Goal: Task Accomplishment & Management: Complete application form

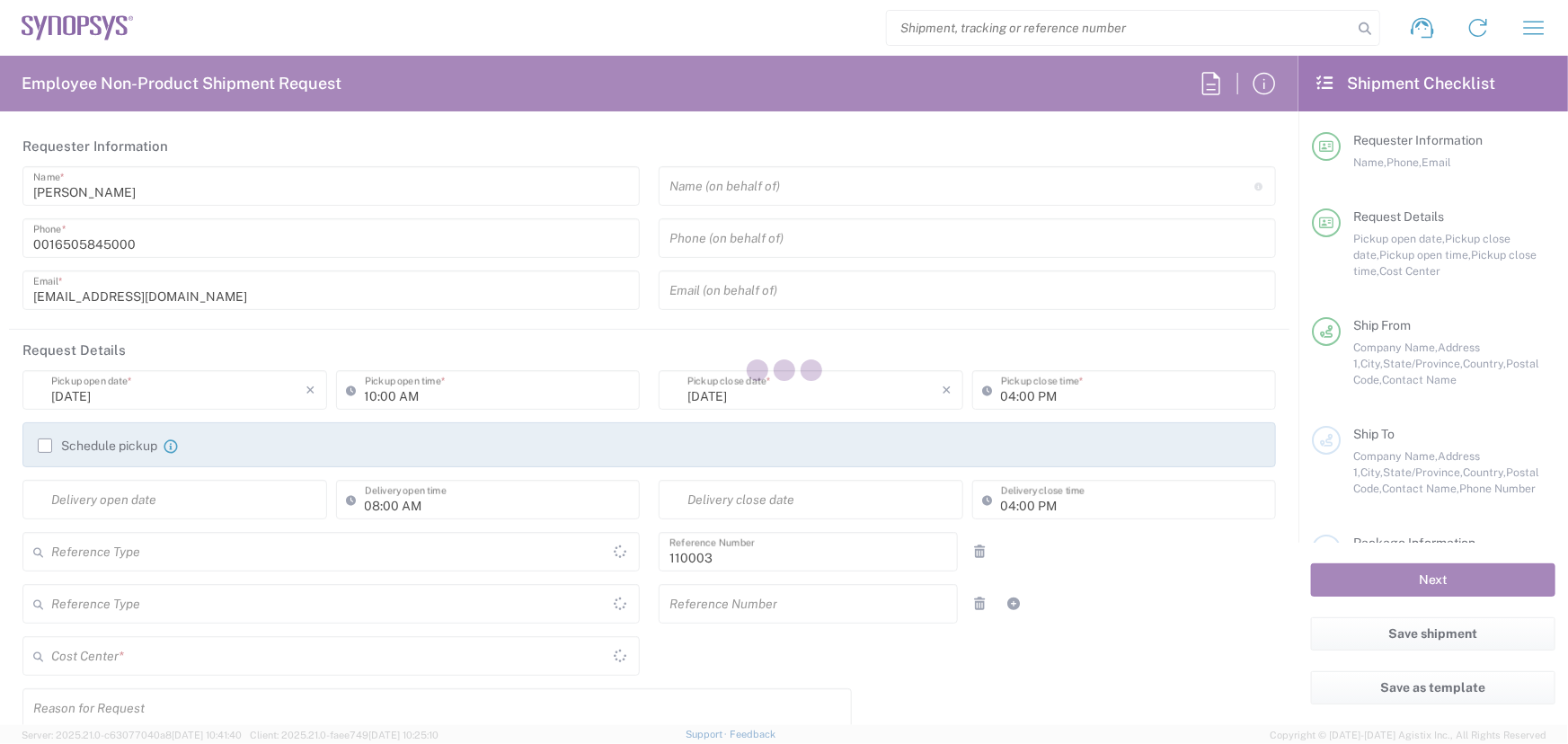
type input "Department"
type input "[GEOGRAPHIC_DATA]"
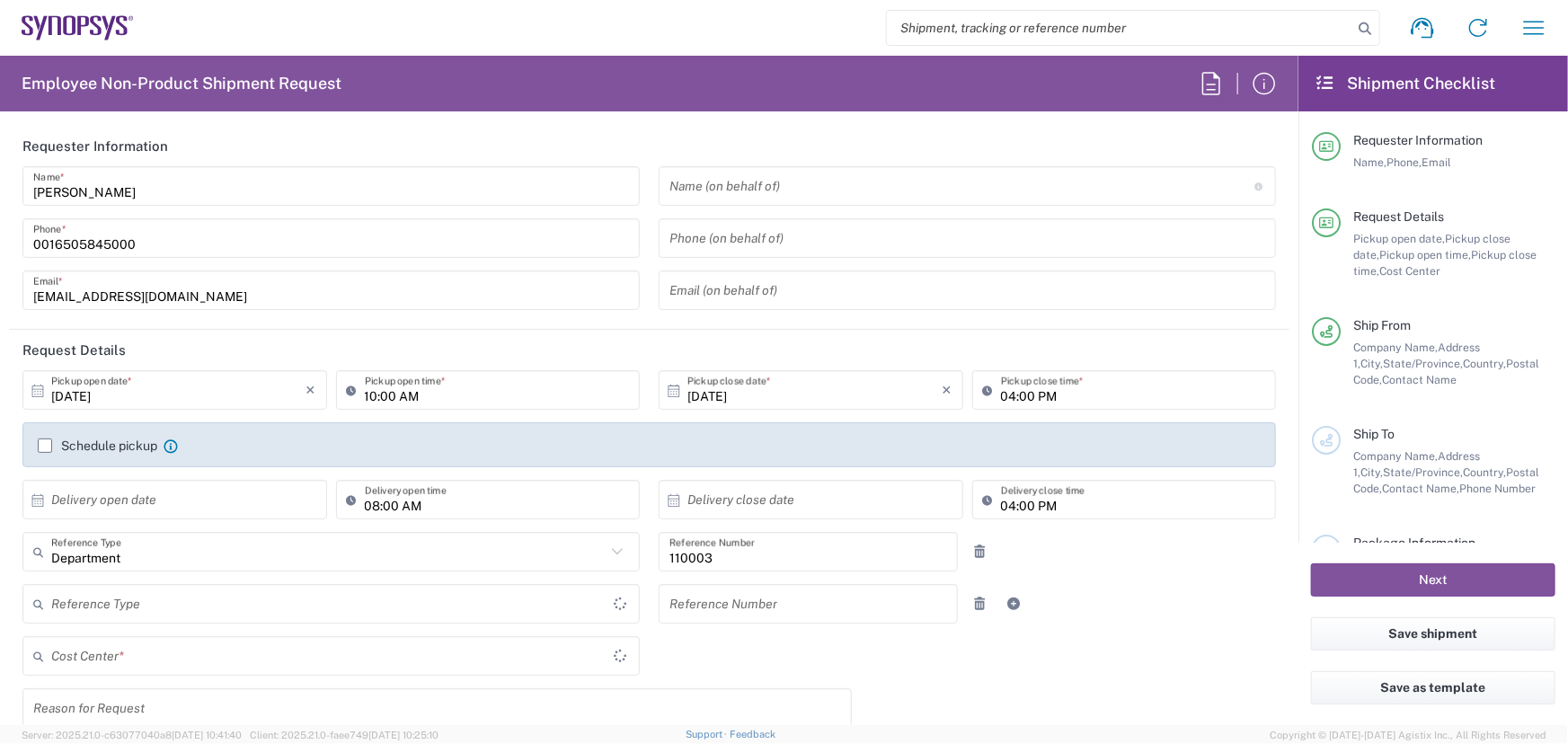
type input "US01, FAC, MV/SV Fac 110003"
type input "Delivered at Place"
type input "[US_STATE]"
type input "[GEOGRAPHIC_DATA]"
type input "Headquarters USSV"
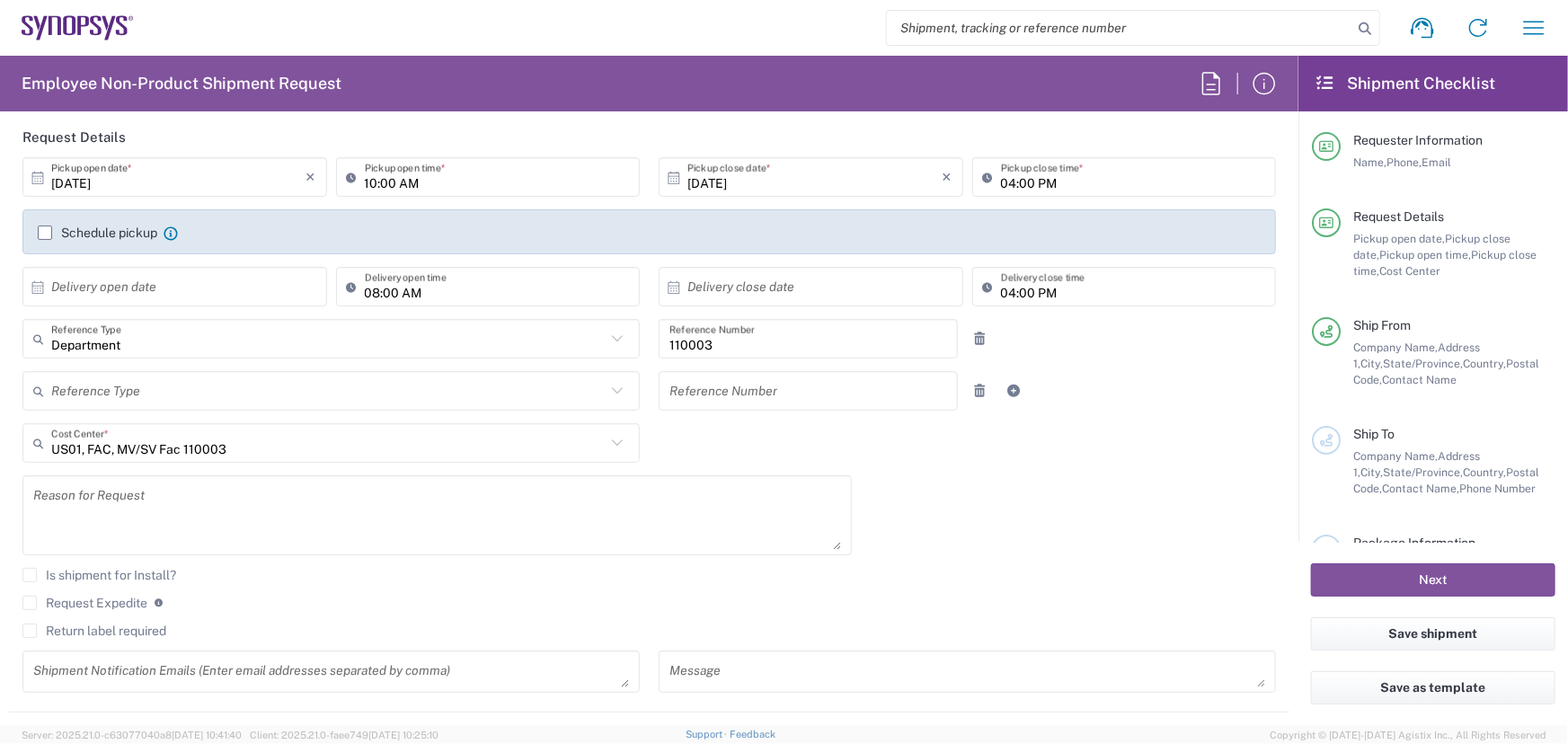
scroll to position [245, 0]
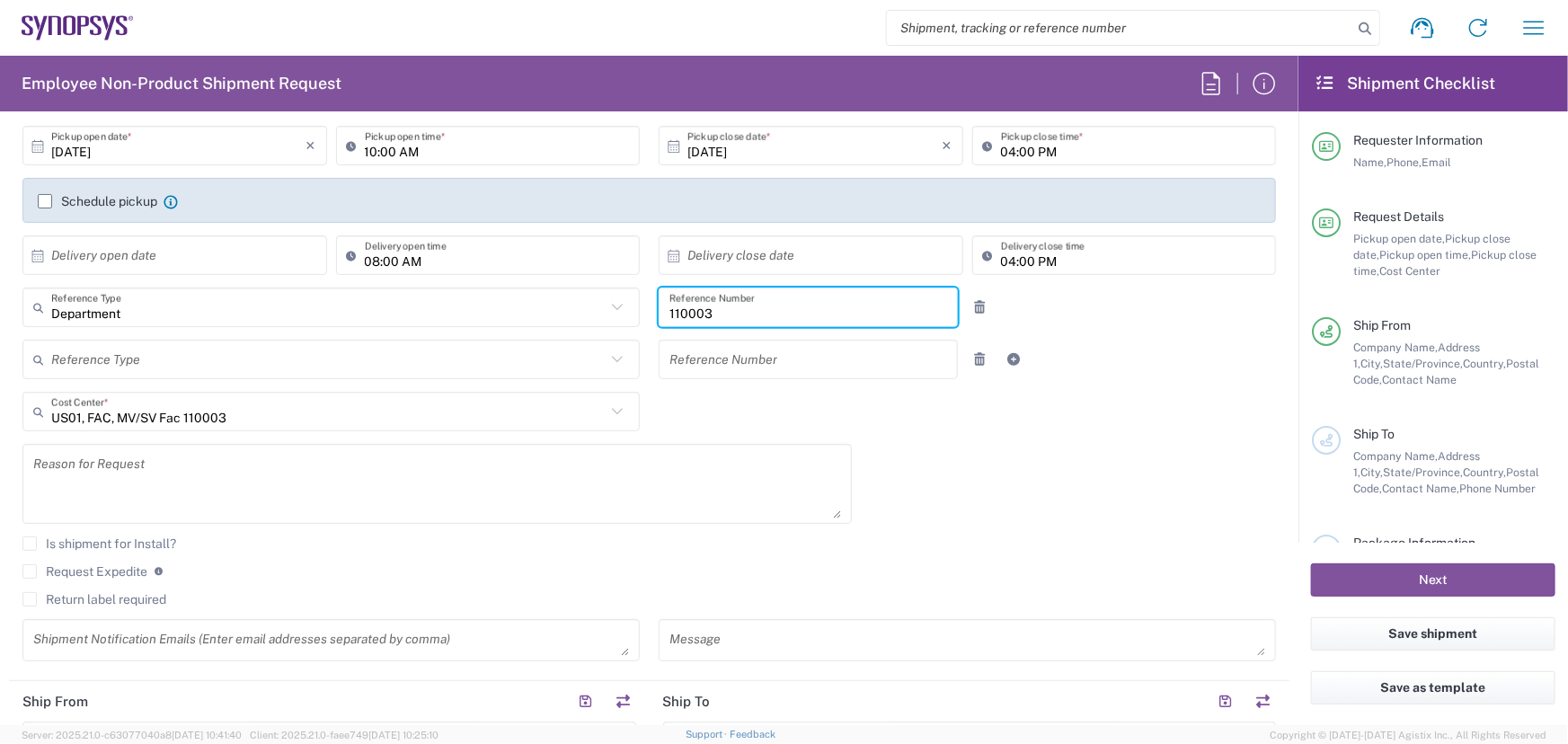
click at [708, 315] on input "110003" at bounding box center [807, 308] width 277 height 32
type input "1"
type input "510095"
click at [608, 409] on icon at bounding box center [618, 411] width 24 height 24
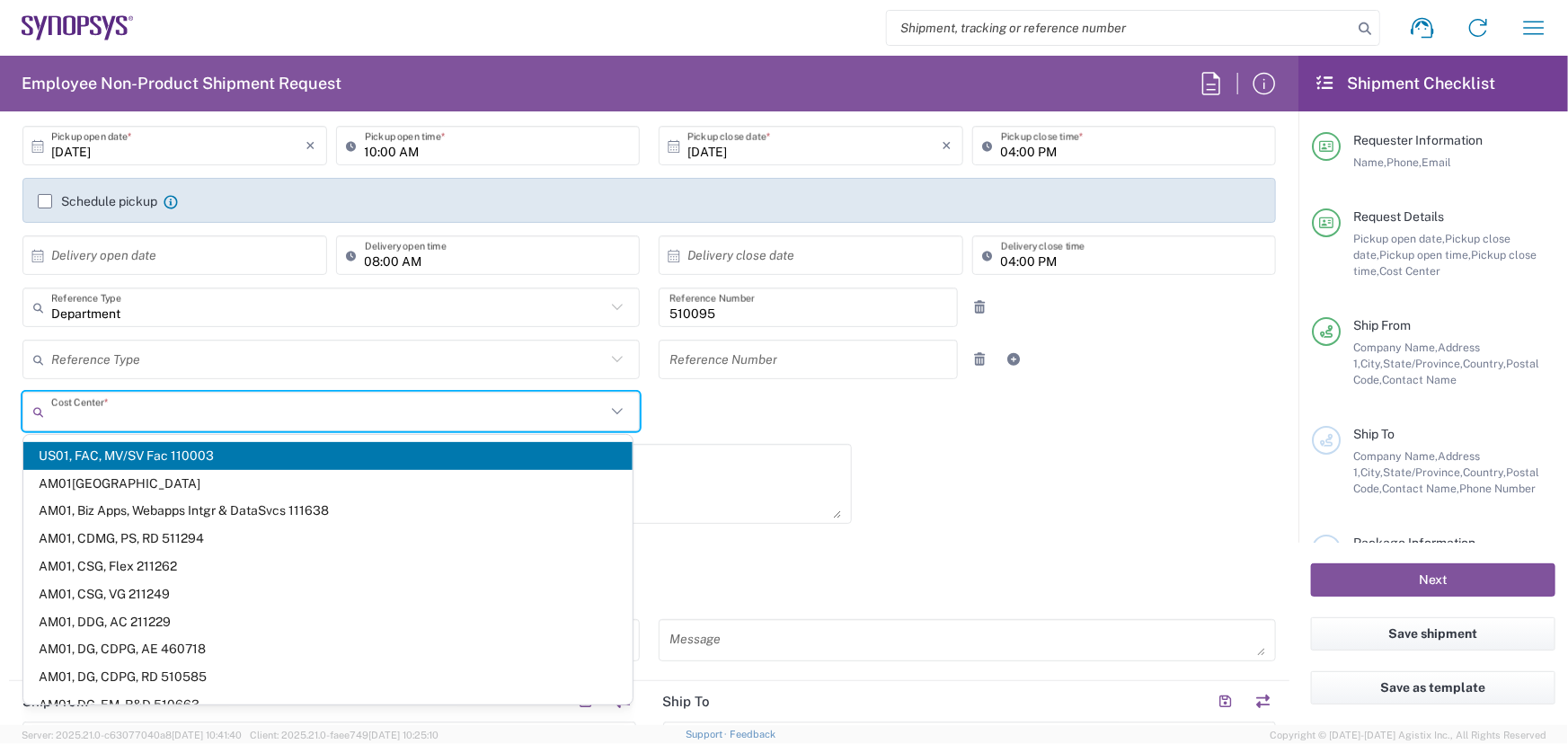
click at [72, 416] on input "text" at bounding box center [329, 412] width 555 height 32
type input "110003"
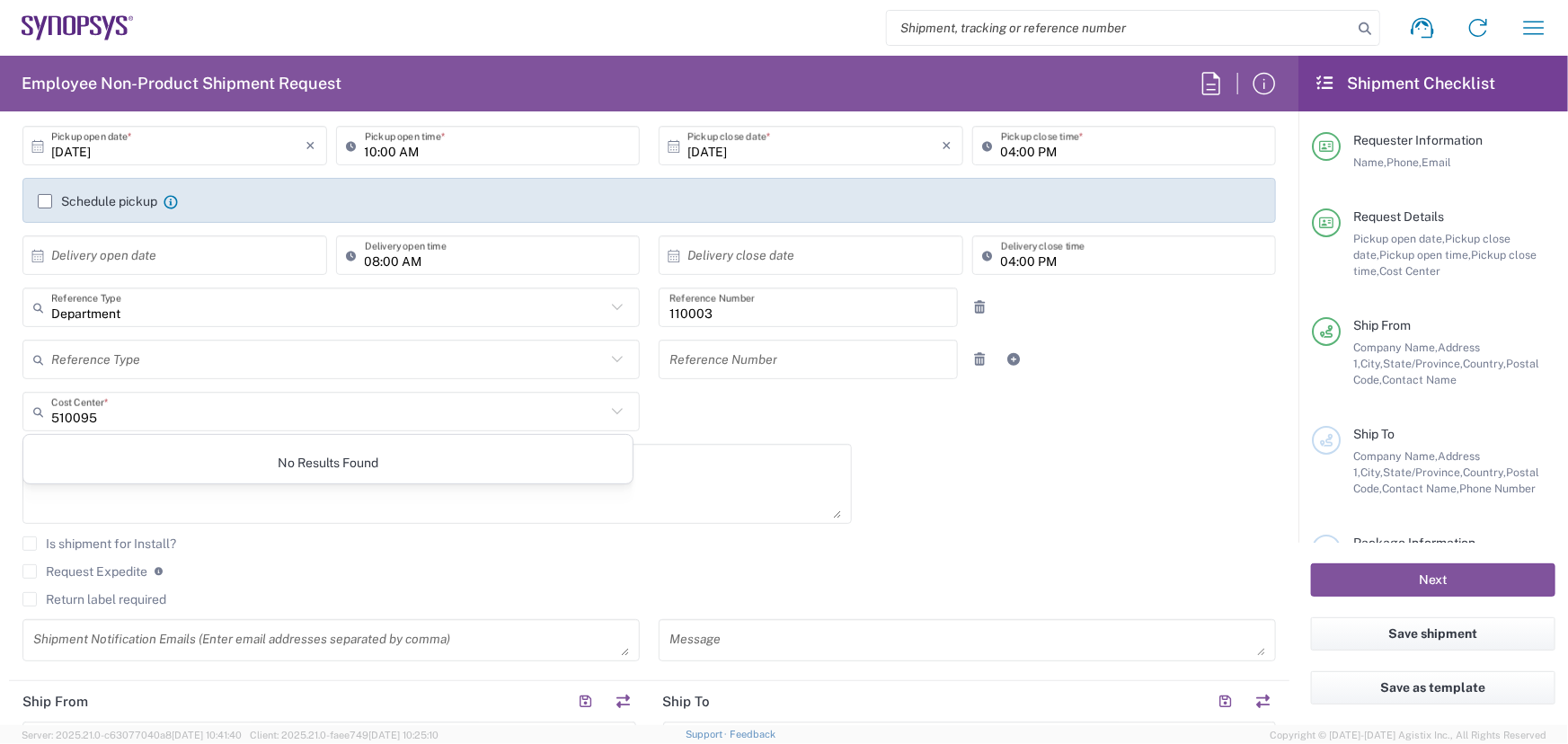
click at [611, 409] on icon at bounding box center [618, 411] width 24 height 24
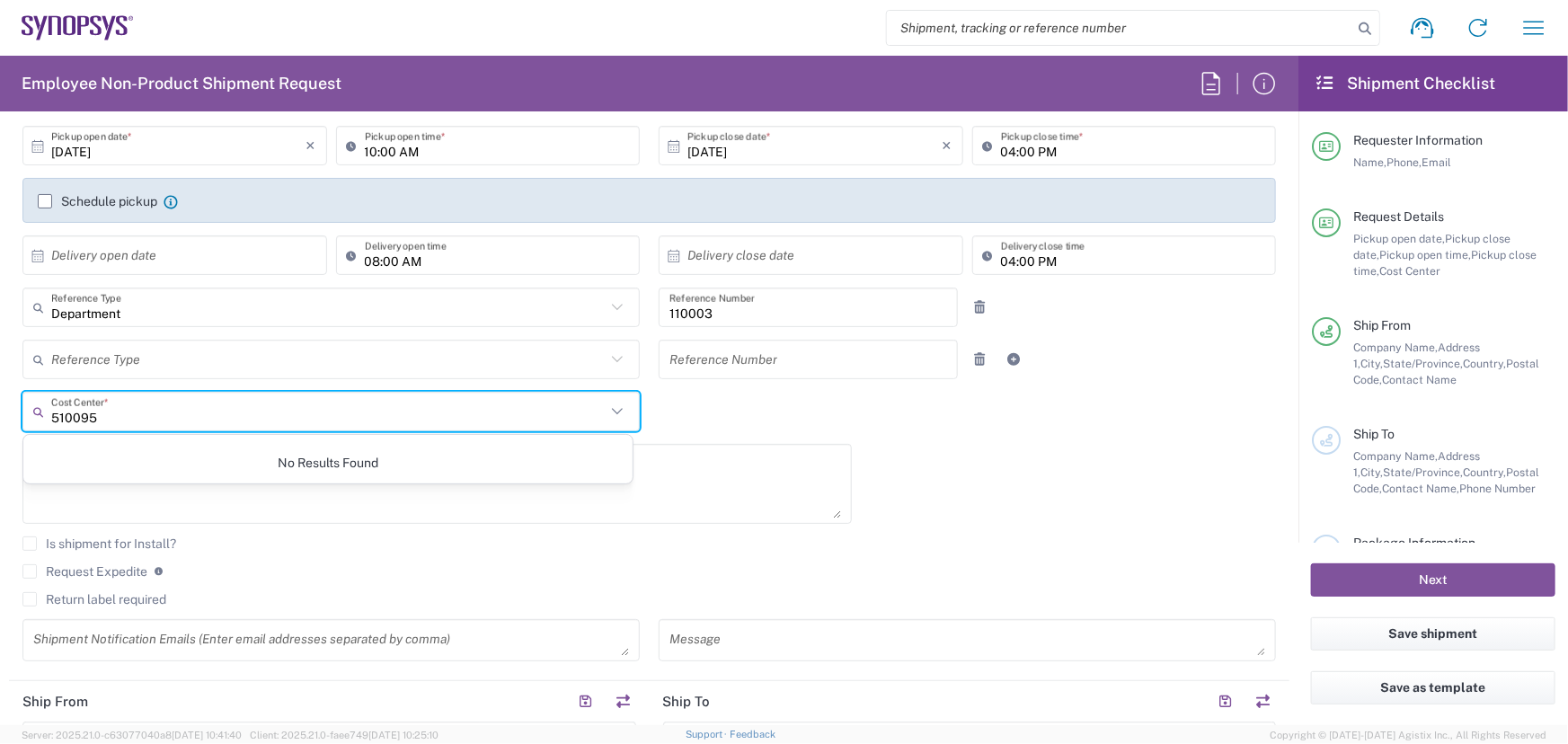
click at [106, 416] on input "510095" at bounding box center [329, 412] width 555 height 32
type input "5"
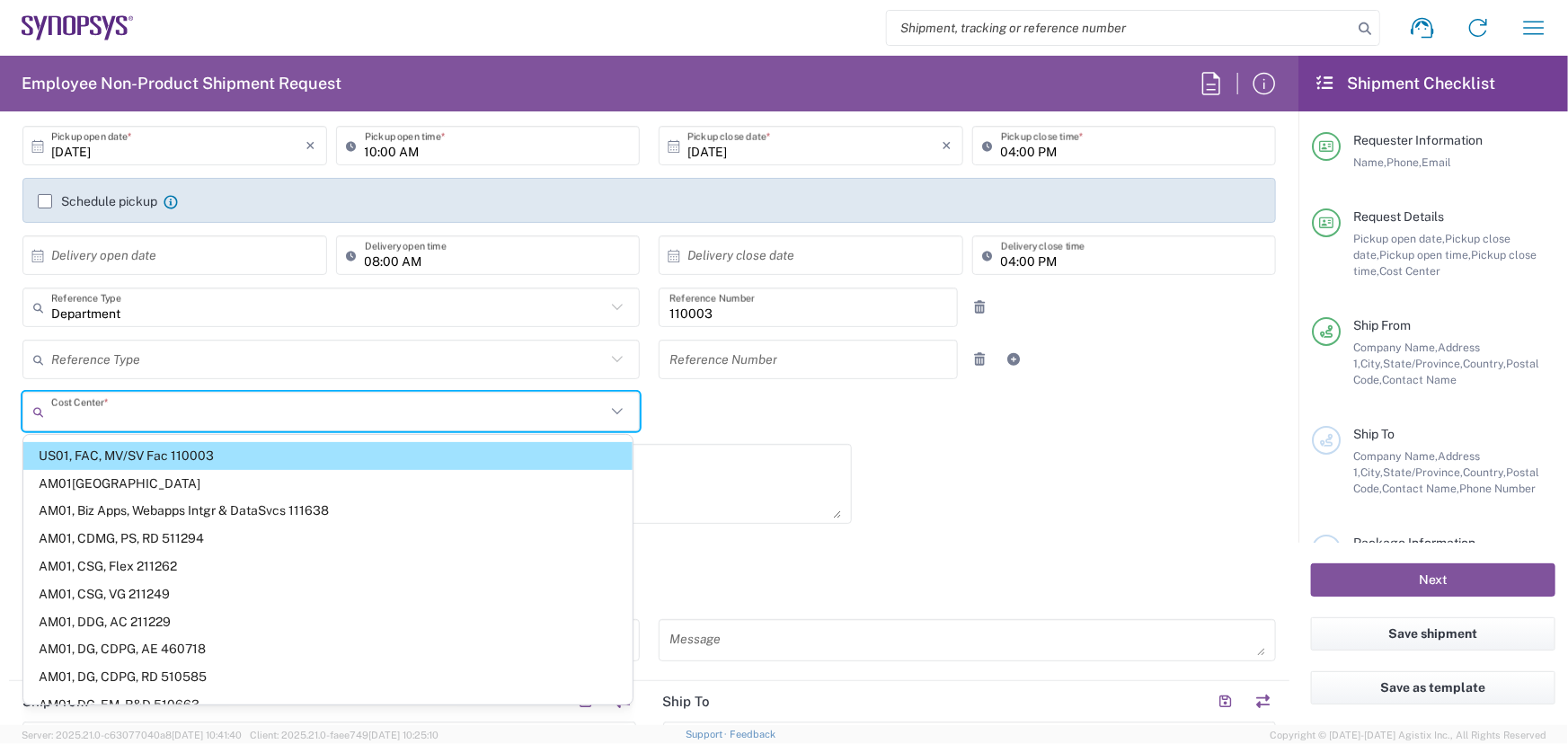
click at [54, 415] on input "text" at bounding box center [329, 412] width 555 height 32
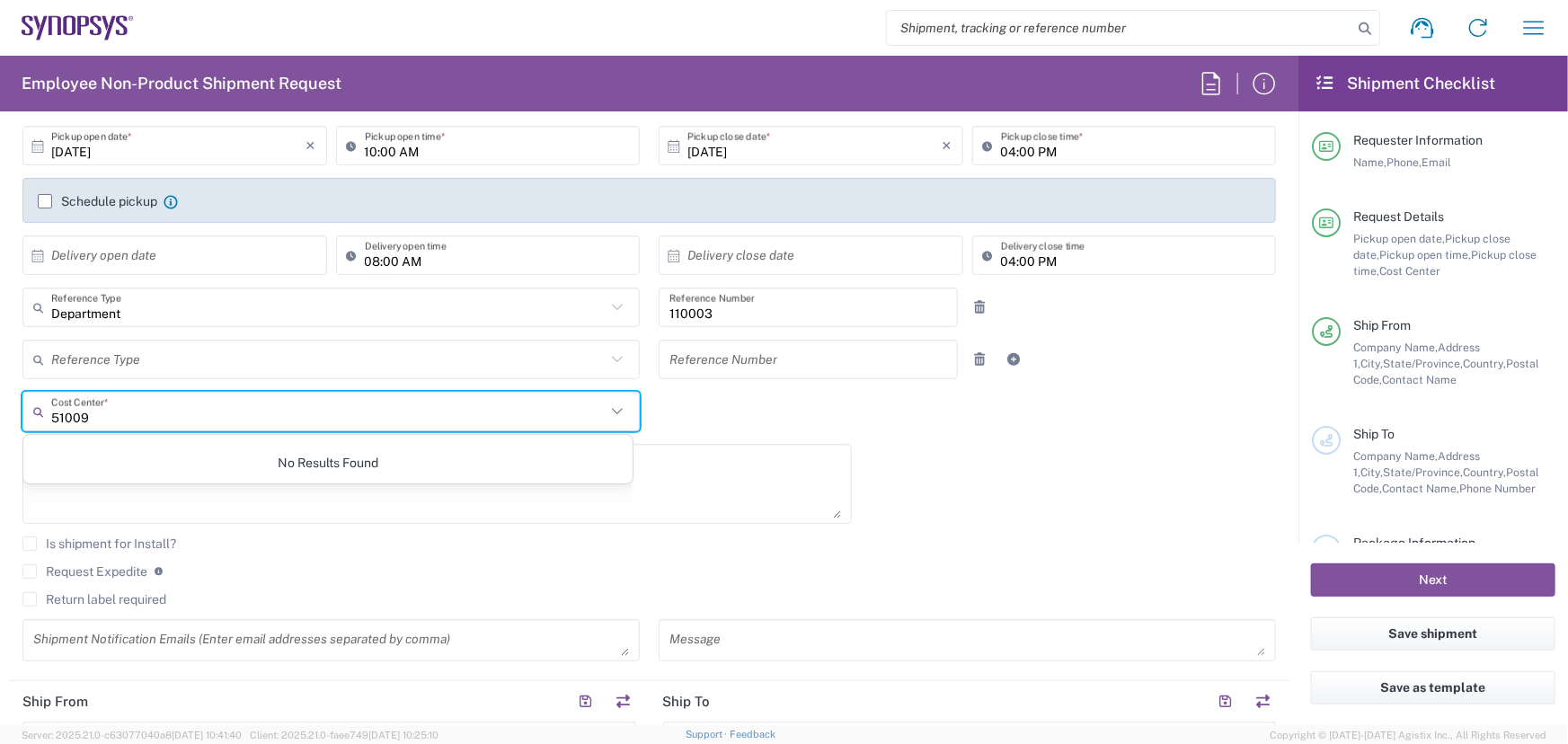
type input "510095"
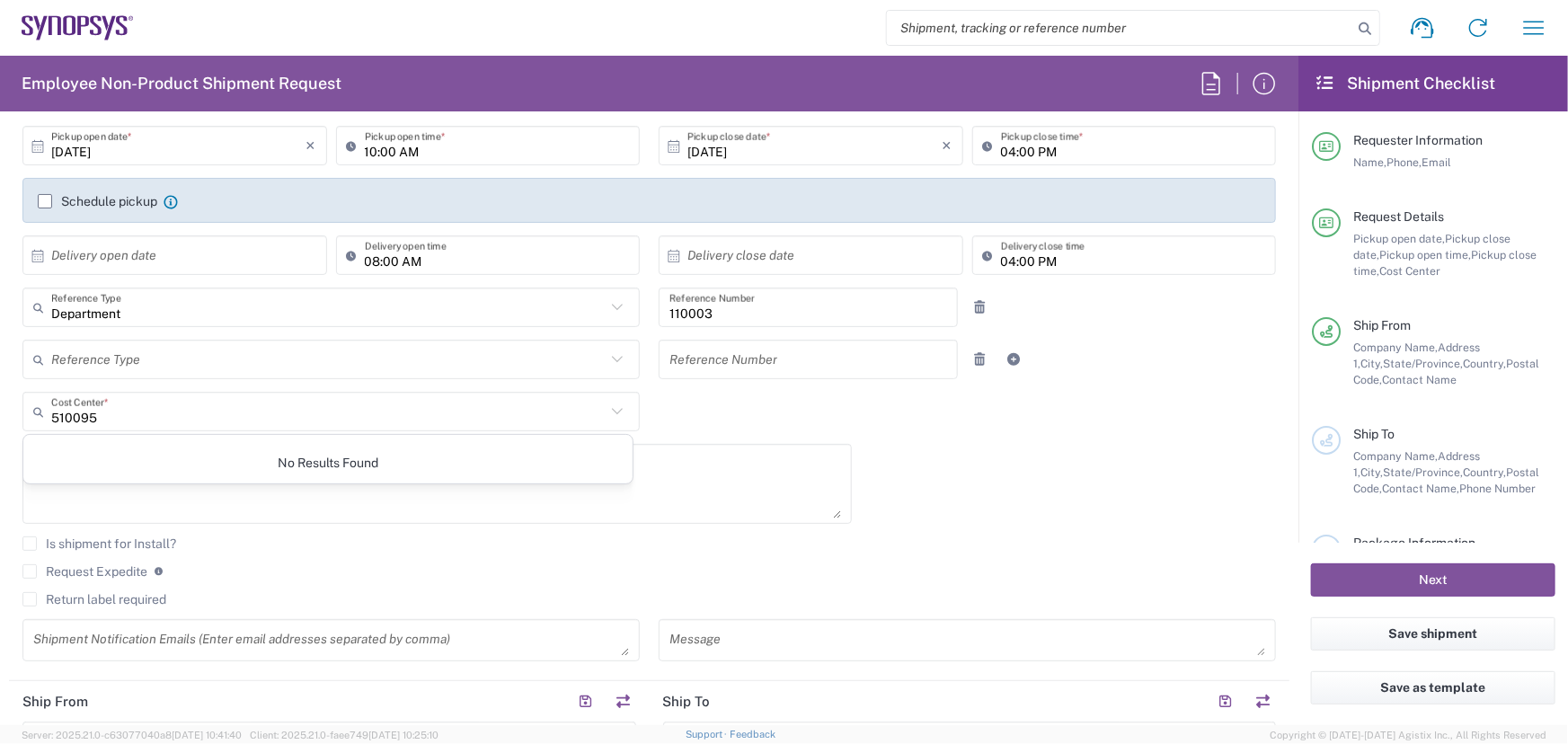
click at [916, 548] on agx-checkbox-control "Is shipment for Install?" at bounding box center [649, 544] width 1253 height 15
click at [715, 311] on input "110003" at bounding box center [807, 308] width 277 height 32
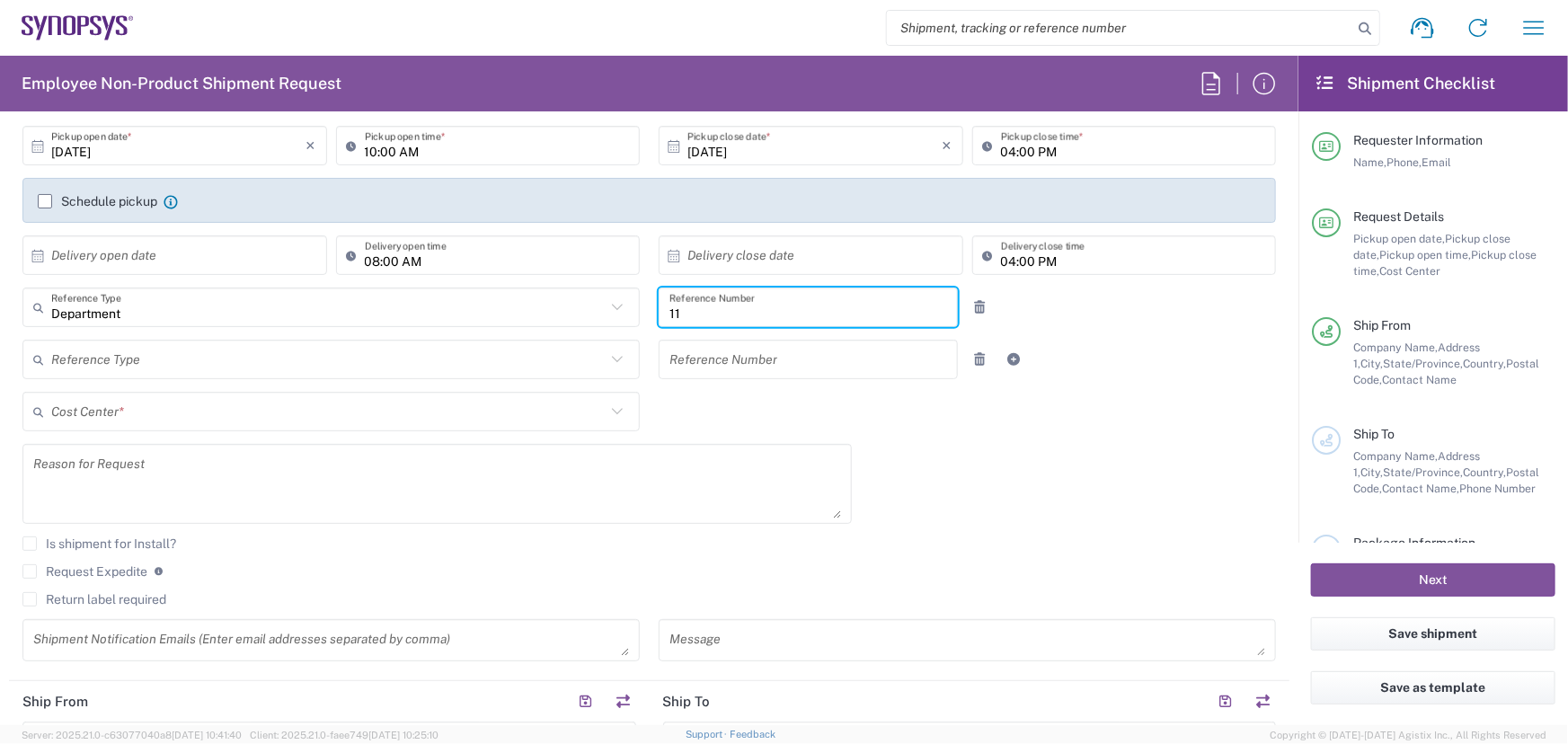
type input "1"
type input "510095"
click at [880, 575] on agx-checkbox-control "Request Expedite If expedite is checked you will be unable to rate and book thi…" at bounding box center [649, 571] width 1253 height 16
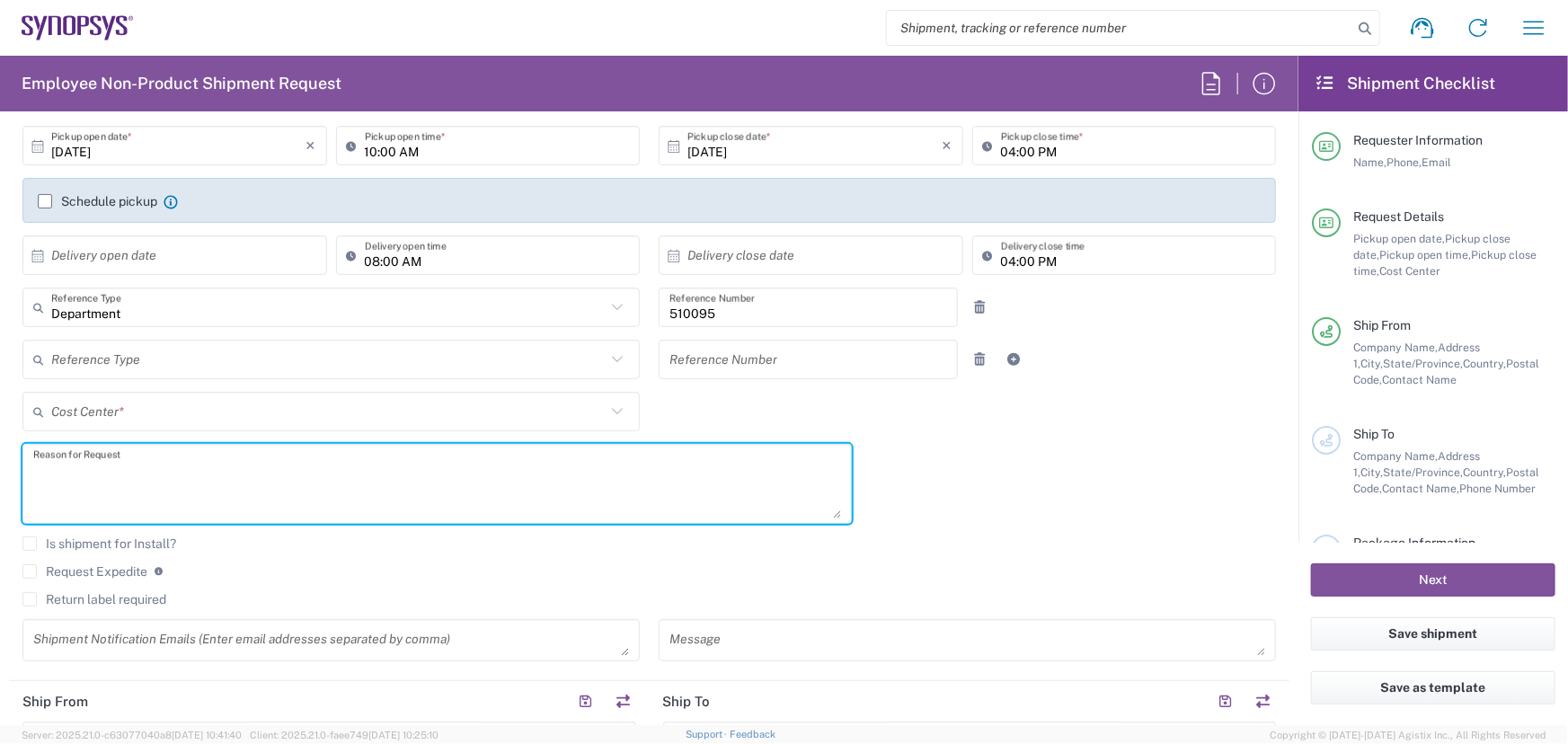
click at [71, 476] on textarea at bounding box center [437, 484] width 808 height 69
click at [865, 571] on agx-checkbox-control "Request Expedite If expedite is checked you will be unable to rate and book thi…" at bounding box center [649, 571] width 1253 height 16
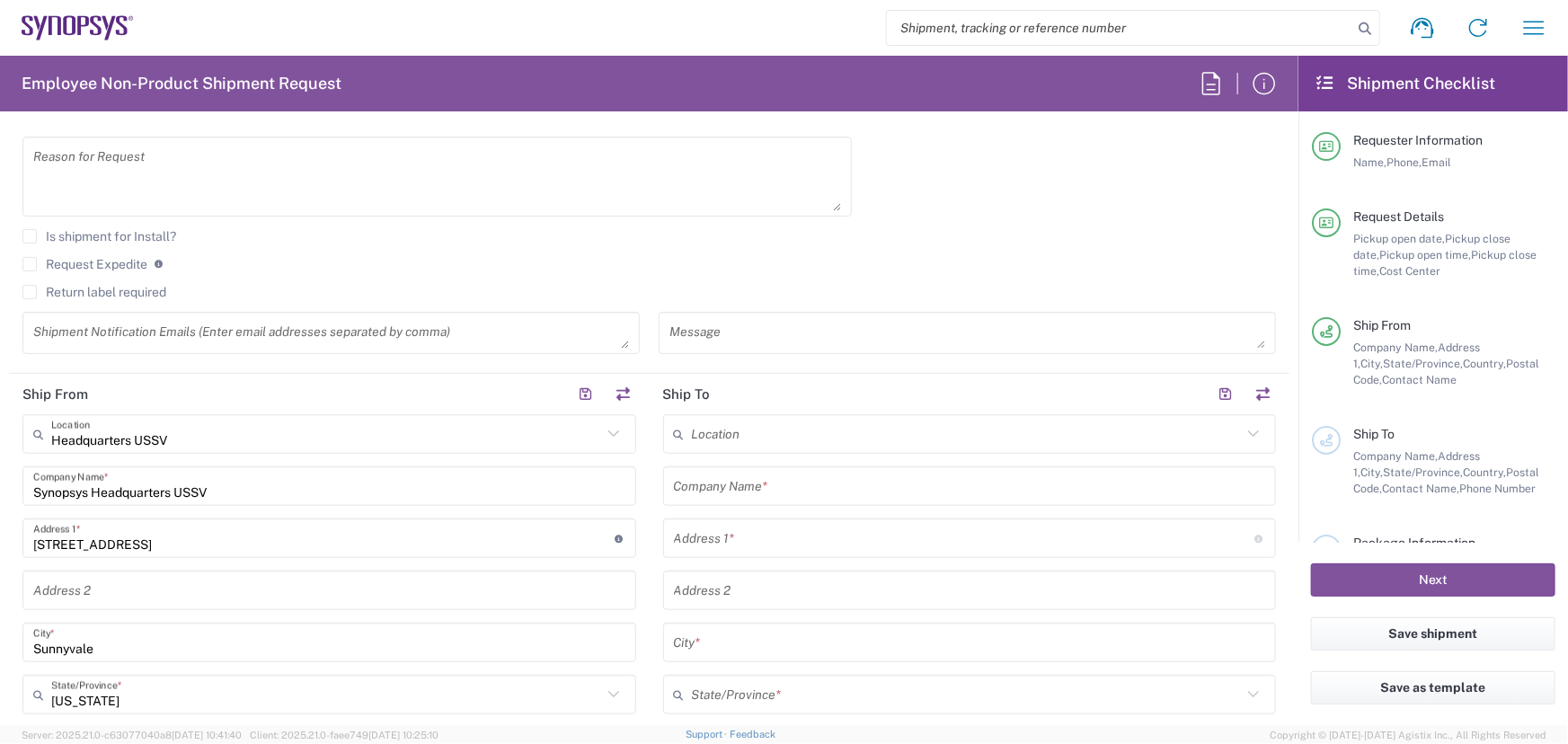
scroll to position [571, 0]
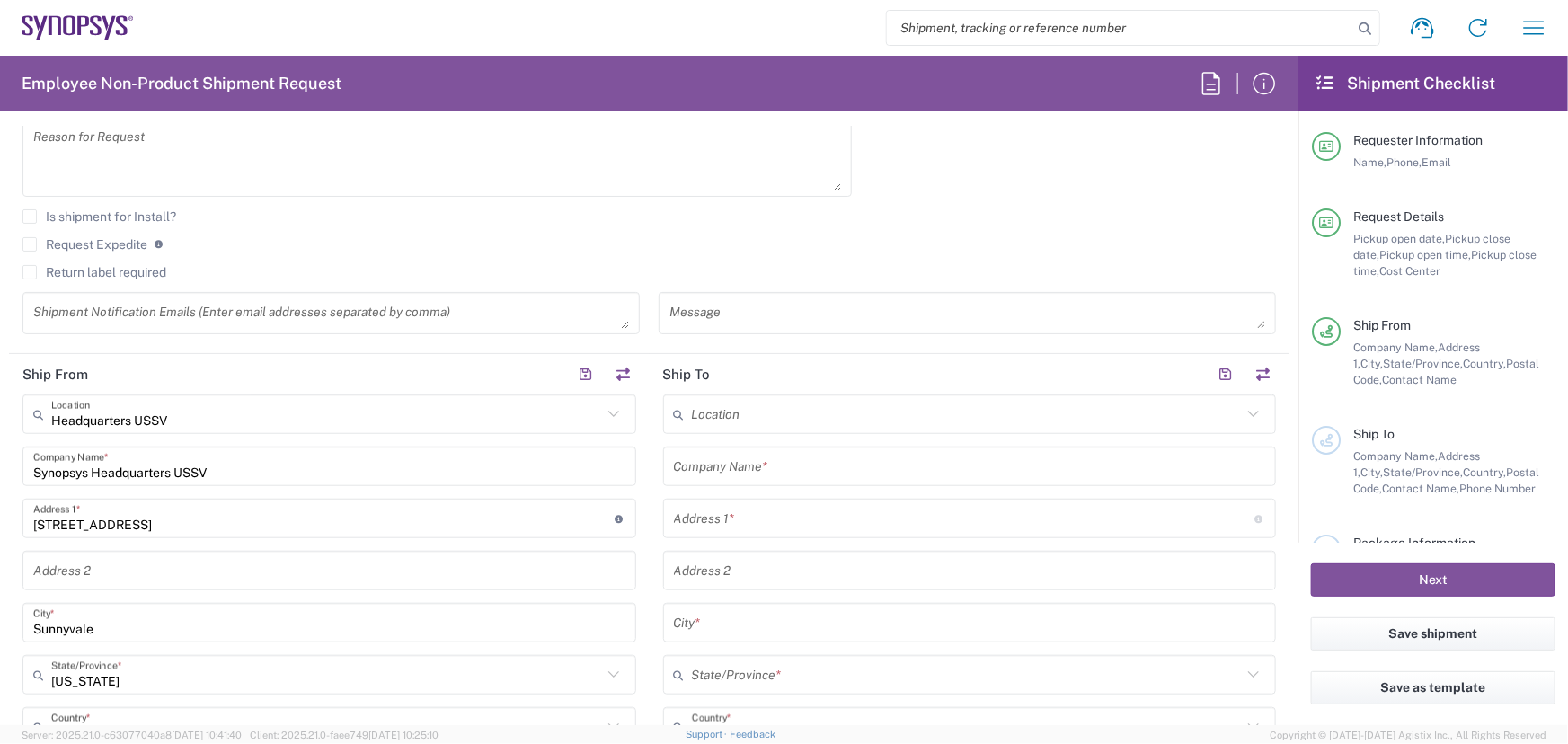
click at [746, 416] on input "text" at bounding box center [967, 414] width 551 height 32
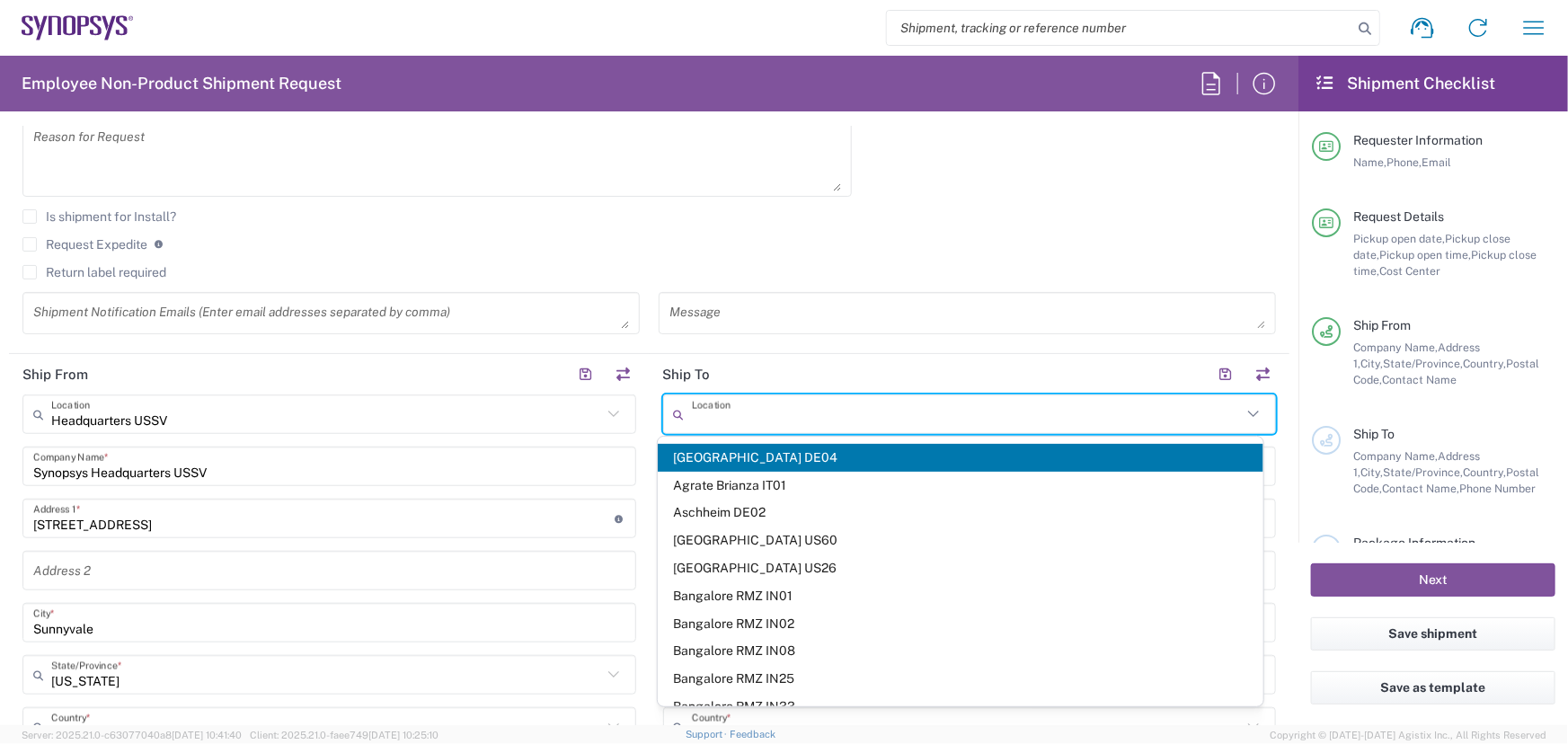
click at [830, 367] on header "Ship To" at bounding box center [969, 374] width 640 height 40
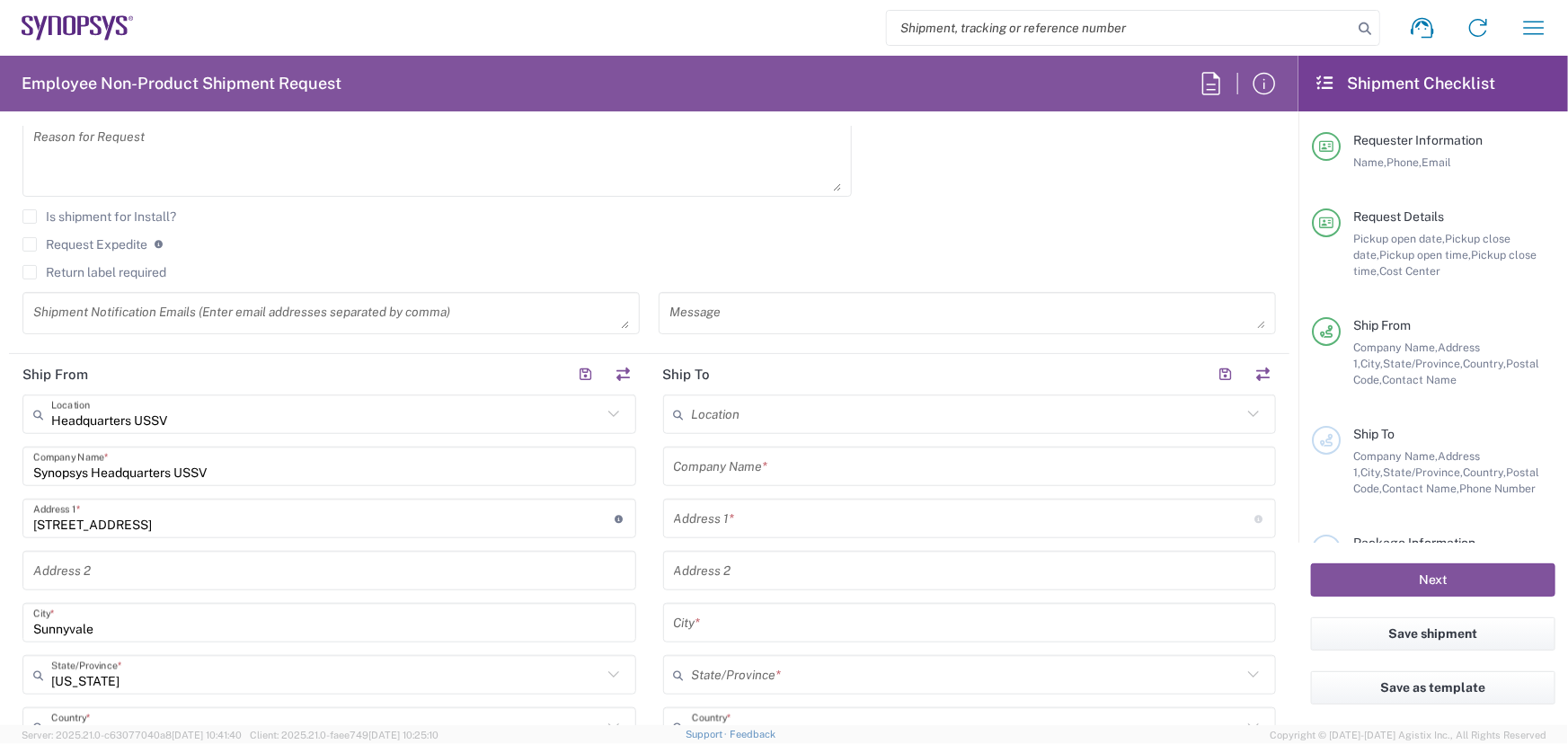
click at [797, 468] on input "text" at bounding box center [970, 467] width 592 height 32
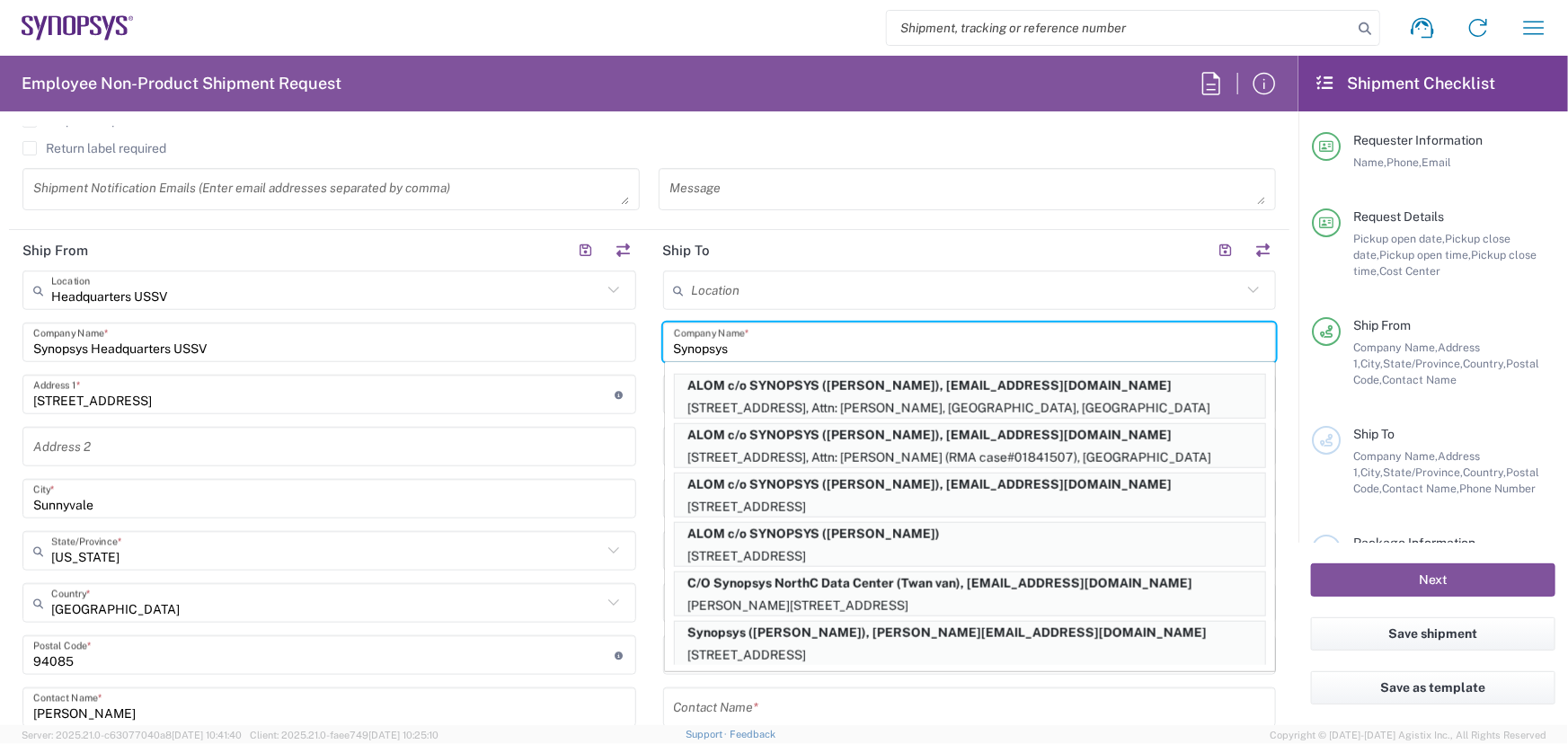
scroll to position [735, 0]
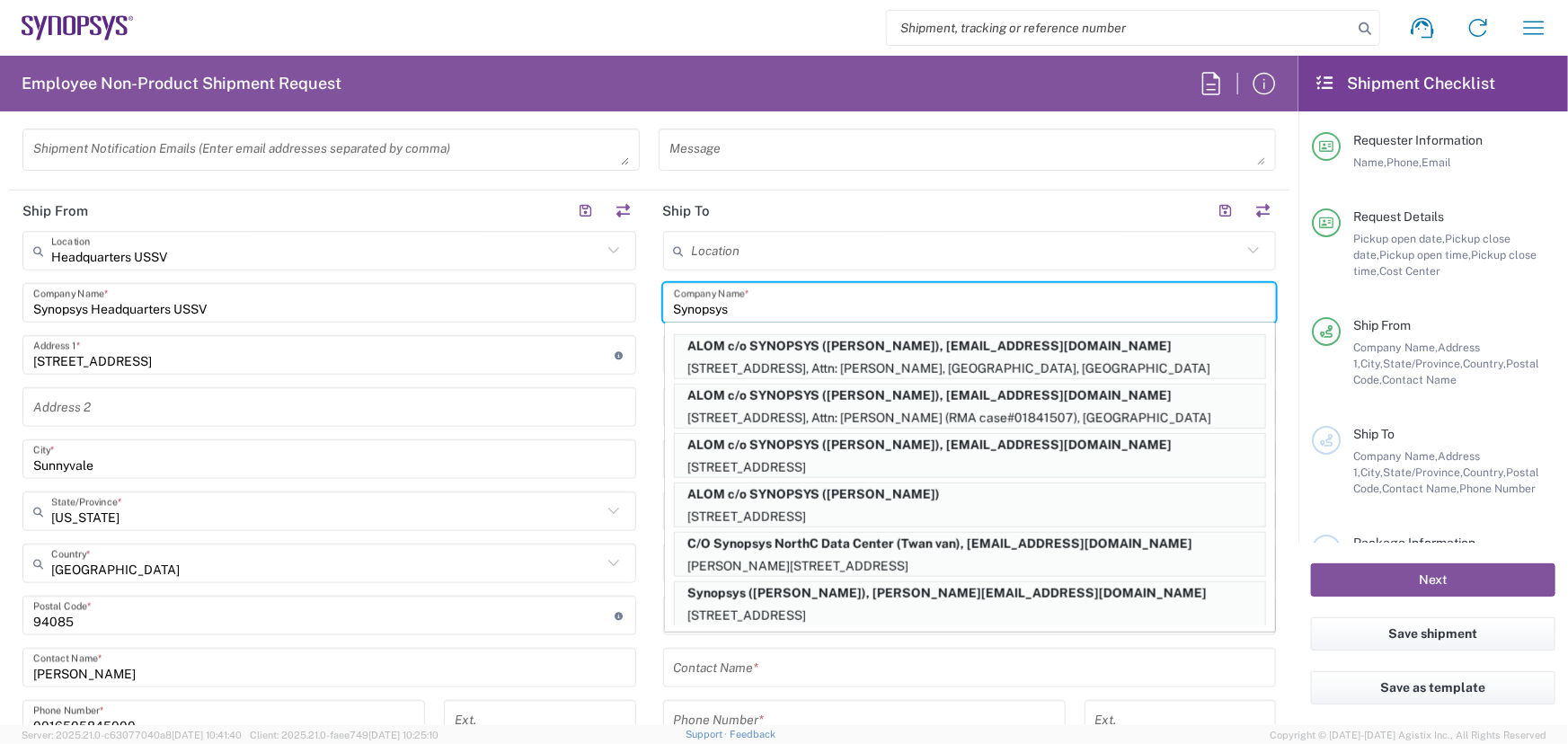
type input "Synopsys"
click at [829, 675] on input "text" at bounding box center [970, 668] width 592 height 32
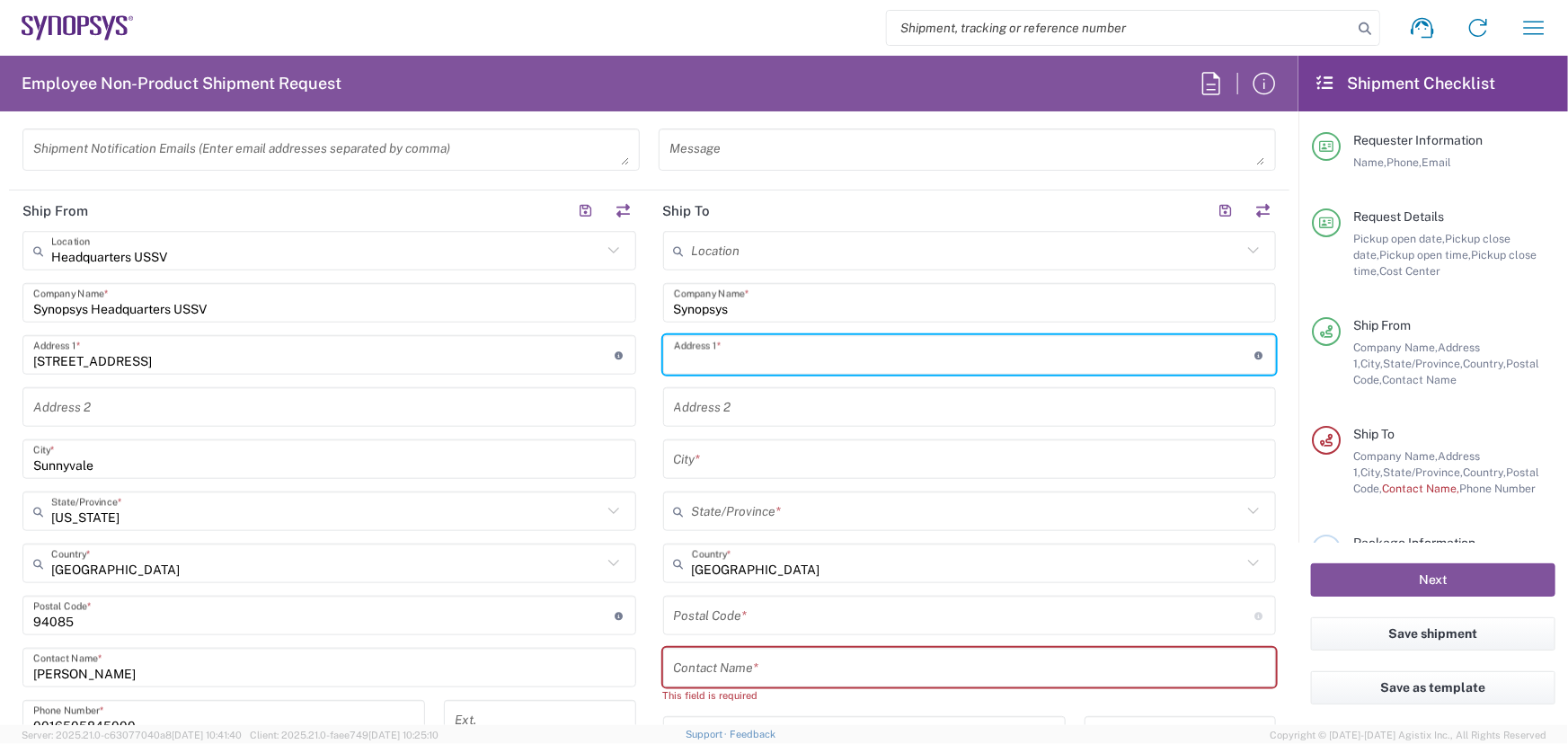
click at [761, 360] on input "text" at bounding box center [964, 355] width 581 height 32
type input "[STREET_ADDRESS]"
click at [746, 407] on input "text" at bounding box center [970, 408] width 592 height 32
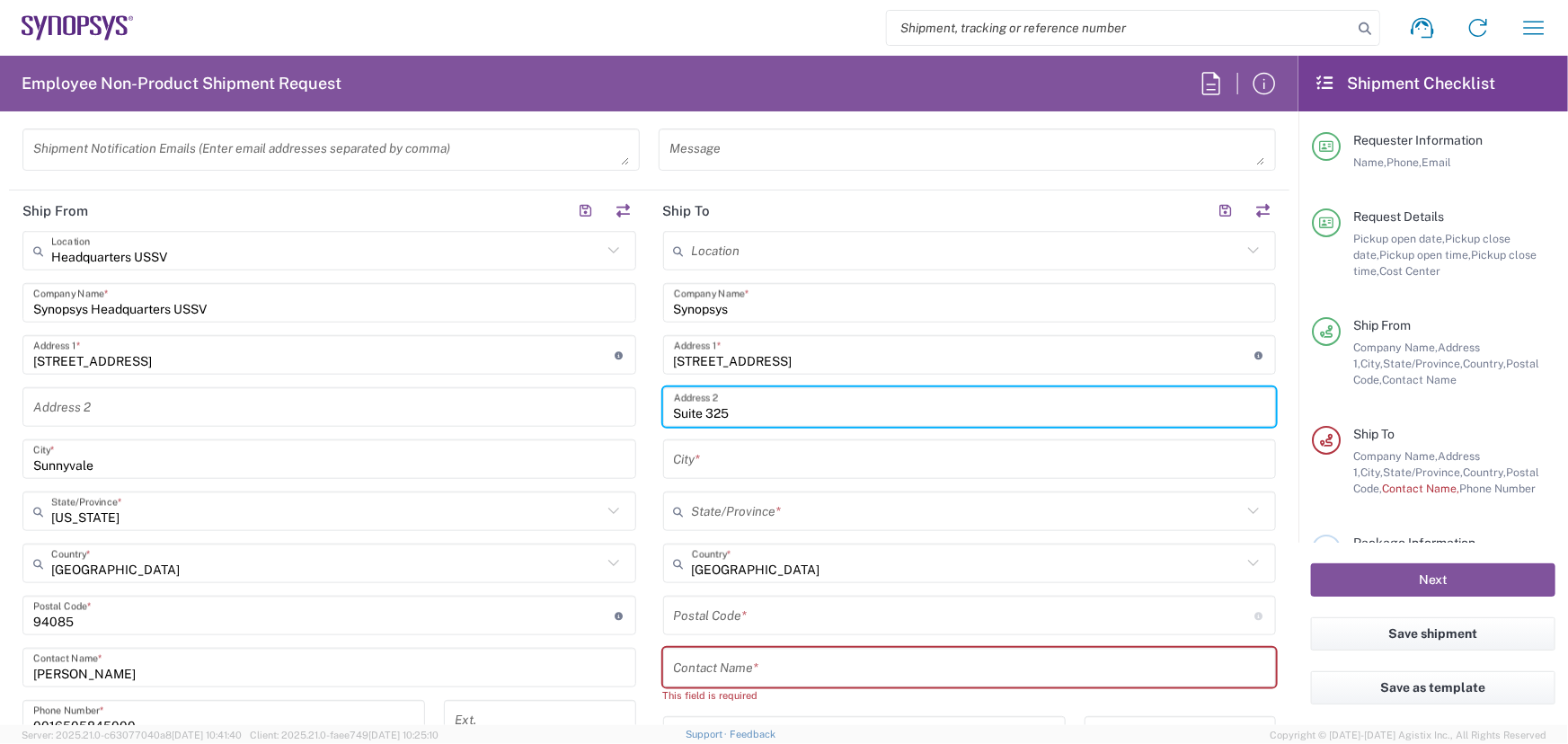
type input "Suite 325"
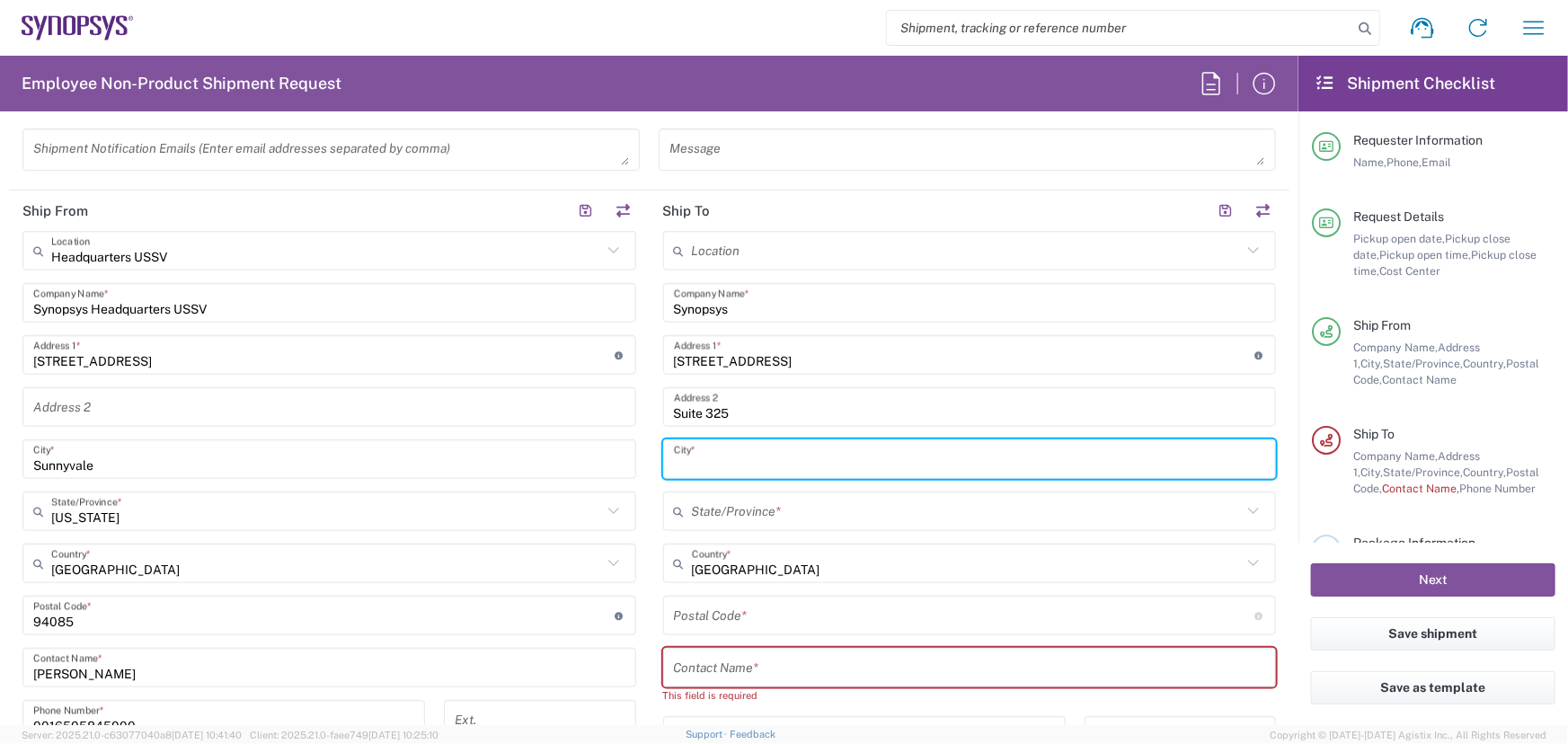
click at [717, 457] on input "text" at bounding box center [970, 460] width 592 height 32
type input "A"
click at [692, 458] on input "Wil" at bounding box center [970, 460] width 592 height 32
type input "W"
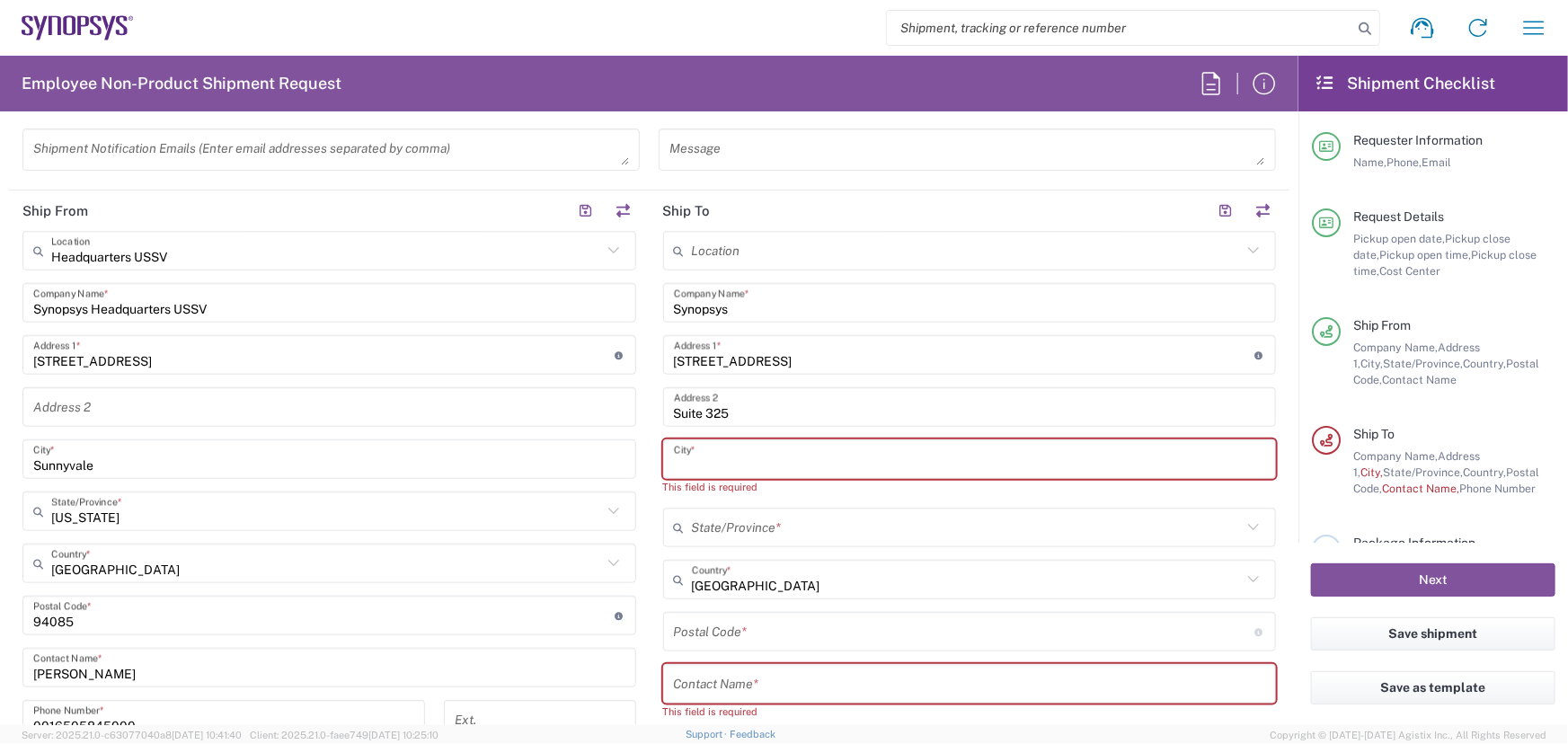
paste input "Williston"
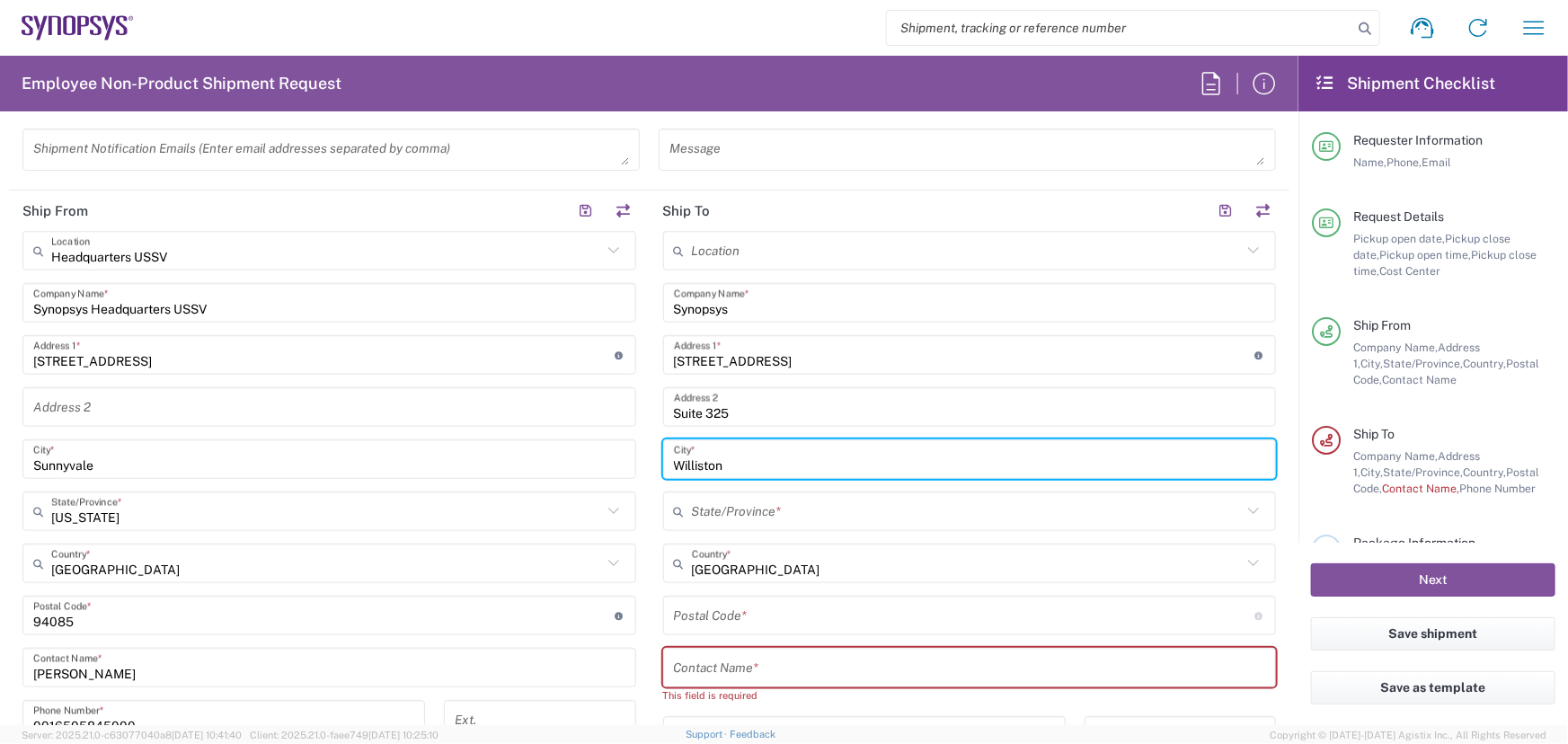
type input "Williston"
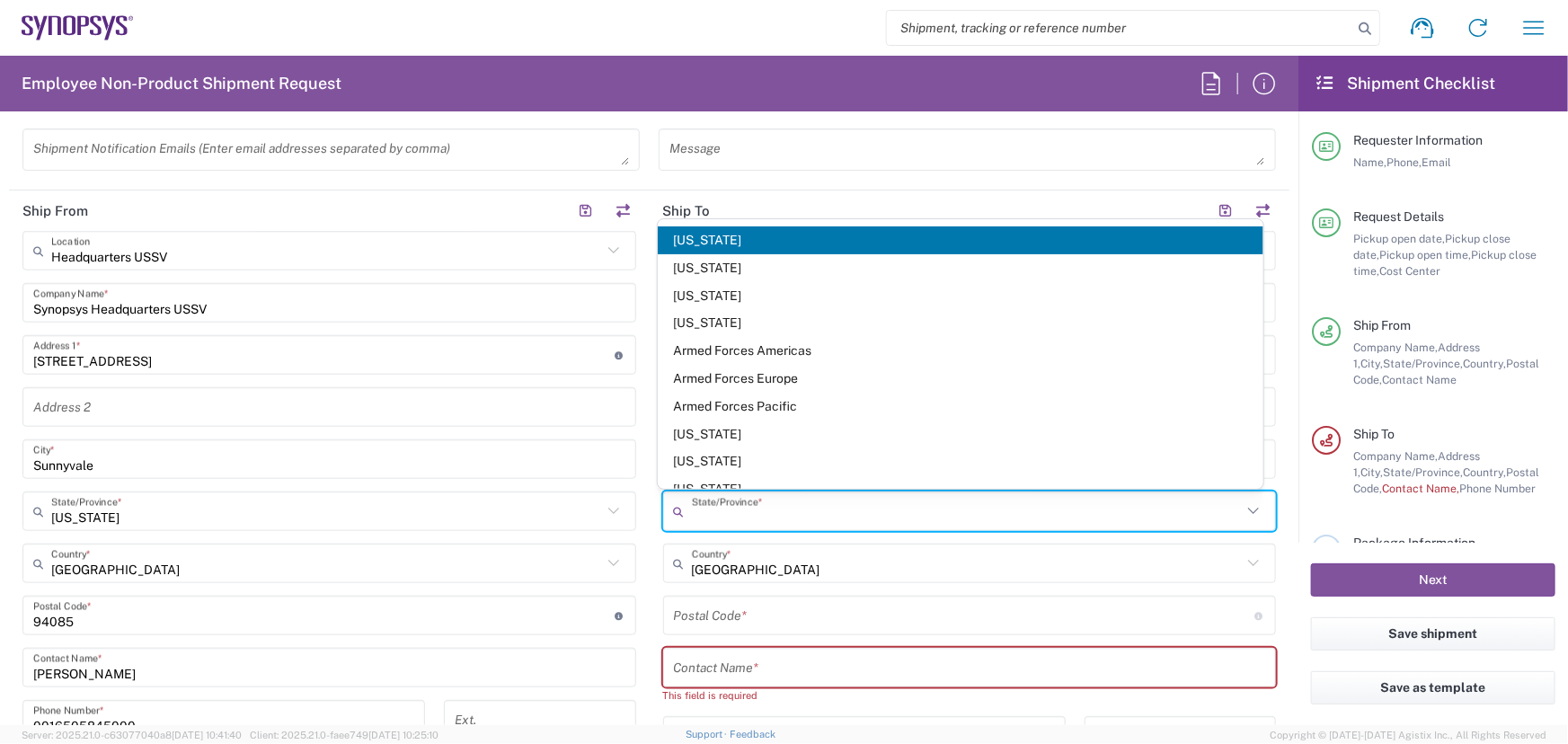
click at [801, 506] on input "text" at bounding box center [967, 512] width 551 height 32
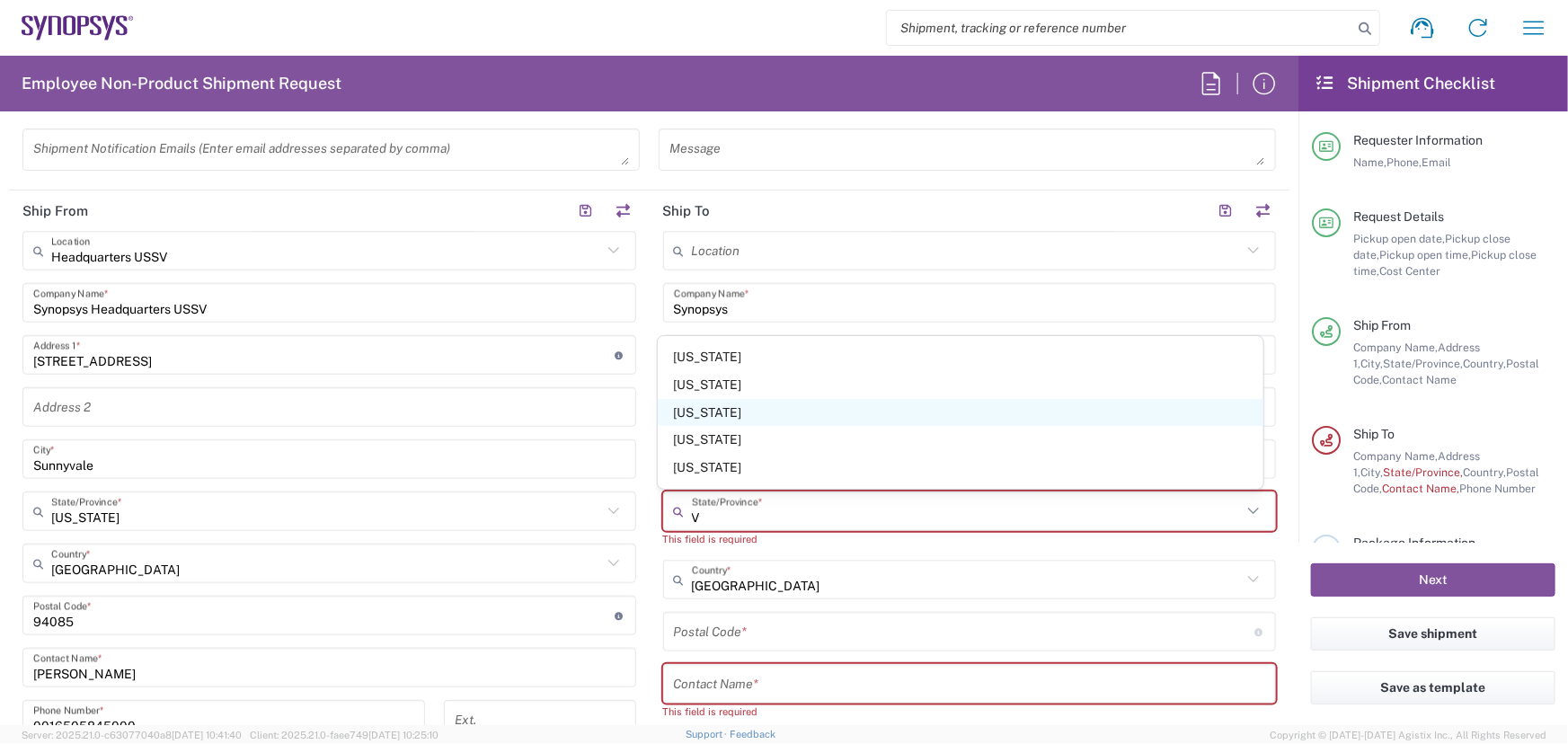
click at [700, 407] on span "[US_STATE]" at bounding box center [961, 412] width 606 height 28
type input "[US_STATE]"
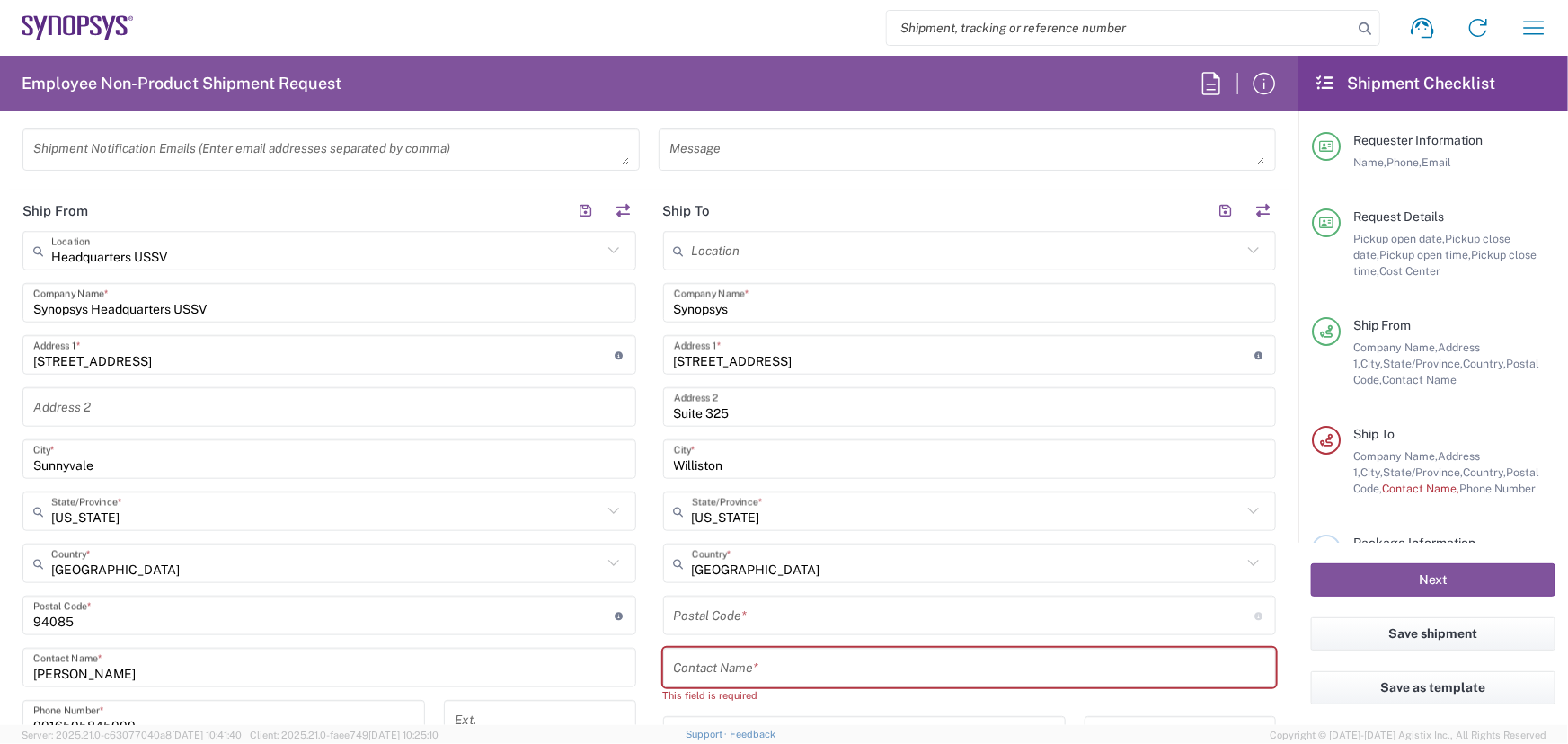
click at [769, 614] on input "undefined" at bounding box center [964, 616] width 581 height 32
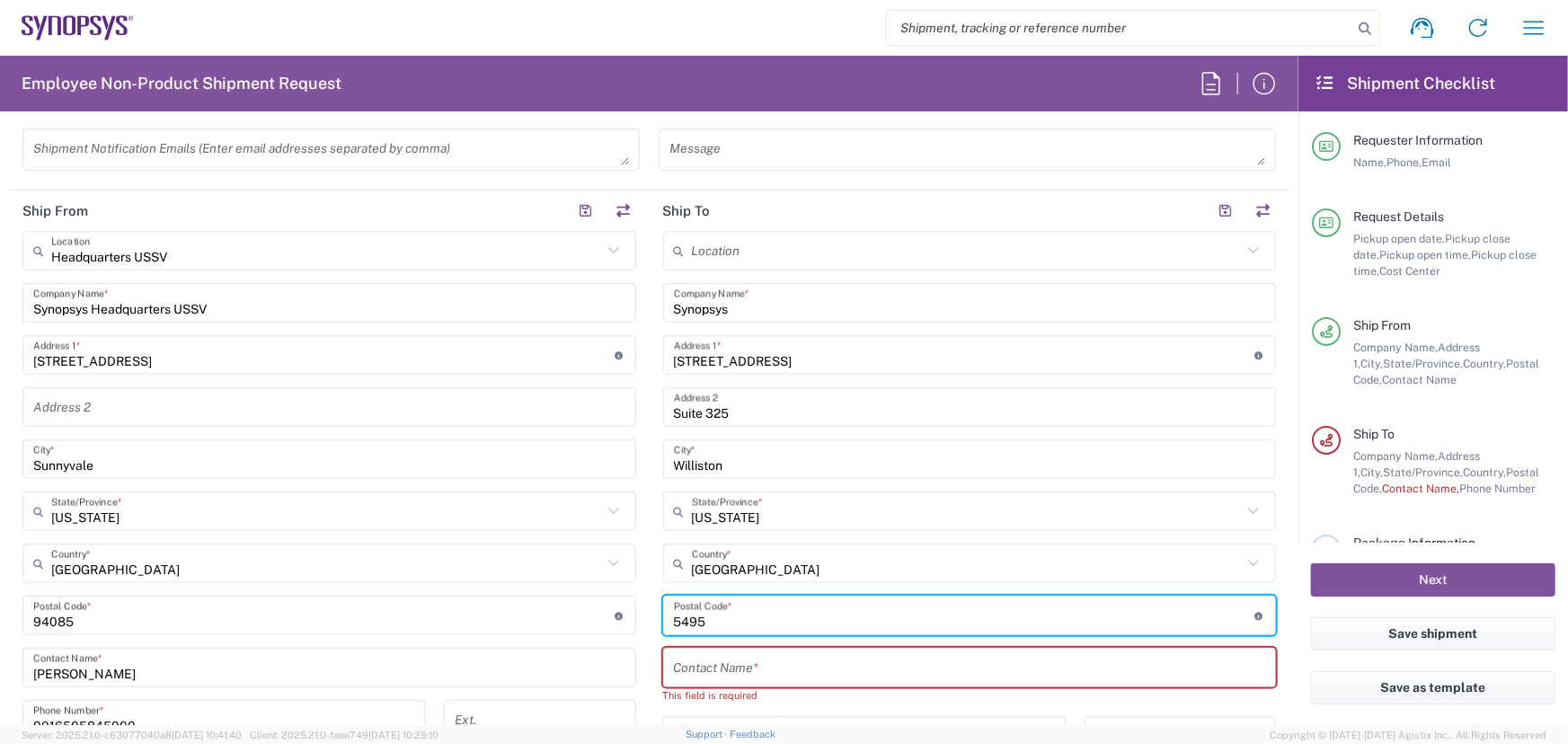
type input "5495"
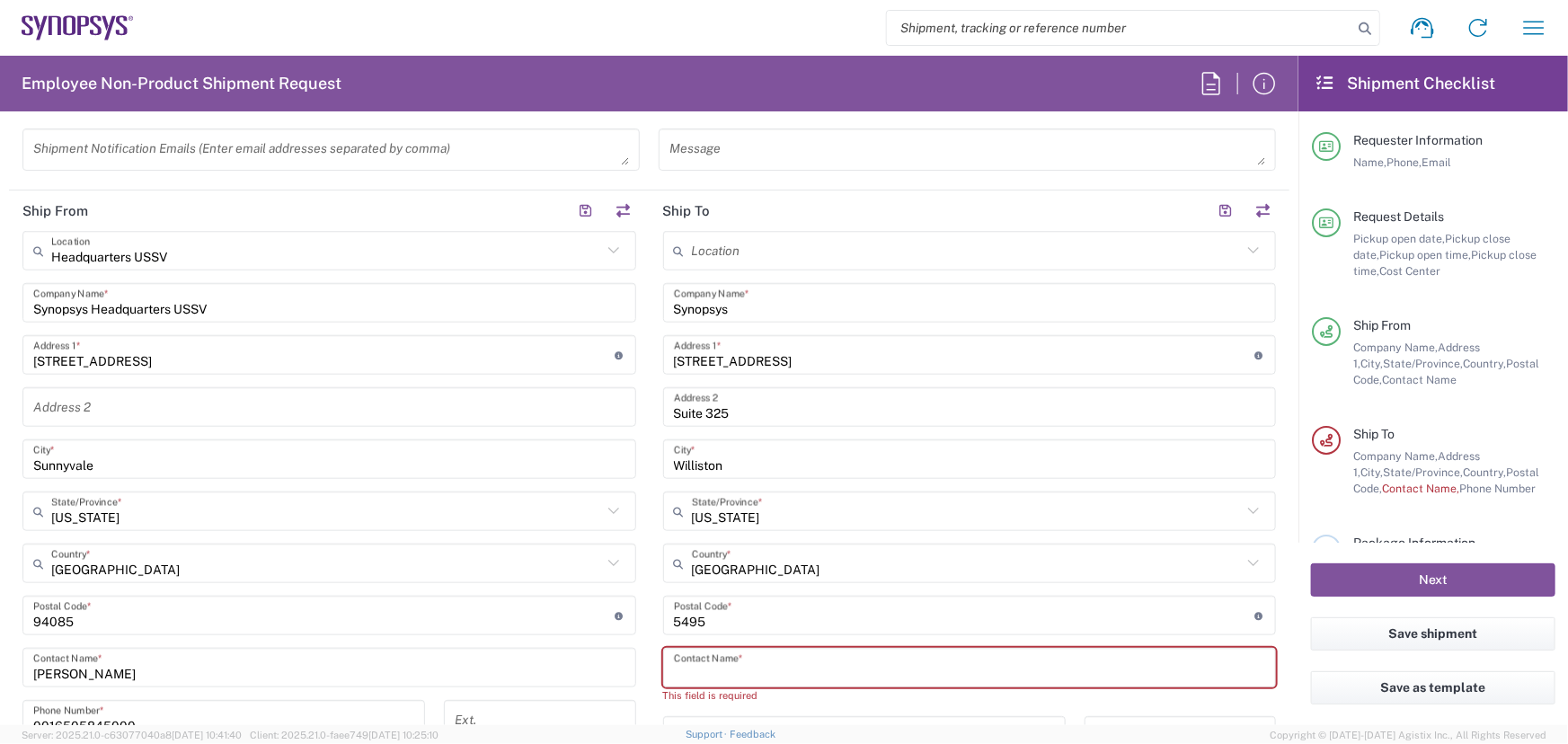
click at [781, 674] on input "text" at bounding box center [970, 668] width 592 height 32
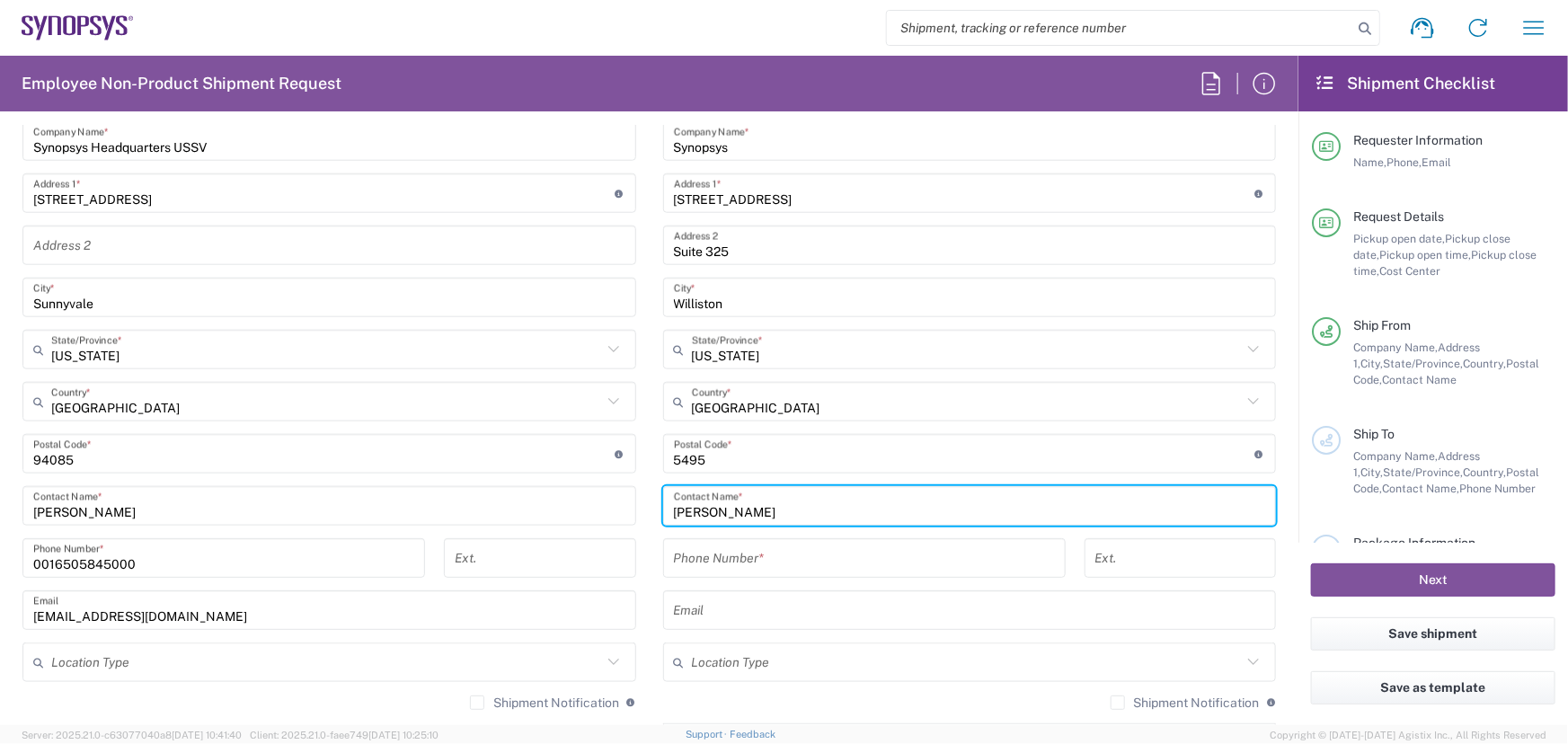
scroll to position [916, 0]
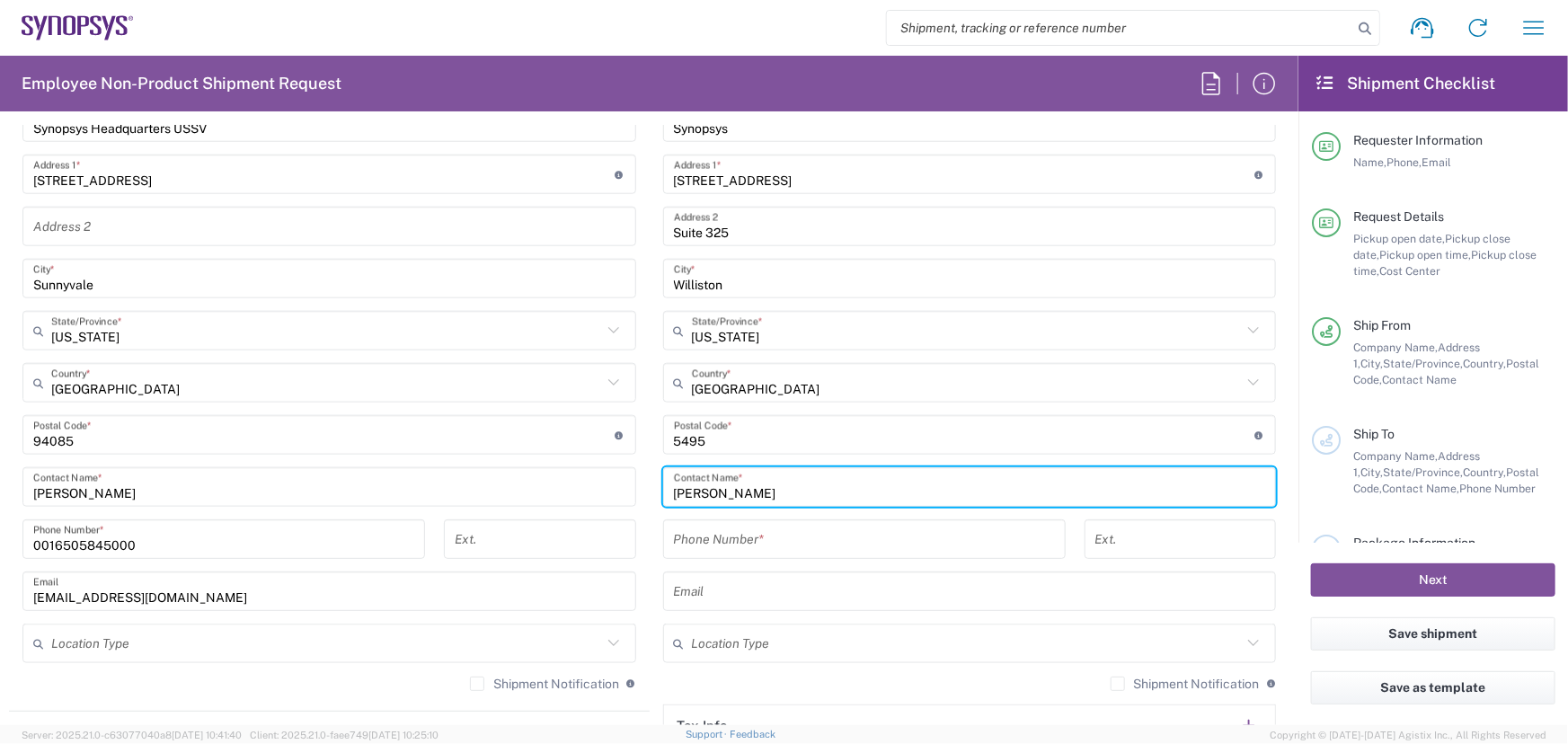
type input "[PERSON_NAME]"
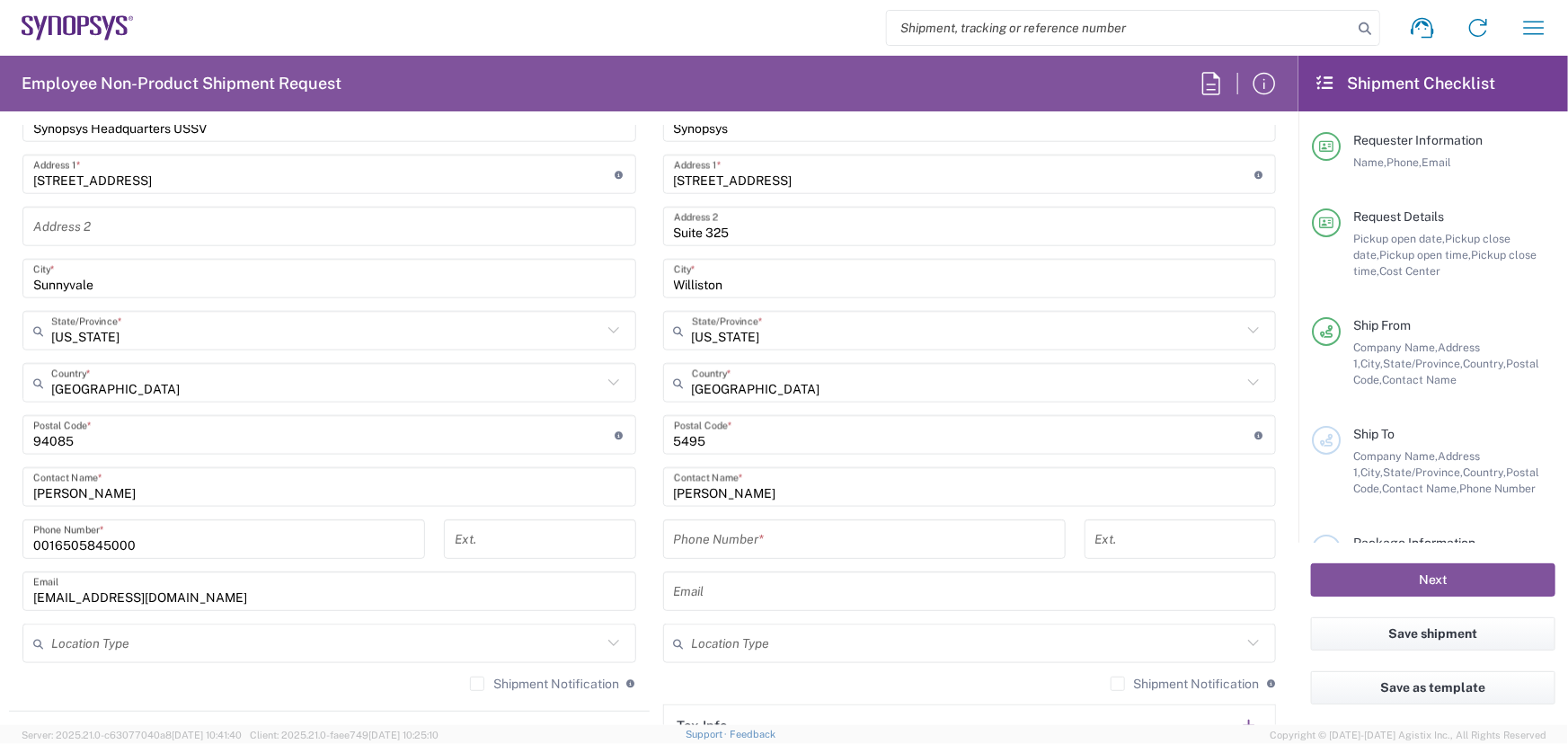
click at [742, 538] on input "tel" at bounding box center [864, 540] width 381 height 32
paste input "18022382268"
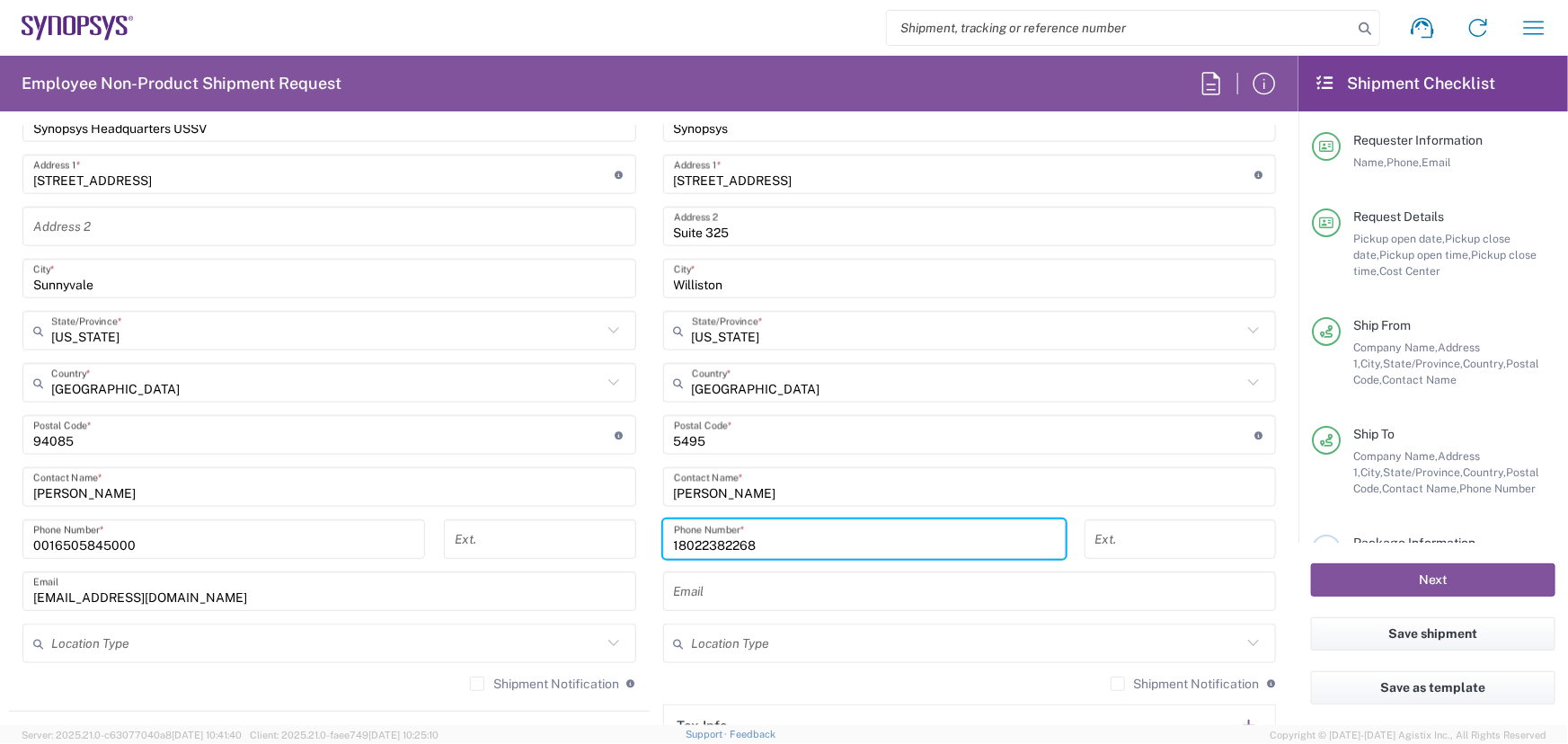
type input "18022382268"
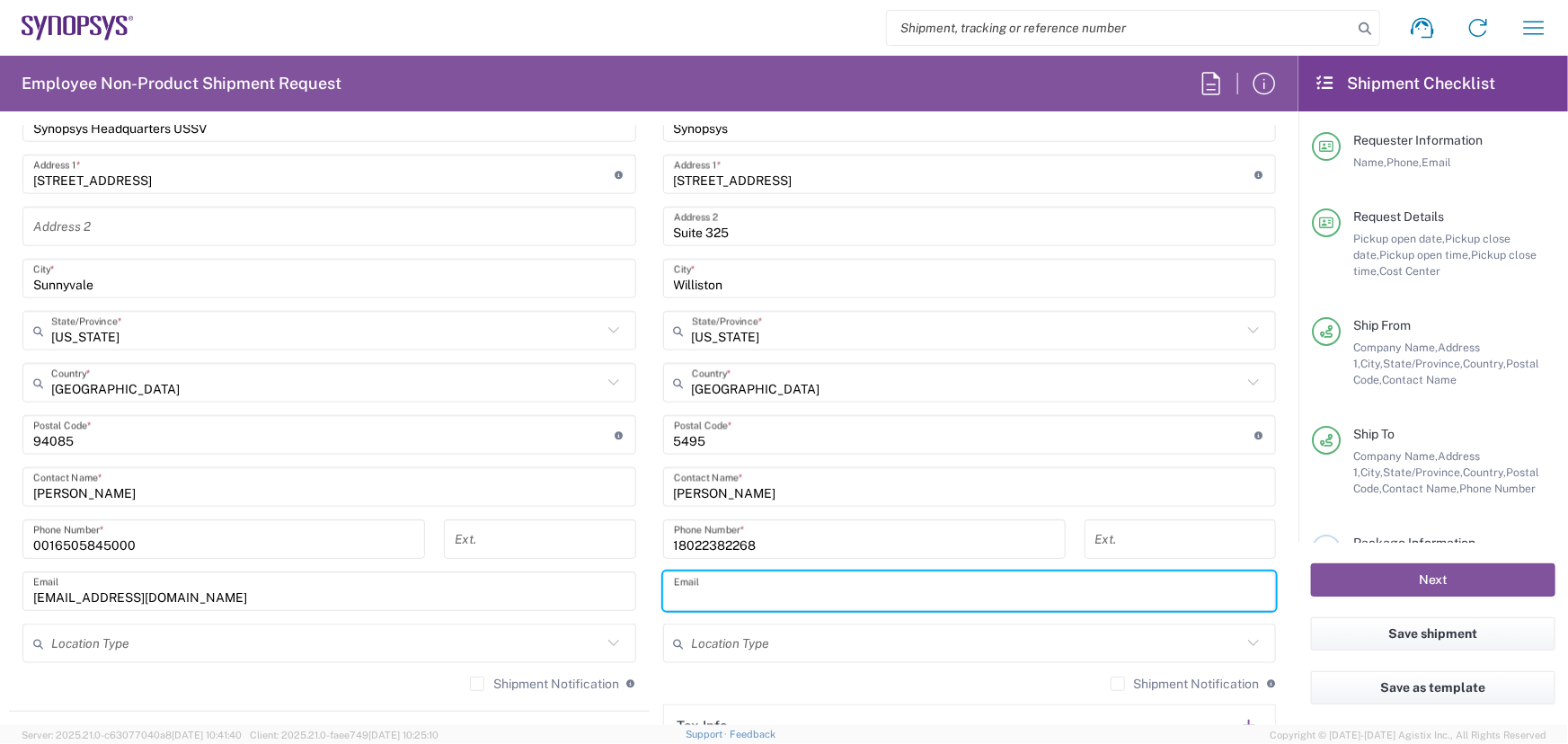
click at [709, 592] on input "text" at bounding box center [970, 592] width 592 height 32
paste input "[EMAIL_ADDRESS][DOMAIN_NAME]"
type input "[EMAIL_ADDRESS][DOMAIN_NAME]"
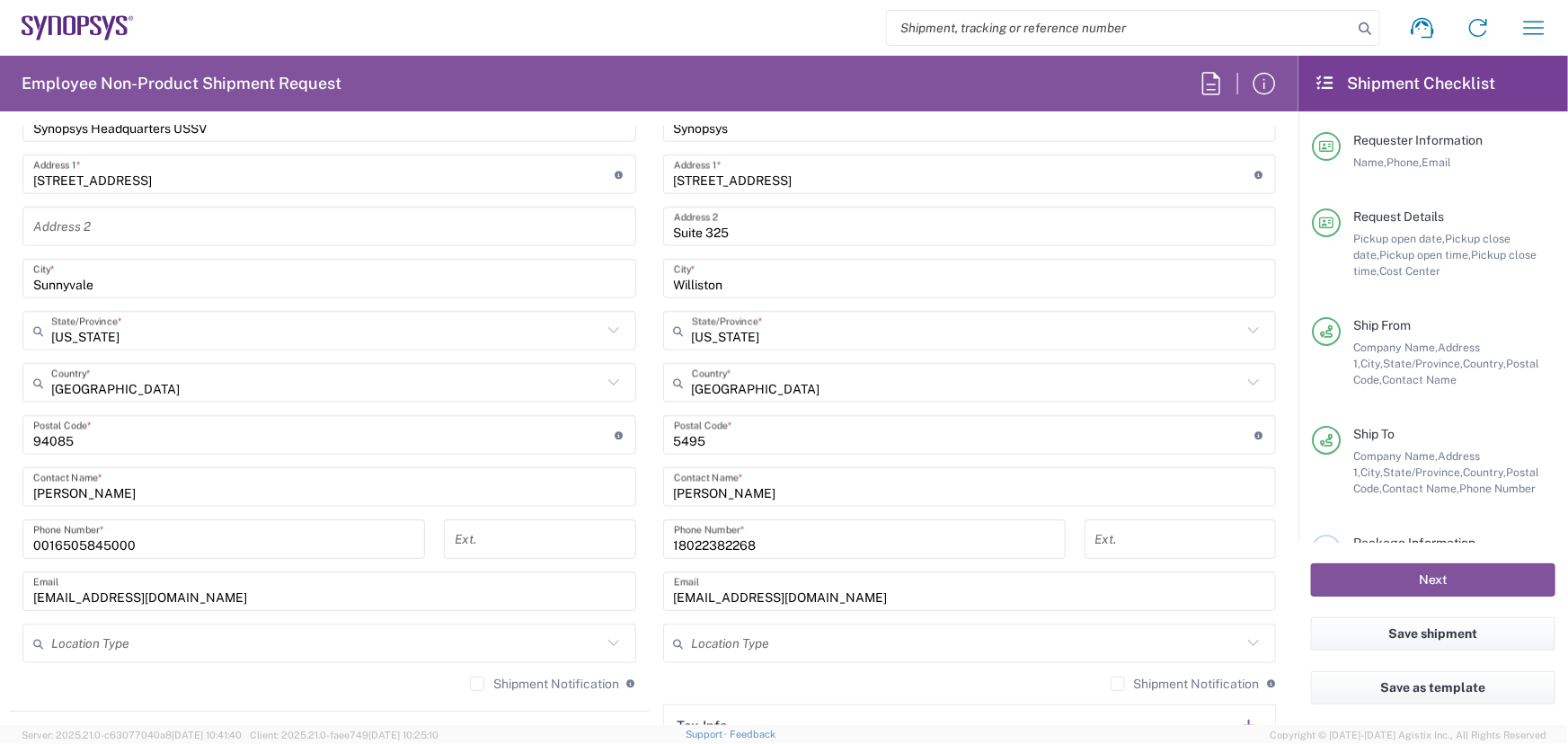
click at [1241, 640] on icon at bounding box center [1253, 643] width 24 height 24
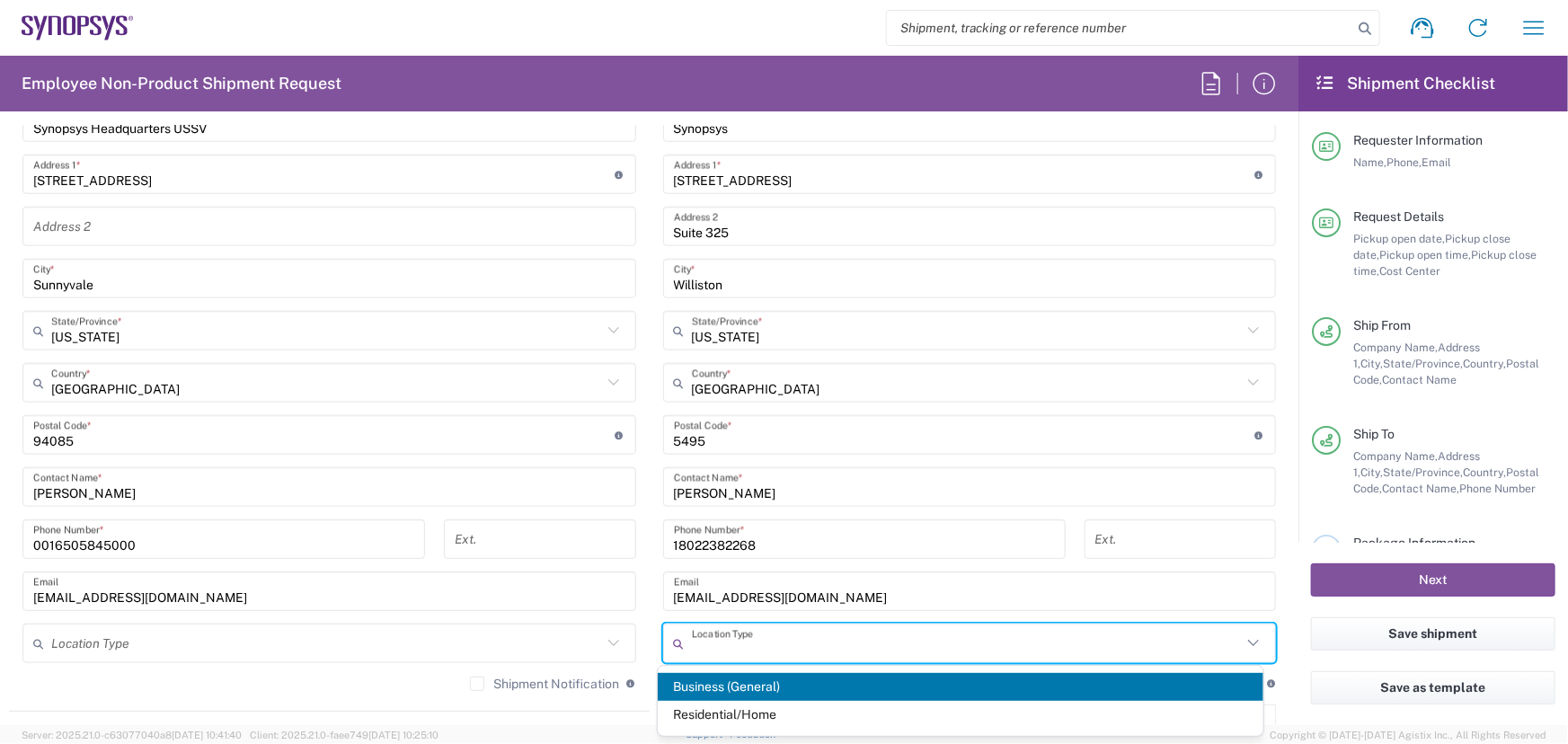
click at [710, 687] on span "Business (General)" at bounding box center [961, 687] width 606 height 28
type input "Business (General)"
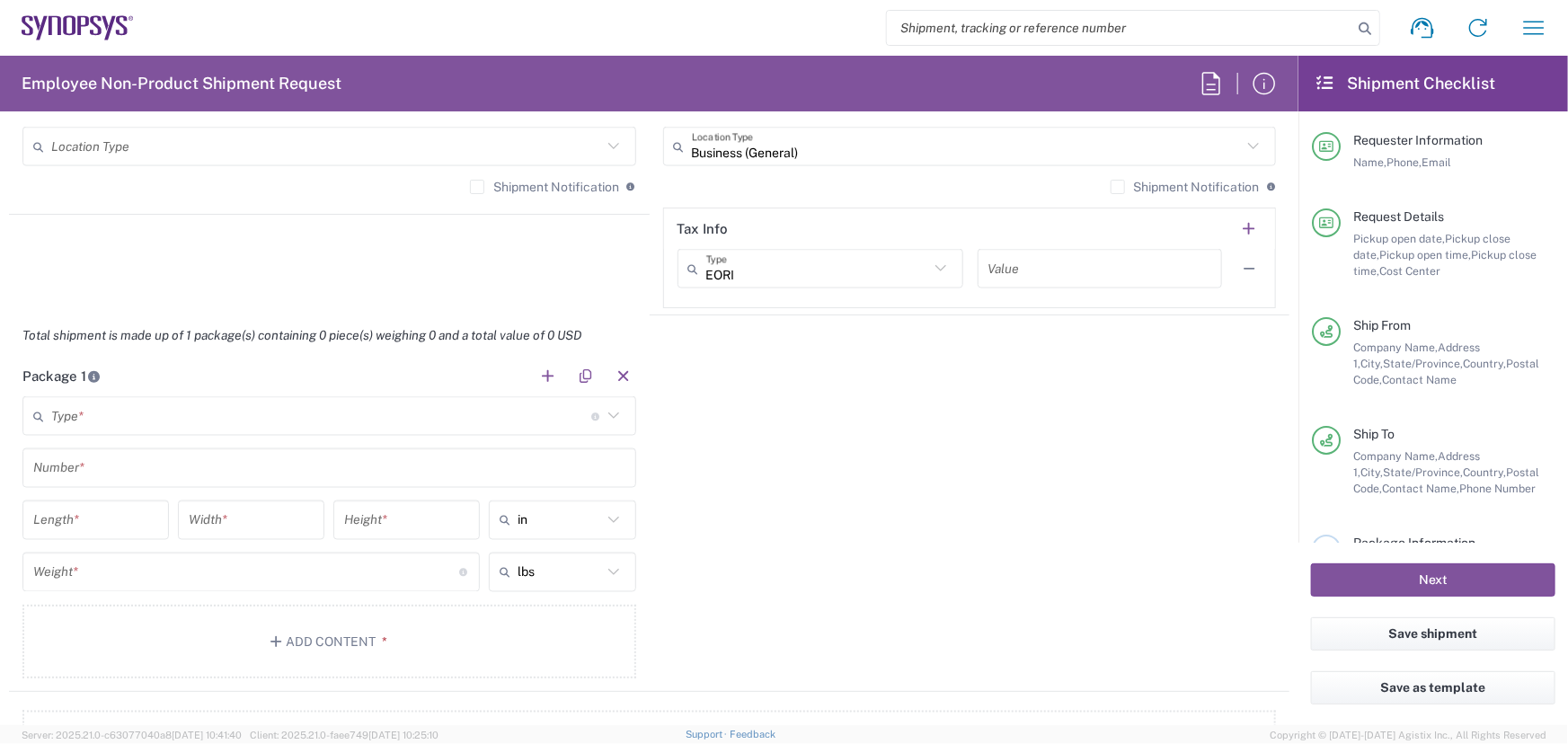
scroll to position [1569, 0]
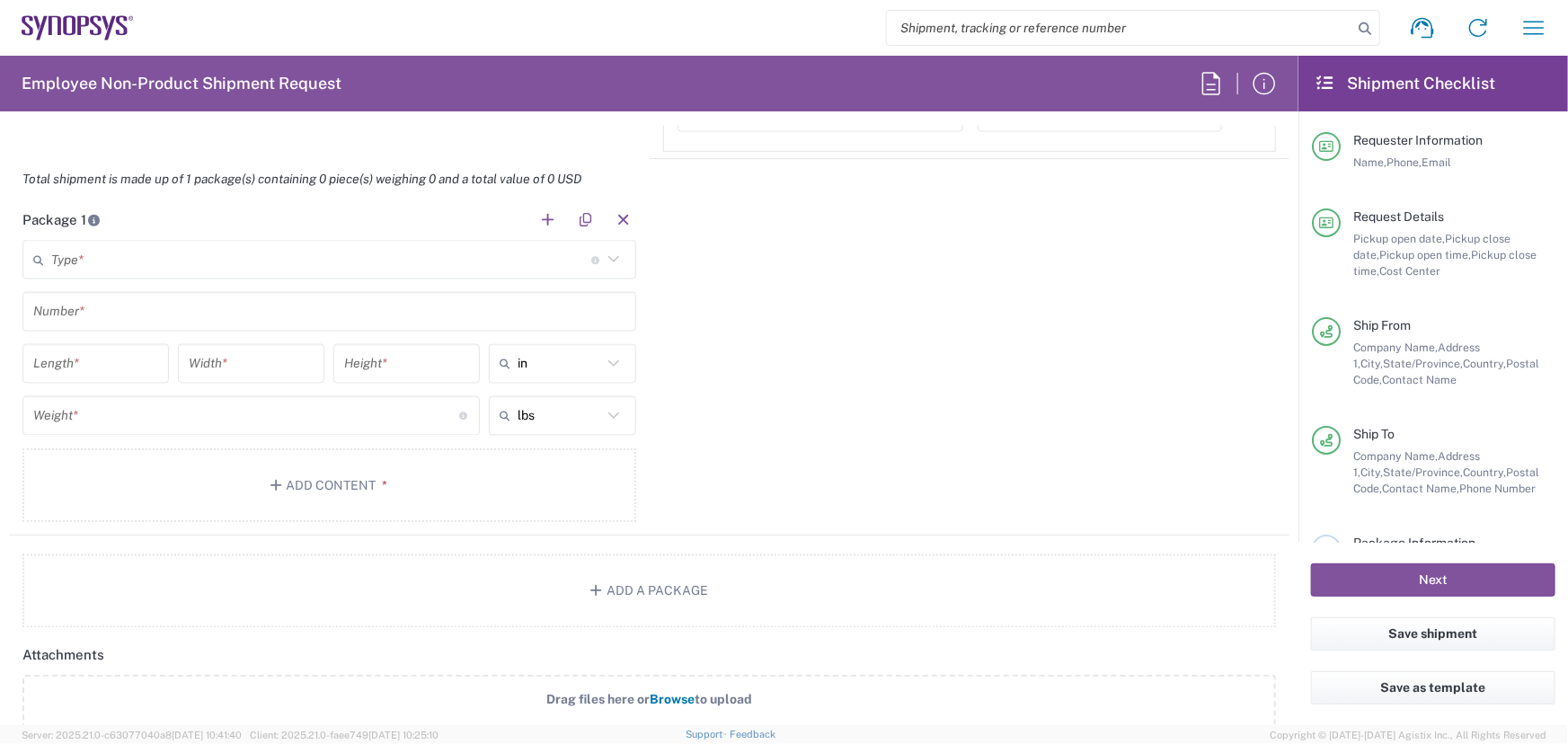
click at [608, 256] on icon at bounding box center [614, 260] width 24 height 24
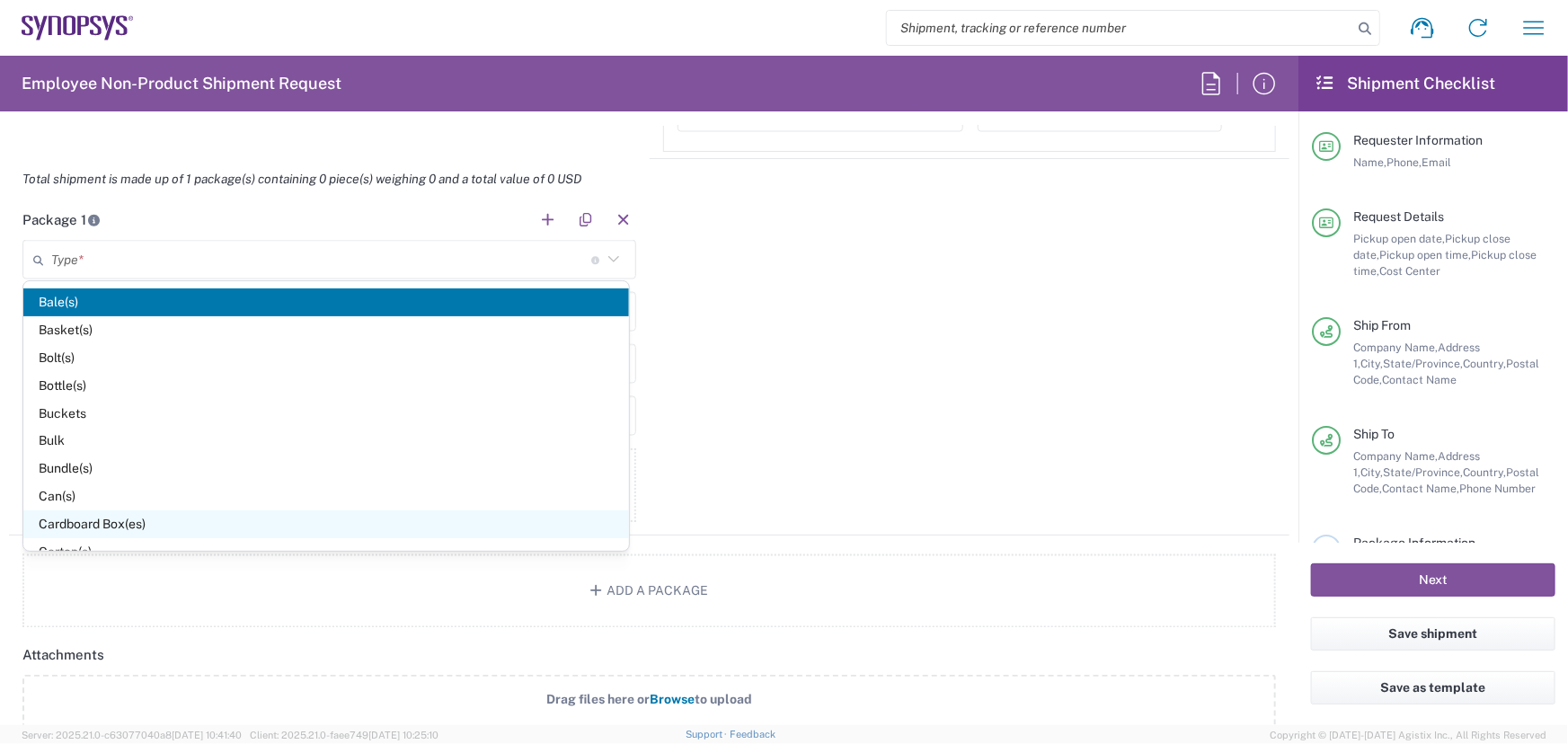
click at [77, 523] on span "Cardboard Box(es)" at bounding box center [327, 524] width 606 height 28
type input "Cardboard Box(es)"
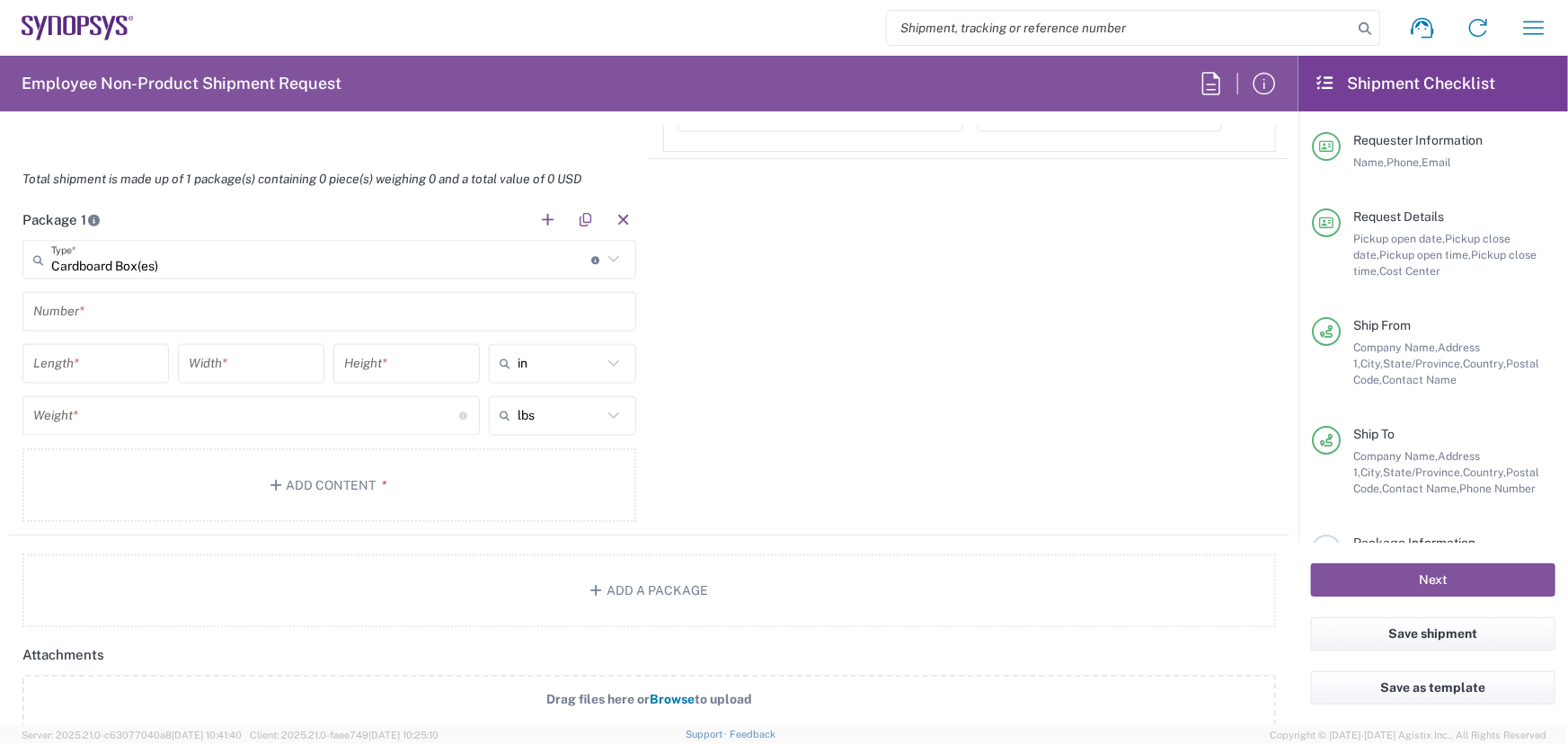
click at [100, 315] on input "text" at bounding box center [330, 312] width 592 height 32
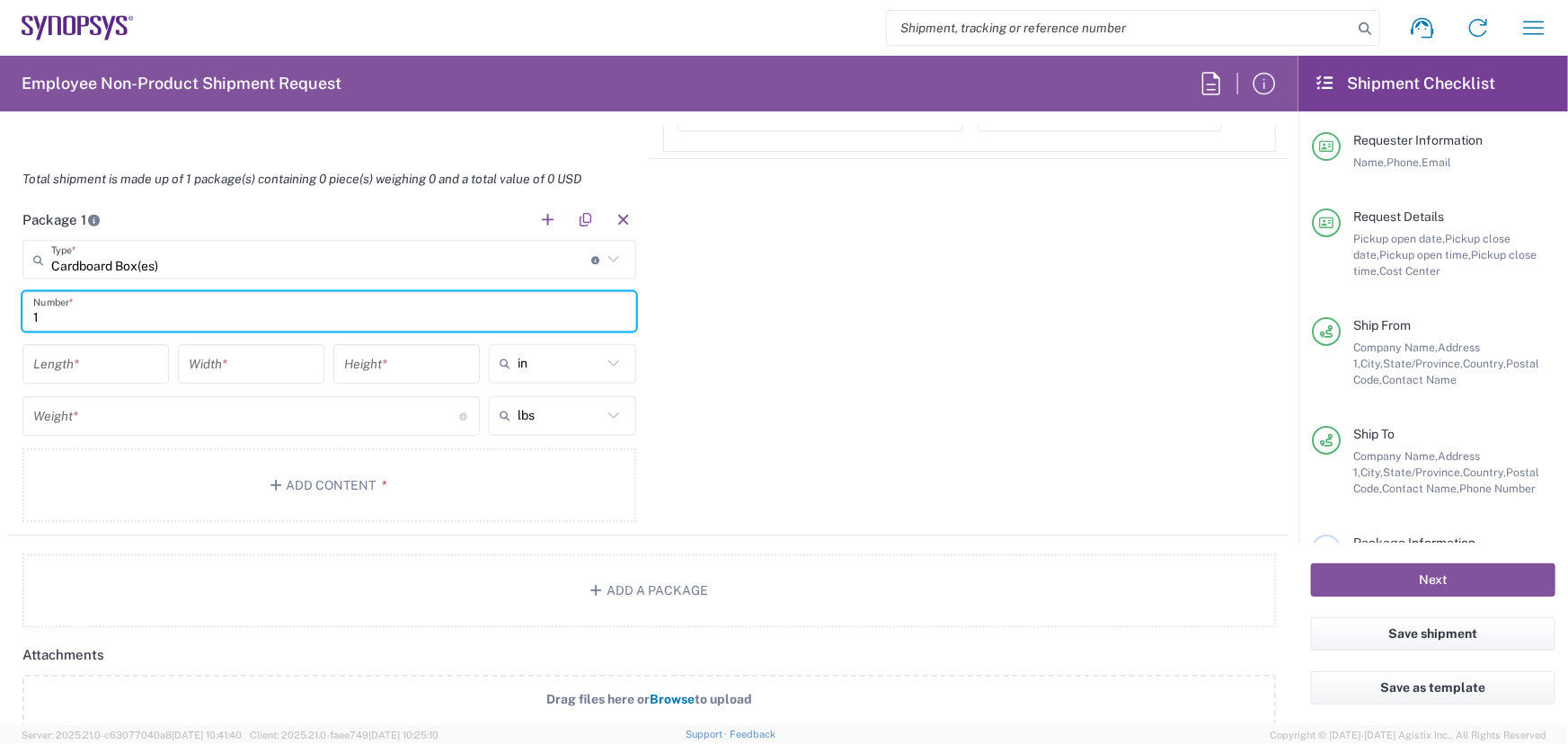
type input "1"
click at [606, 412] on icon at bounding box center [614, 416] width 24 height 24
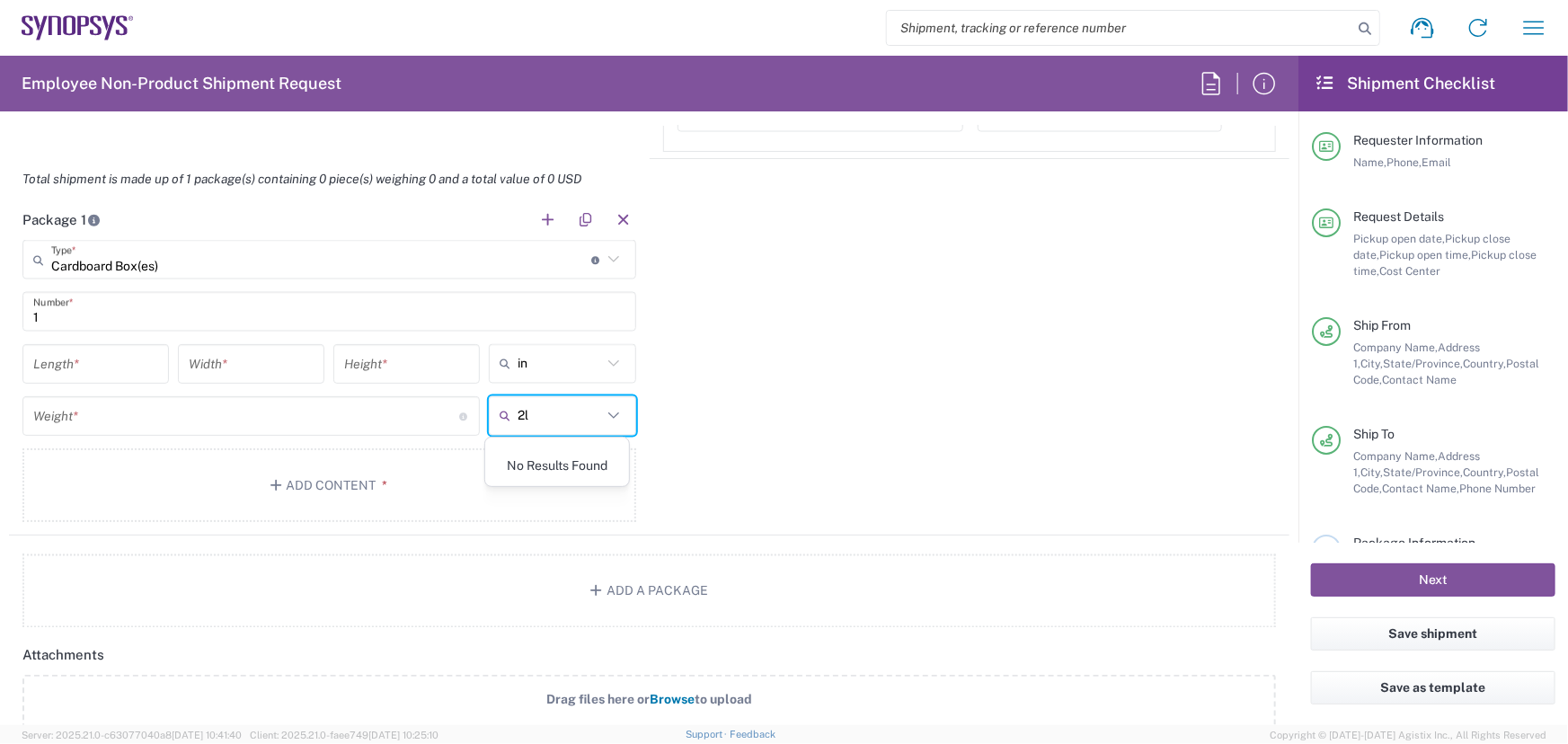
type input "2"
click at [507, 457] on span "lbs" at bounding box center [557, 459] width 143 height 28
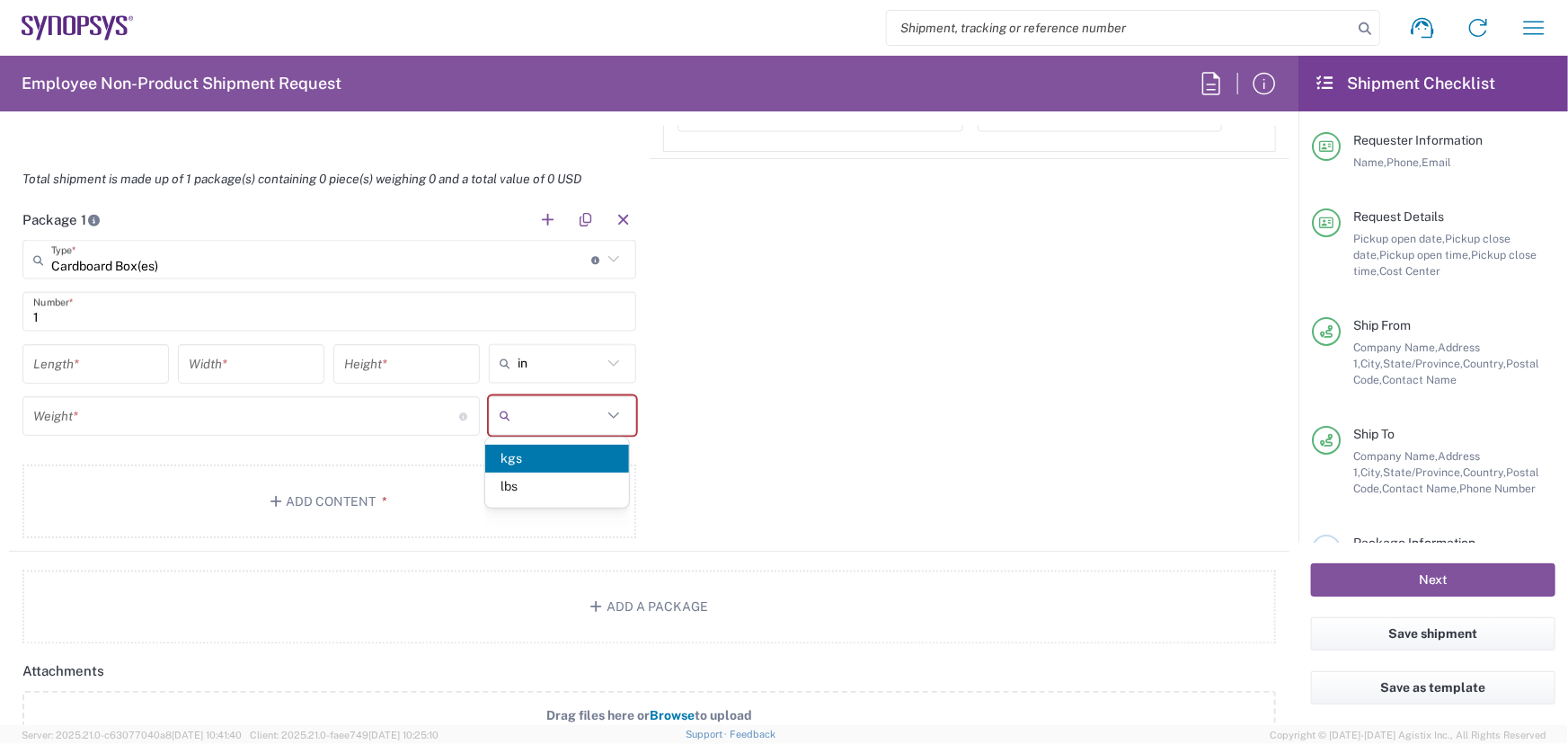
click at [529, 416] on input "text" at bounding box center [560, 415] width 84 height 29
type input "2"
click at [808, 479] on div "Package 1 Cardboard Box(es) Type * Material used to package goods Bale(s) Baske…" at bounding box center [649, 375] width 1281 height 352
click at [534, 419] on input "text" at bounding box center [560, 415] width 84 height 29
type input "2LBS"
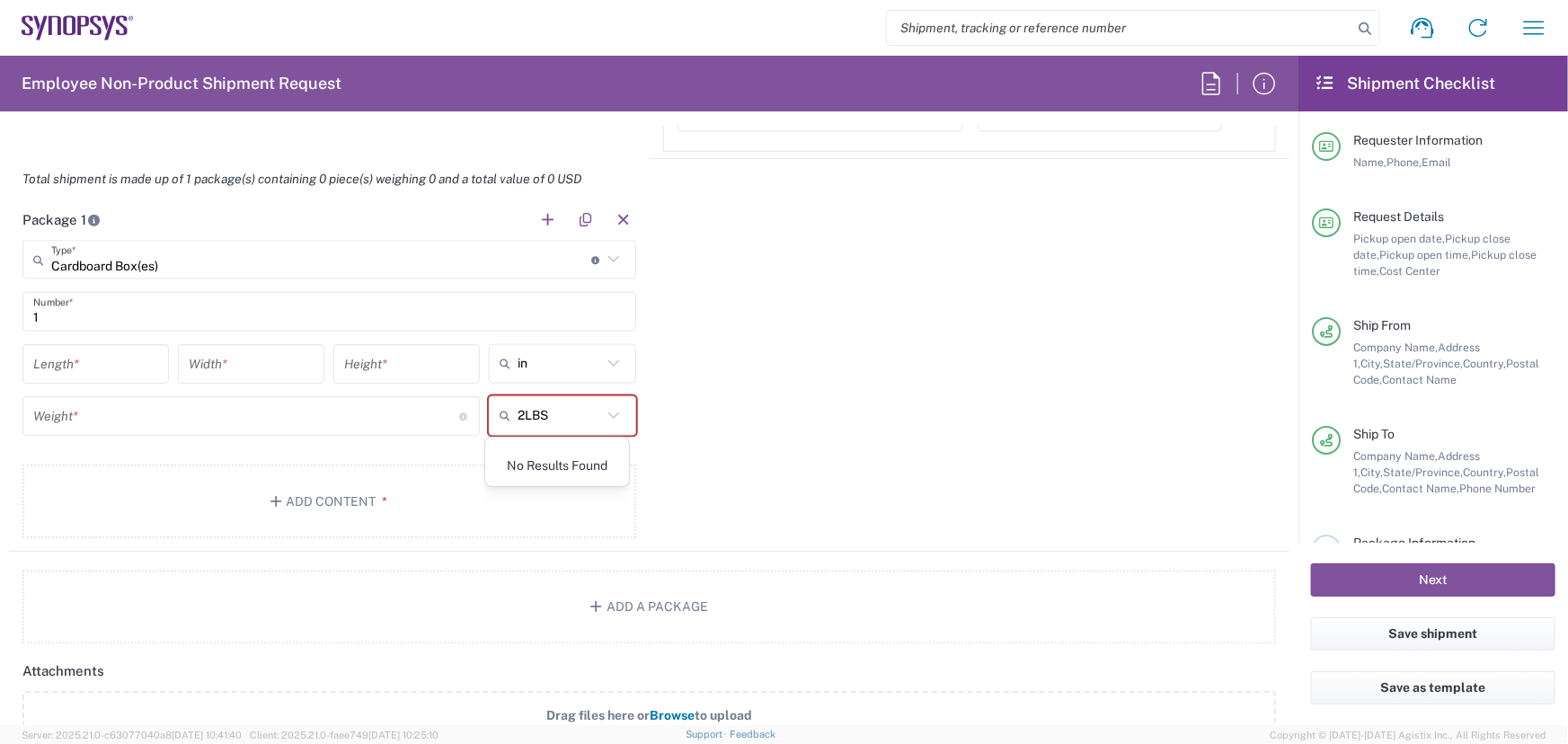
click at [759, 400] on div "Package 1 Cardboard Box(es) Type * Material used to package goods Bale(s) Baske…" at bounding box center [649, 375] width 1281 height 352
click at [607, 412] on icon at bounding box center [614, 416] width 24 height 24
click at [509, 485] on span "lbs" at bounding box center [557, 486] width 143 height 28
type input "lbs"
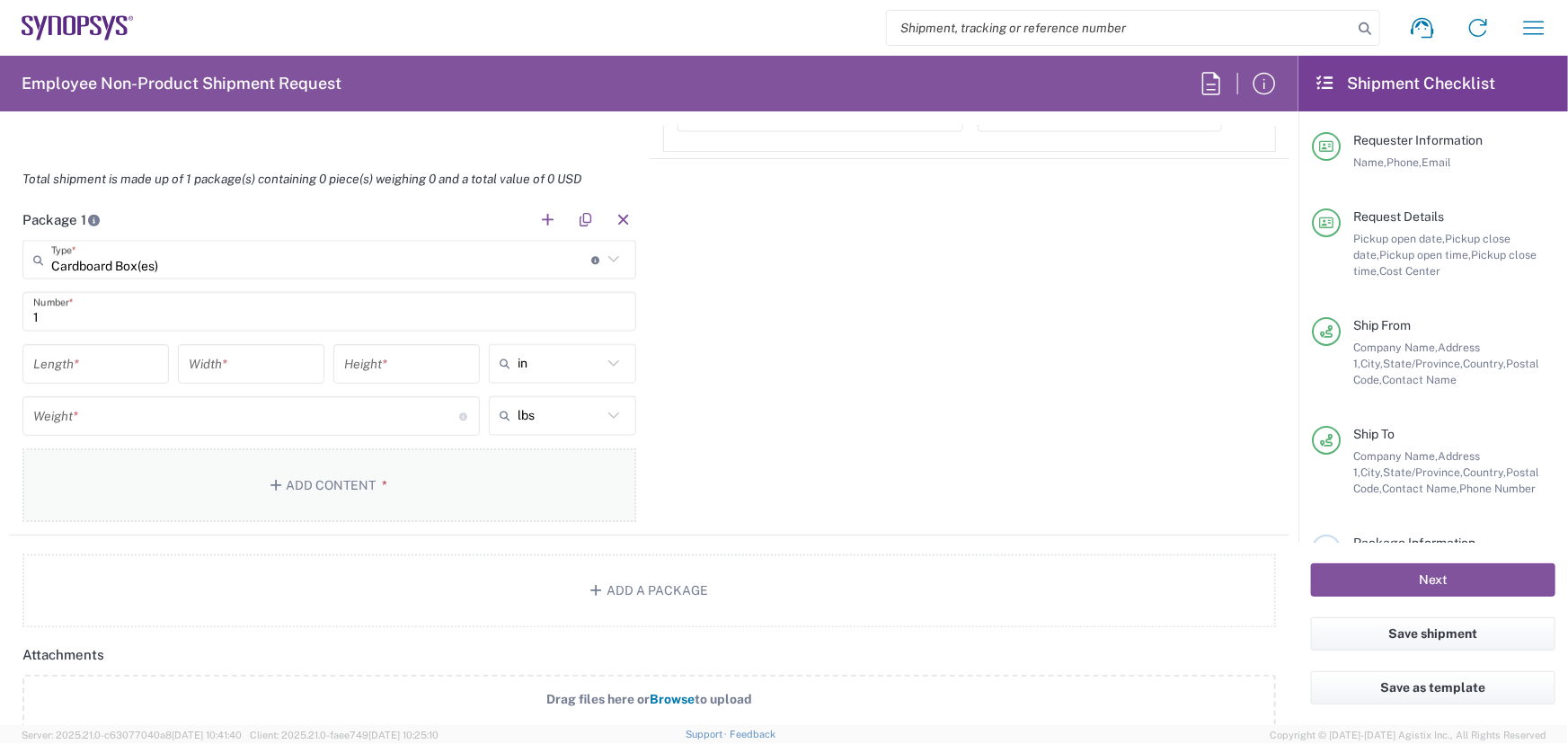
click at [68, 476] on button "Add Content *" at bounding box center [330, 484] width 614 height 74
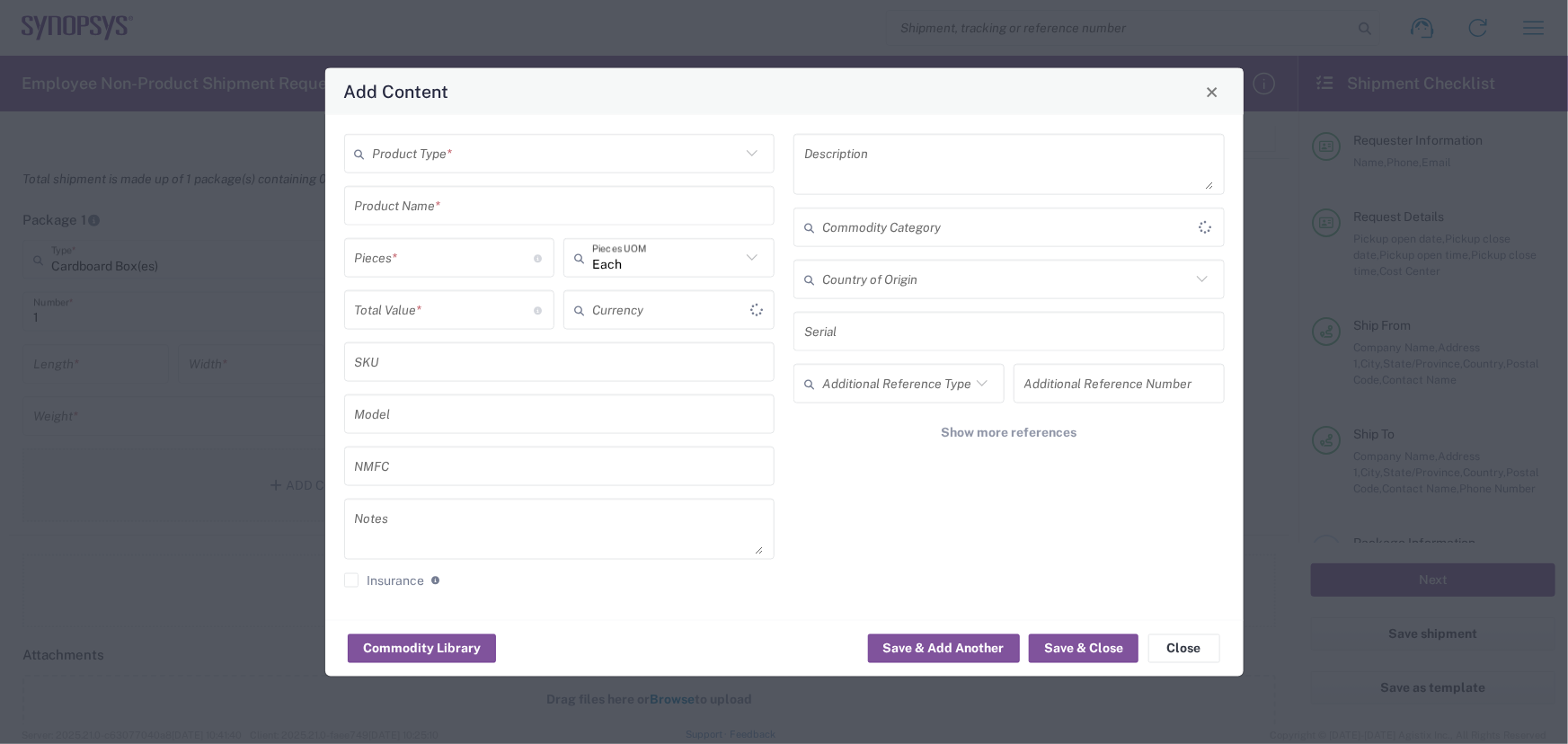
type input "US Dollar"
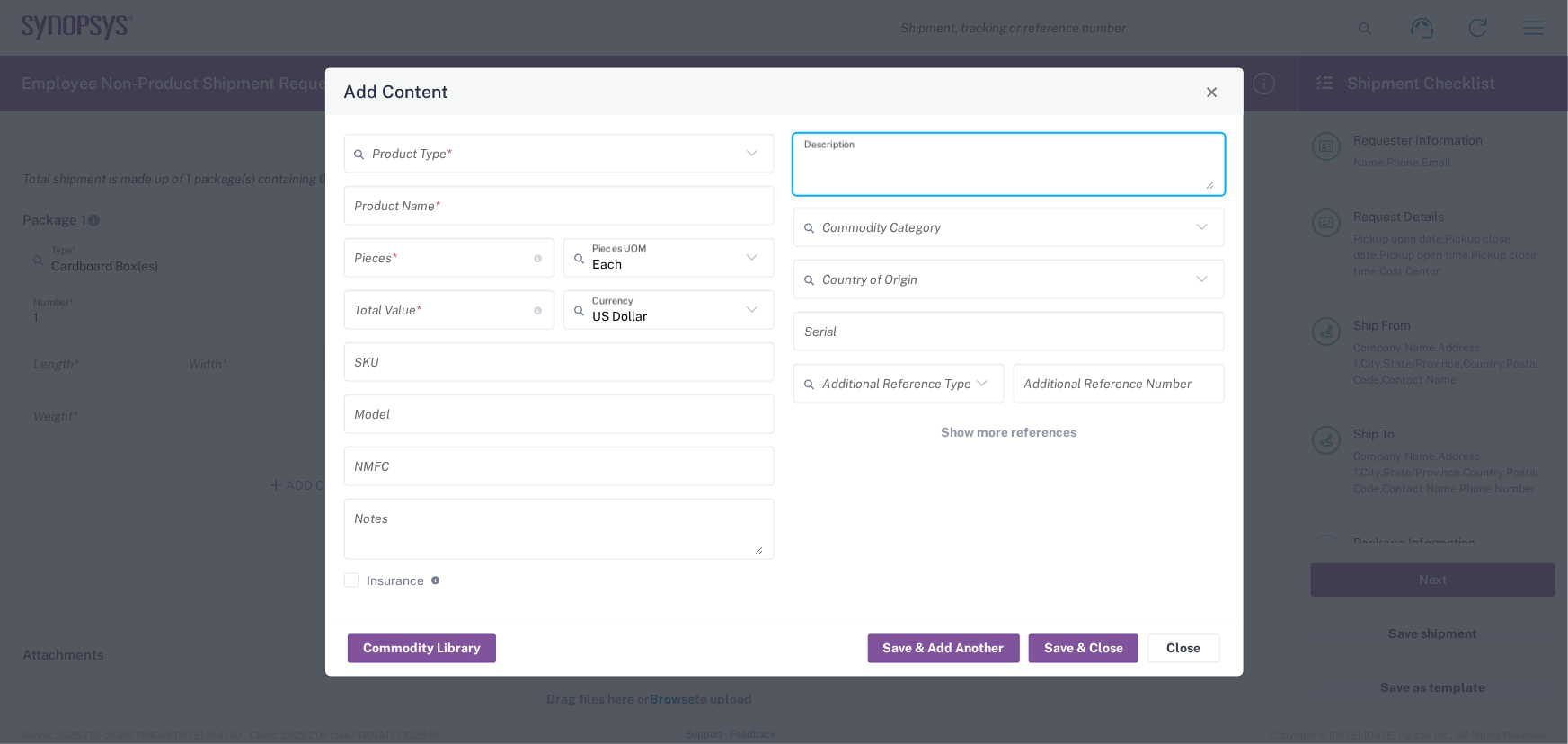
click at [886, 157] on textarea at bounding box center [1008, 164] width 410 height 50
type textarea "[MEDICAL_DATA] Test"
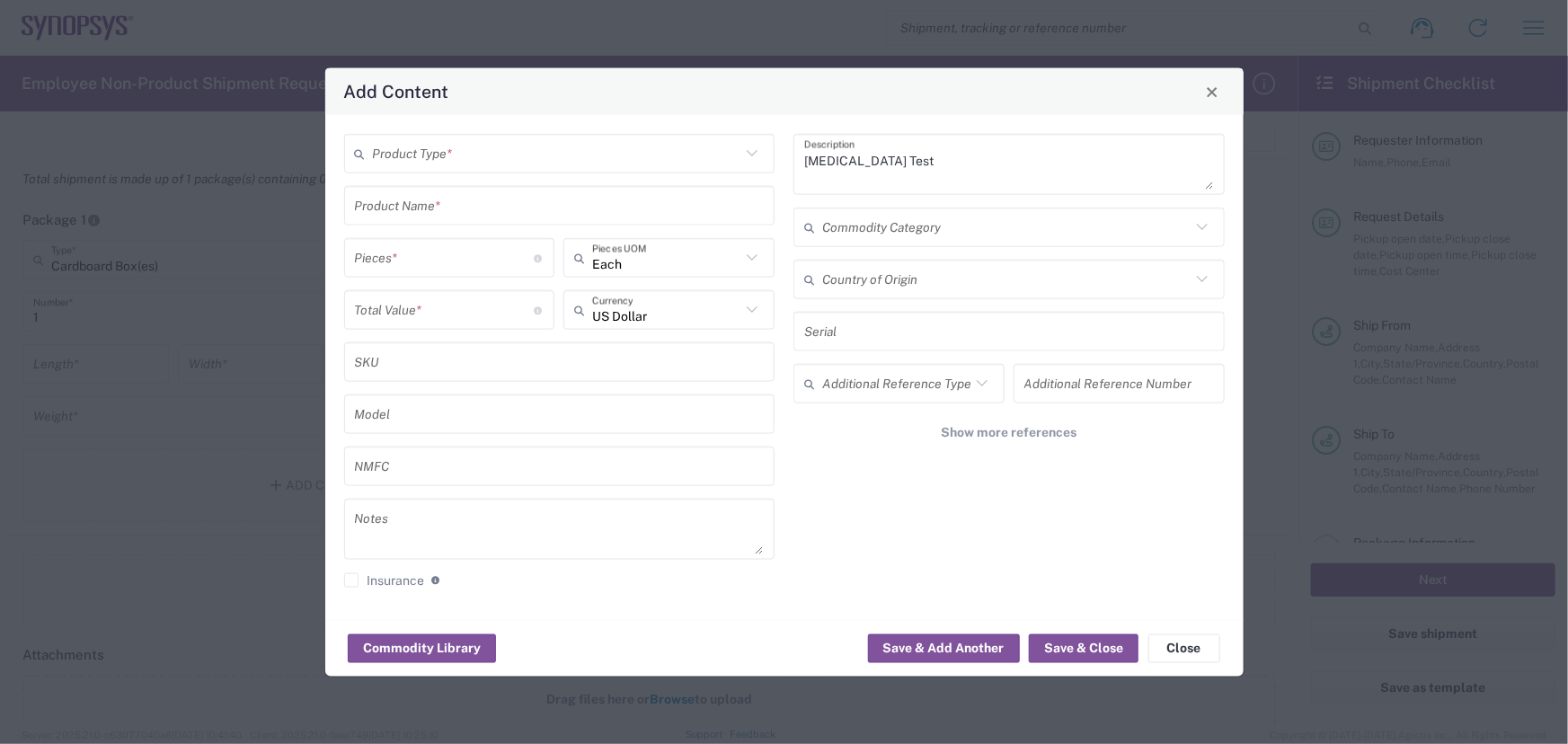
click at [753, 153] on icon at bounding box center [752, 154] width 24 height 24
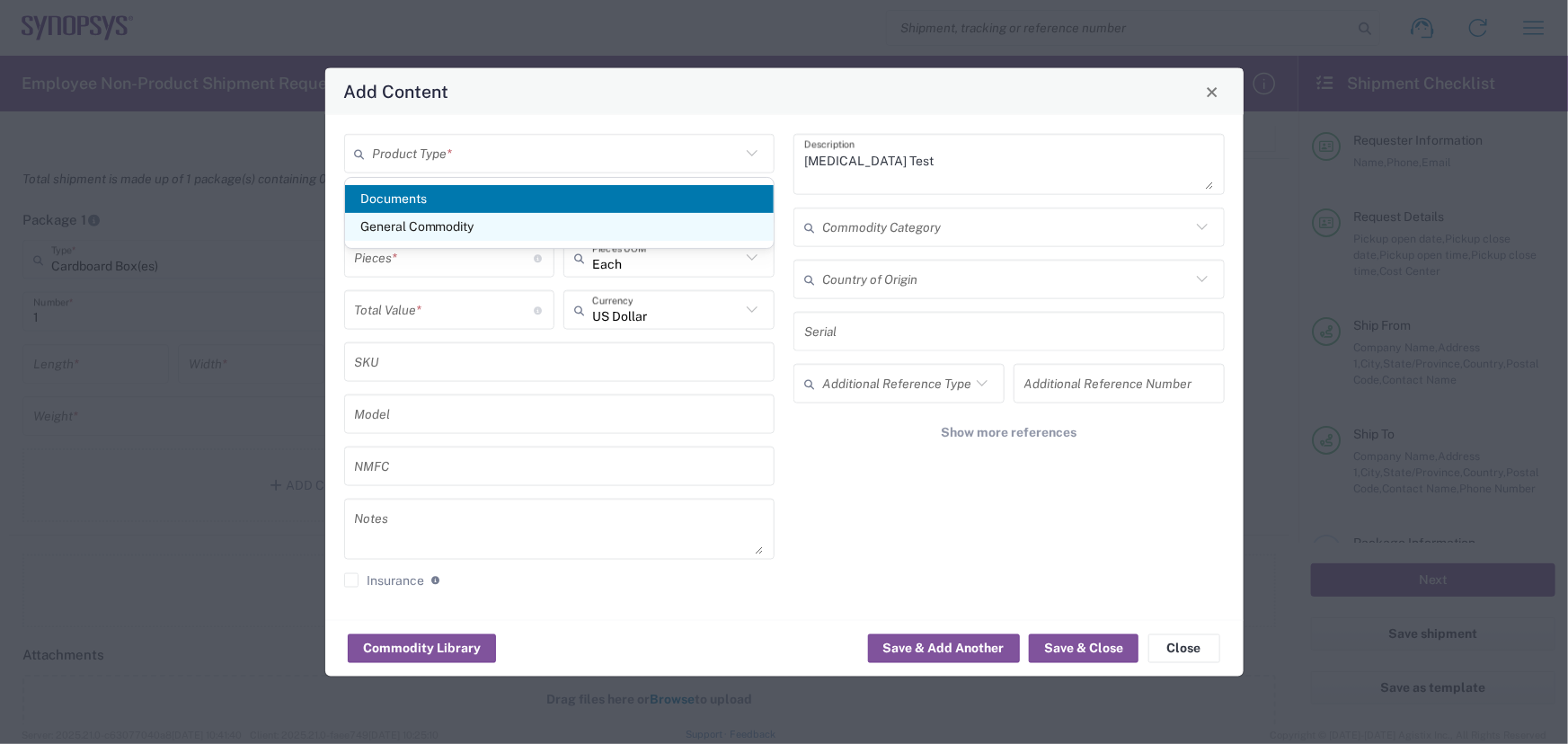
click at [383, 230] on span "General Commodity" at bounding box center [560, 227] width 429 height 28
type input "General Commodity"
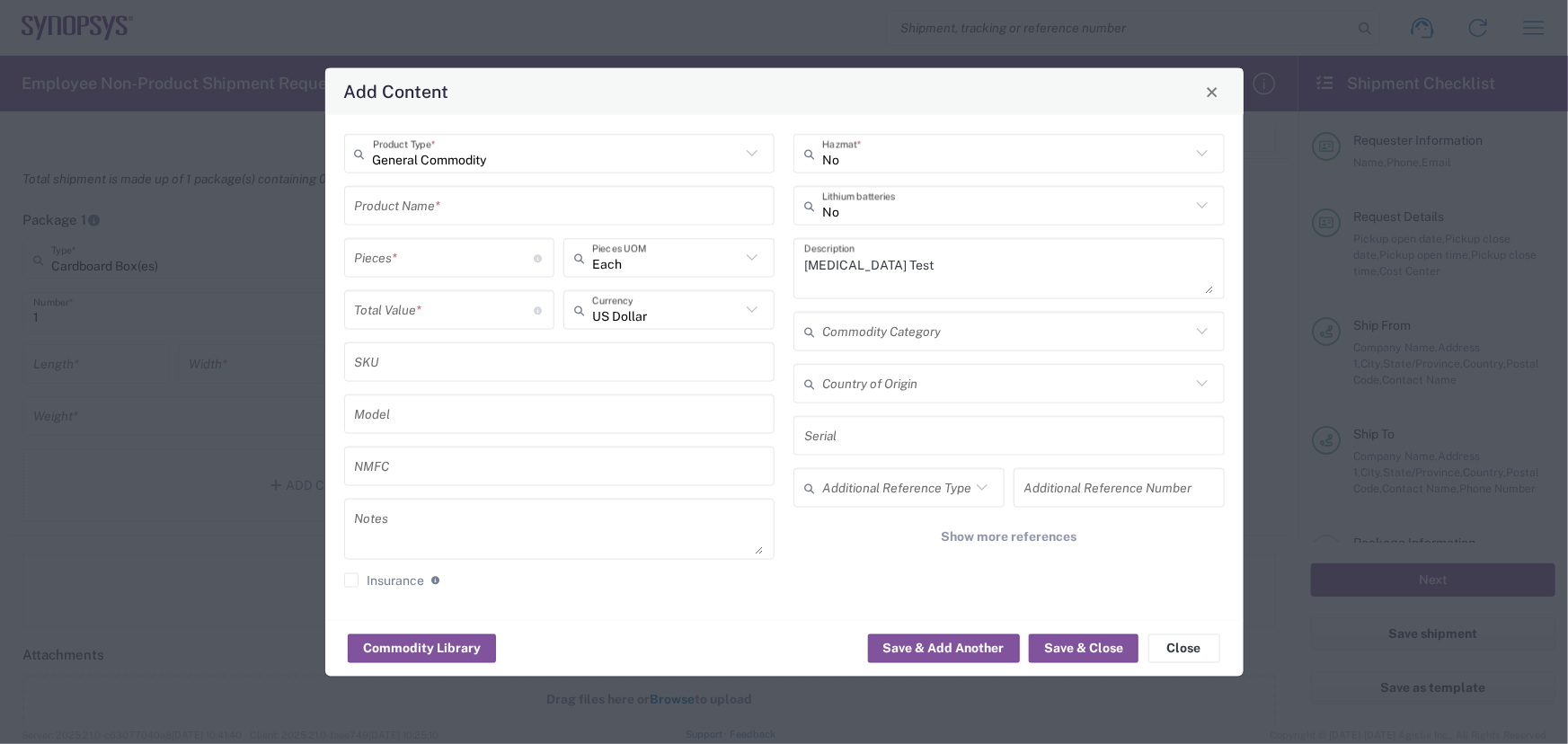
click at [480, 206] on input "text" at bounding box center [560, 205] width 410 height 32
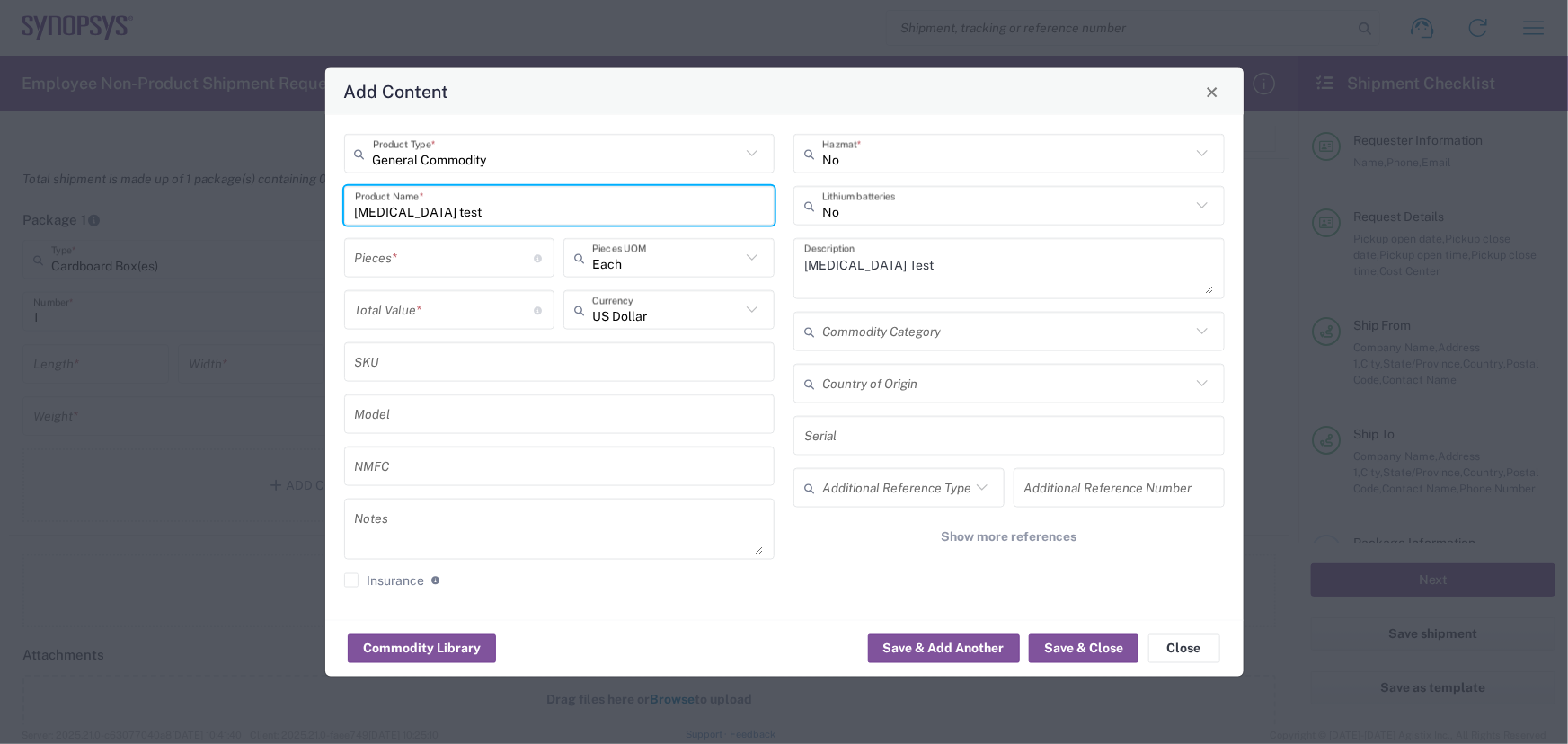
type input "[MEDICAL_DATA] test"
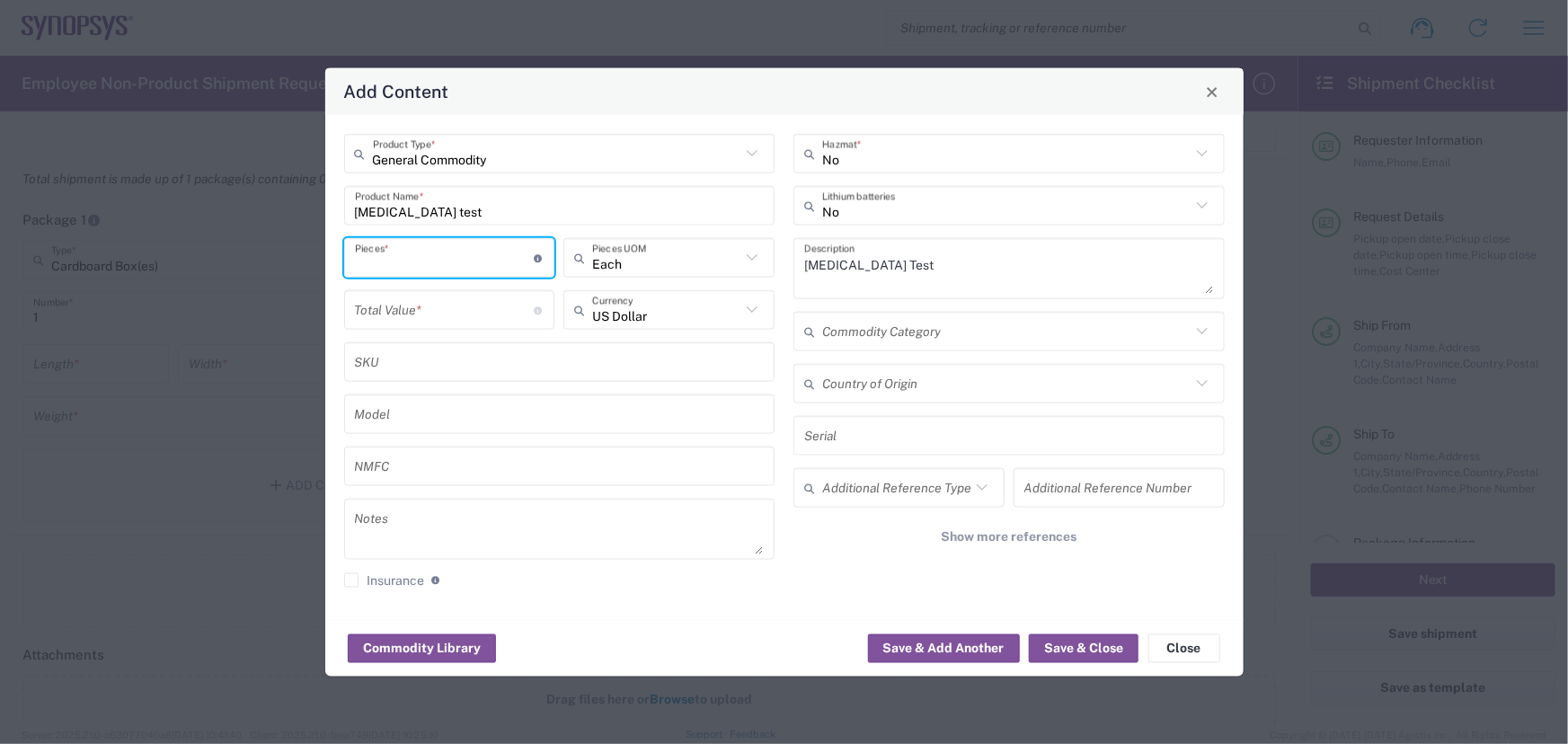
click at [429, 260] on input "number" at bounding box center [445, 258] width 180 height 32
type input "10"
click at [477, 310] on input "number" at bounding box center [445, 310] width 180 height 32
type input "50.00"
click at [1202, 329] on icon at bounding box center [1203, 332] width 24 height 24
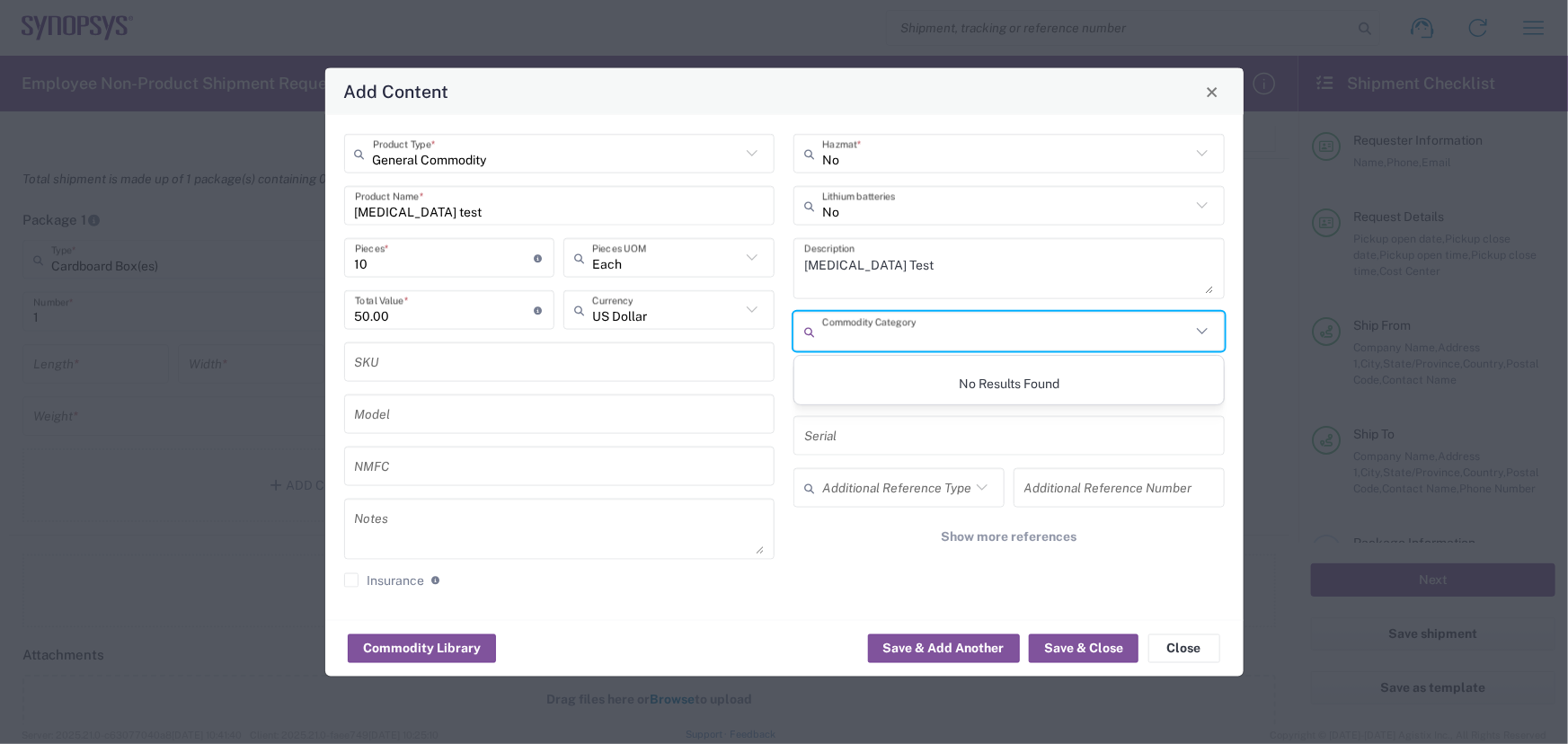
click at [986, 333] on input "text" at bounding box center [1006, 332] width 368 height 32
click at [1265, 492] on div "Add Content General Commodity Product Type * [MEDICAL_DATA] test Product Name *…" at bounding box center [784, 372] width 1568 height 744
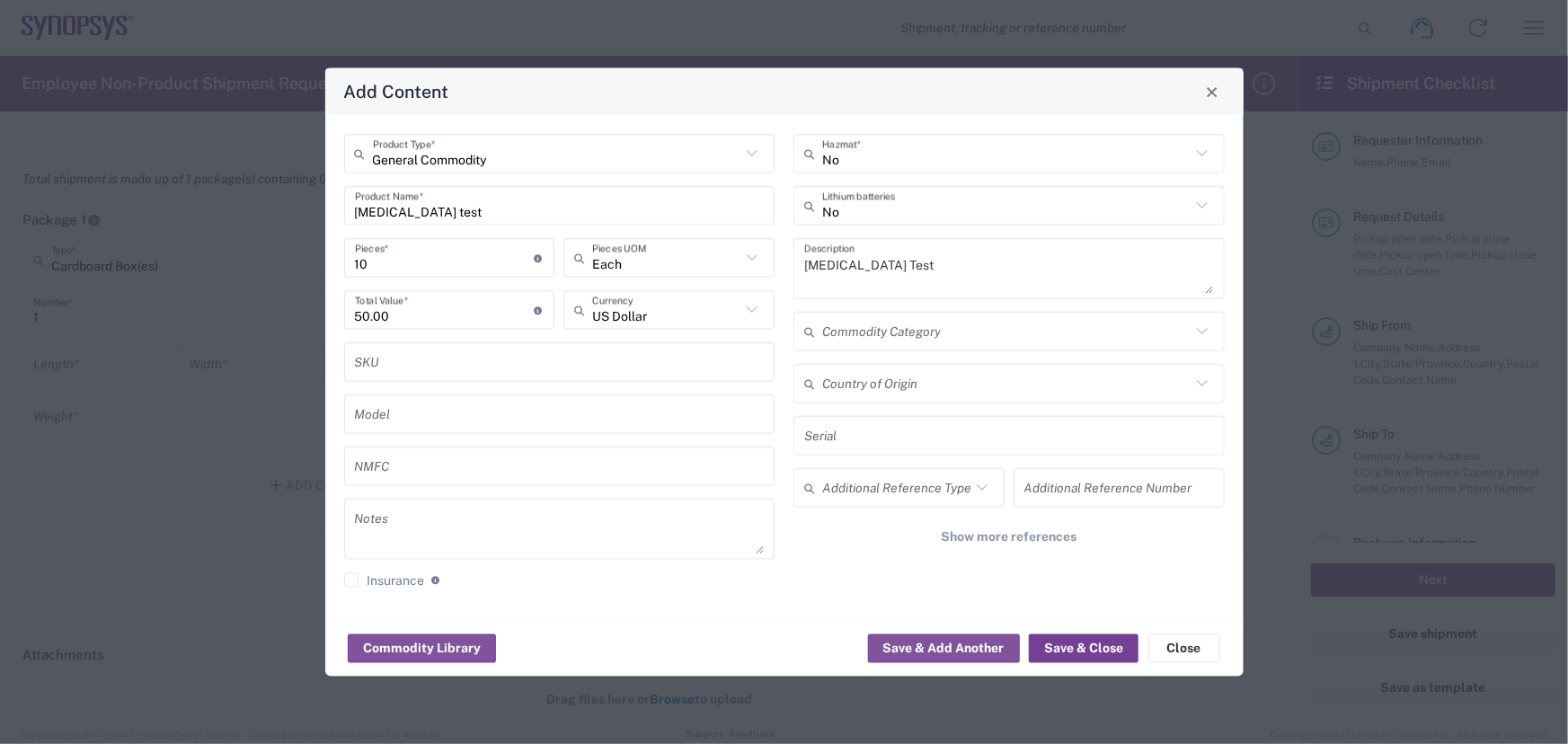
click at [1075, 641] on button "Save & Close" at bounding box center [1083, 647] width 110 height 29
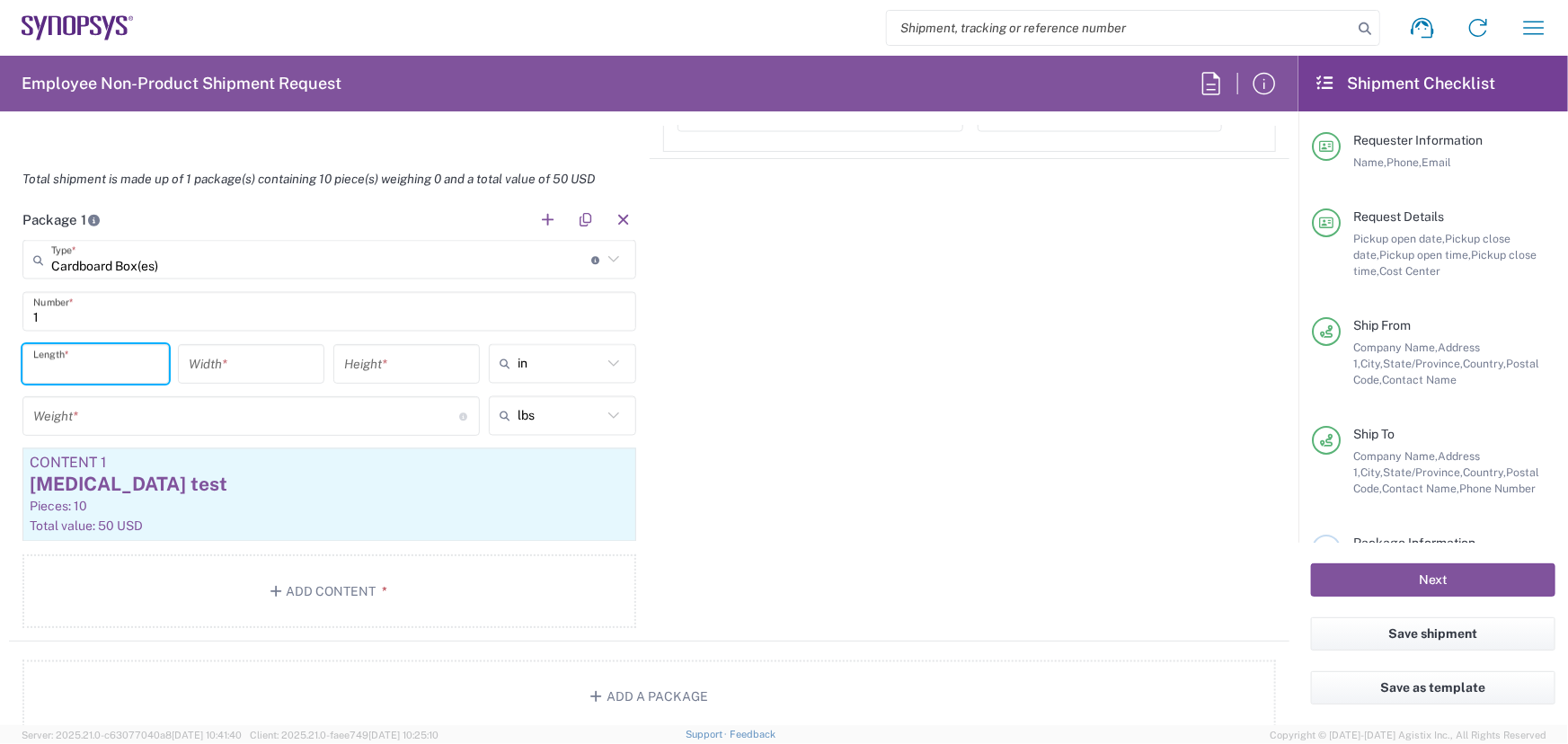
click at [104, 367] on input "number" at bounding box center [96, 364] width 125 height 32
type input "12"
click at [241, 364] on input "number" at bounding box center [251, 364] width 125 height 32
type input "8.75"
click at [722, 485] on div "Package 1 Cardboard Box(es) Type * Material used to package goods Bale(s) Baske…" at bounding box center [649, 420] width 1281 height 442
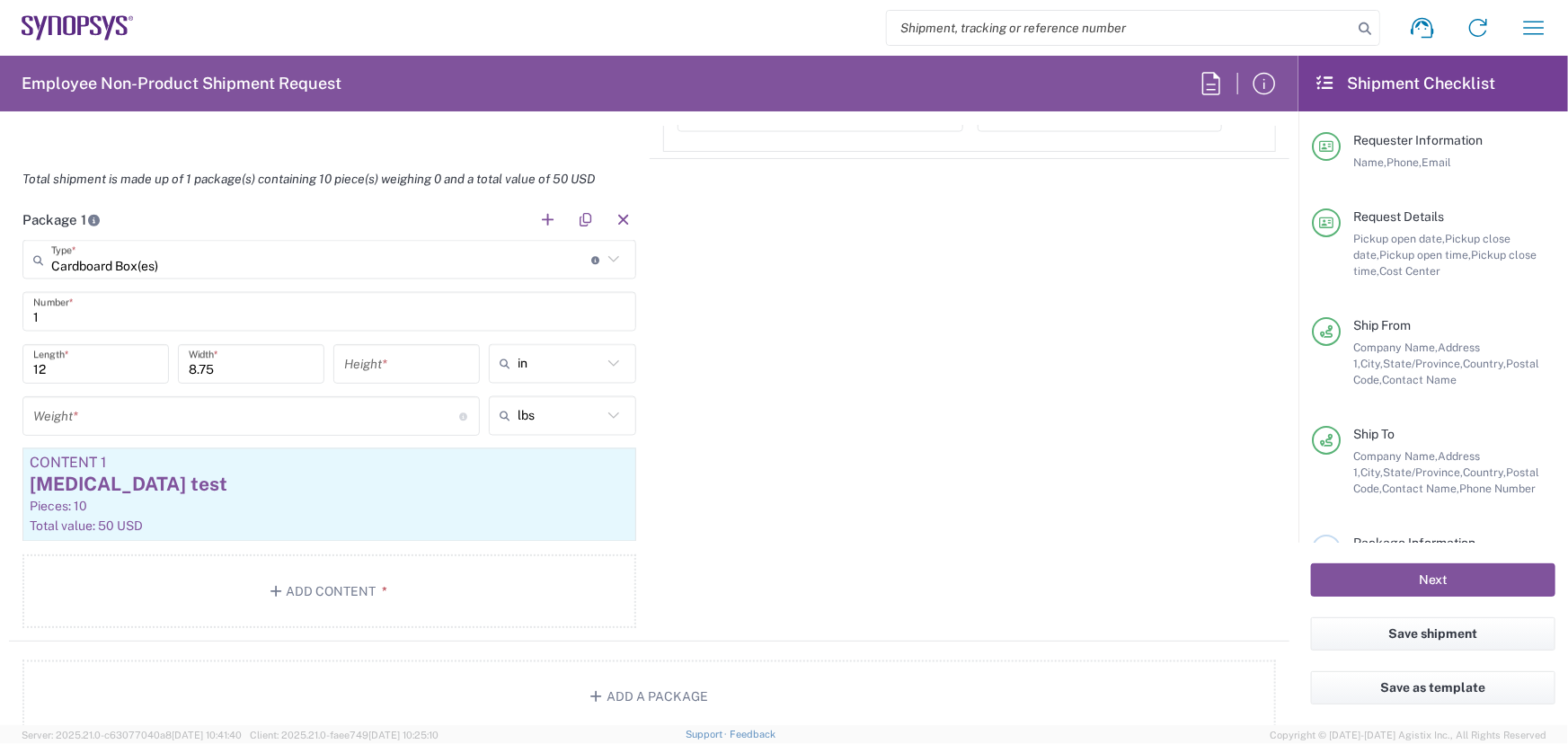
click at [226, 367] on input "8.75" at bounding box center [251, 364] width 125 height 32
click at [819, 466] on div "Package 1 Cardboard Box(es) Type * Material used to package goods Bale(s) Baske…" at bounding box center [649, 420] width 1281 height 442
click at [430, 366] on input "number" at bounding box center [407, 364] width 125 height 32
type input "5.50"
click at [830, 522] on div "Package 1 Cardboard Box(es) Type * Material used to package goods Bale(s) Baske…" at bounding box center [649, 420] width 1281 height 442
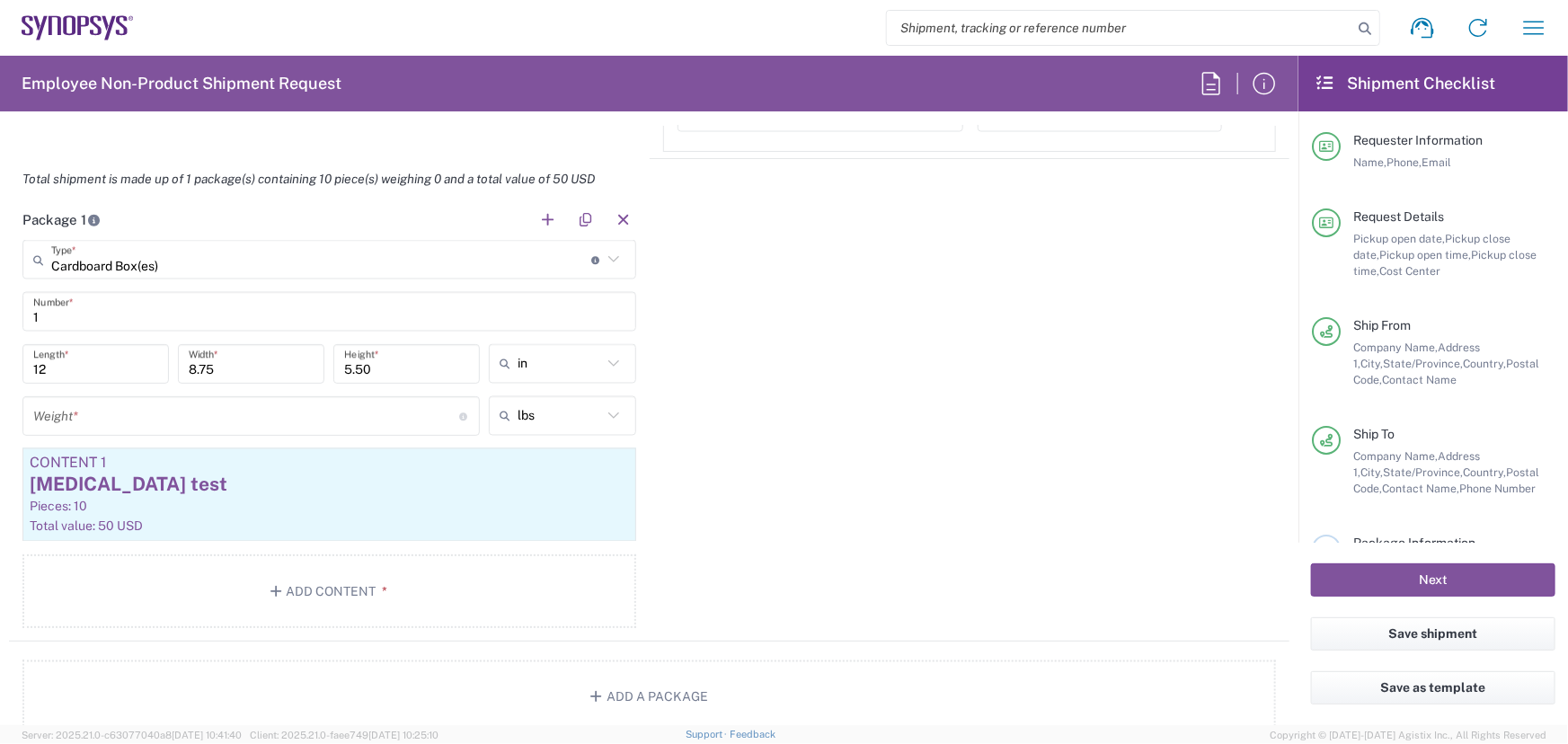
click at [94, 417] on input "number" at bounding box center [247, 416] width 426 height 32
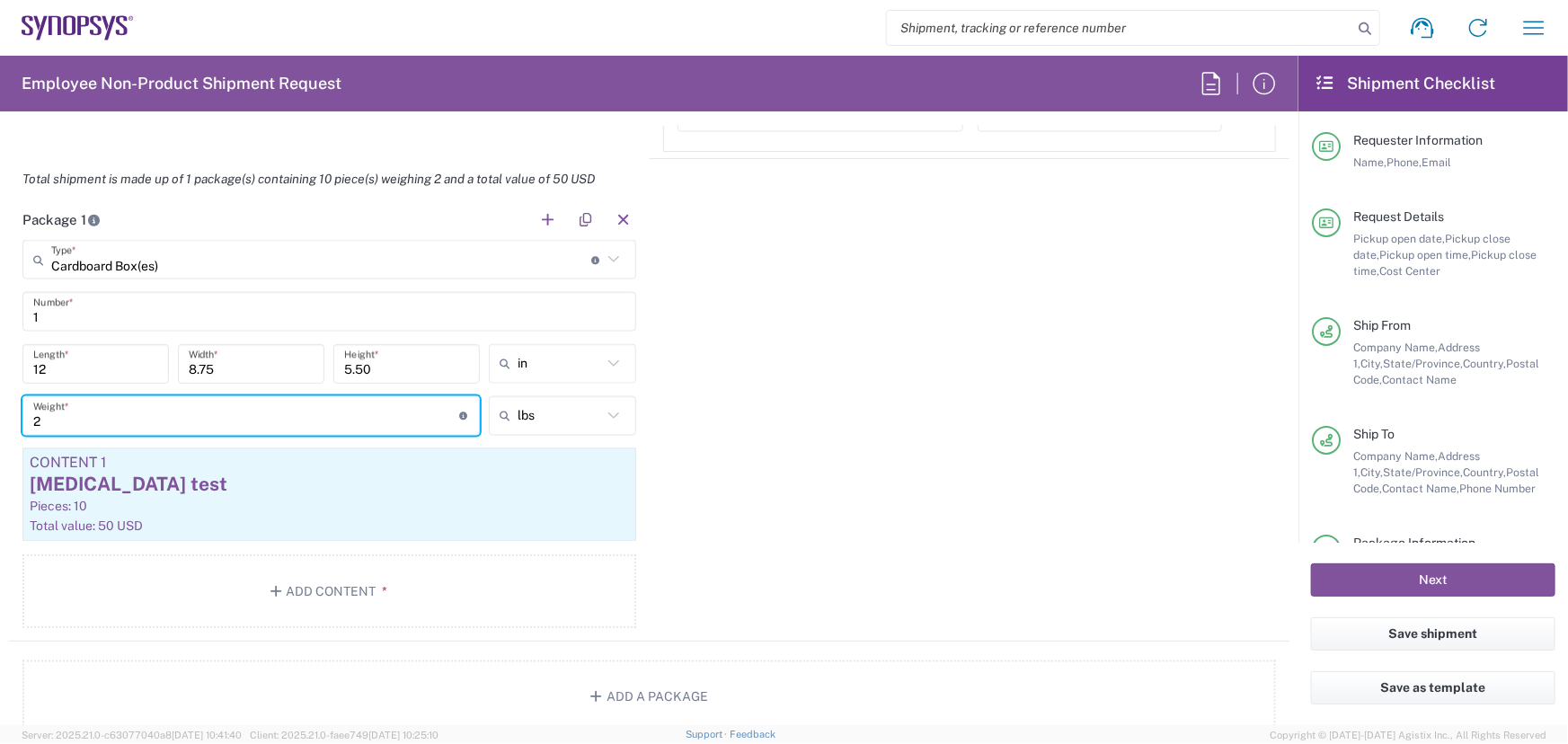
type input "2"
click at [711, 500] on div "Package 1 Cardboard Box(es) Type * Material used to package goods Bale(s) Baske…" at bounding box center [649, 420] width 1281 height 442
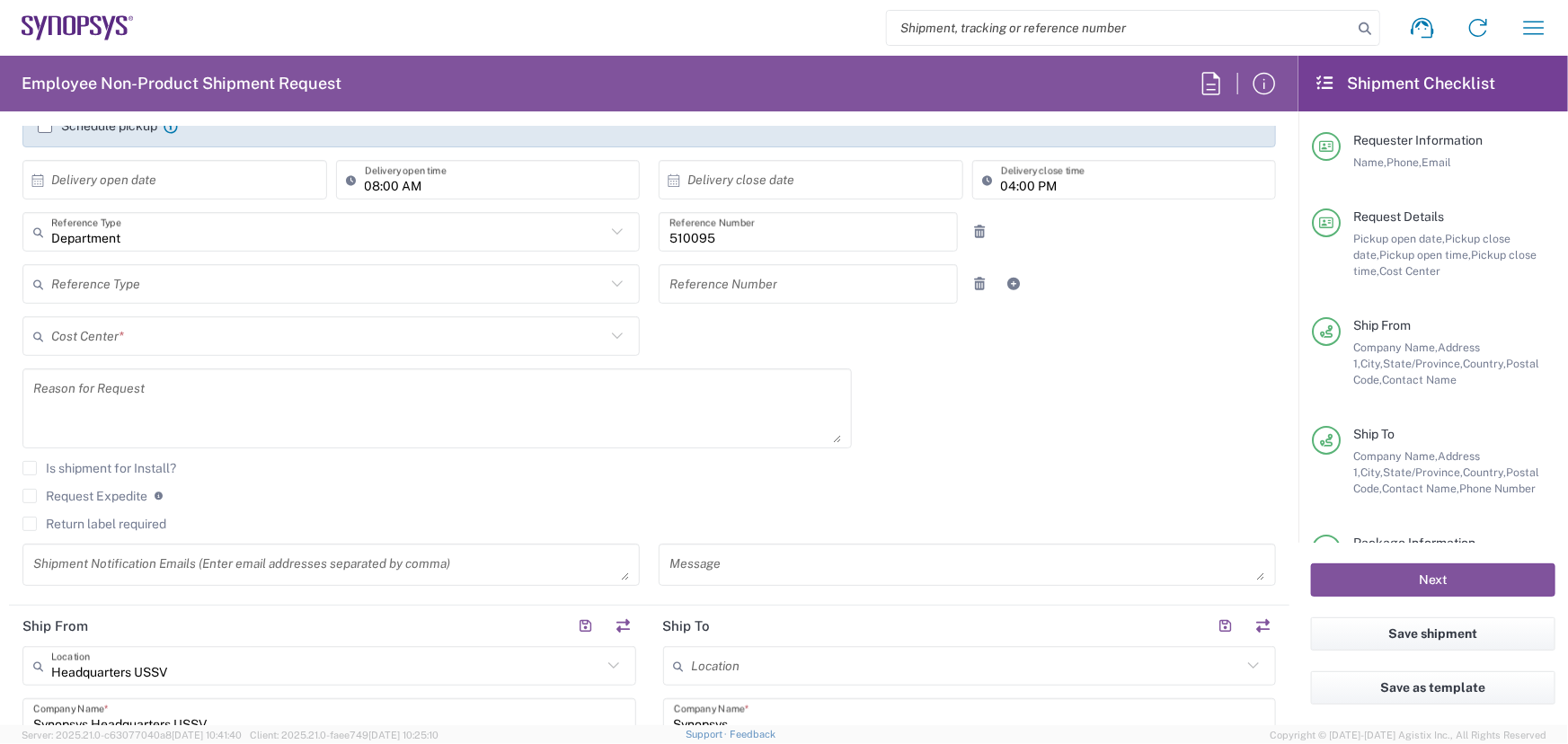
scroll to position [180, 0]
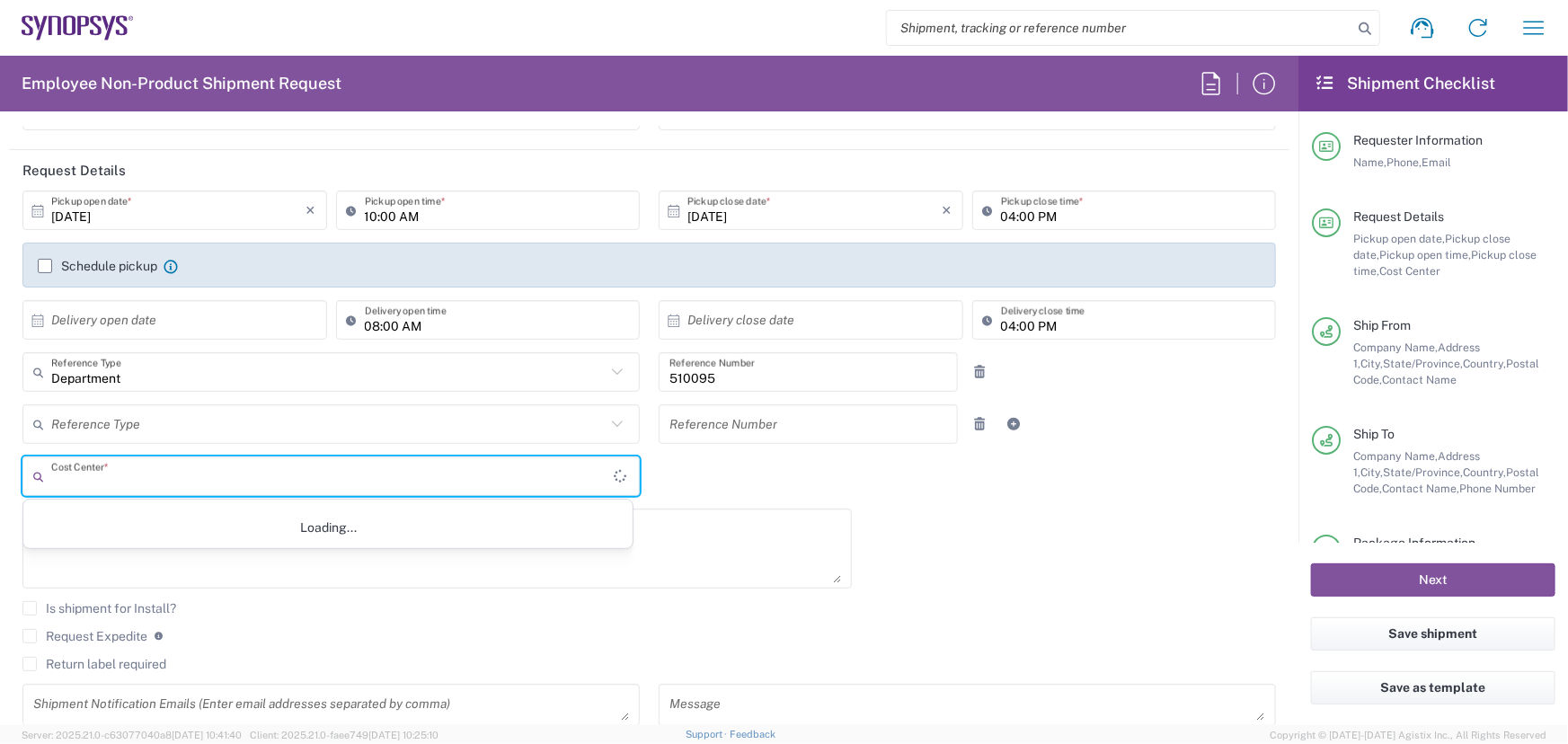
click at [146, 478] on input "text" at bounding box center [333, 477] width 562 height 32
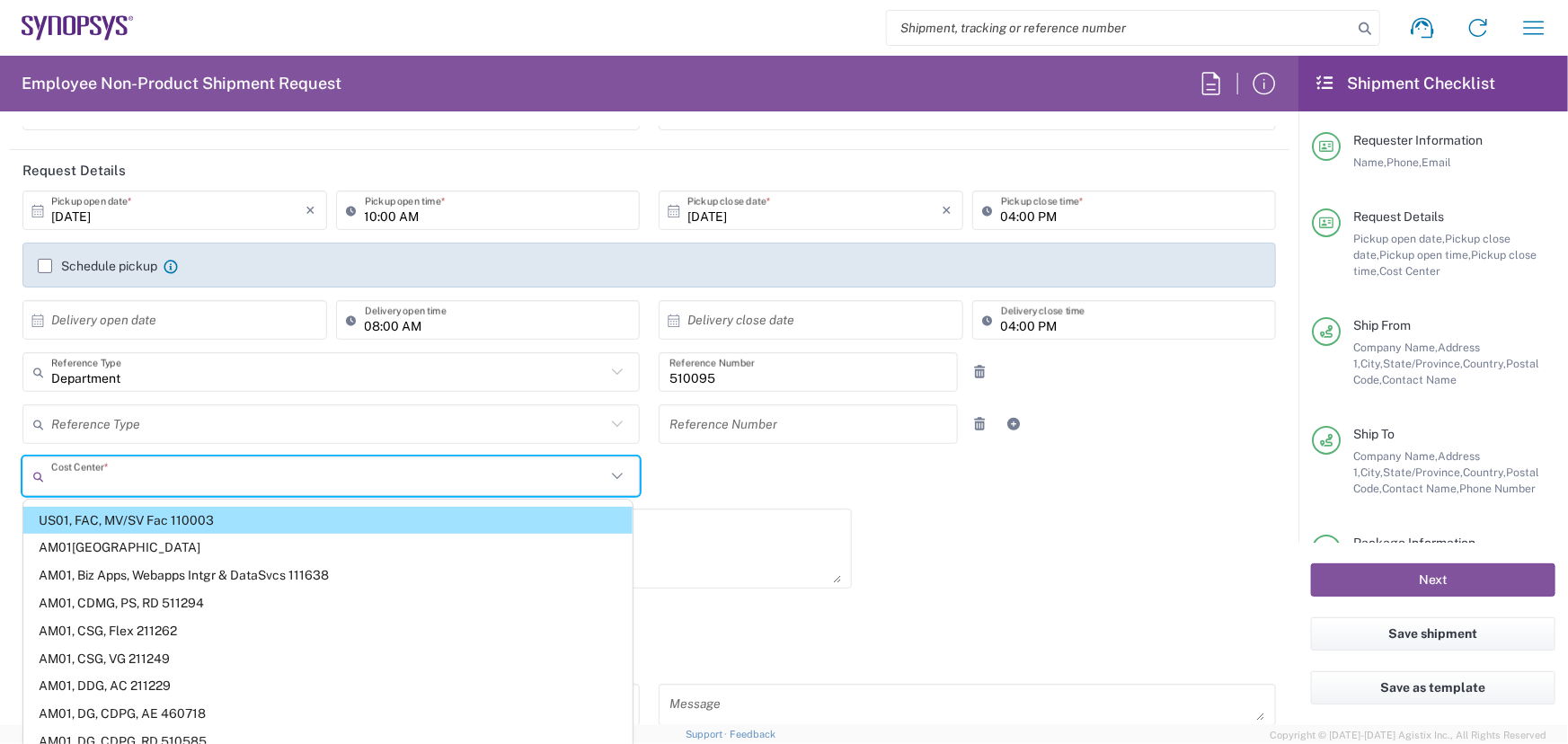
type input "110003"
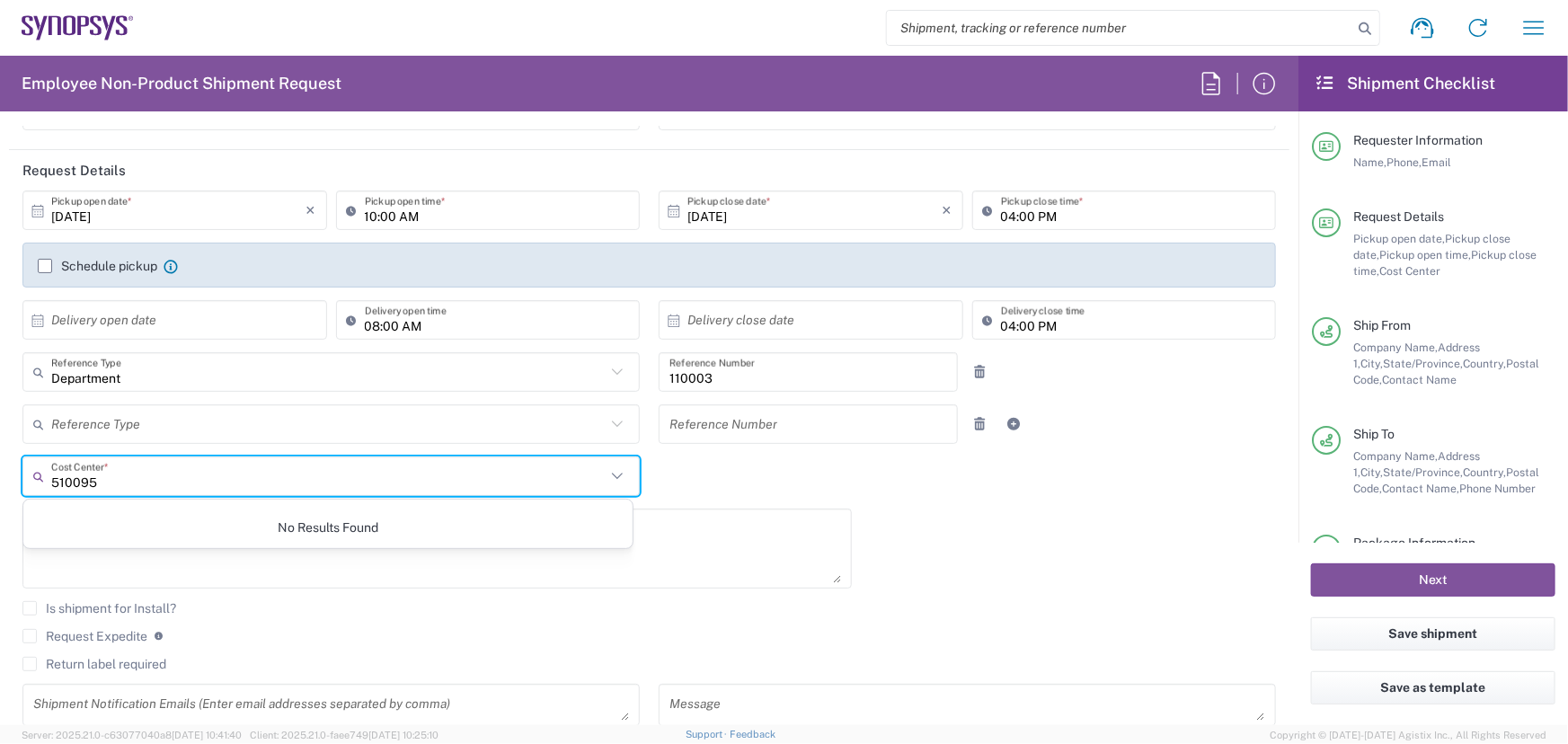
type input "510095"
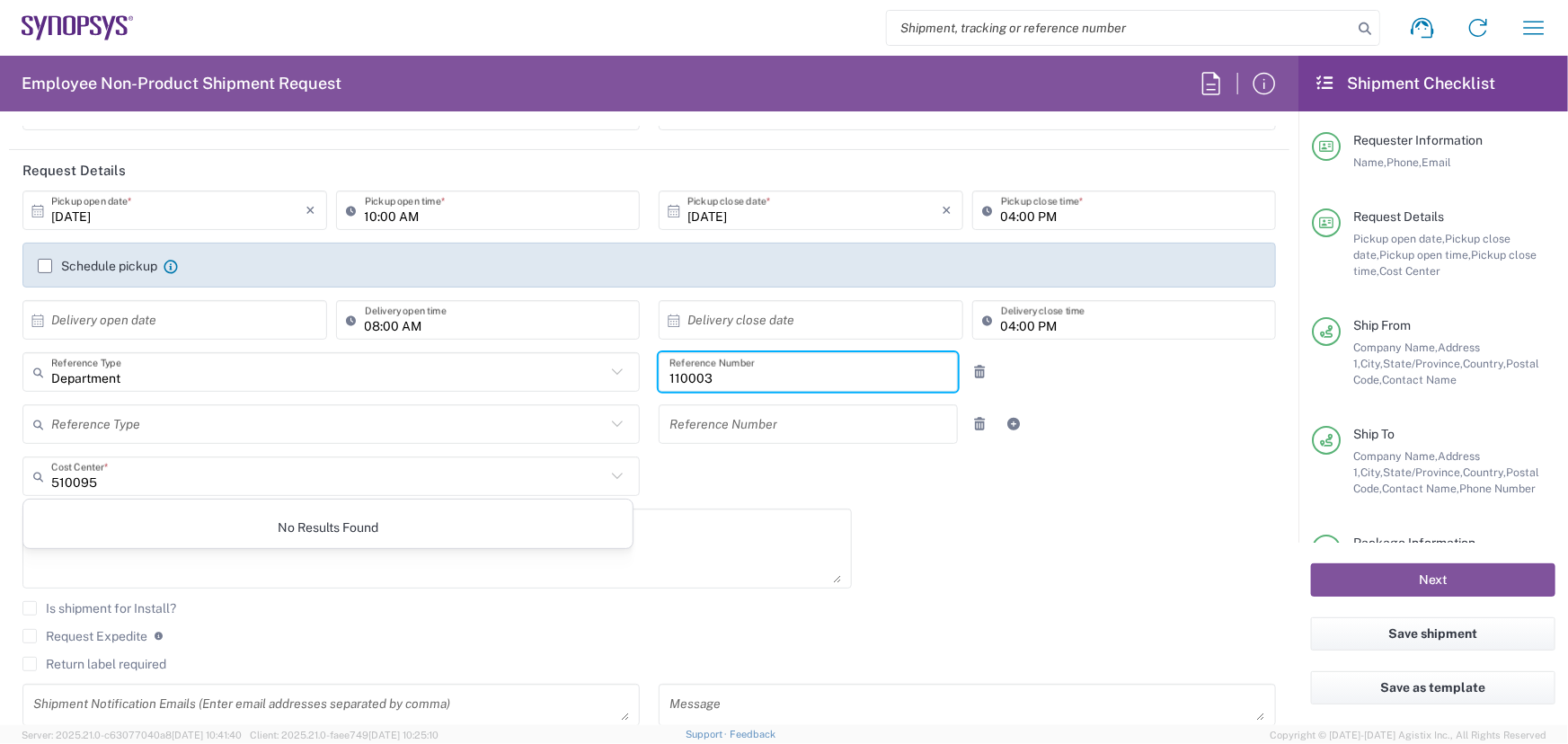
click at [709, 377] on input "110003" at bounding box center [807, 373] width 277 height 32
type input "1"
click at [985, 558] on div "[DATE] × Pickup open date * Cancel Apply 10:00 AM Pickup open time * [DATE] × P…" at bounding box center [649, 464] width 1272 height 548
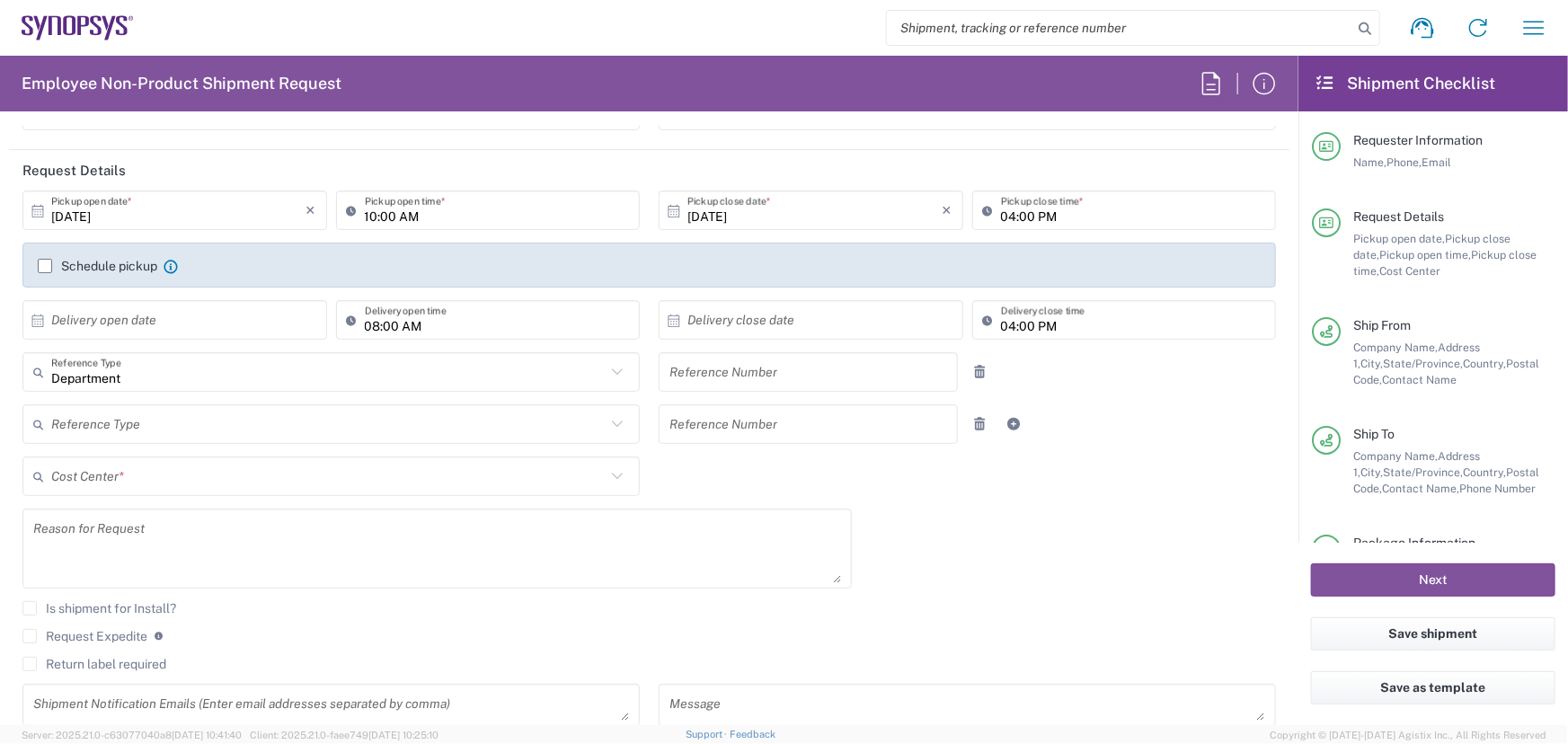
click at [142, 478] on input "text" at bounding box center [329, 477] width 555 height 32
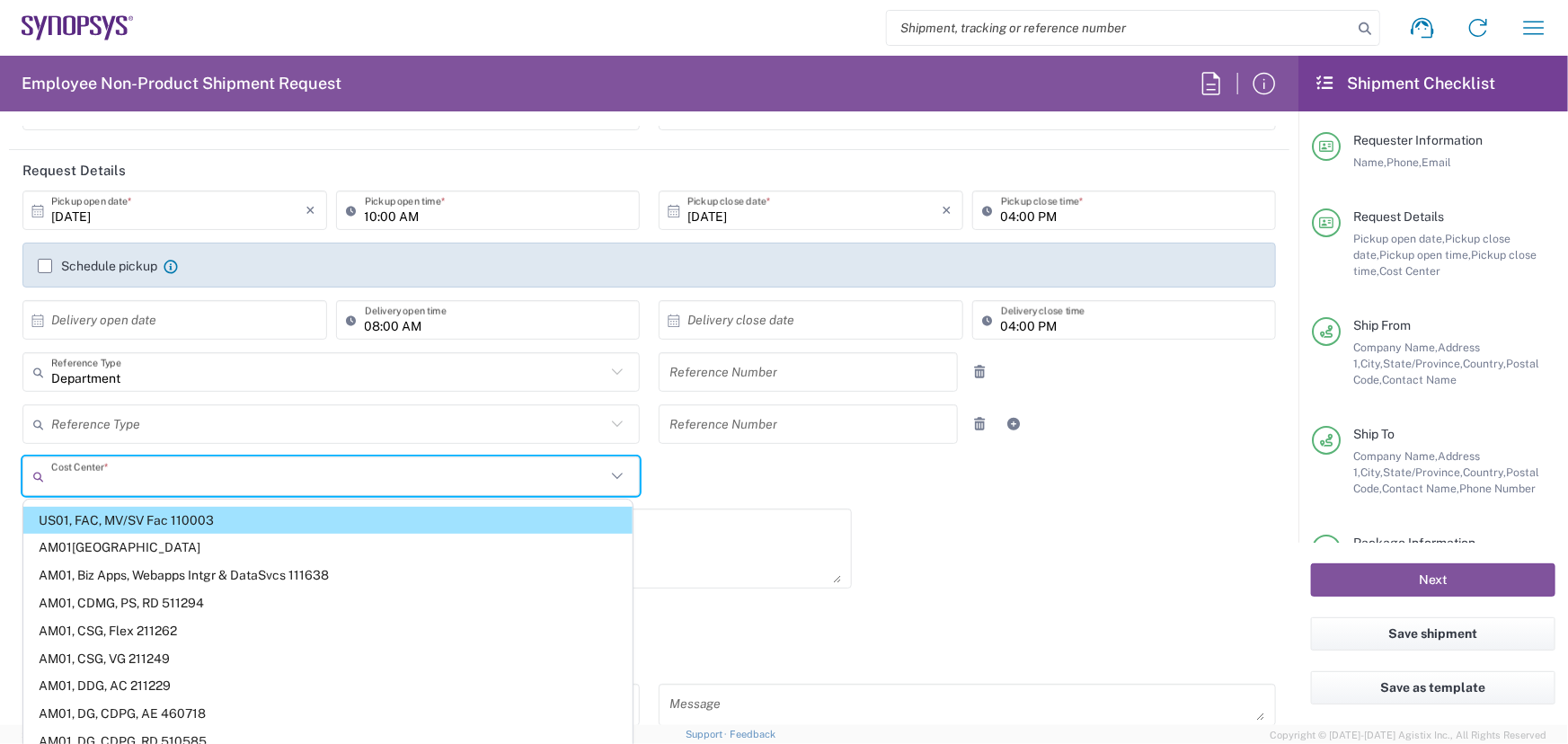
type input "110003"
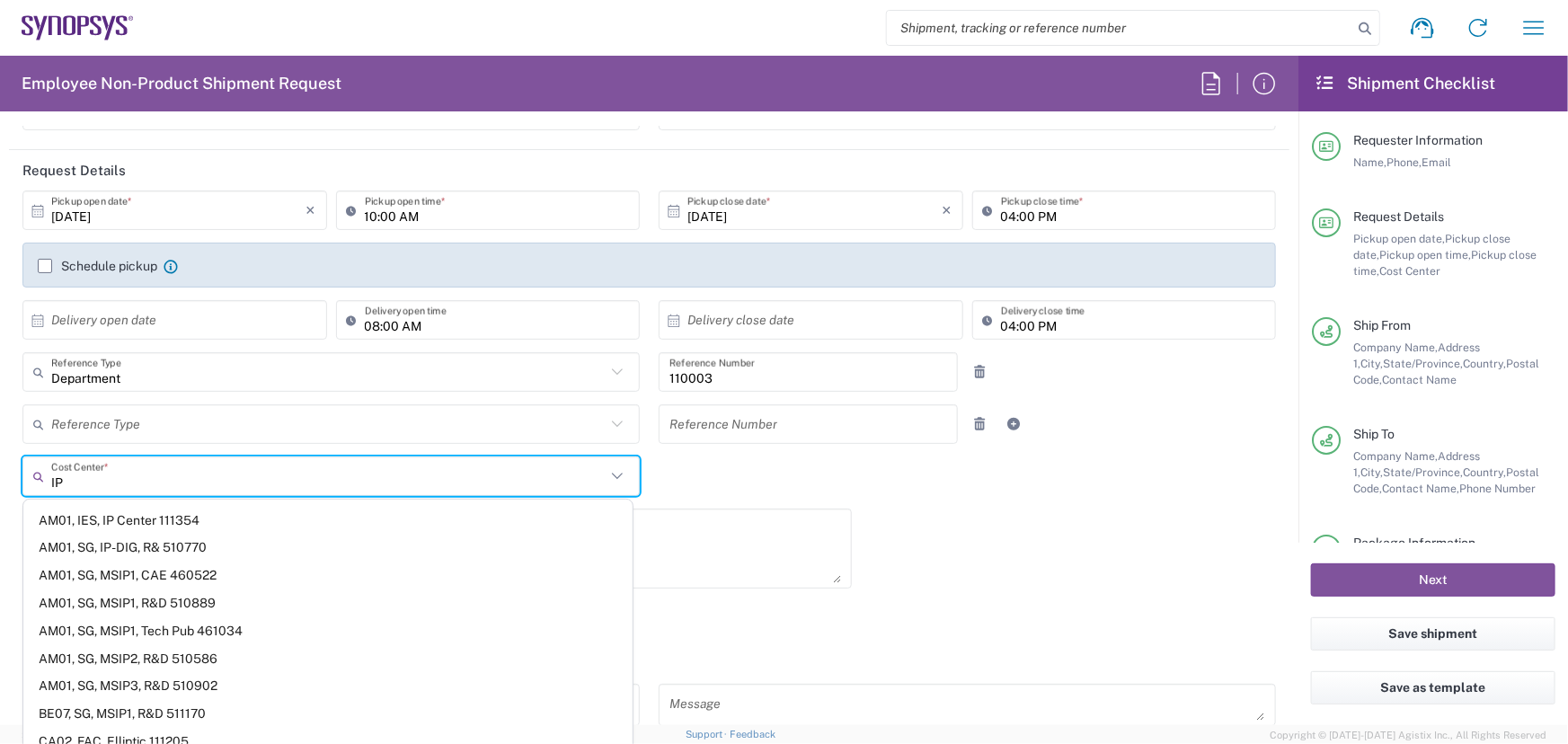
type input "I"
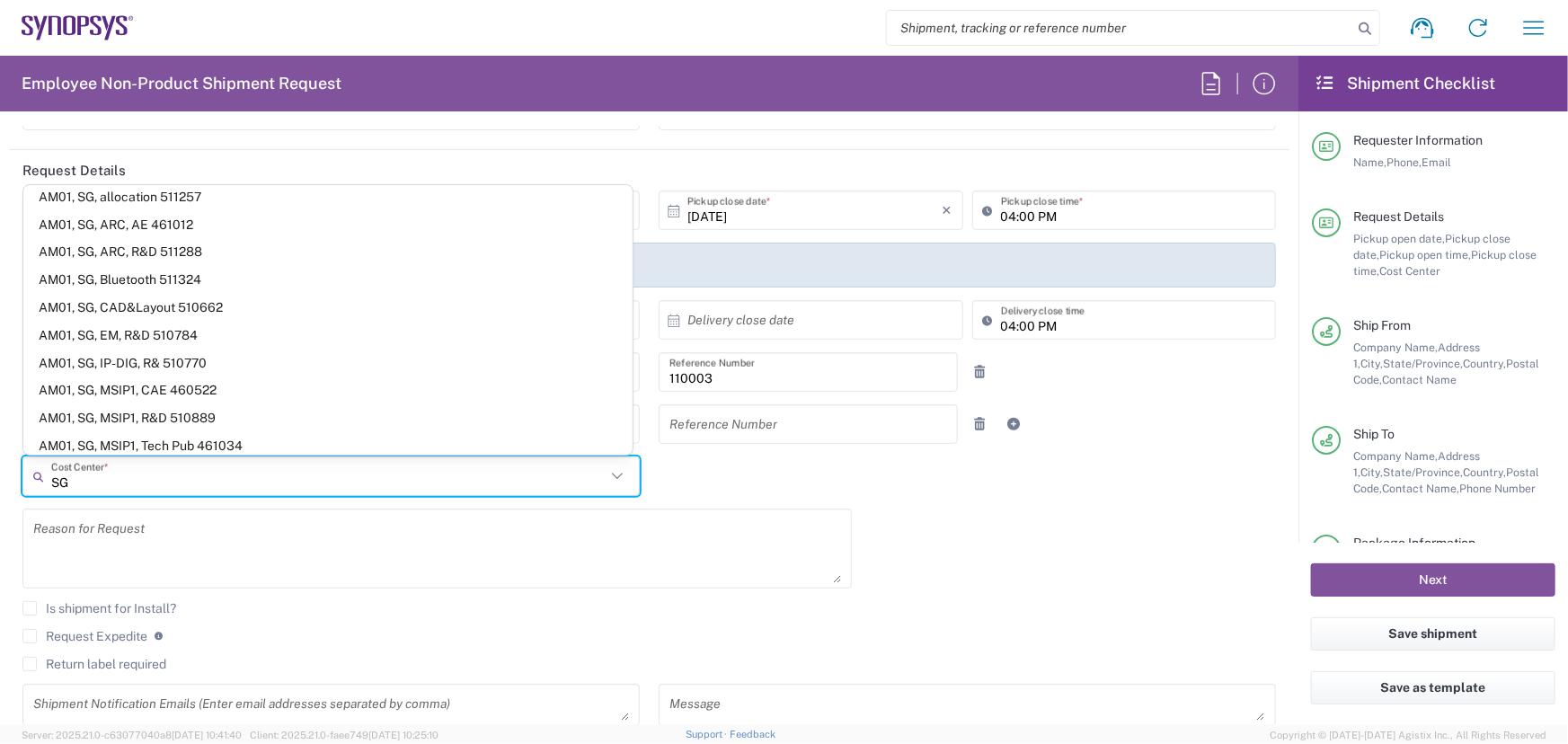
scroll to position [0, 0]
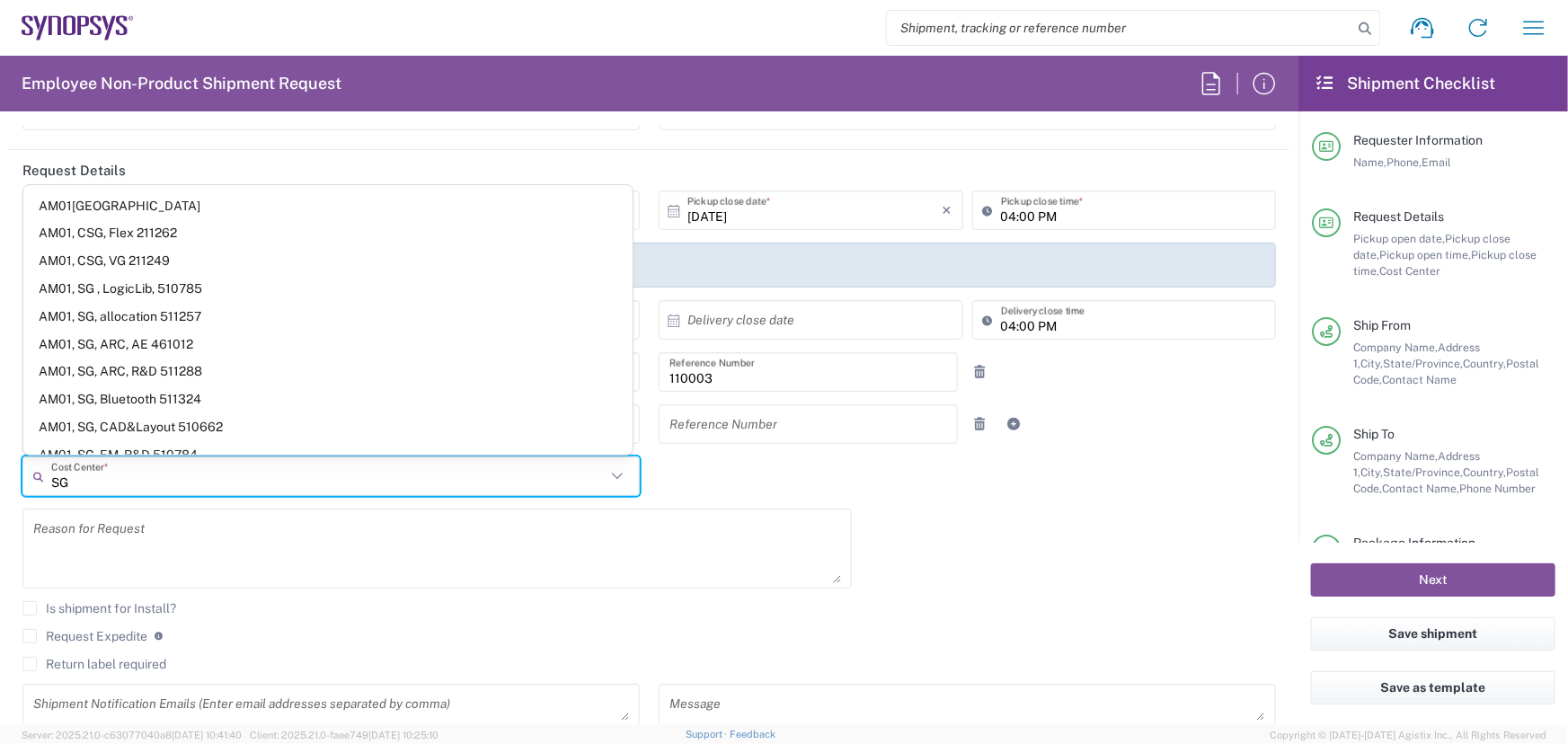
click at [80, 485] on input "SG" at bounding box center [329, 477] width 555 height 32
type input "S"
click at [85, 486] on input "EM" at bounding box center [329, 477] width 555 height 32
type input "E"
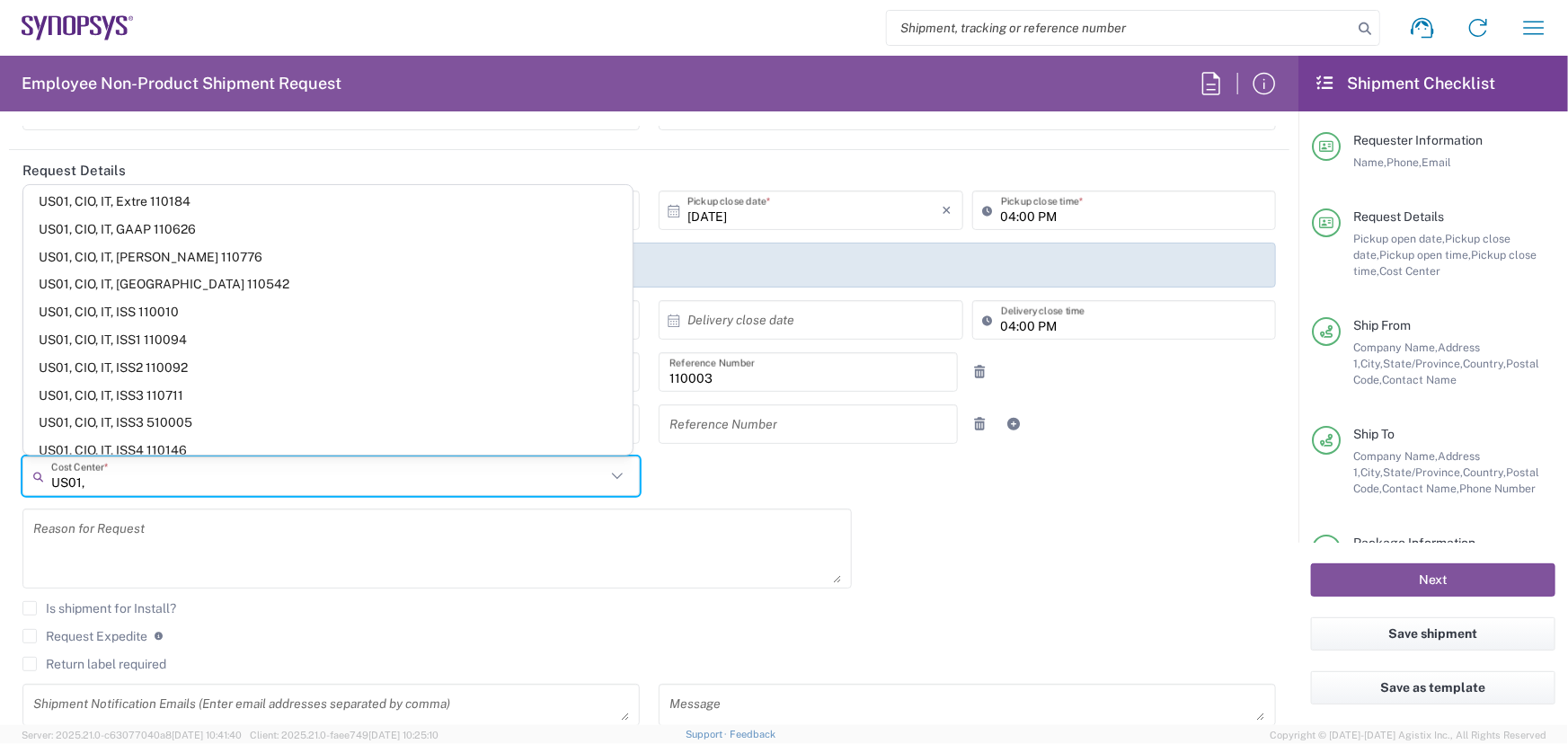
scroll to position [0, 0]
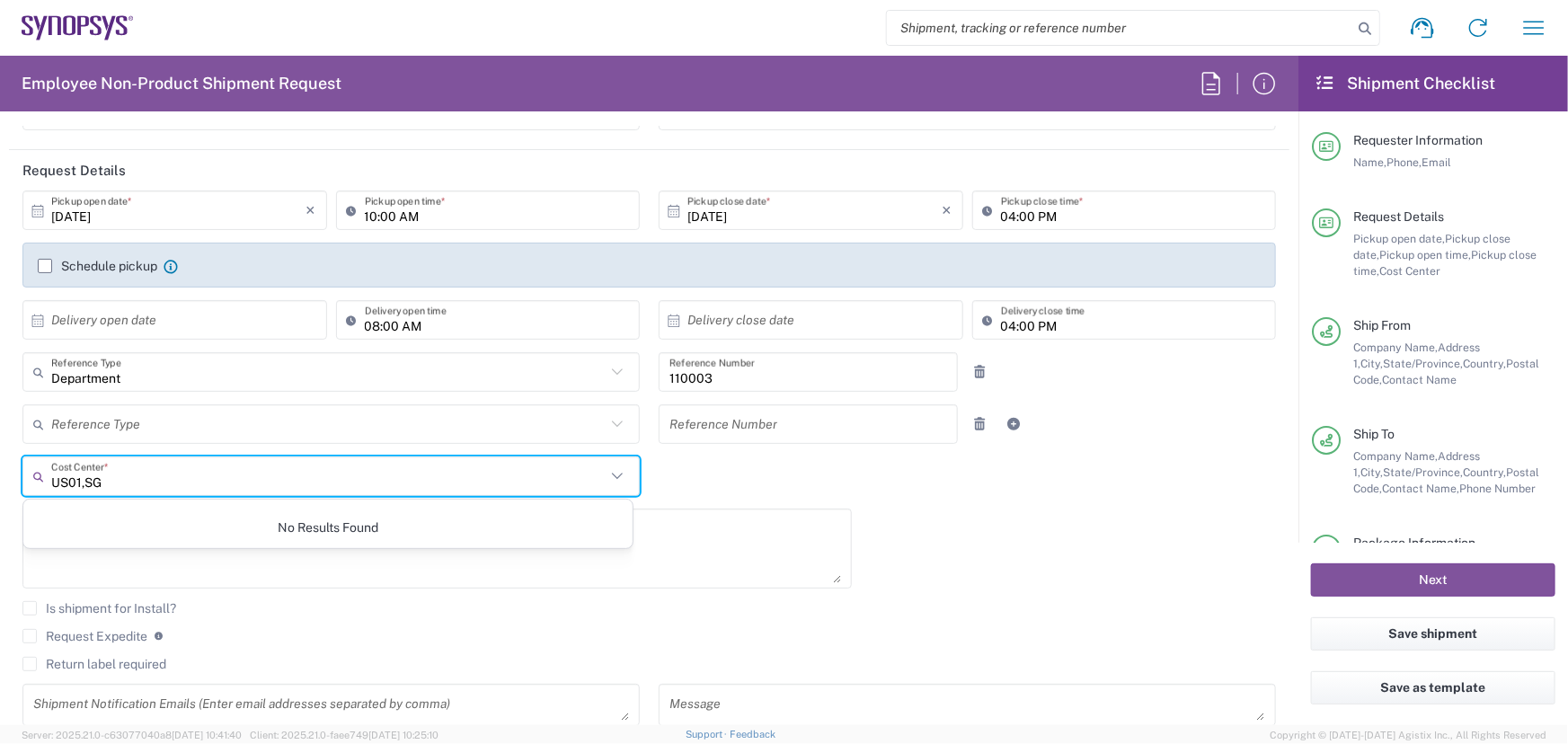
click at [115, 484] on input "US01,SG" at bounding box center [329, 477] width 555 height 32
type input "U"
type input "510095"
click at [708, 375] on input "110003" at bounding box center [807, 373] width 277 height 32
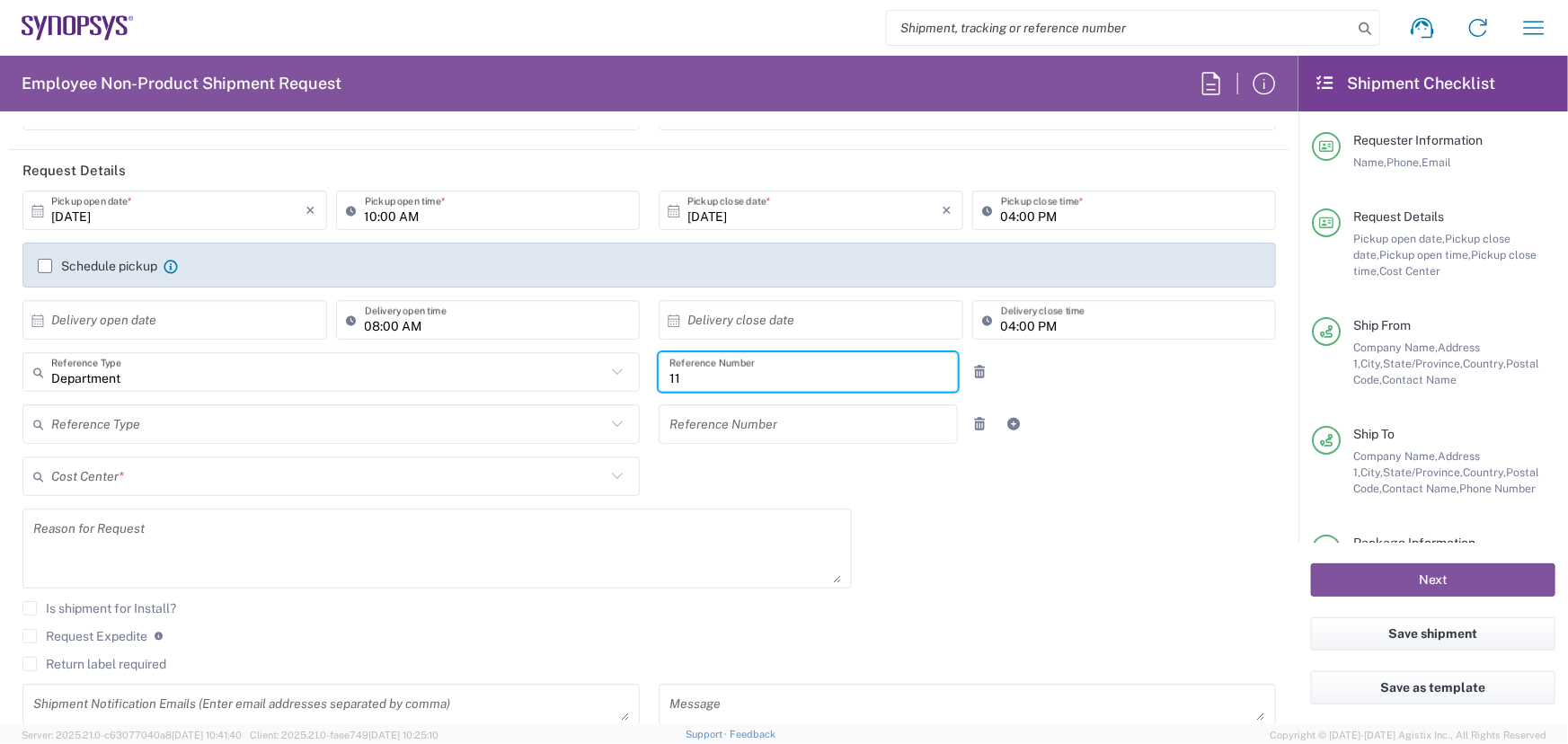
type input "1"
type input "510095"
click at [612, 423] on icon at bounding box center [617, 423] width 11 height 6
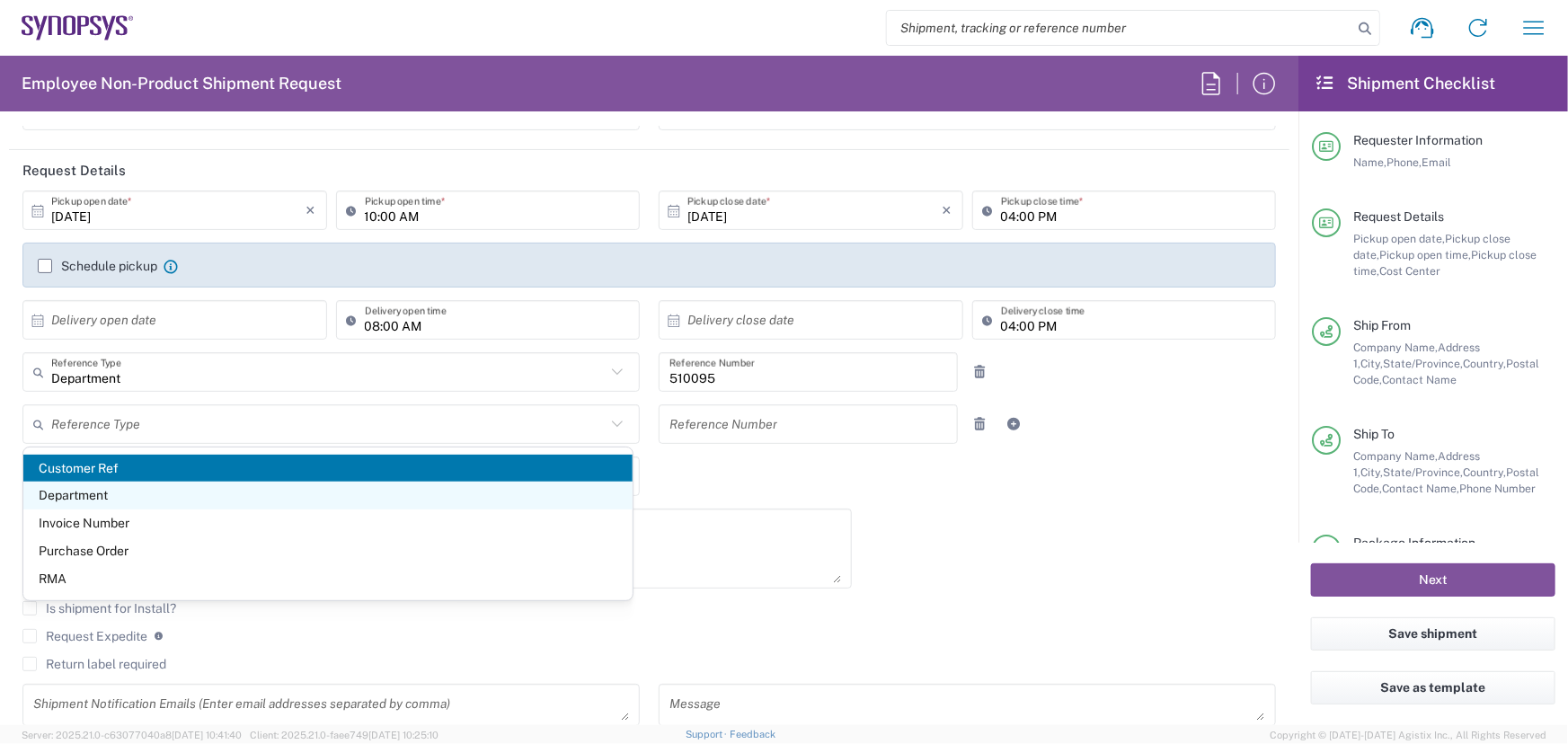
click at [72, 494] on span "Department" at bounding box center [328, 495] width 609 height 28
type input "Department"
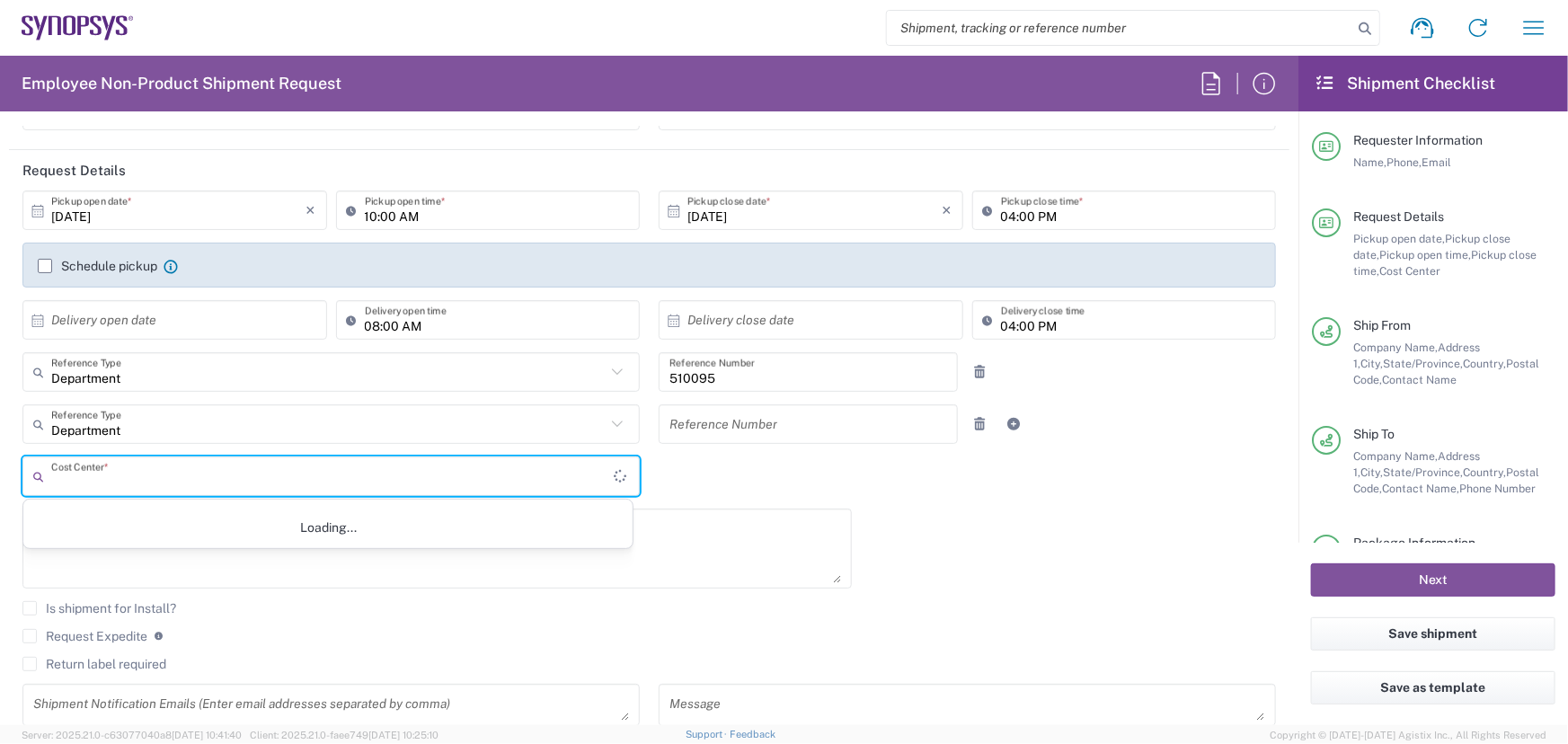
click at [144, 478] on input "text" at bounding box center [333, 477] width 562 height 32
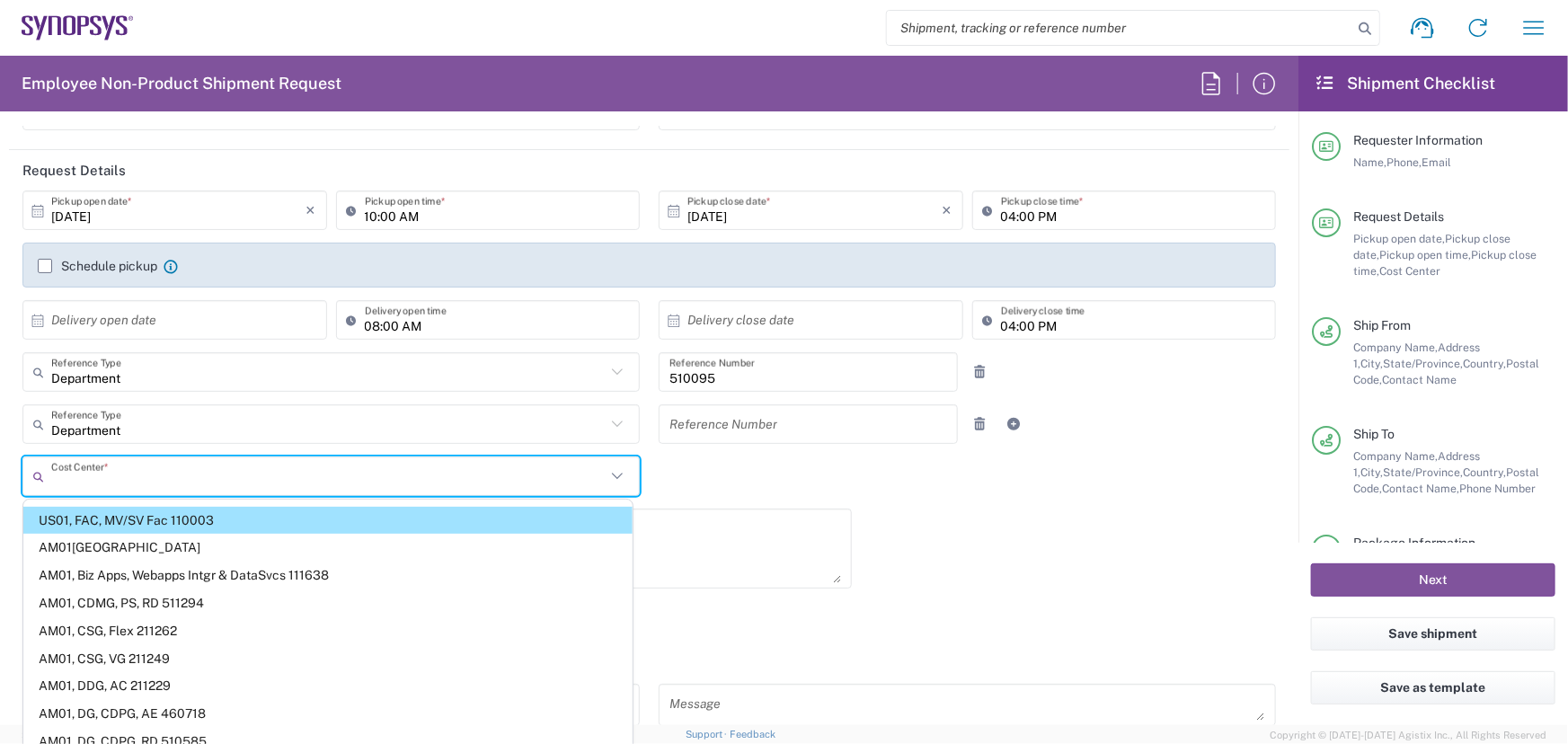
type input "110003"
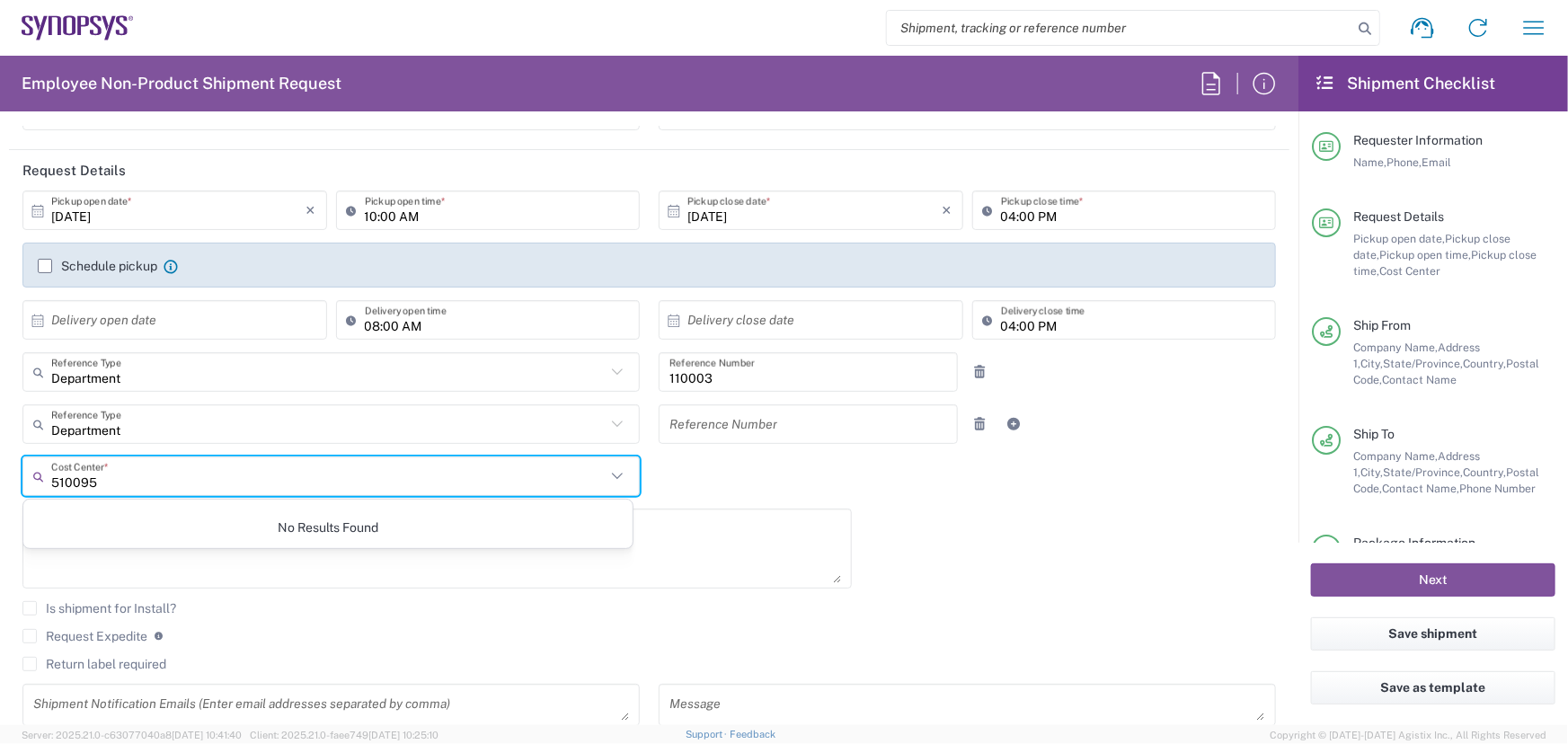
type input "510095"
click at [951, 593] on div "[DATE] × Pickup open date * Cancel Apply 10:00 AM Pickup open time * [DATE] × P…" at bounding box center [649, 464] width 1272 height 548
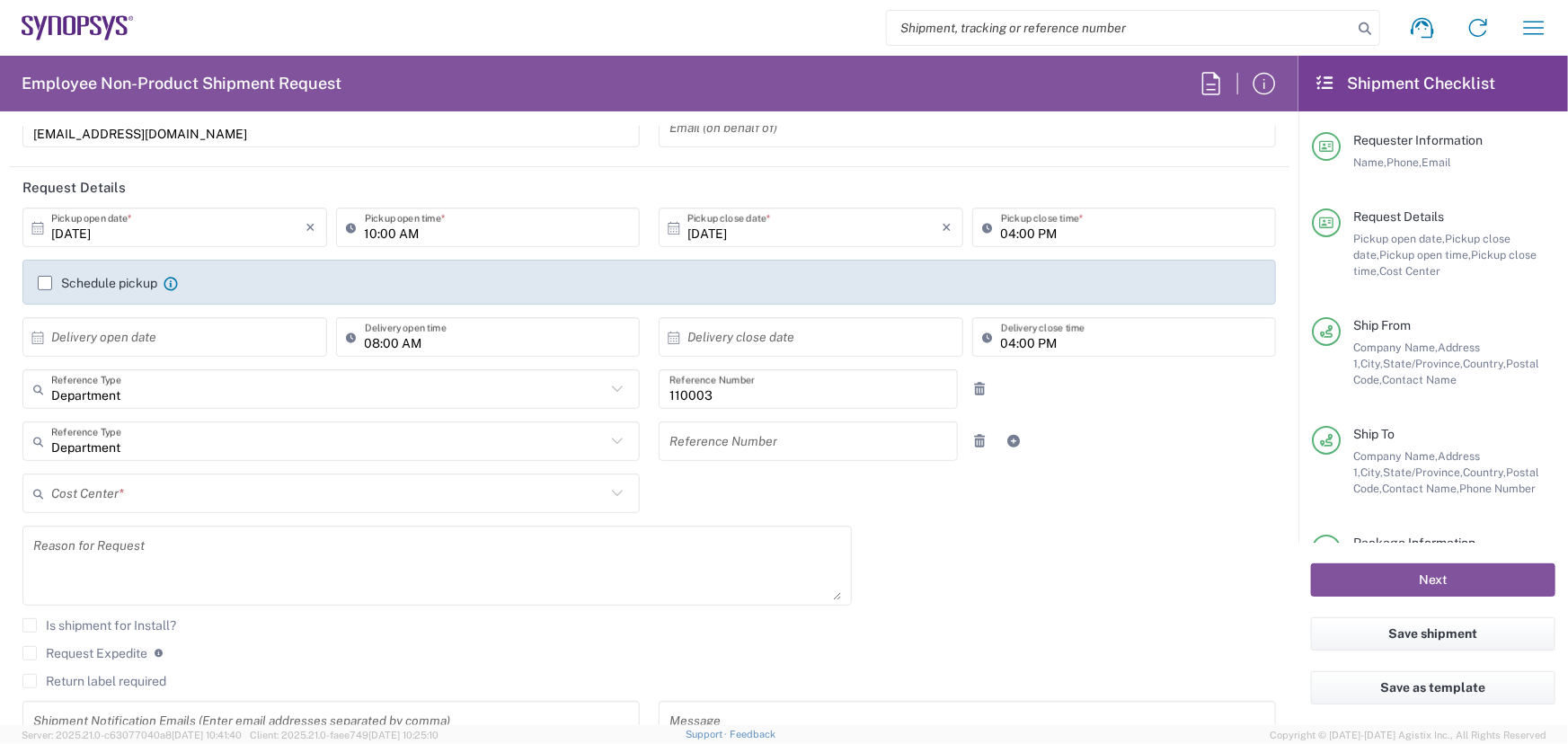
scroll to position [245, 0]
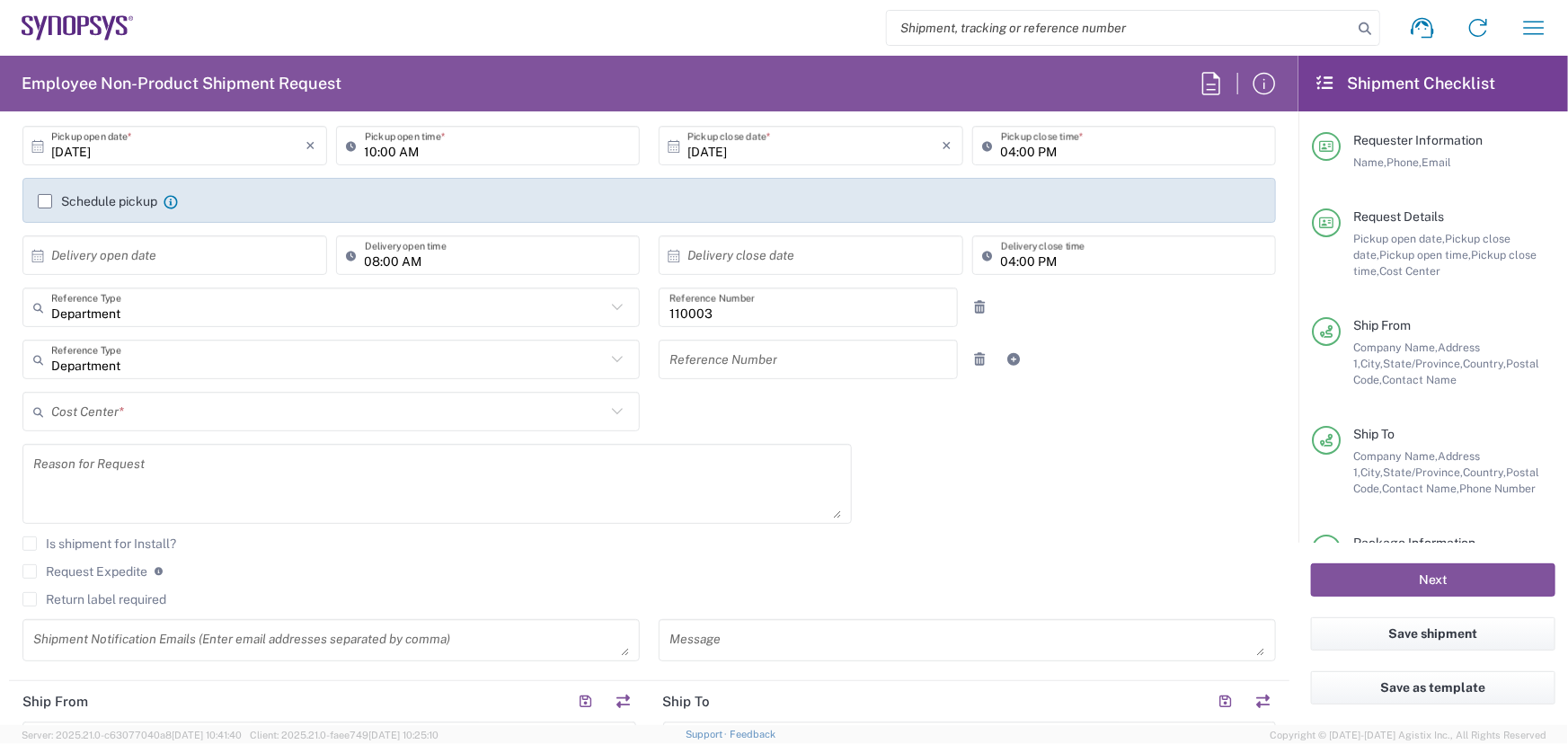
click at [782, 369] on input "text" at bounding box center [807, 360] width 277 height 32
click at [726, 312] on input "110003" at bounding box center [807, 308] width 277 height 32
type input "1"
click at [954, 509] on div "[DATE] × Pickup open date * Cancel Apply 10:00 AM Pickup open time * [DATE] × P…" at bounding box center [649, 399] width 1272 height 548
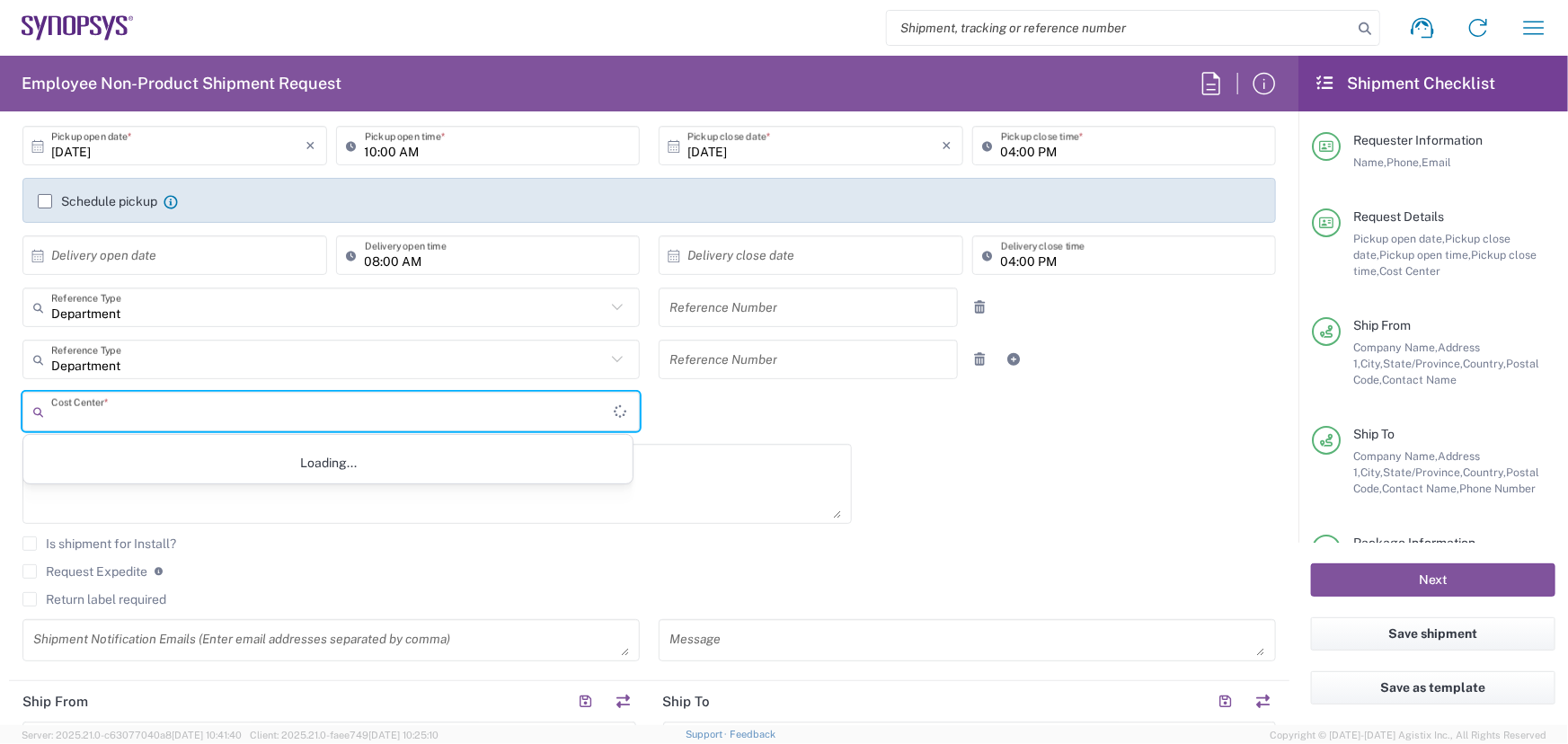
click at [144, 408] on input "text" at bounding box center [333, 412] width 562 height 32
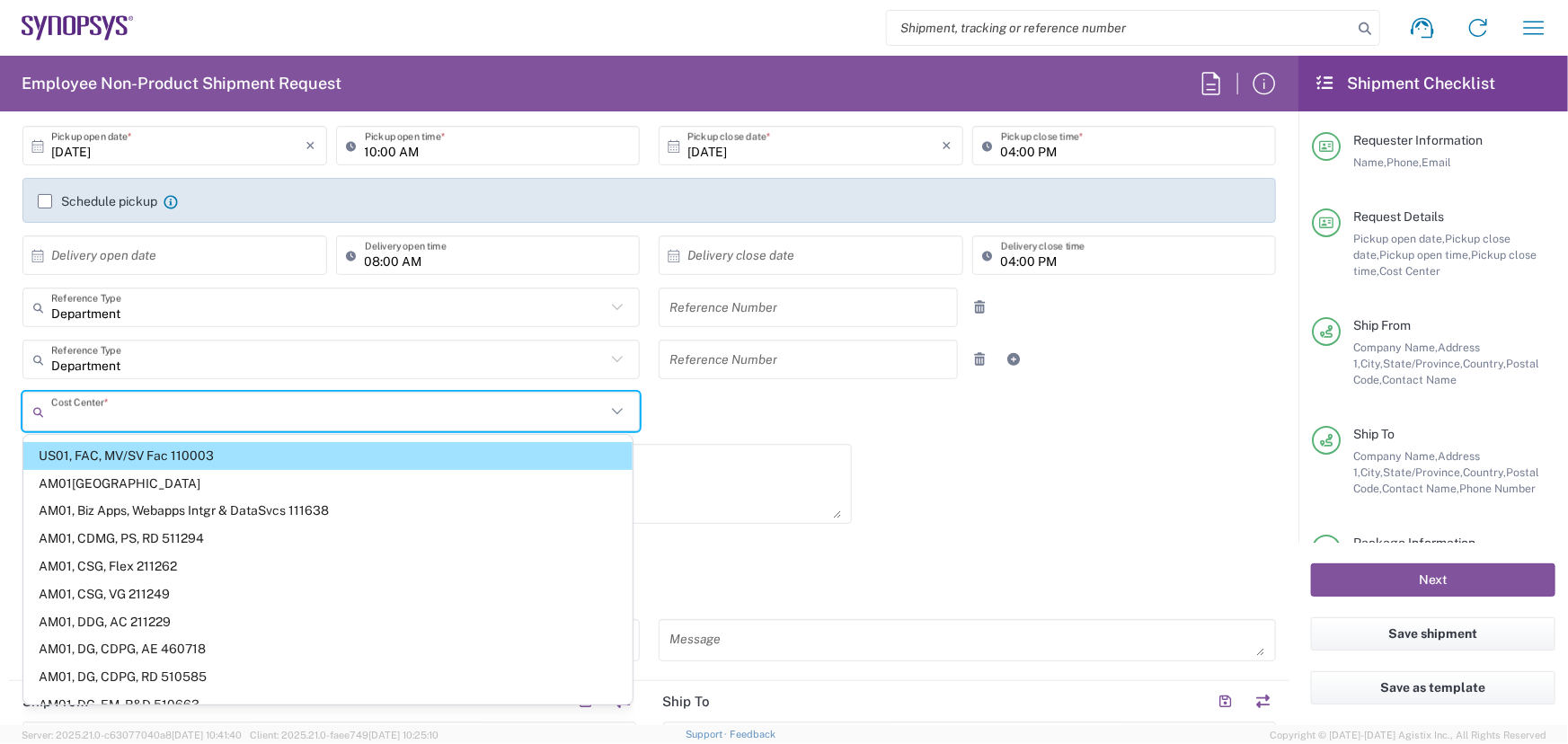
type input "110003"
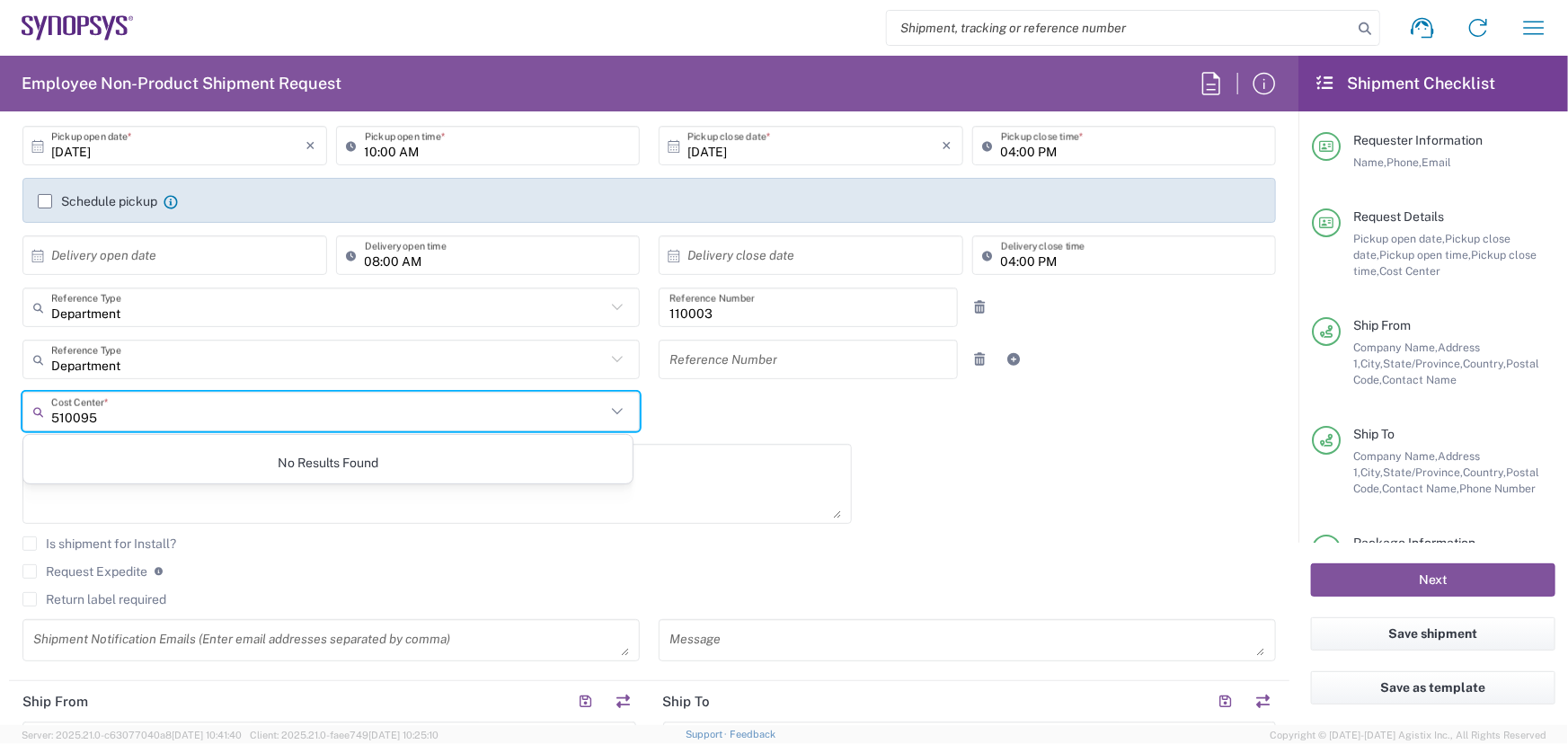
type input "510095"
click at [946, 567] on agx-checkbox-control "Request Expedite If expedite is checked you will be unable to rate and book thi…" at bounding box center [649, 571] width 1253 height 16
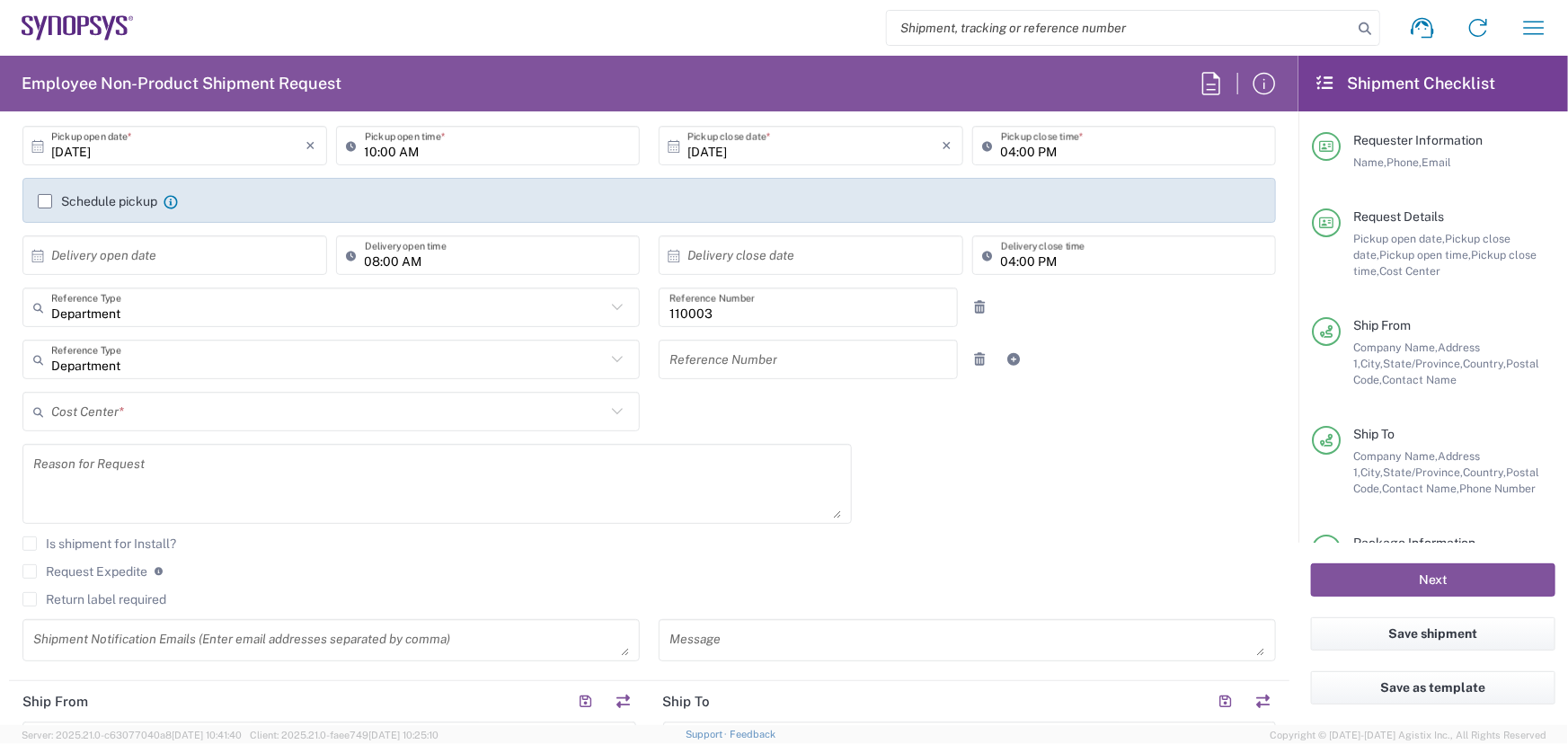
click at [614, 415] on icon at bounding box center [618, 411] width 24 height 24
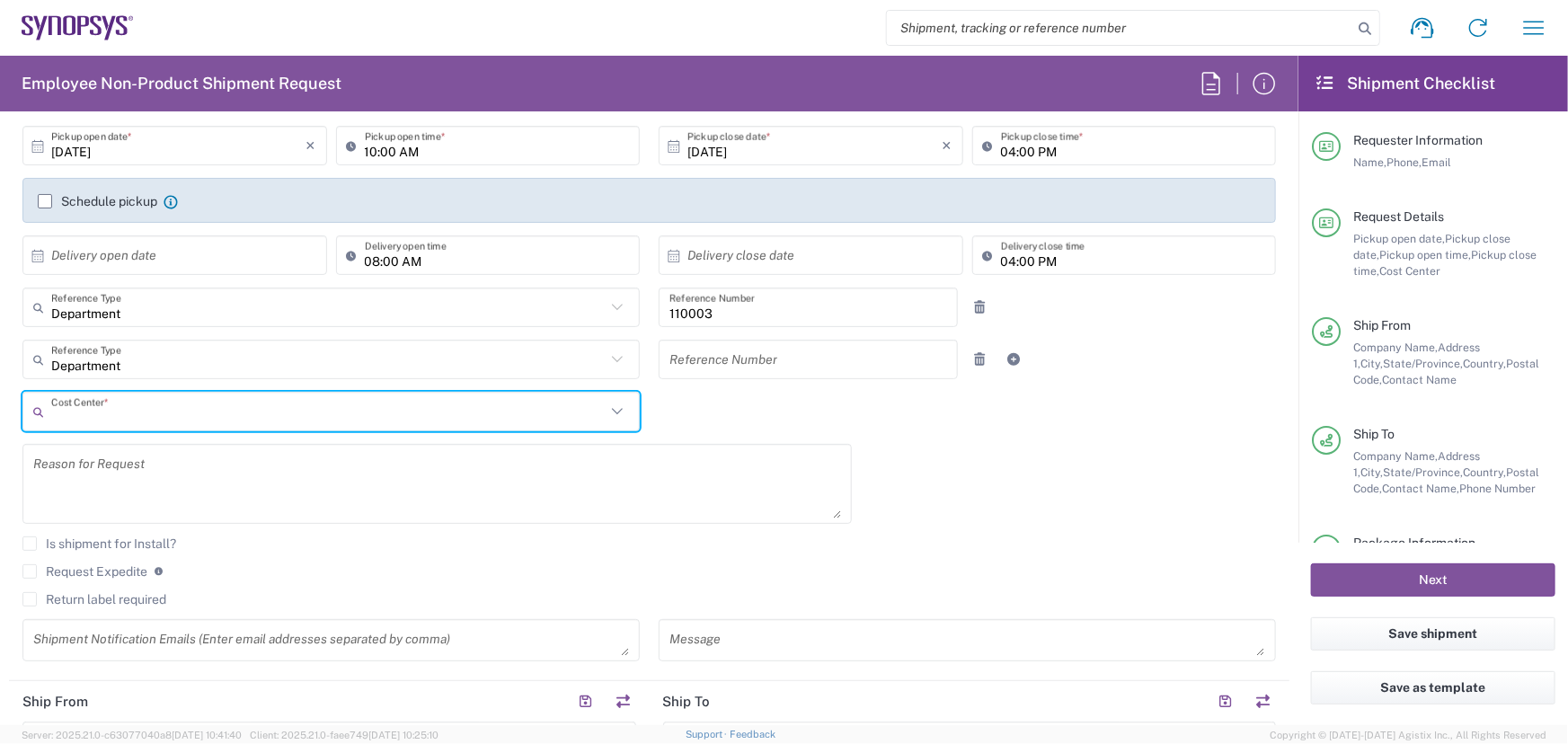
click at [611, 409] on icon at bounding box center [618, 411] width 24 height 24
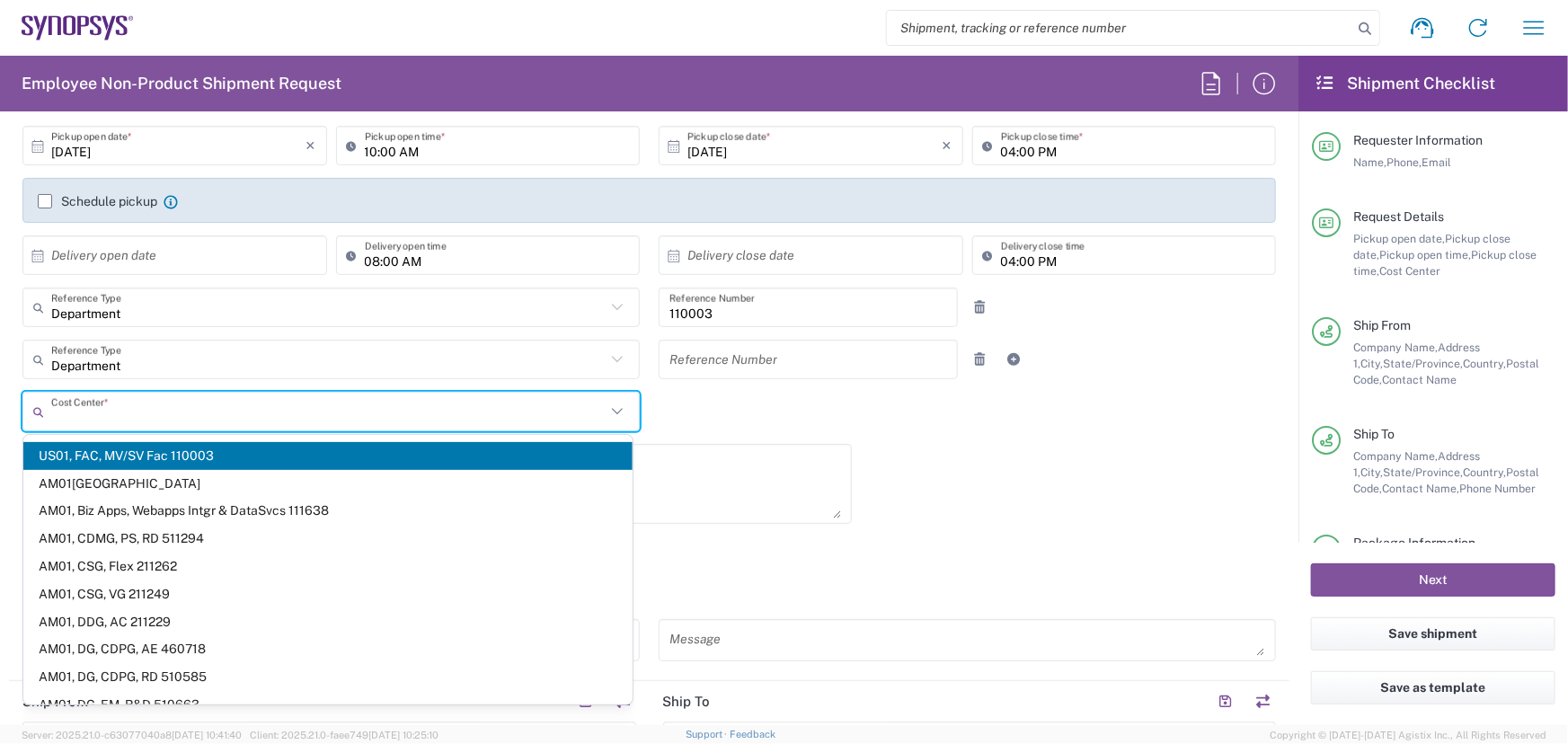
click at [64, 417] on input "text" at bounding box center [329, 412] width 555 height 32
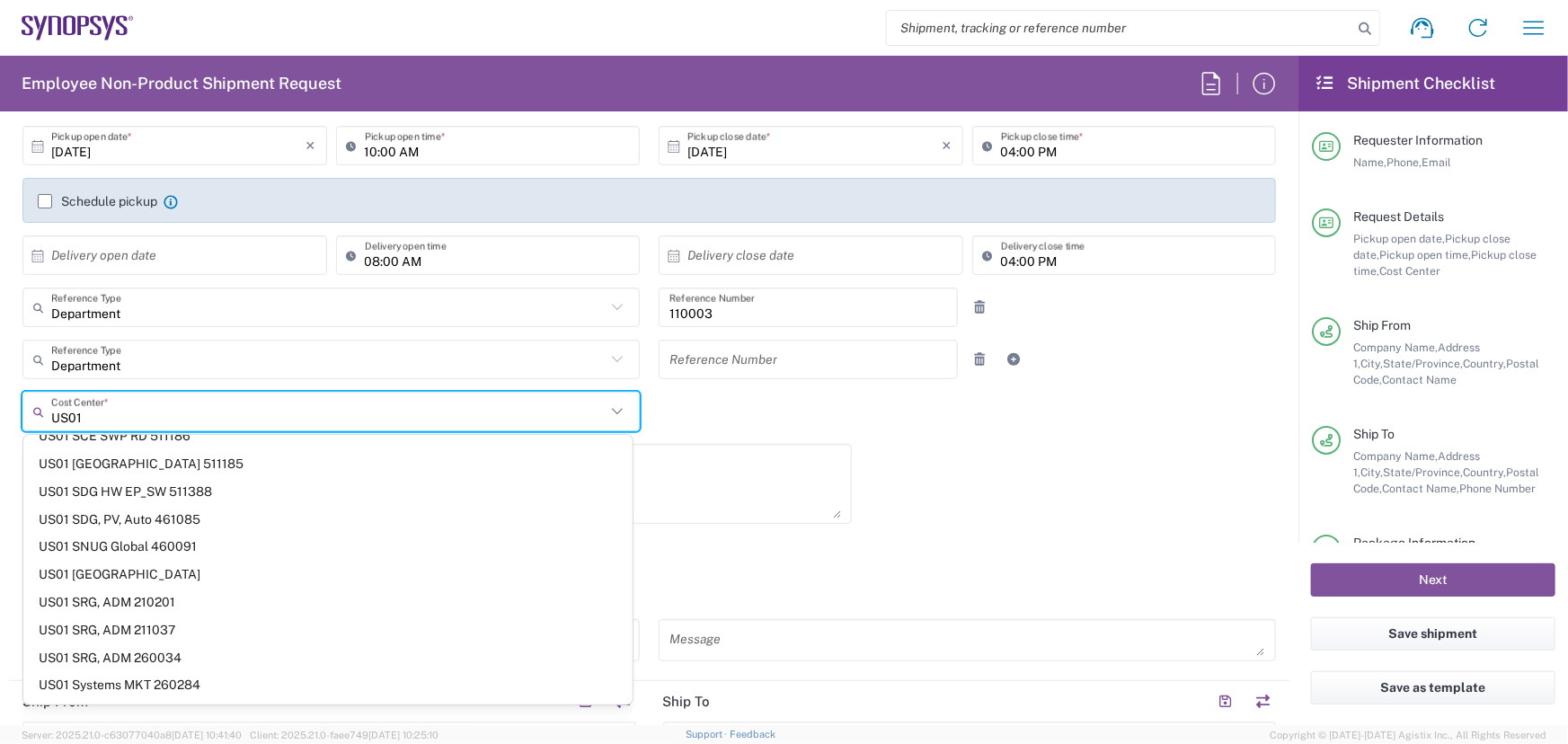
scroll to position [408, 0]
click at [88, 410] on input "US01" at bounding box center [329, 412] width 555 height 32
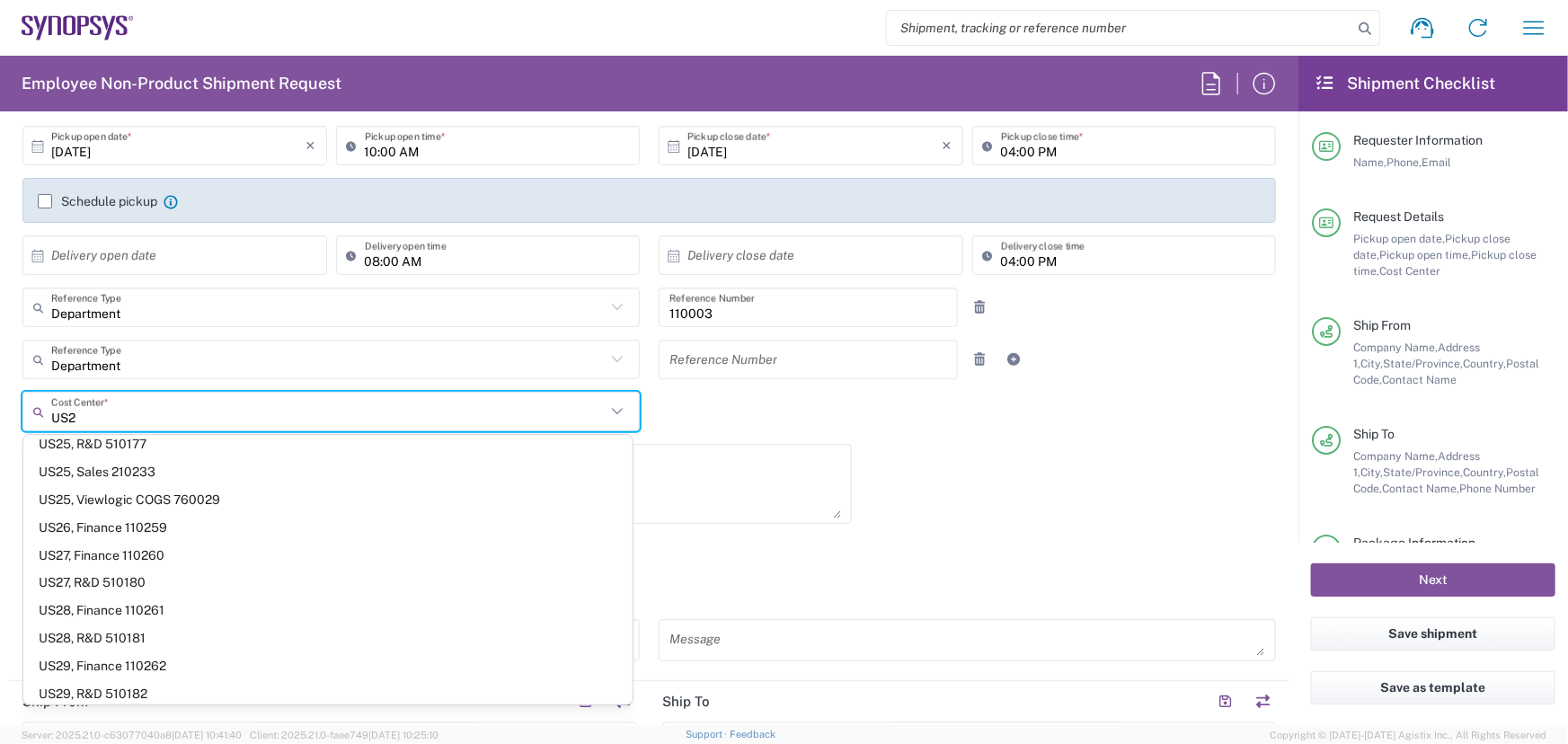
scroll to position [215, 0]
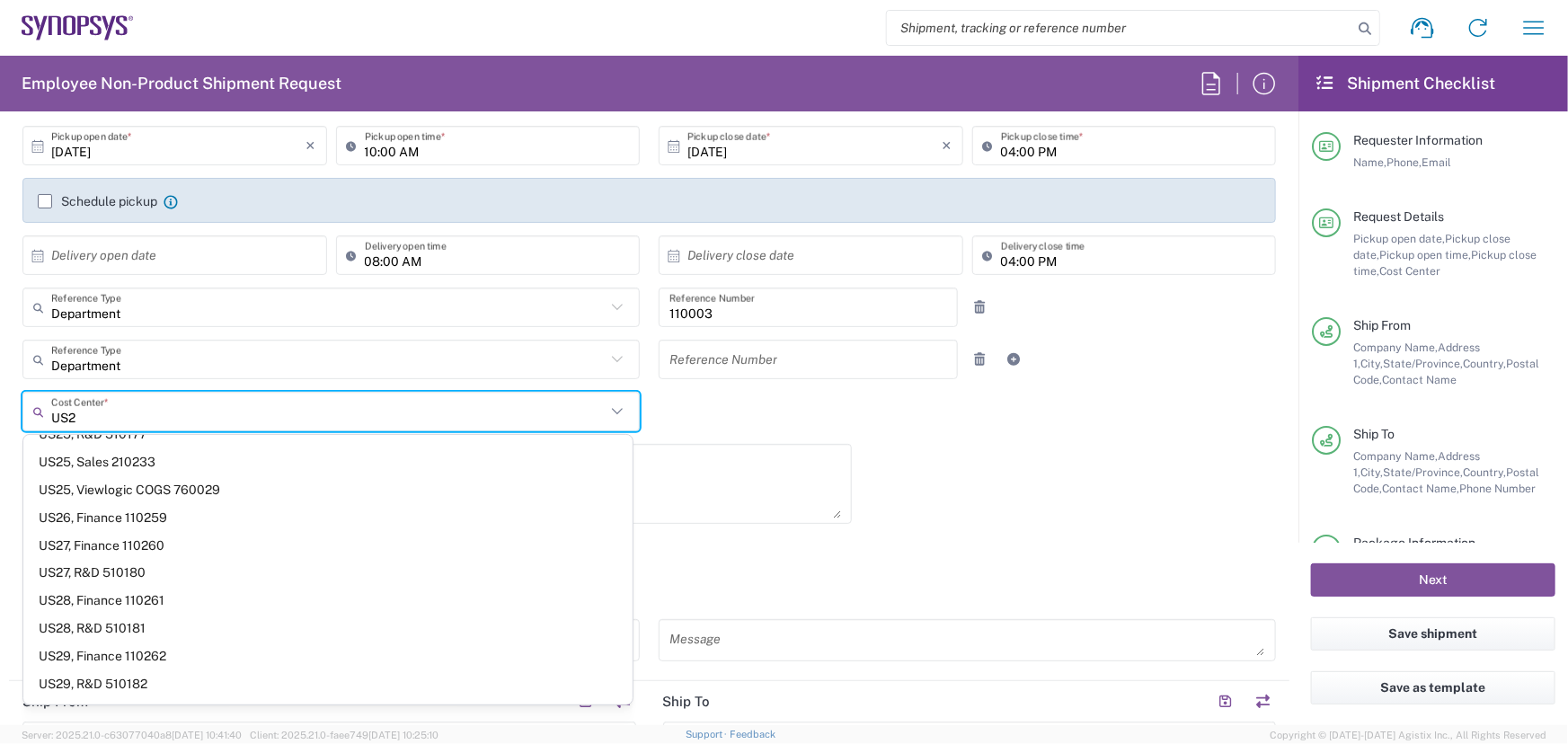
click at [86, 413] on input "US2" at bounding box center [329, 412] width 555 height 32
type input "U"
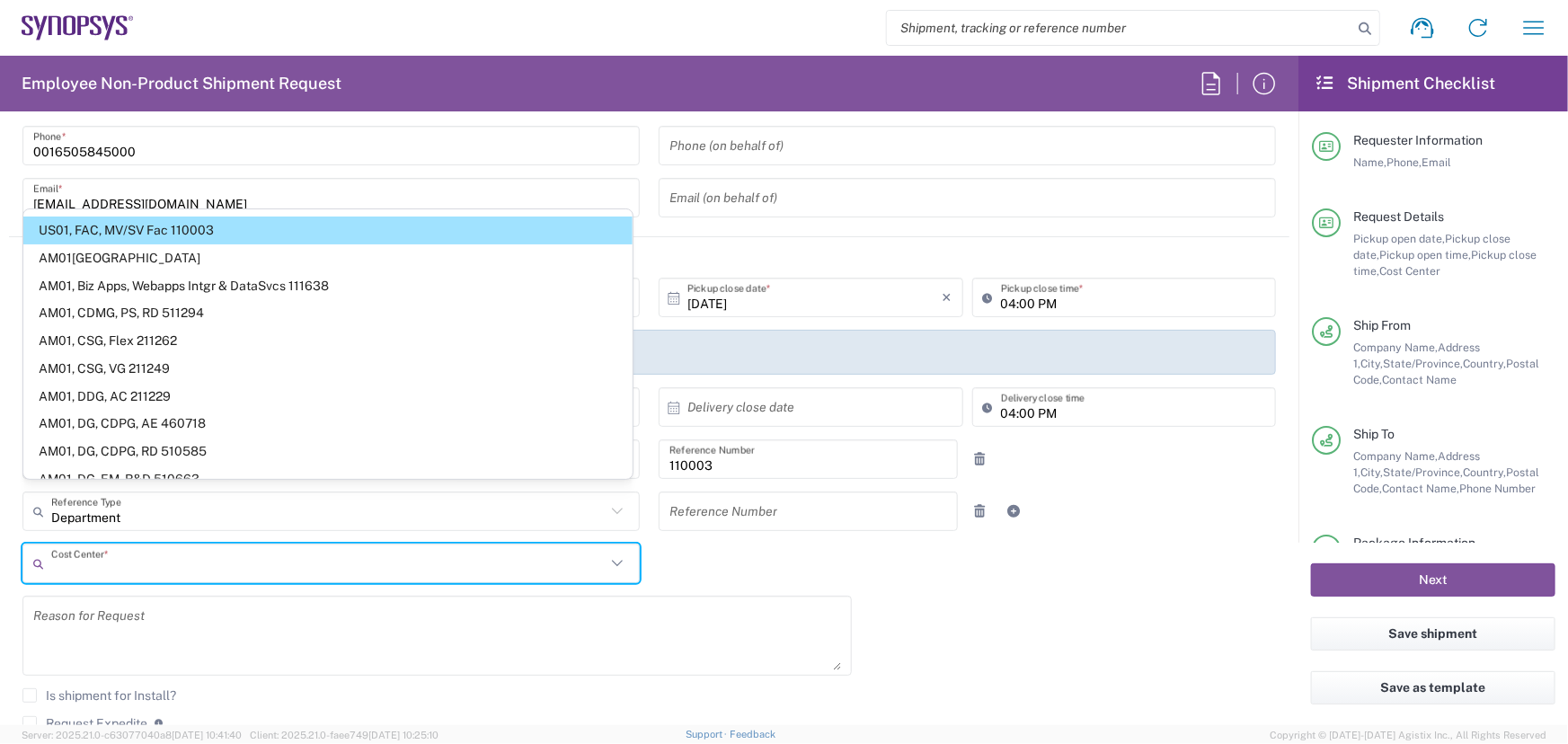
scroll to position [0, 0]
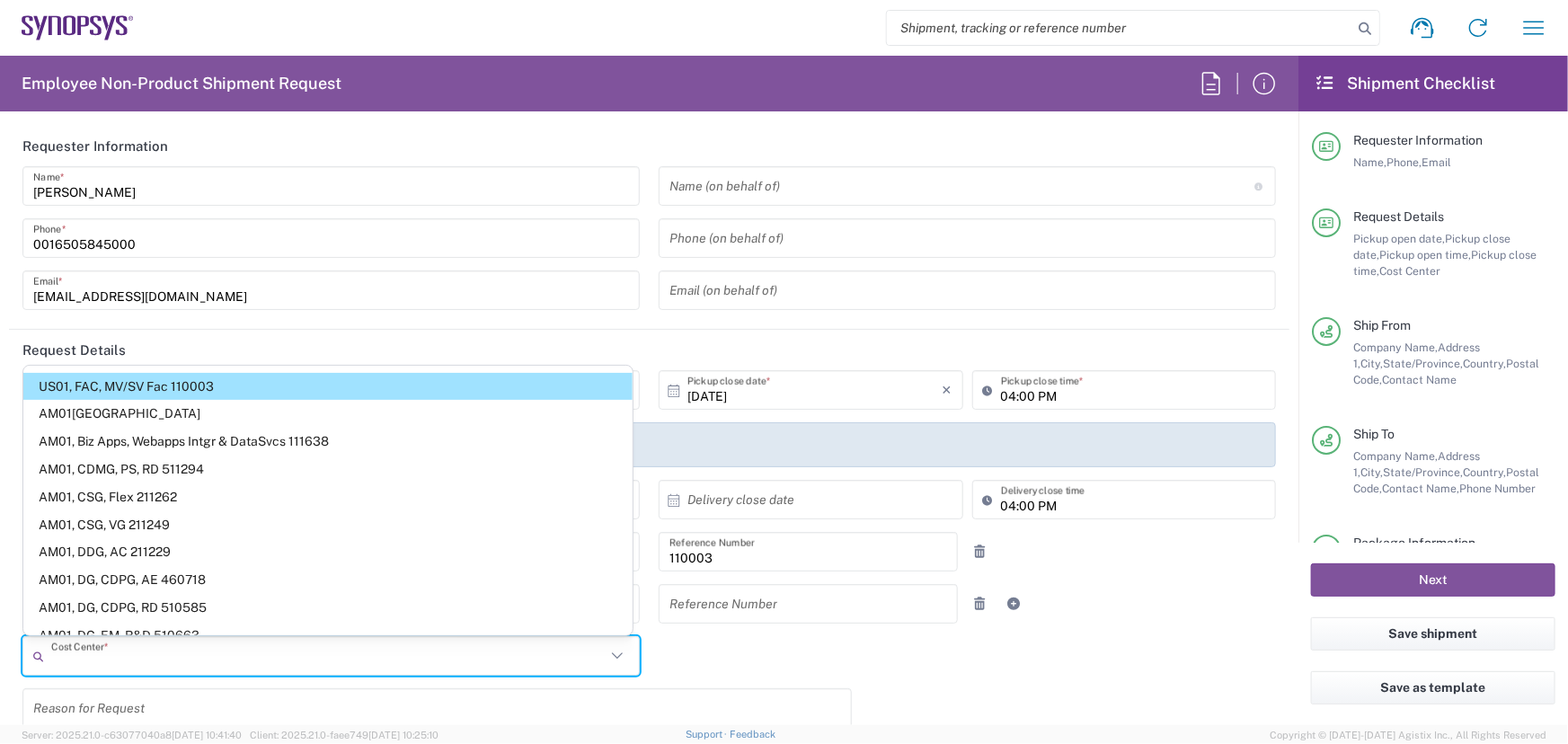
click at [760, 322] on div "Name (on behalf of) Expedite requests must include authorized approver as "on b…" at bounding box center [967, 244] width 636 height 156
type input "US01, FAC, MV/SV Fac 110003"
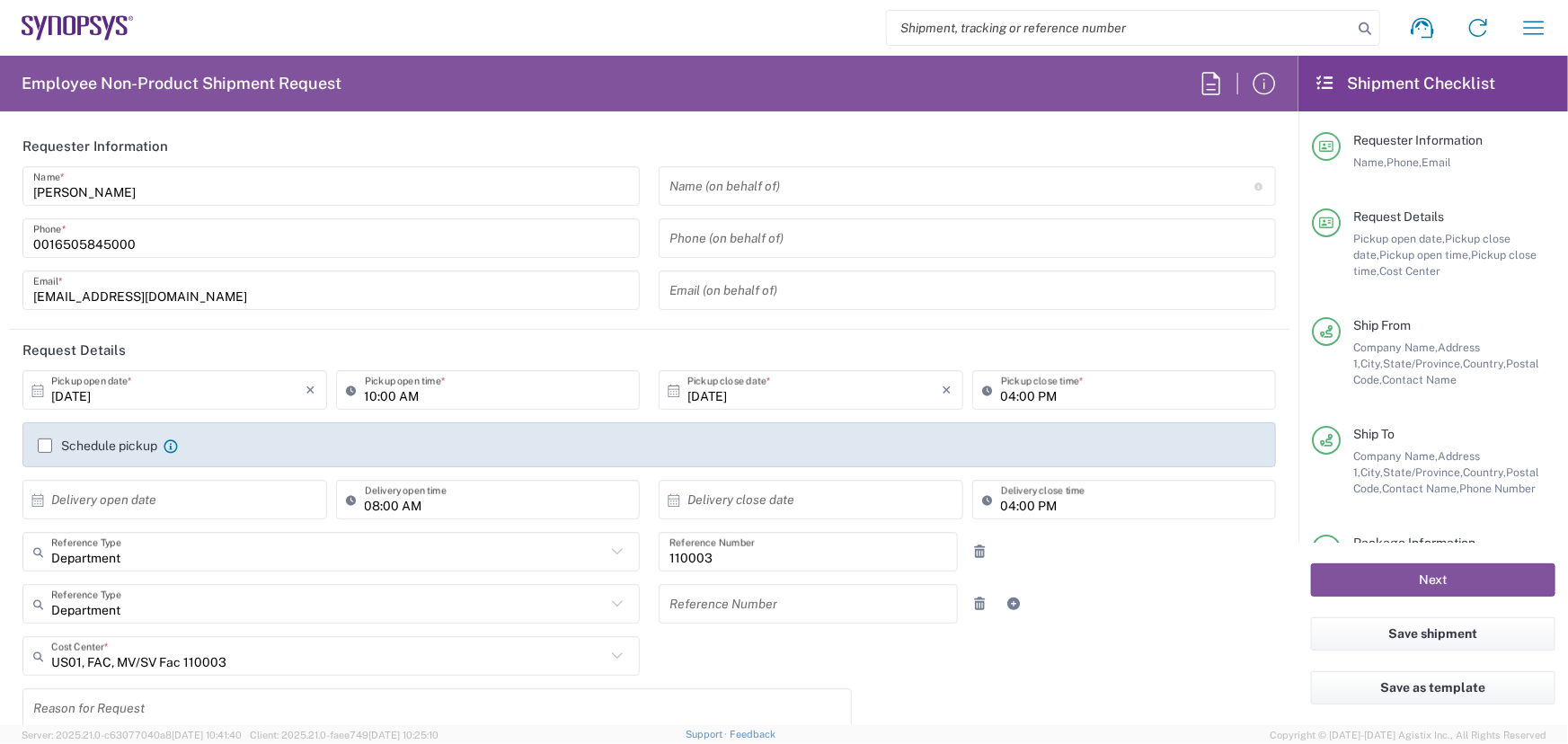
scroll to position [81, 0]
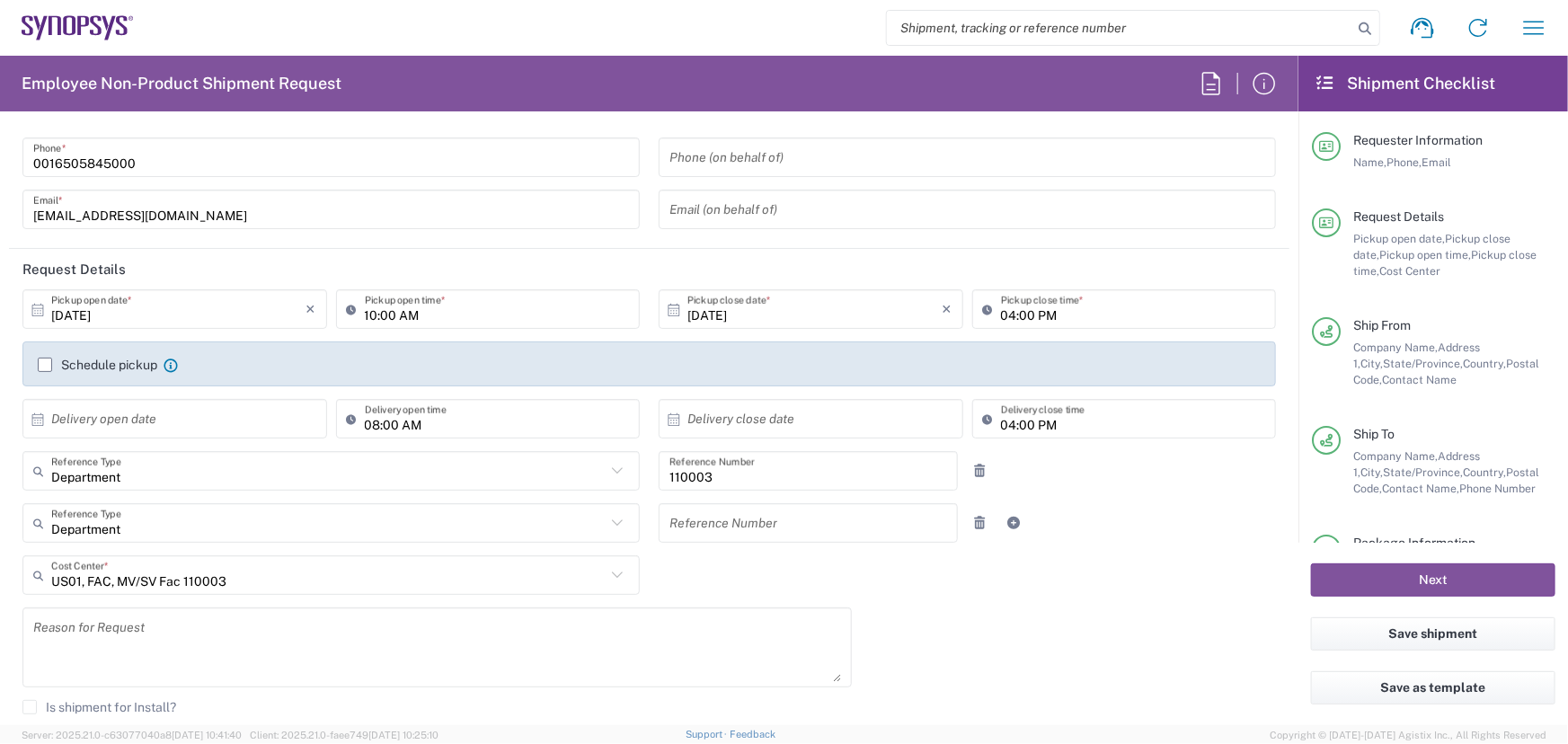
click at [614, 471] on icon at bounding box center [618, 471] width 24 height 24
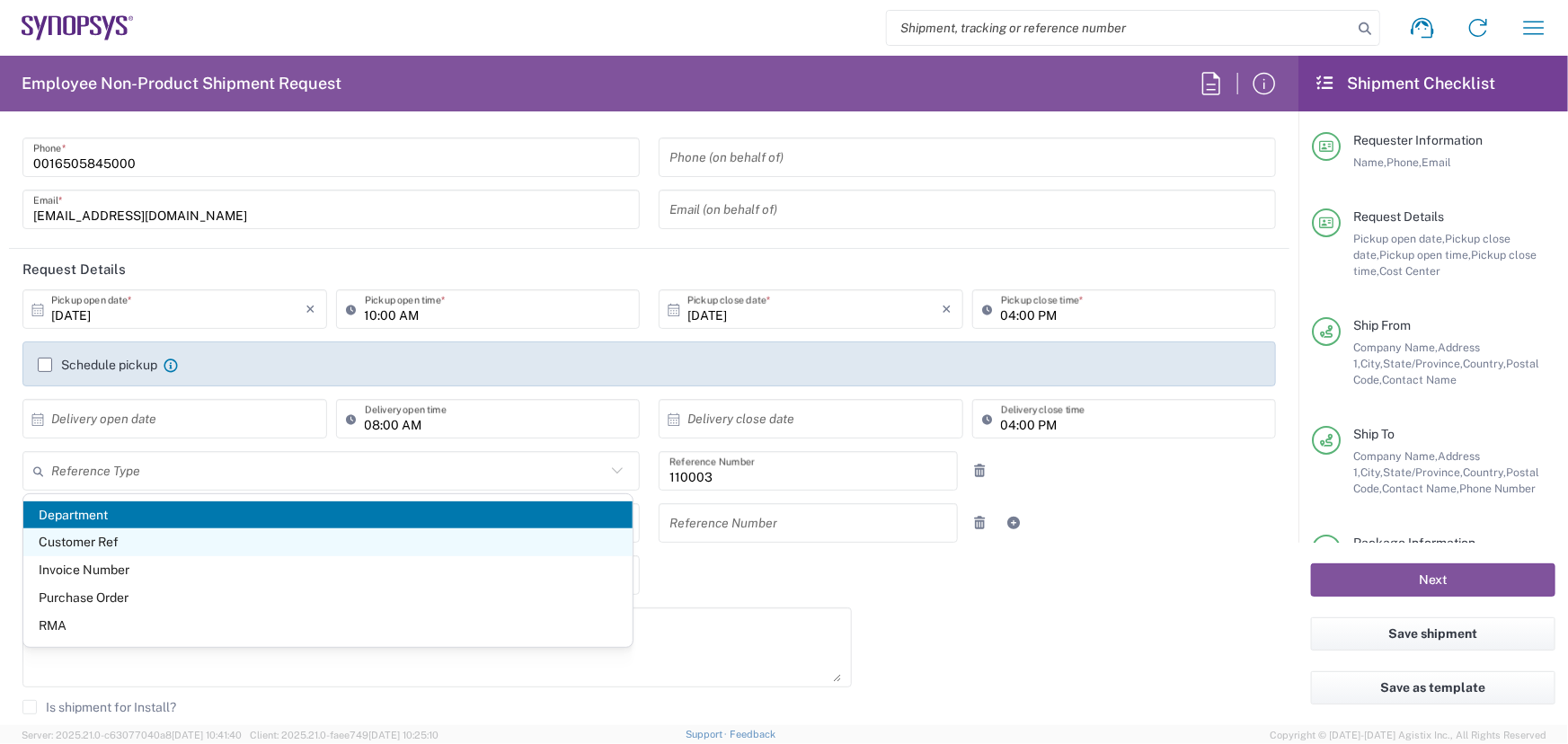
click at [98, 546] on span "Customer Ref" at bounding box center [328, 542] width 609 height 28
type input "Customer Ref"
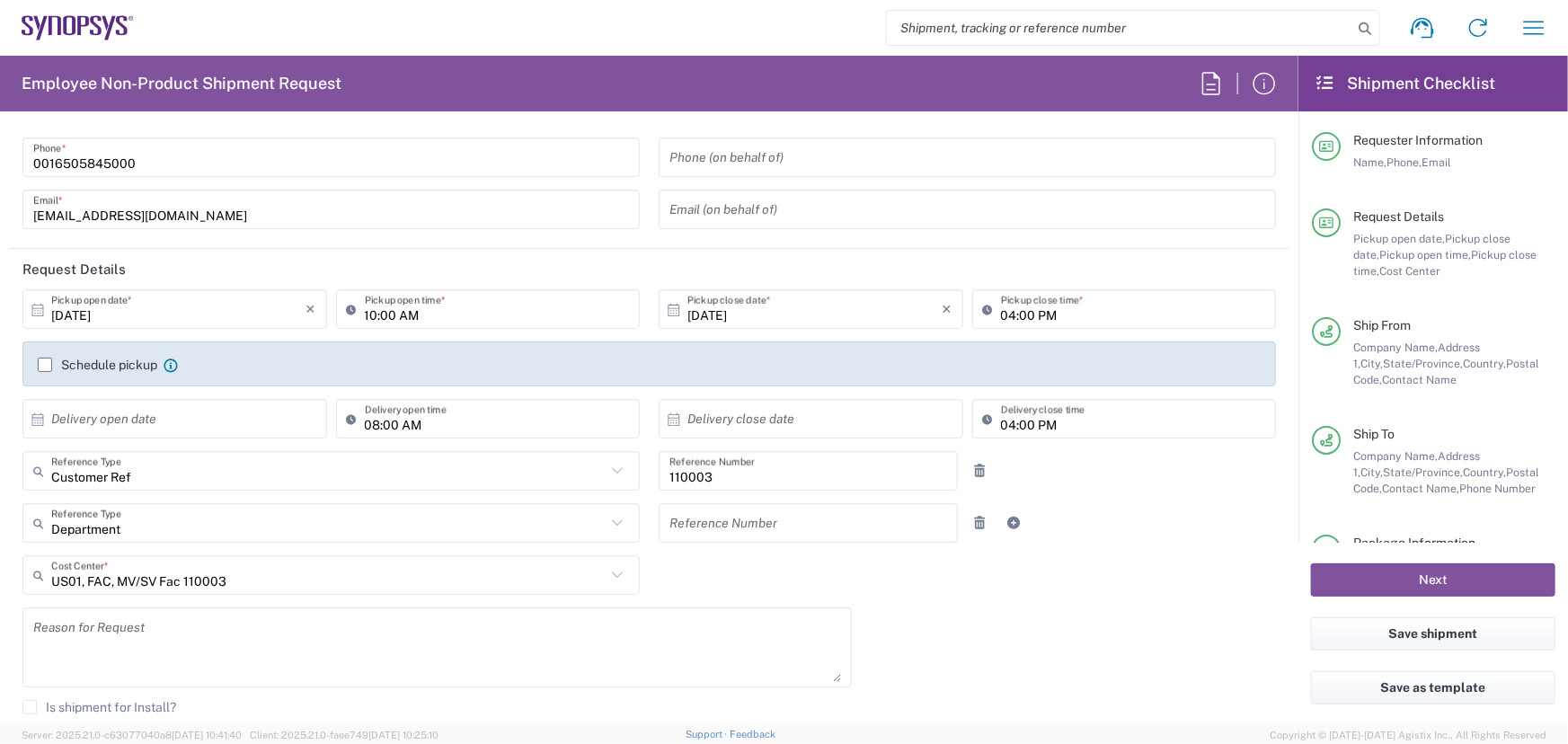
drag, startPoint x: 605, startPoint y: 512, endPoint x: 608, endPoint y: 530, distance: 18.2
click at [606, 519] on icon at bounding box center [618, 523] width 24 height 24
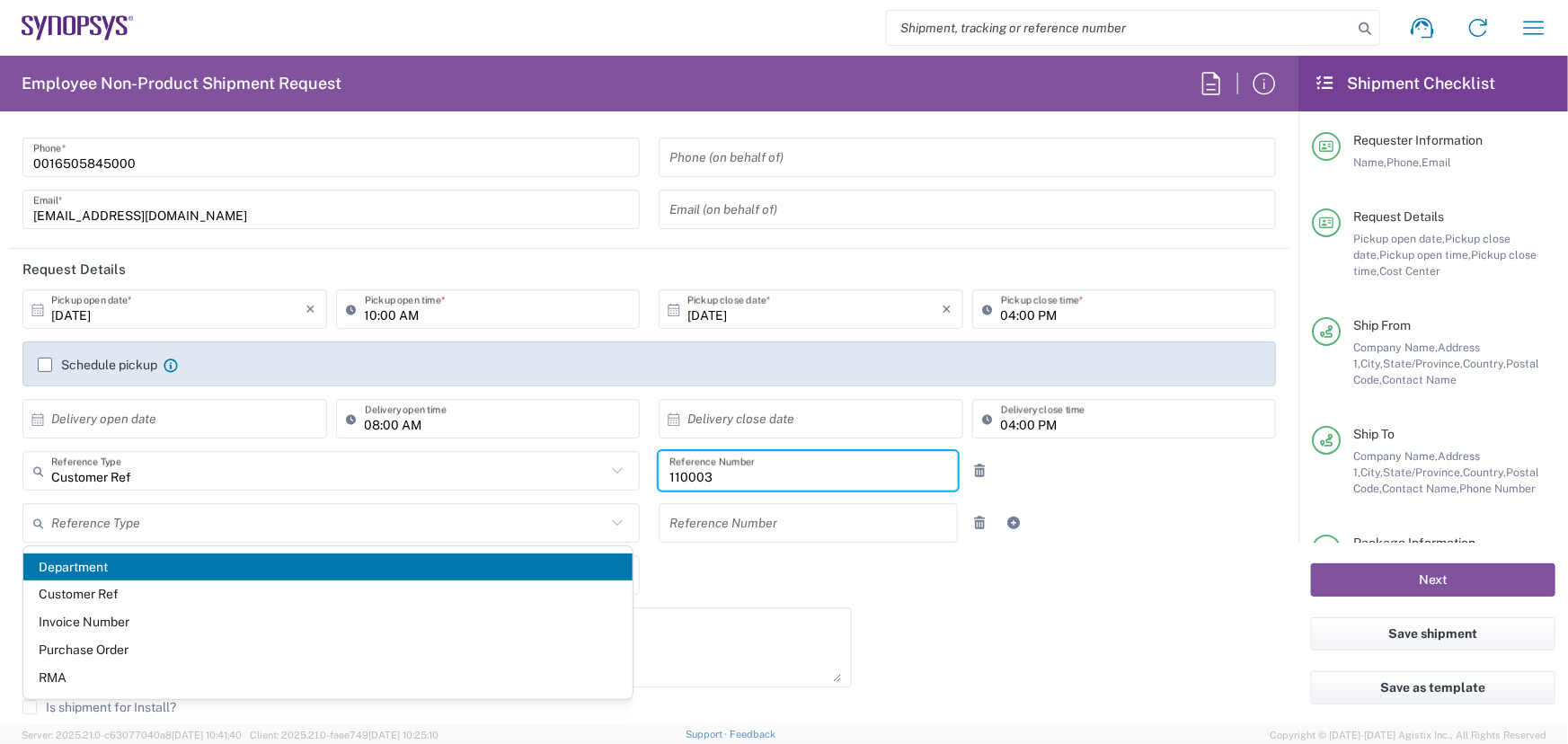
click at [718, 471] on input "110003" at bounding box center [807, 472] width 277 height 32
type input "Department"
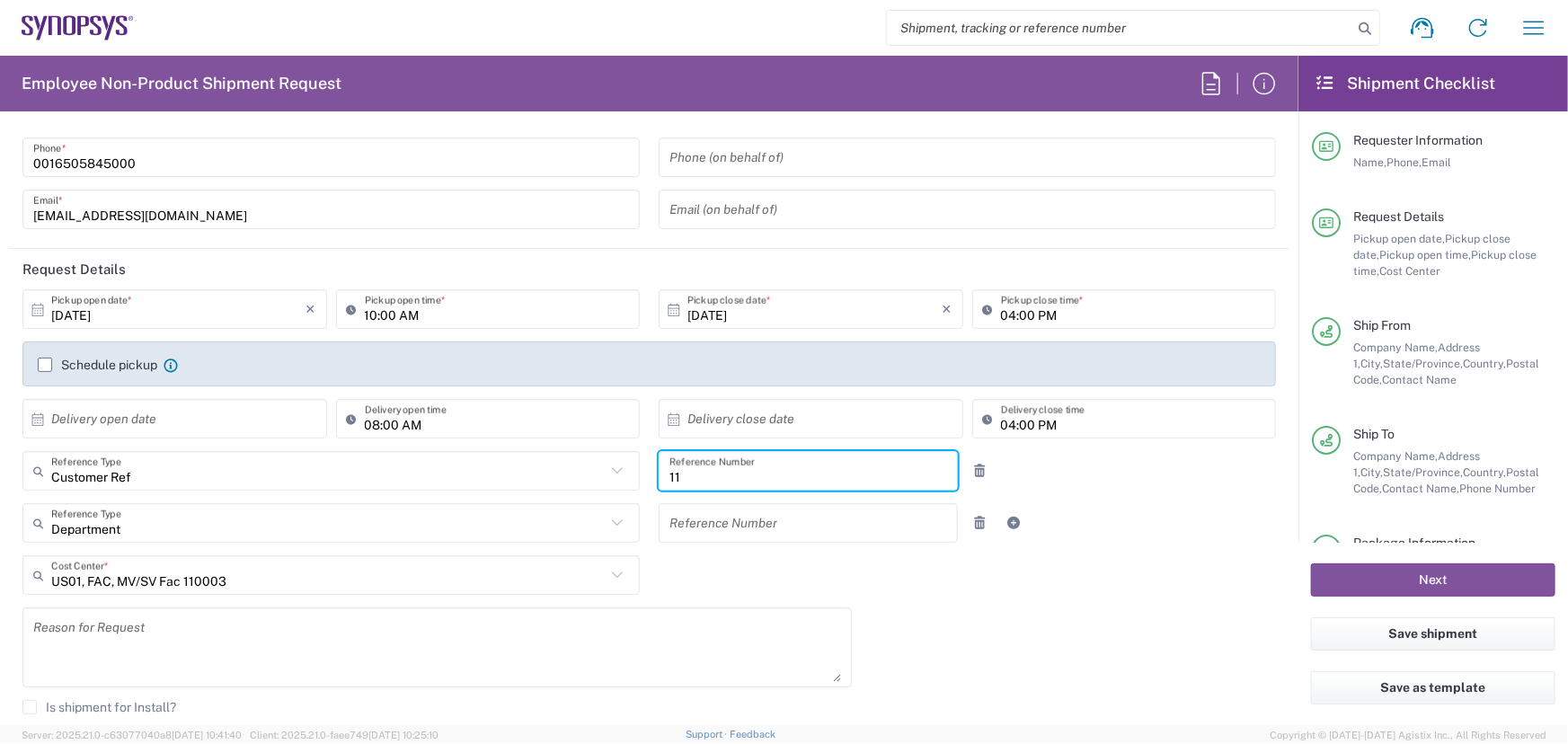
type input "1"
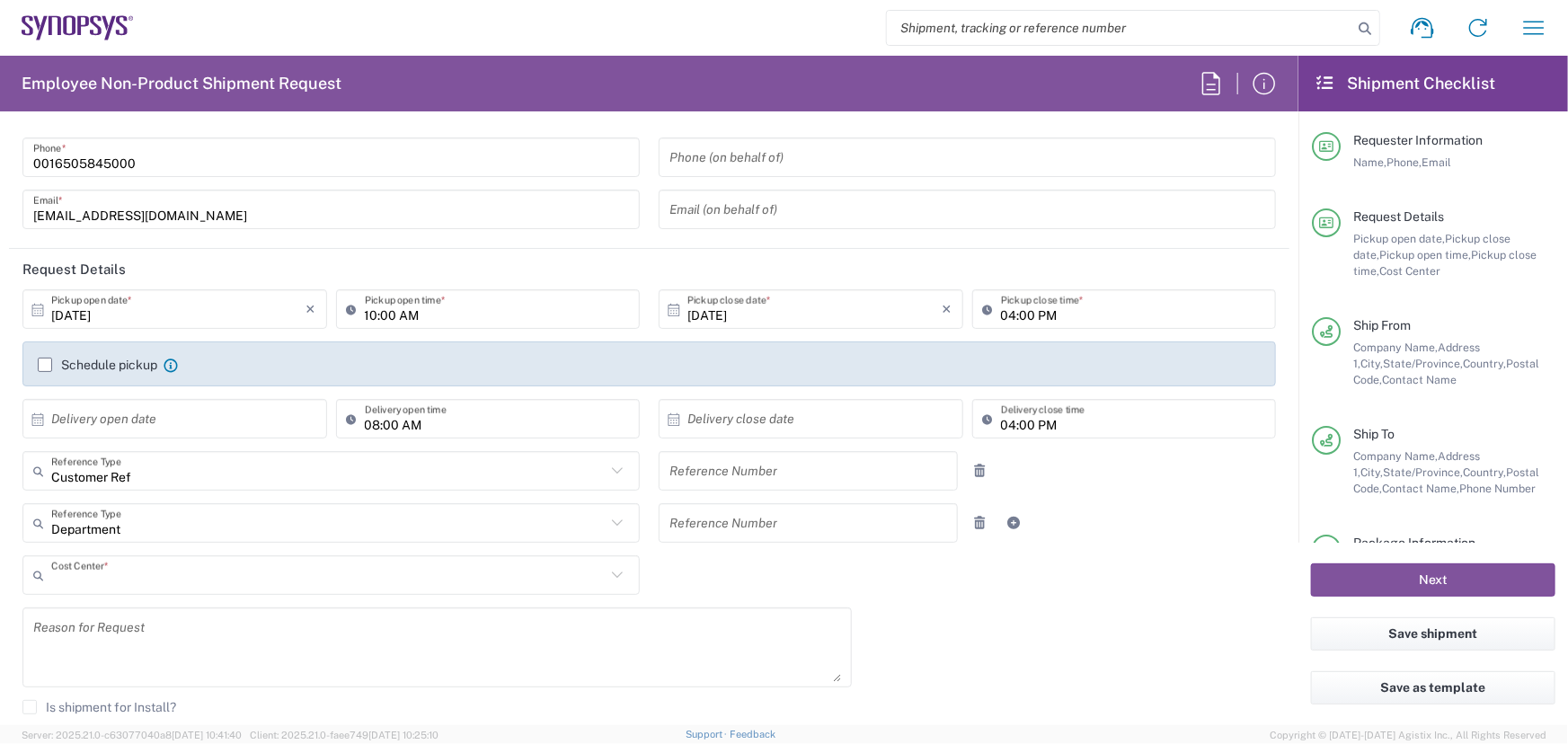
click at [236, 571] on input "text" at bounding box center [329, 575] width 555 height 32
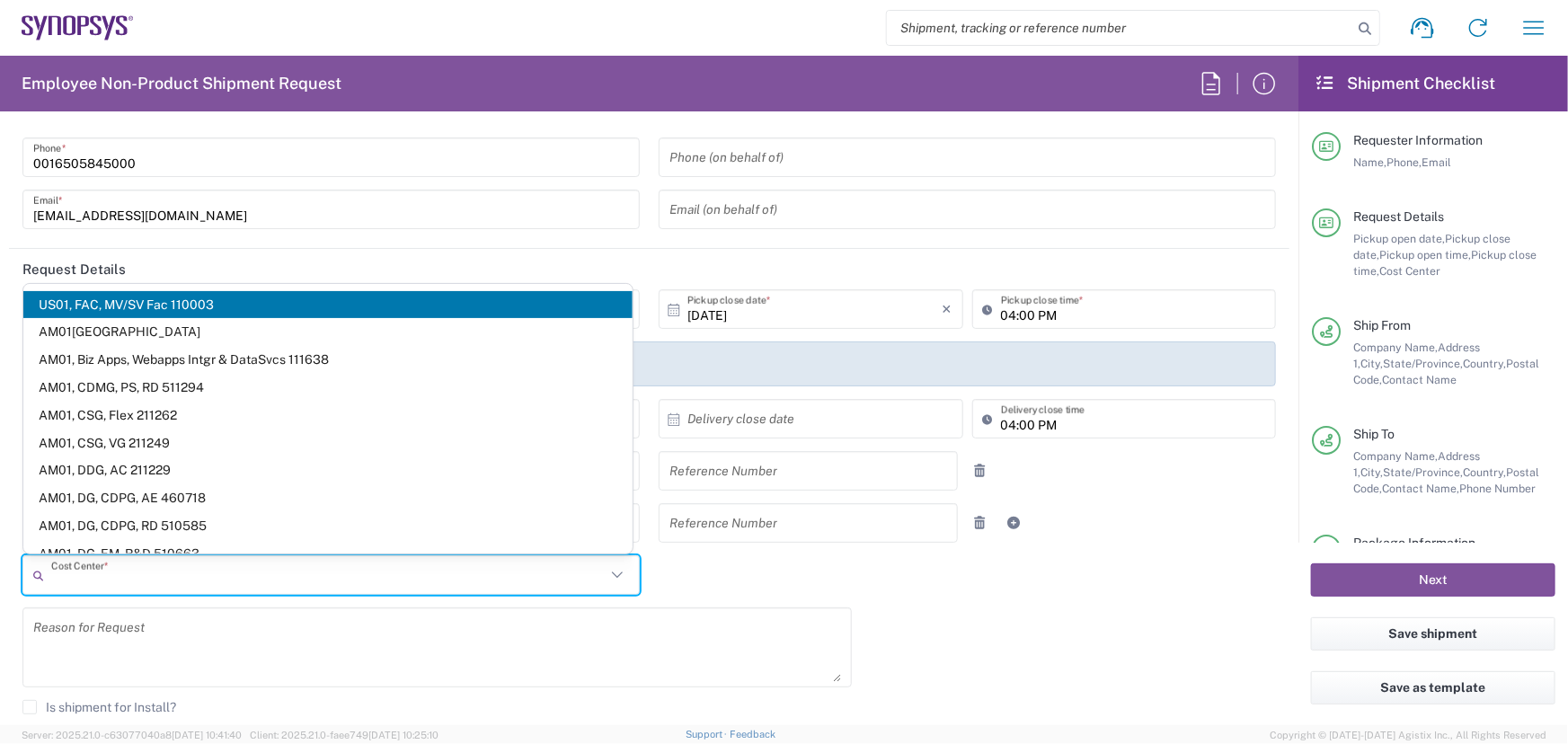
type input "110003"
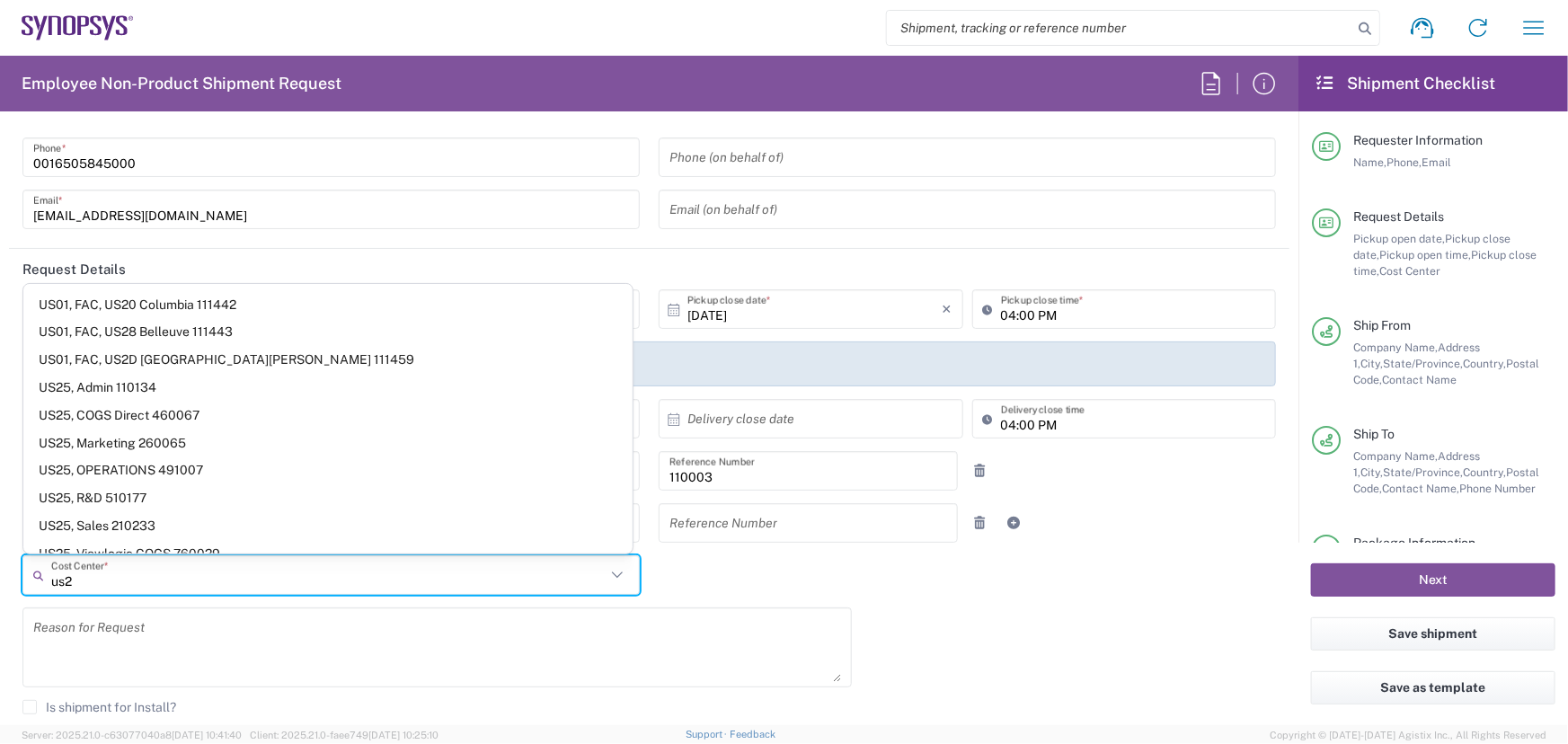
click at [86, 575] on input "us2" at bounding box center [329, 575] width 555 height 32
type input "u"
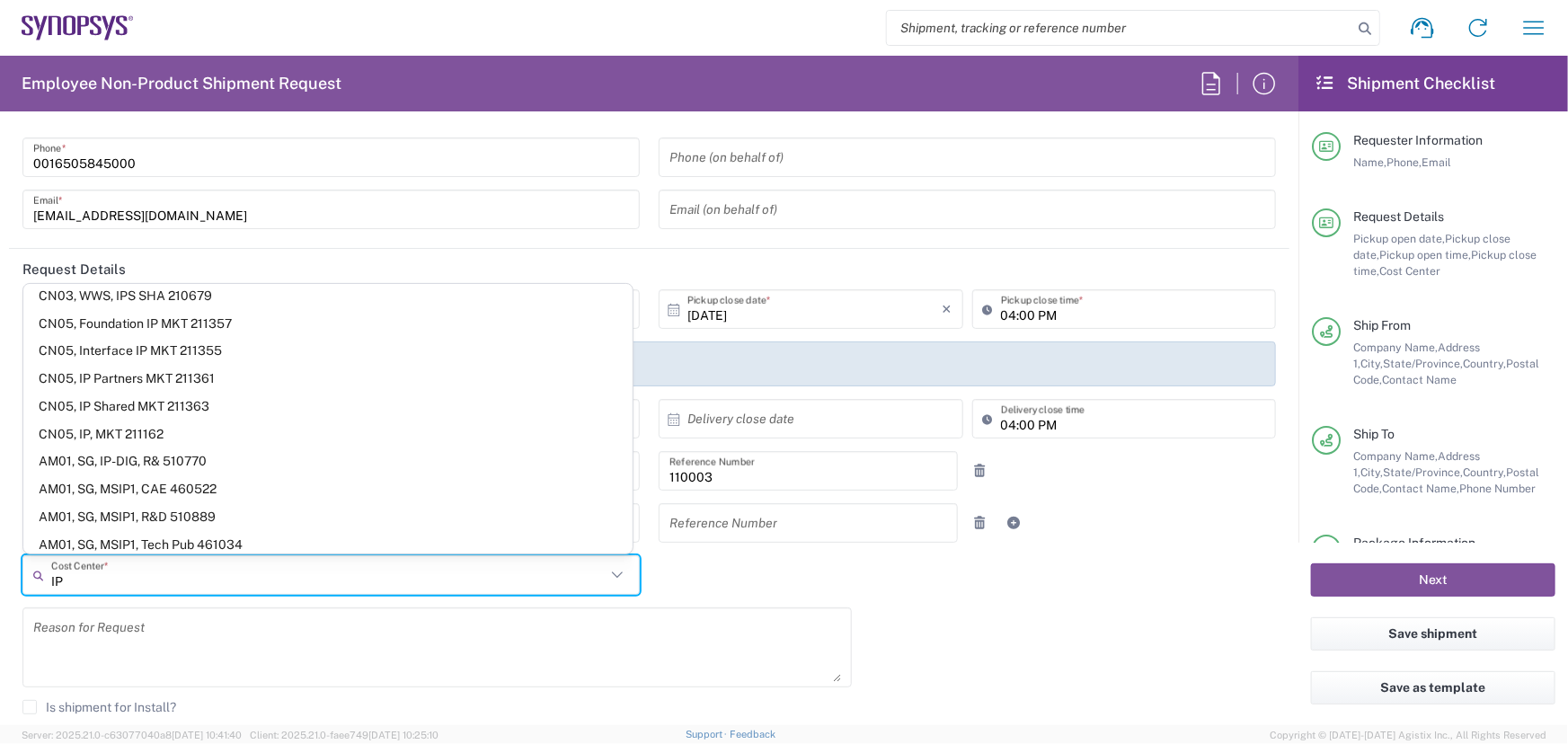
scroll to position [1294, 0]
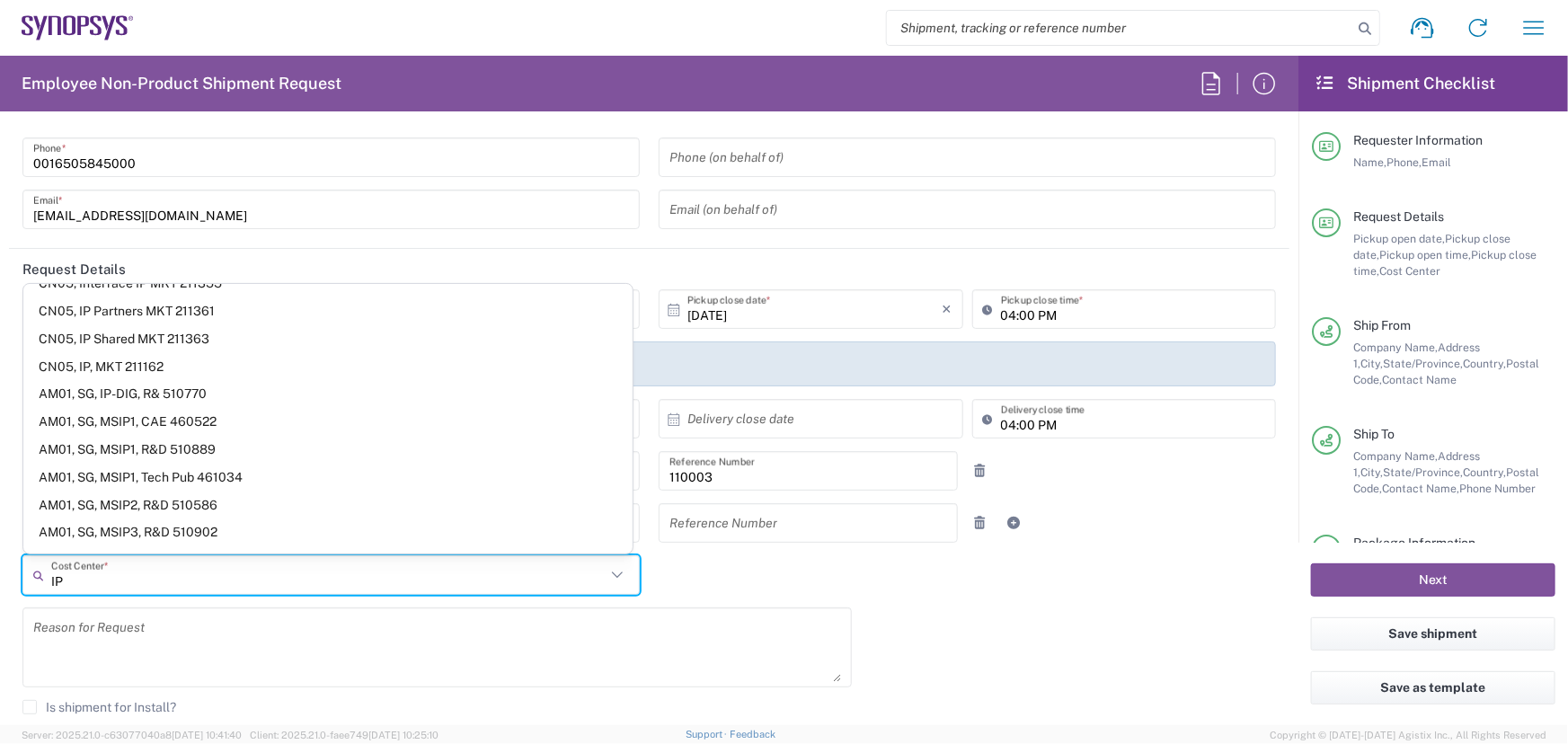
type input "IP"
click at [843, 587] on div "[DATE] × Pickup open date * Cancel Apply 10:00 AM Pickup open time * [DATE] × P…" at bounding box center [649, 562] width 1272 height 548
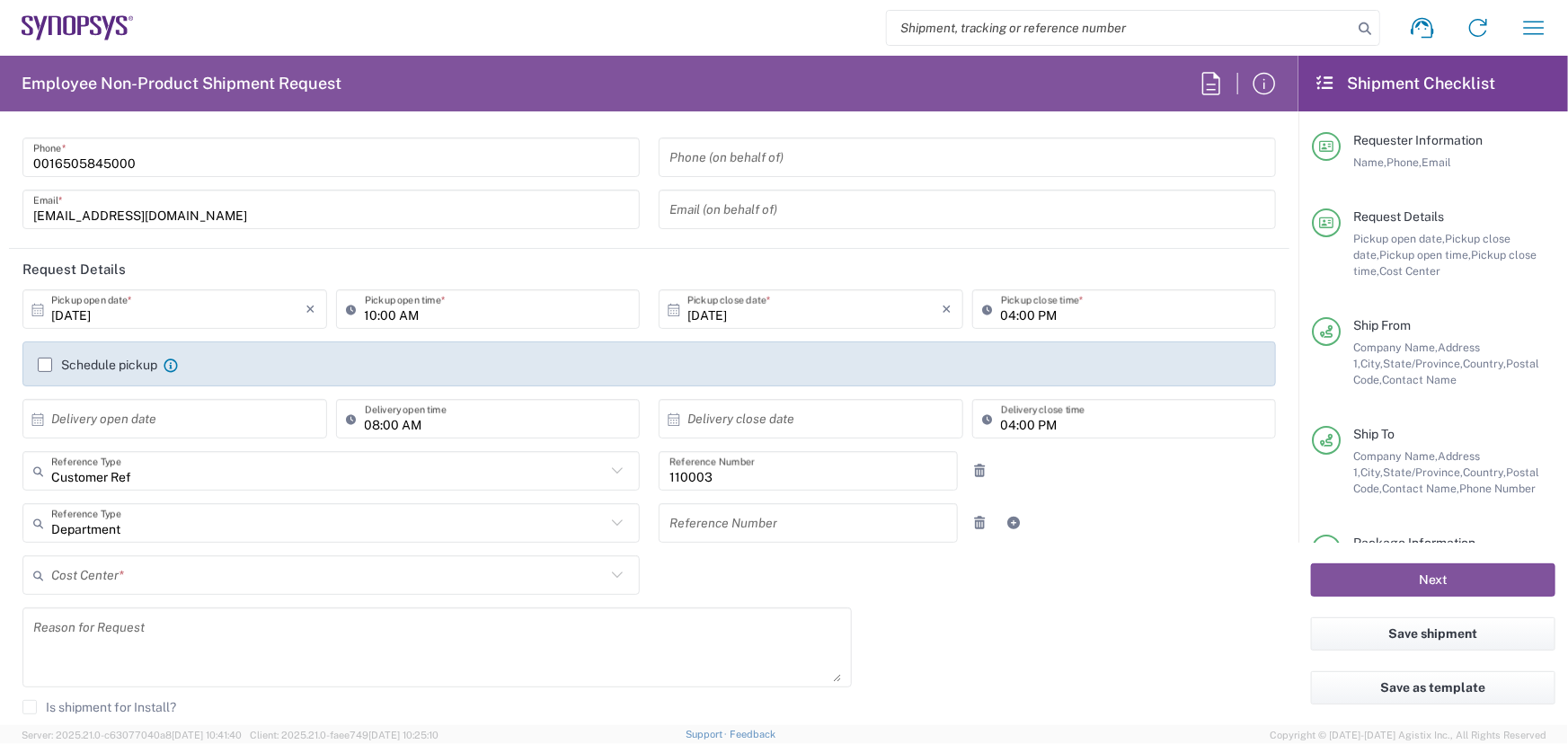
click at [607, 468] on icon at bounding box center [618, 471] width 24 height 24
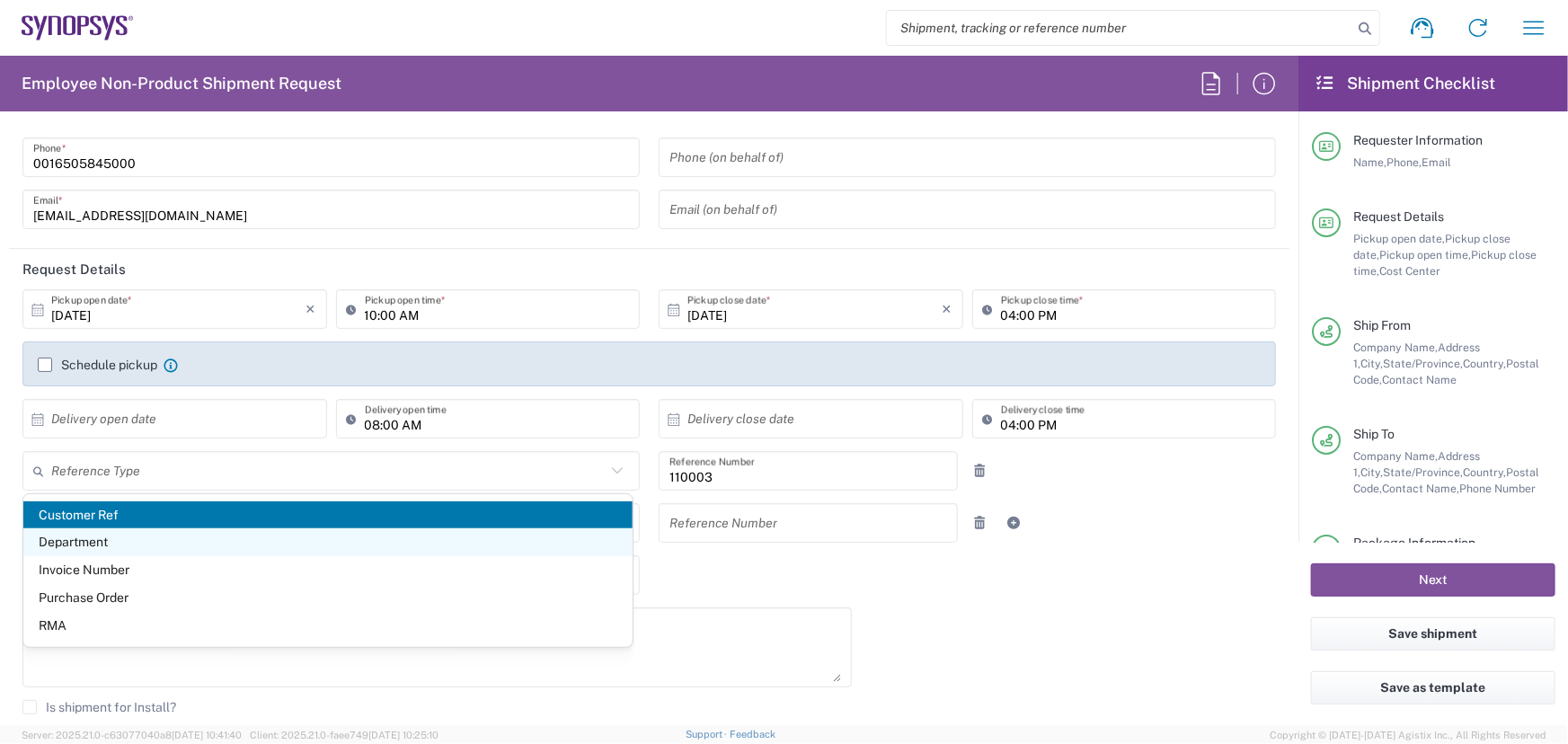
click at [71, 545] on span "Department" at bounding box center [328, 542] width 609 height 28
type input "Department"
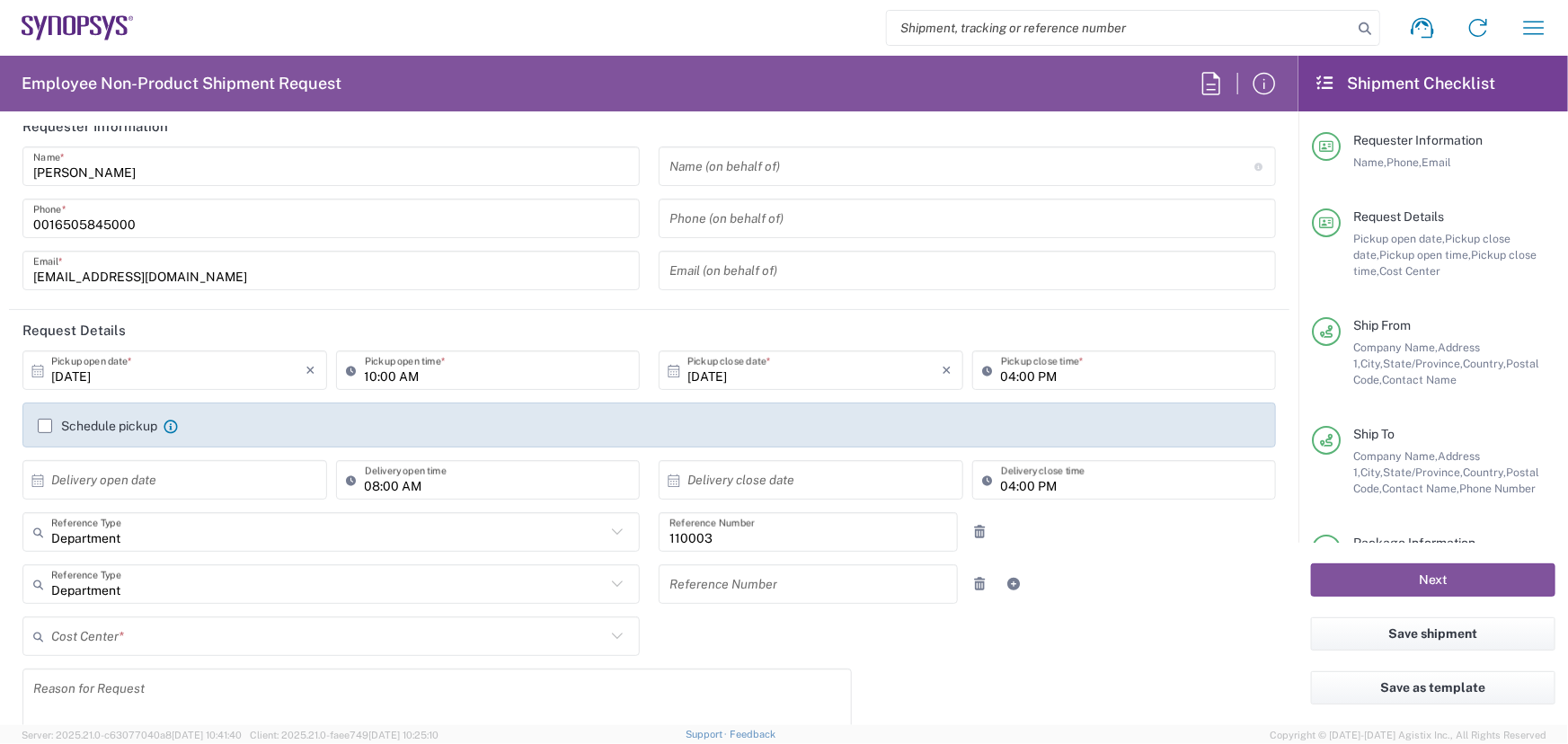
scroll to position [0, 0]
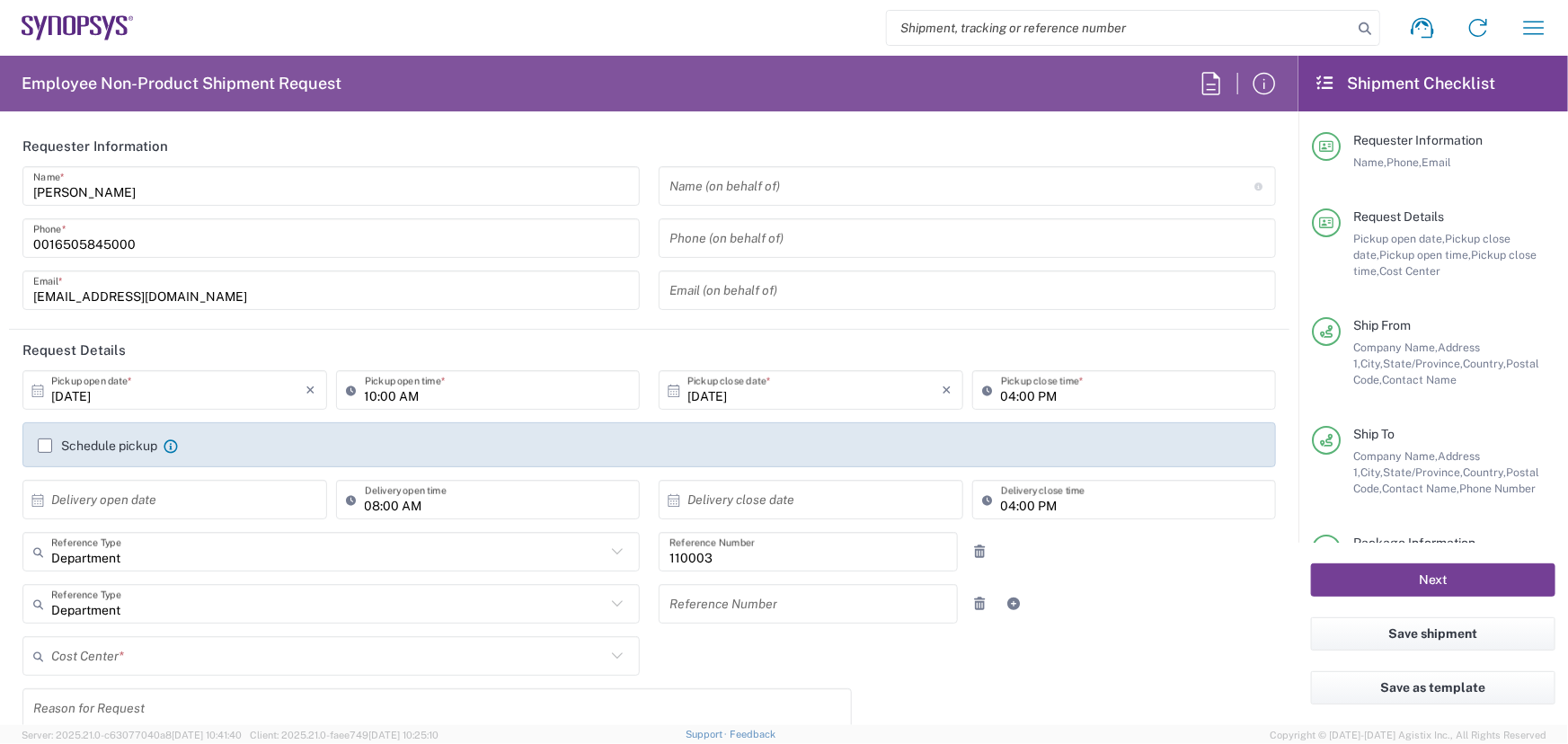
click at [1436, 578] on button "Next" at bounding box center [1434, 580] width 245 height 34
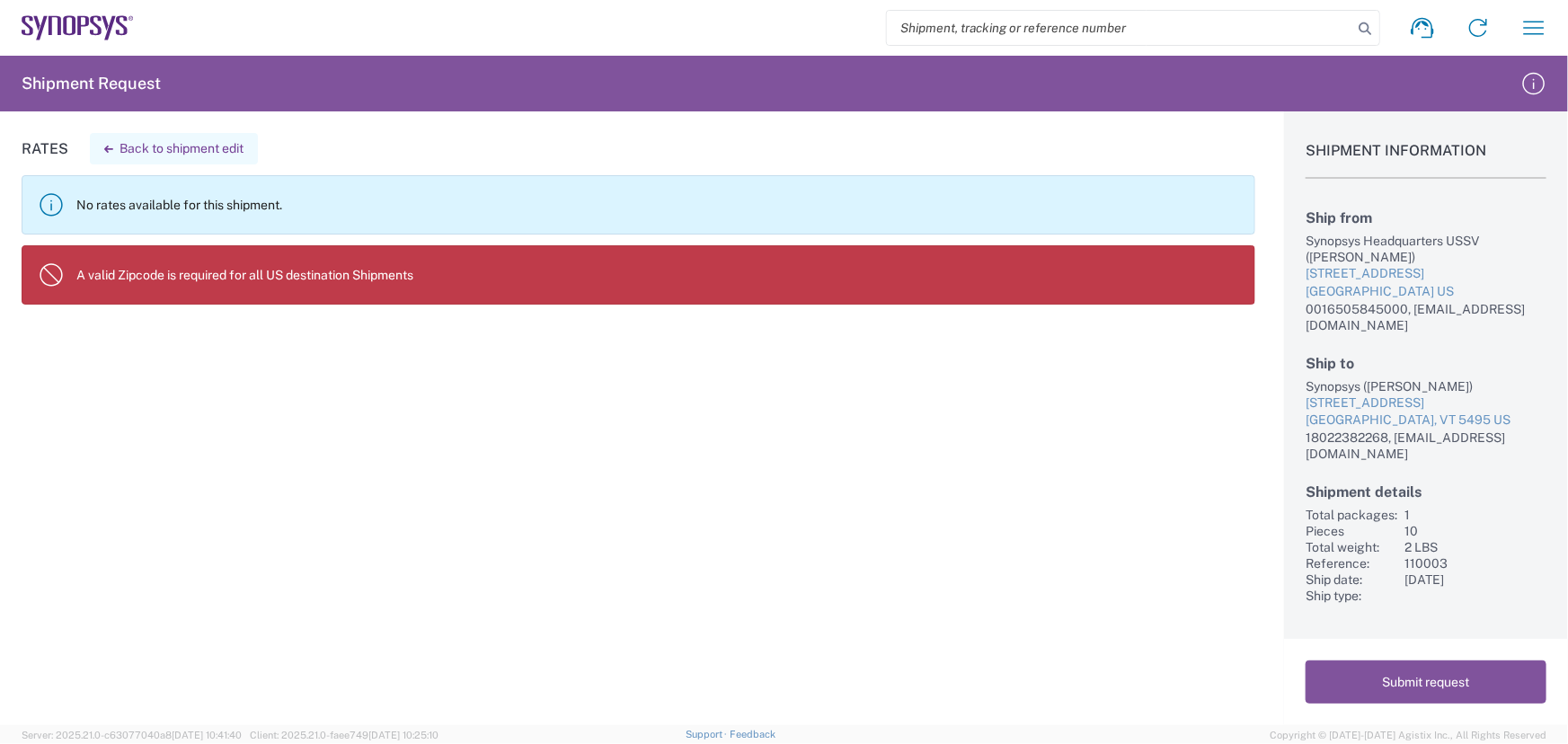
click at [176, 148] on button "Back to shipment edit" at bounding box center [174, 149] width 168 height 32
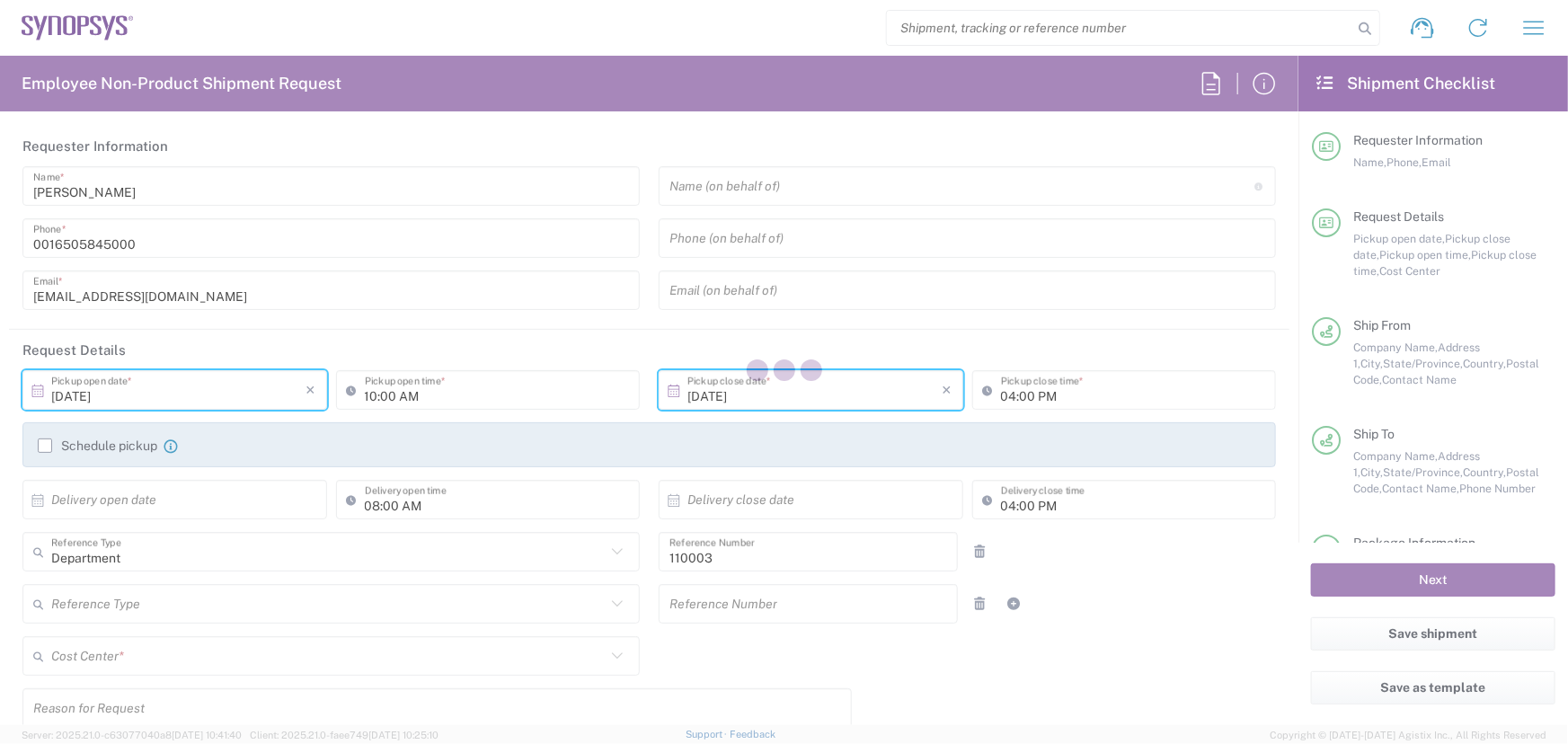
type input "[US_STATE]"
type input "Cardboard Box(es)"
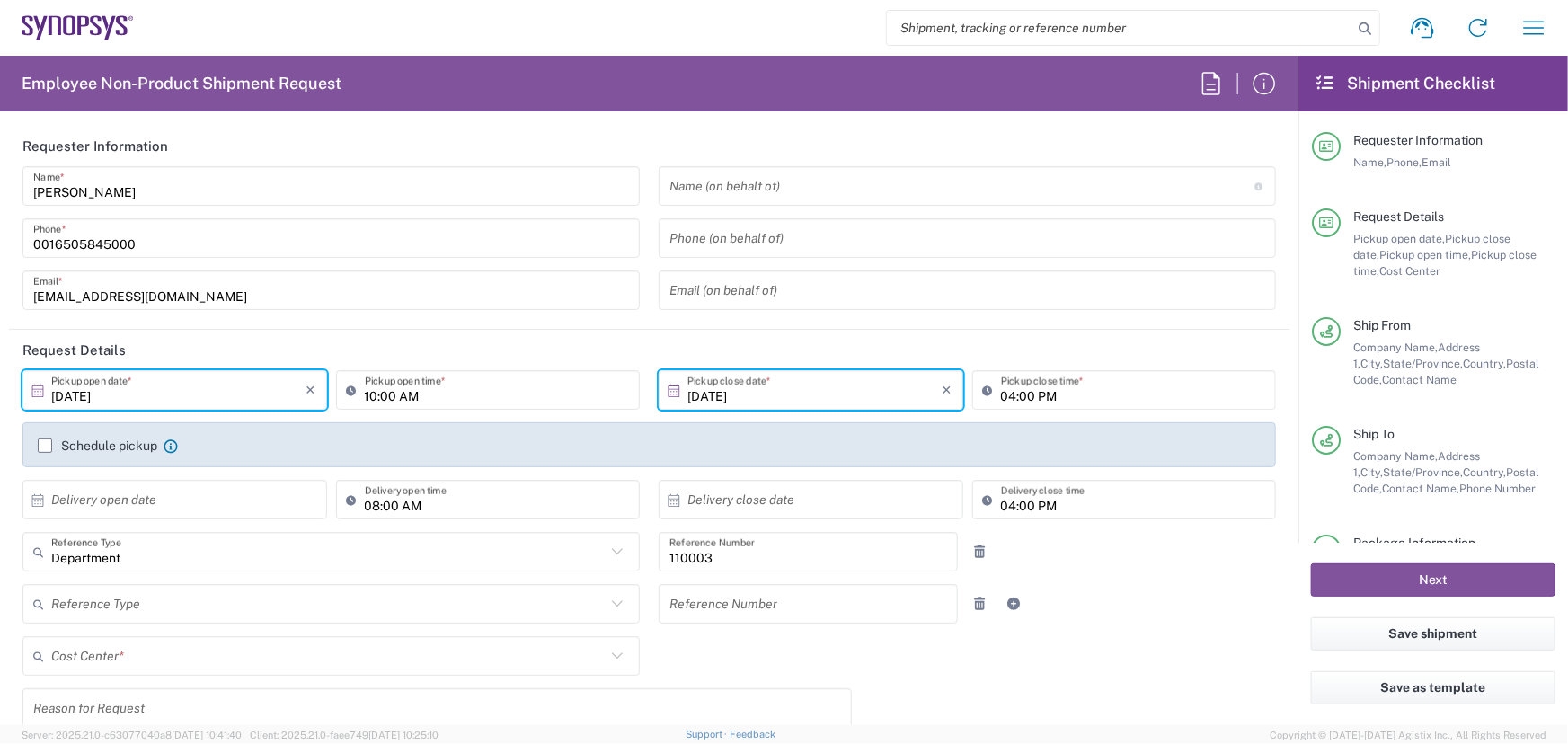
type input "US01, FAC, MV/SV Fac 110003"
click at [35, 391] on icon at bounding box center [37, 391] width 16 height 16
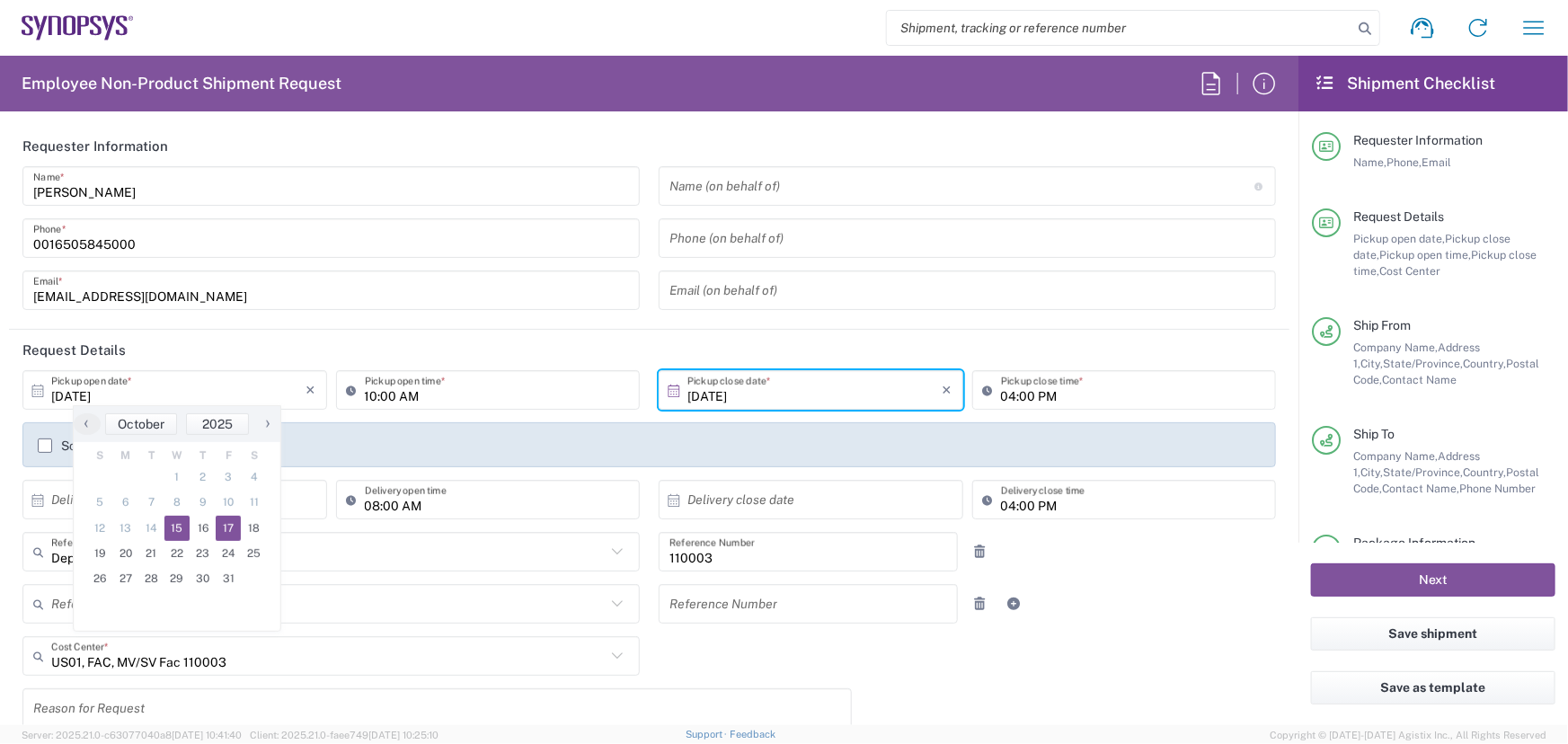
click at [230, 527] on span "17" at bounding box center [229, 528] width 26 height 25
type input "[DATE]"
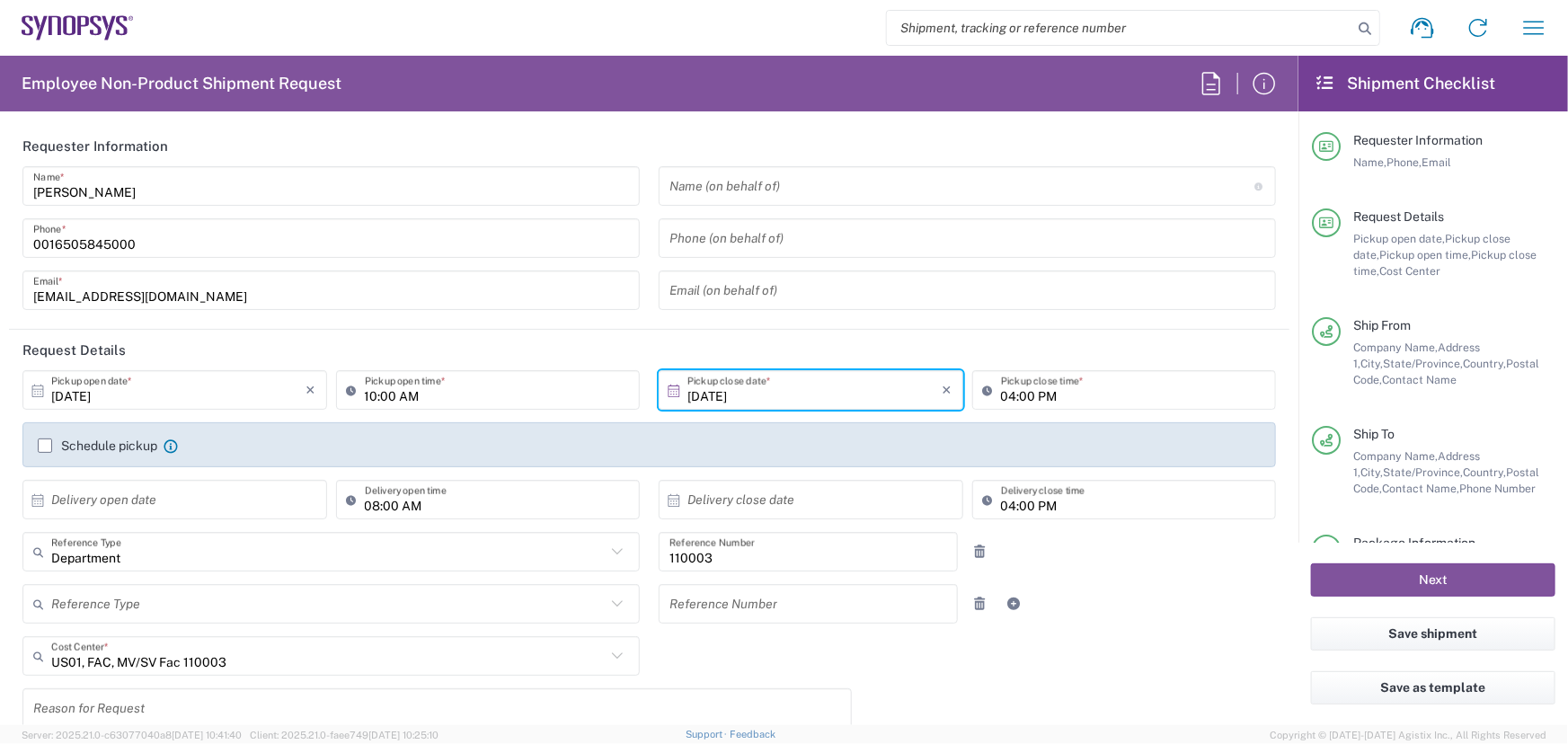
click at [638, 351] on header "Request Details" at bounding box center [649, 349] width 1281 height 40
click at [236, 658] on input "text" at bounding box center [329, 656] width 555 height 32
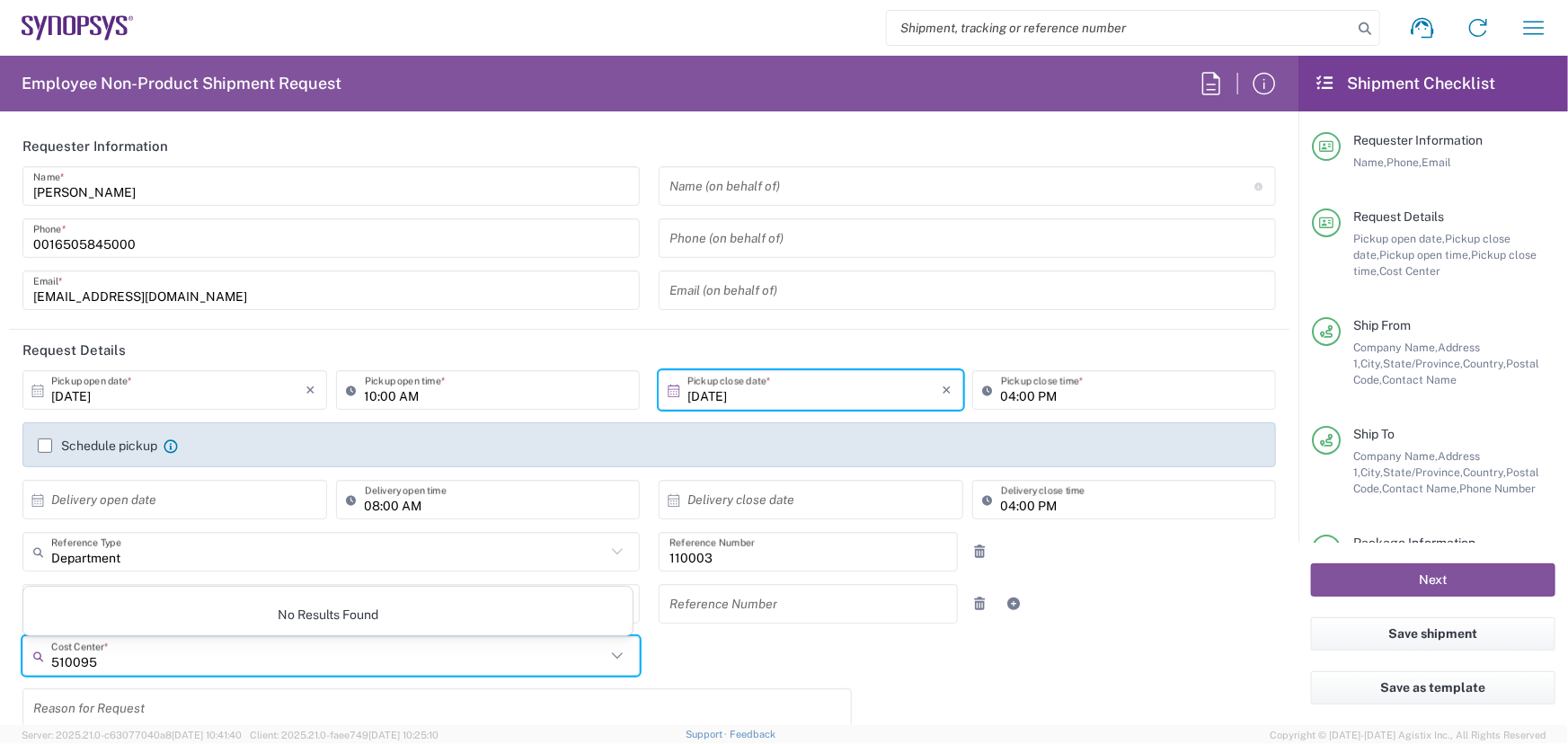
type input "510095"
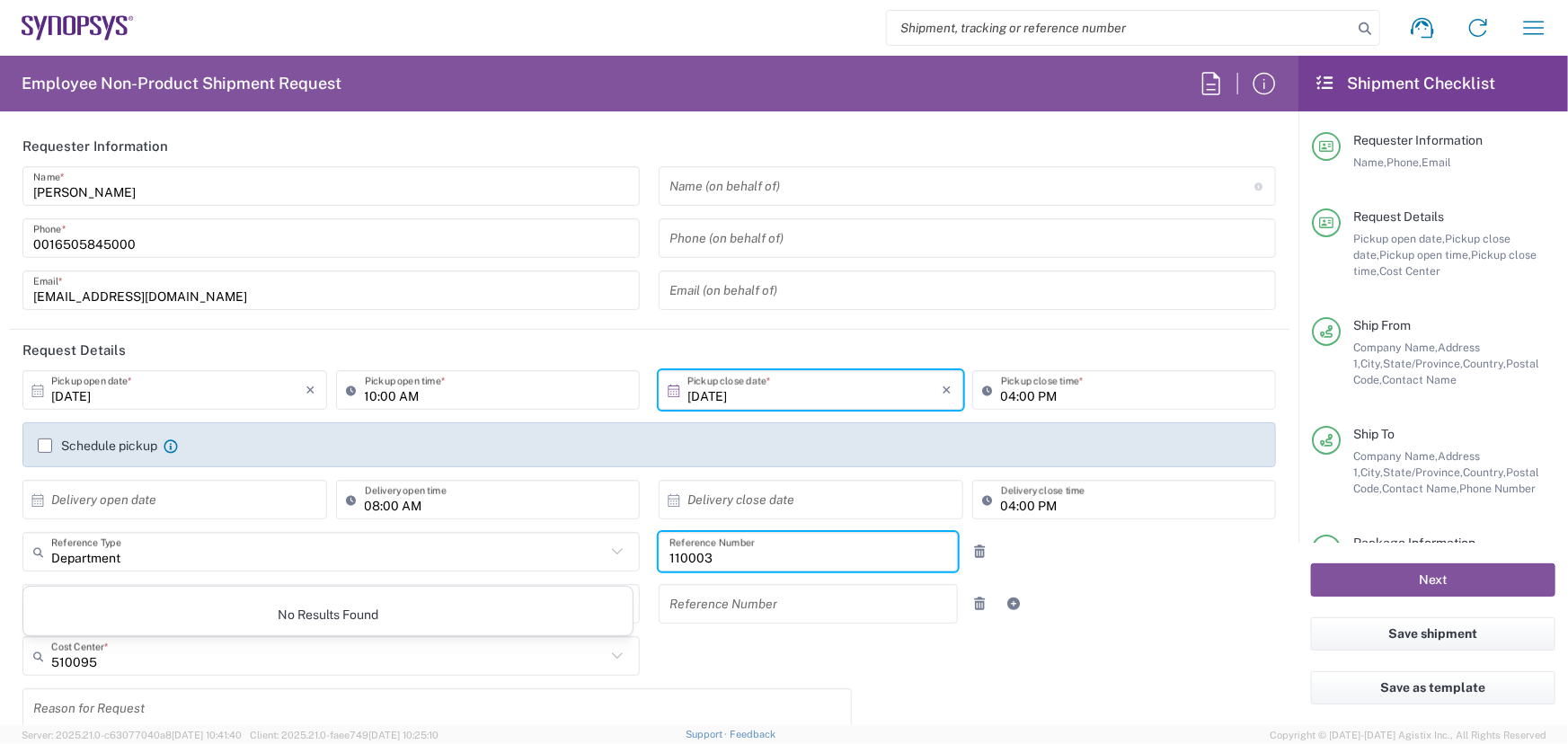
click at [714, 558] on input "110003" at bounding box center [807, 553] width 277 height 32
type input "1"
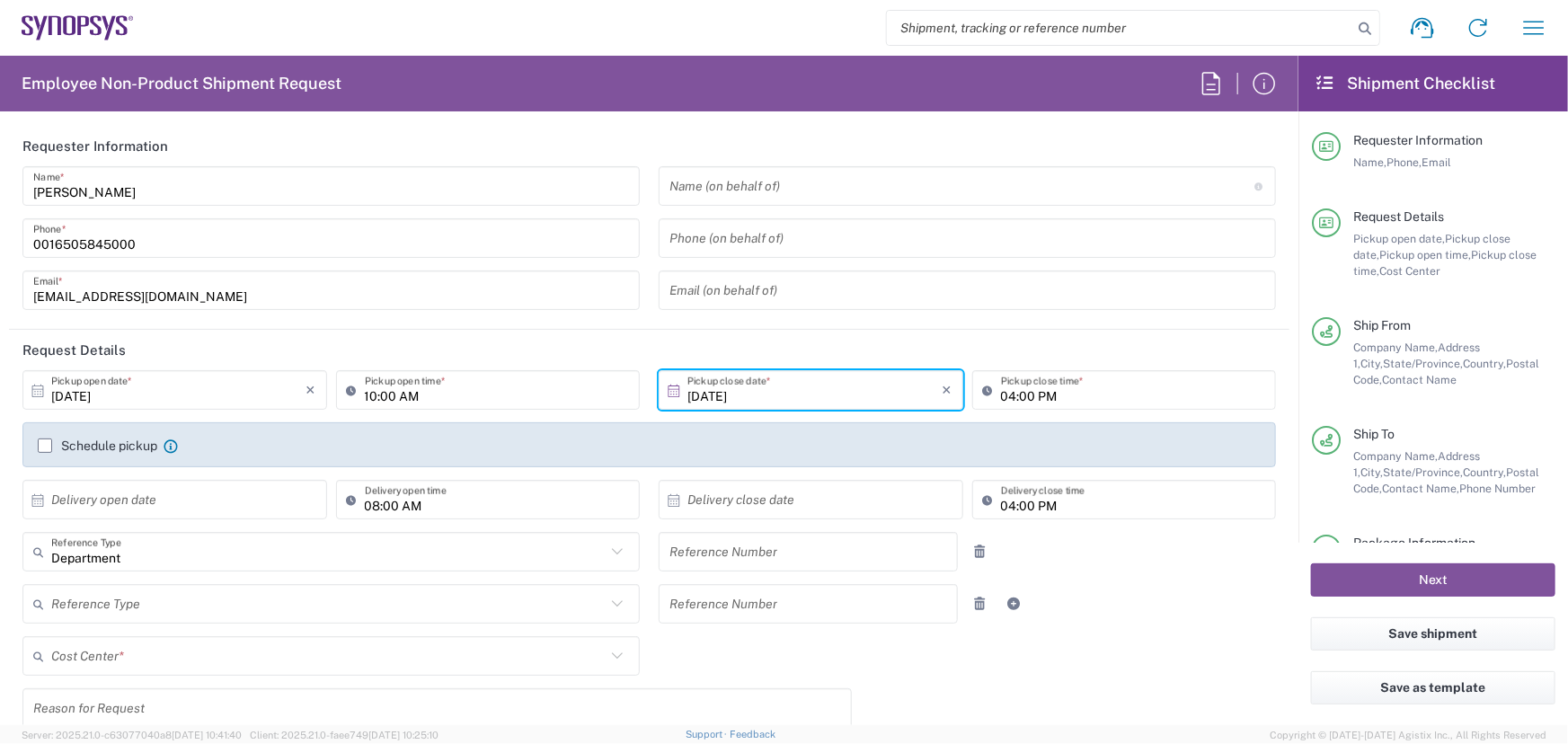
click at [979, 682] on div "[DATE] × Pickup open date * Cancel Apply 10:00 AM Pickup open time * [DATE] × P…" at bounding box center [649, 643] width 1272 height 548
click at [781, 603] on input "text" at bounding box center [807, 604] width 277 height 32
type input "510095"
click at [881, 677] on div "[DATE] × Pickup open date * Cancel Apply 10:00 AM Pickup open time * [DATE] × P…" at bounding box center [649, 643] width 1272 height 548
click at [137, 660] on input "text" at bounding box center [329, 656] width 555 height 32
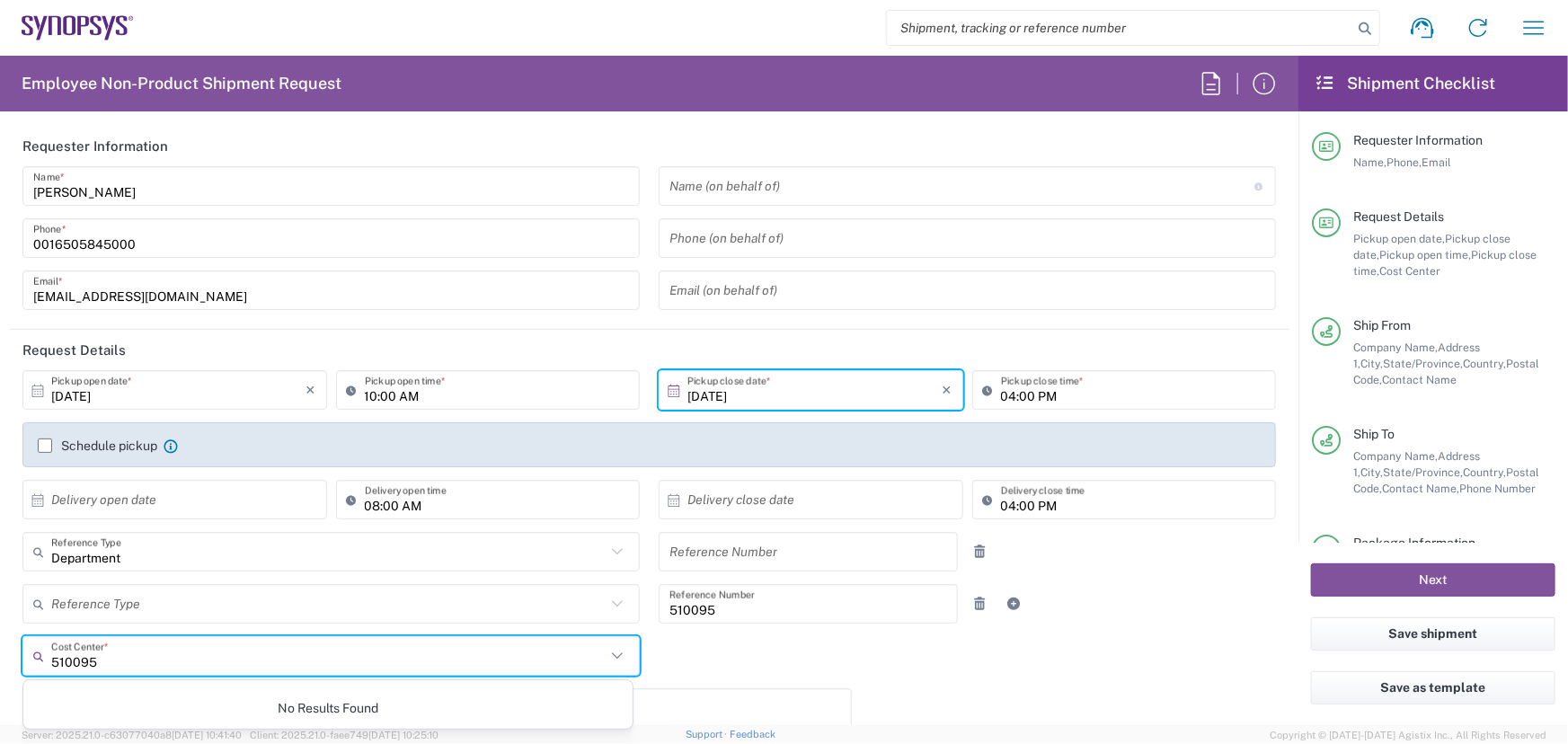
type input "510095"
click at [850, 684] on div "[DATE] × Pickup open date * Cancel Apply 10:00 AM Pickup open time * [DATE] × P…" at bounding box center [649, 643] width 1272 height 548
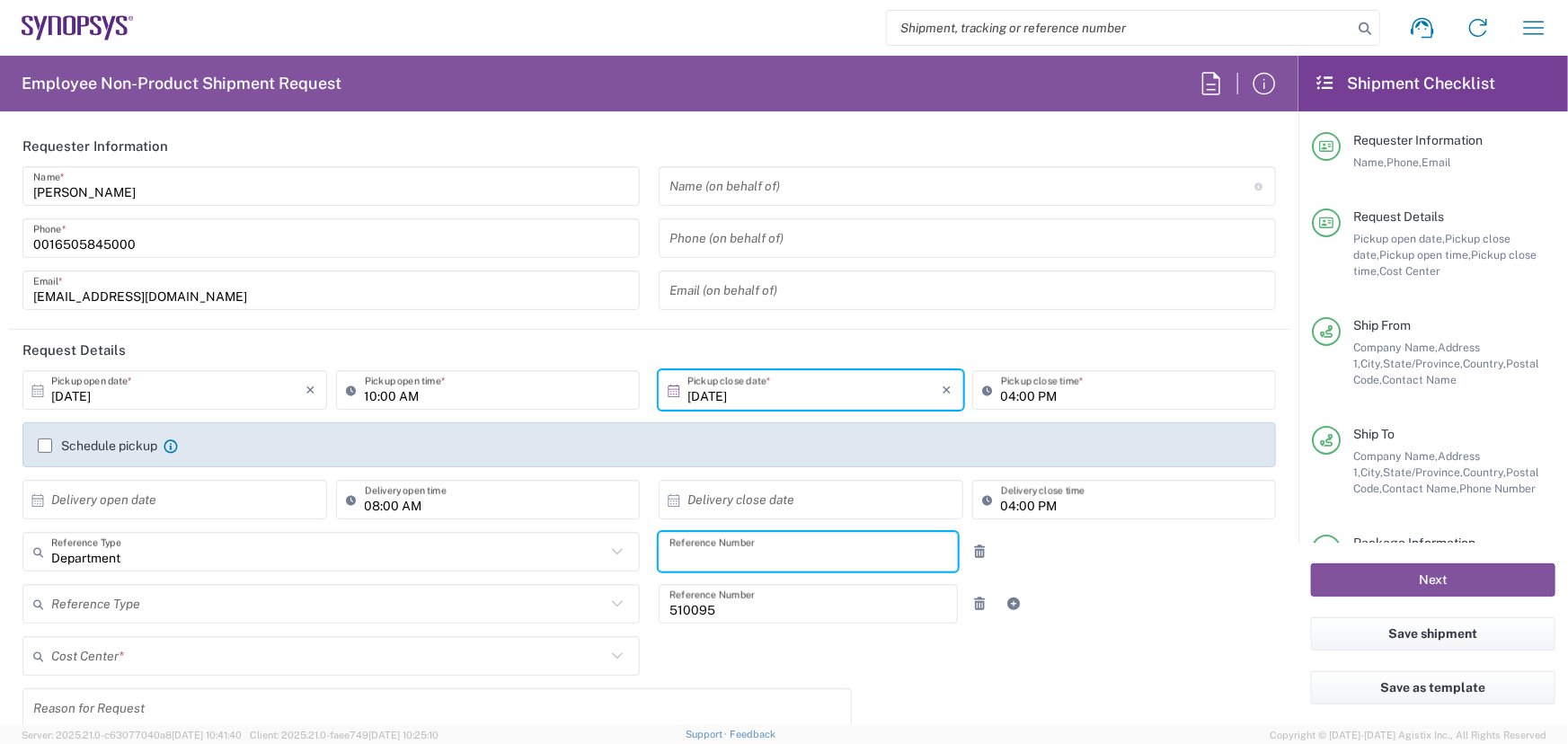
click at [679, 553] on input "text" at bounding box center [807, 553] width 277 height 32
type input "510095"
click at [715, 607] on input "510095" at bounding box center [807, 604] width 277 height 32
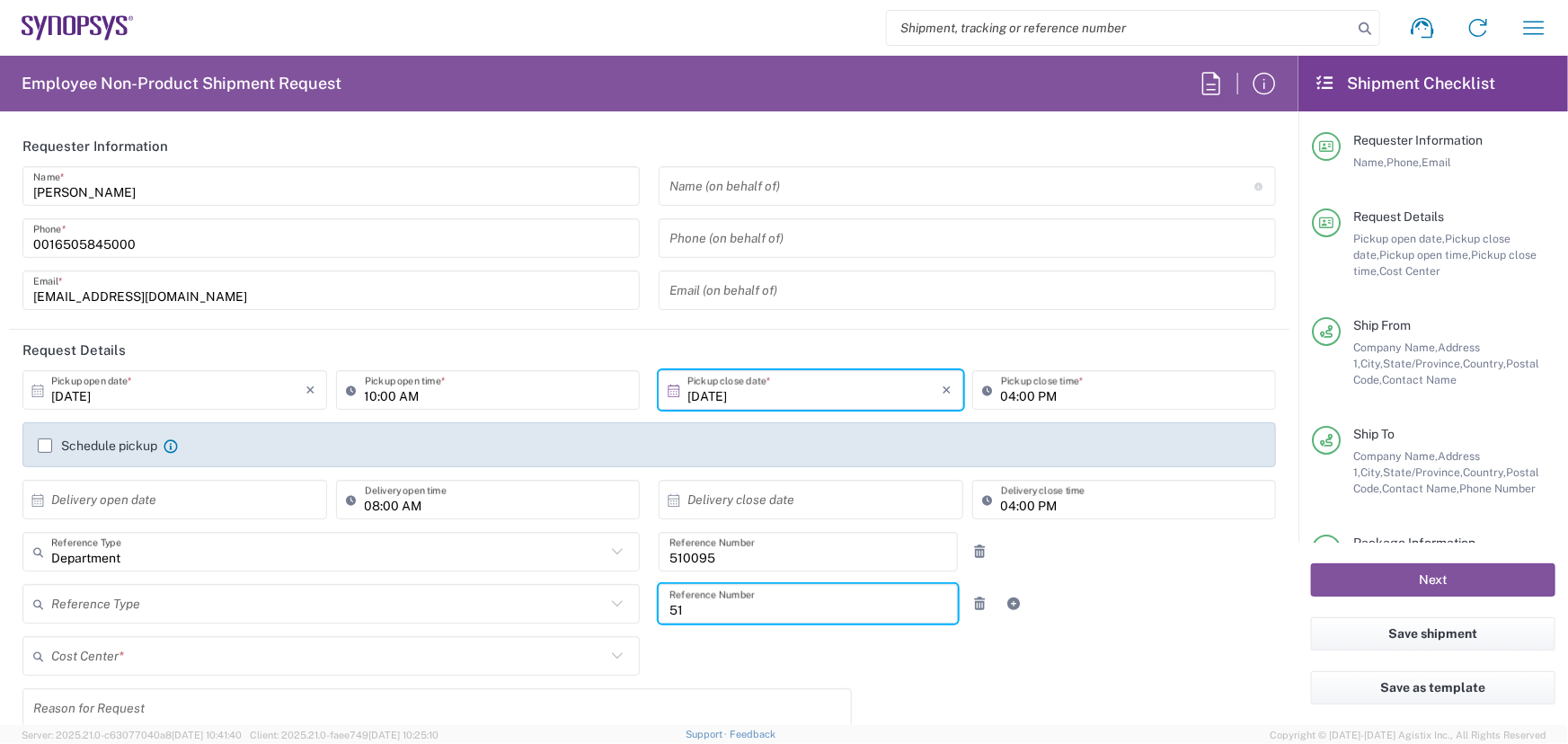
type input "5"
click at [928, 689] on div "[DATE] × Pickup open date * Cancel Apply 10:00 AM Pickup open time * [DATE] × P…" at bounding box center [649, 643] width 1272 height 548
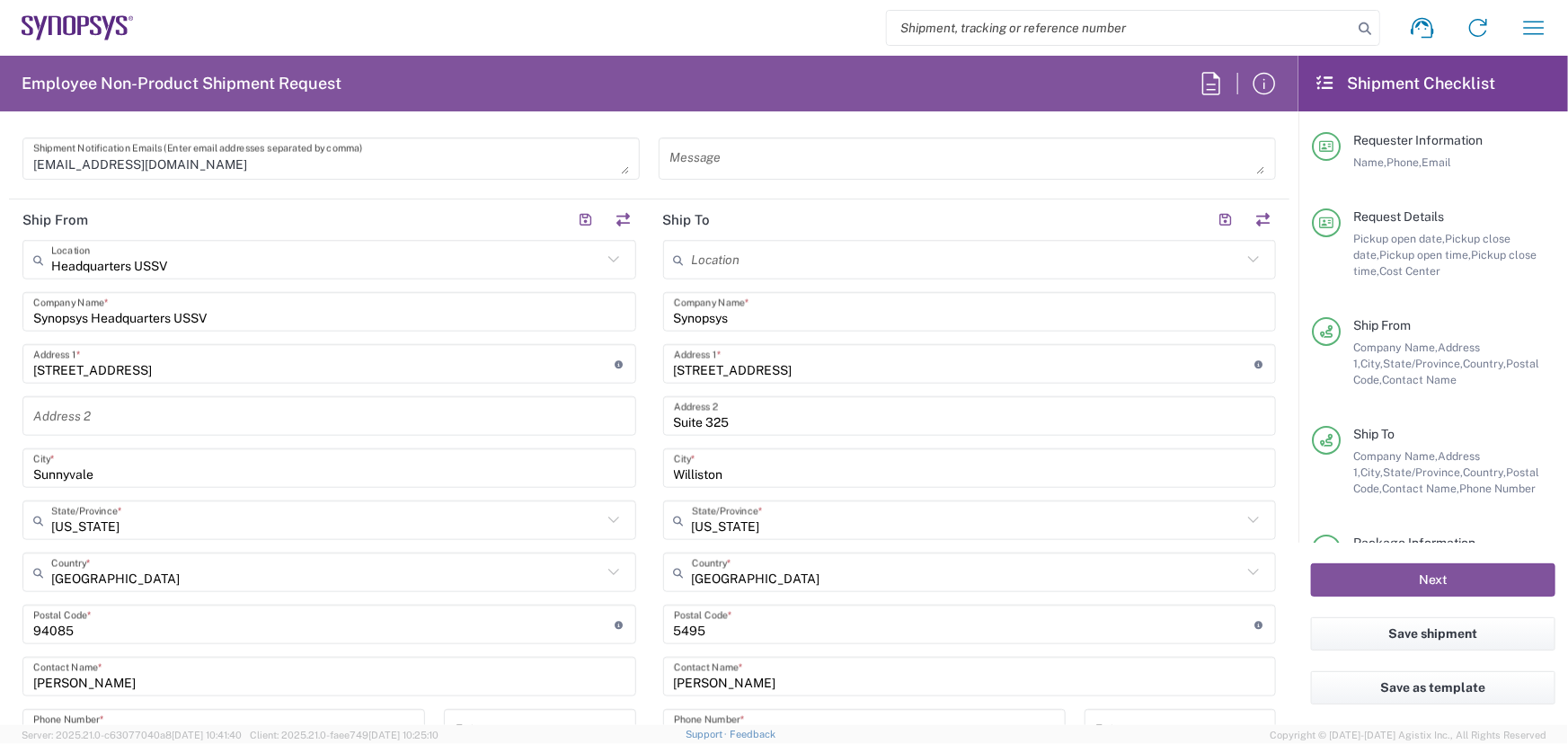
scroll to position [735, 0]
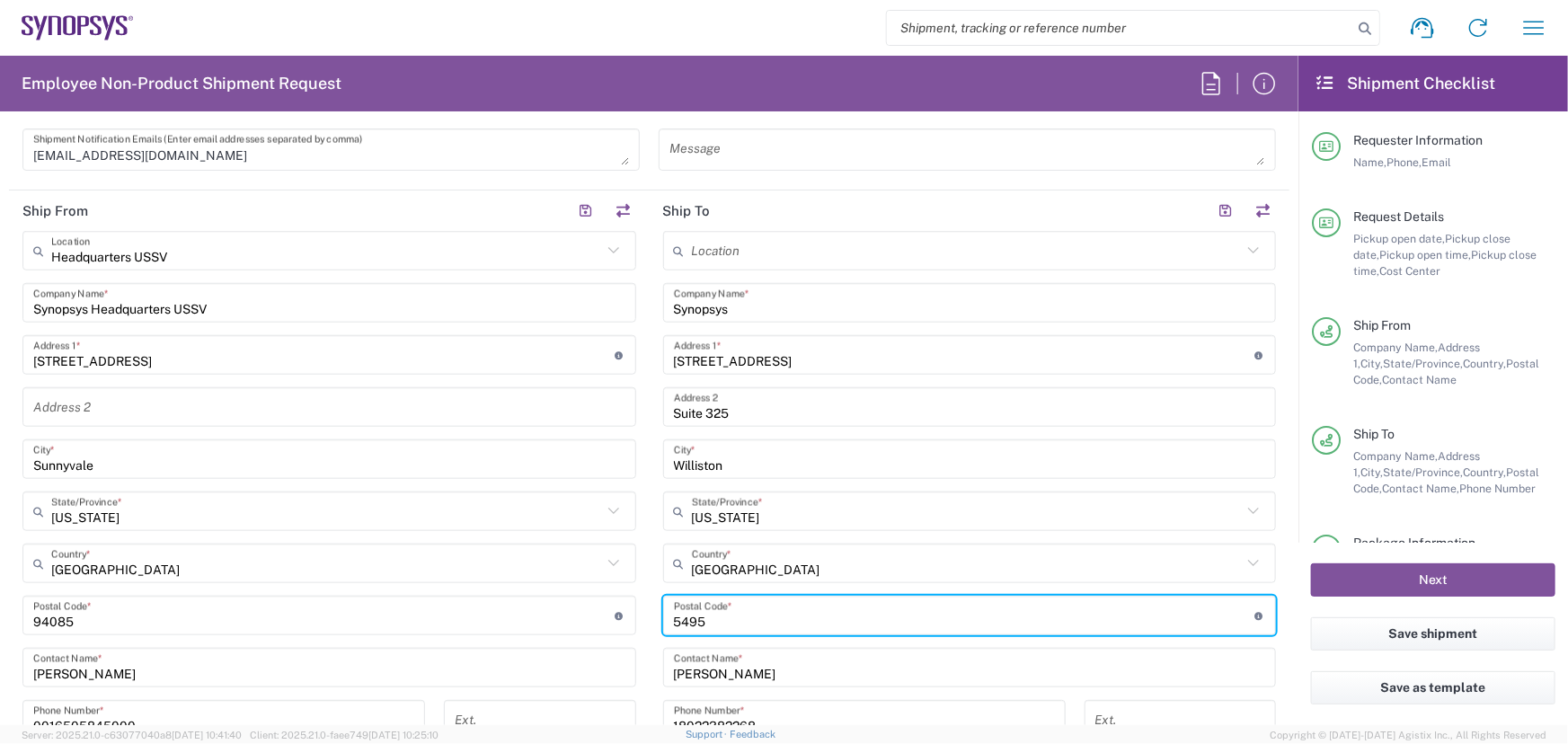
click at [674, 619] on input "undefined" at bounding box center [964, 616] width 581 height 32
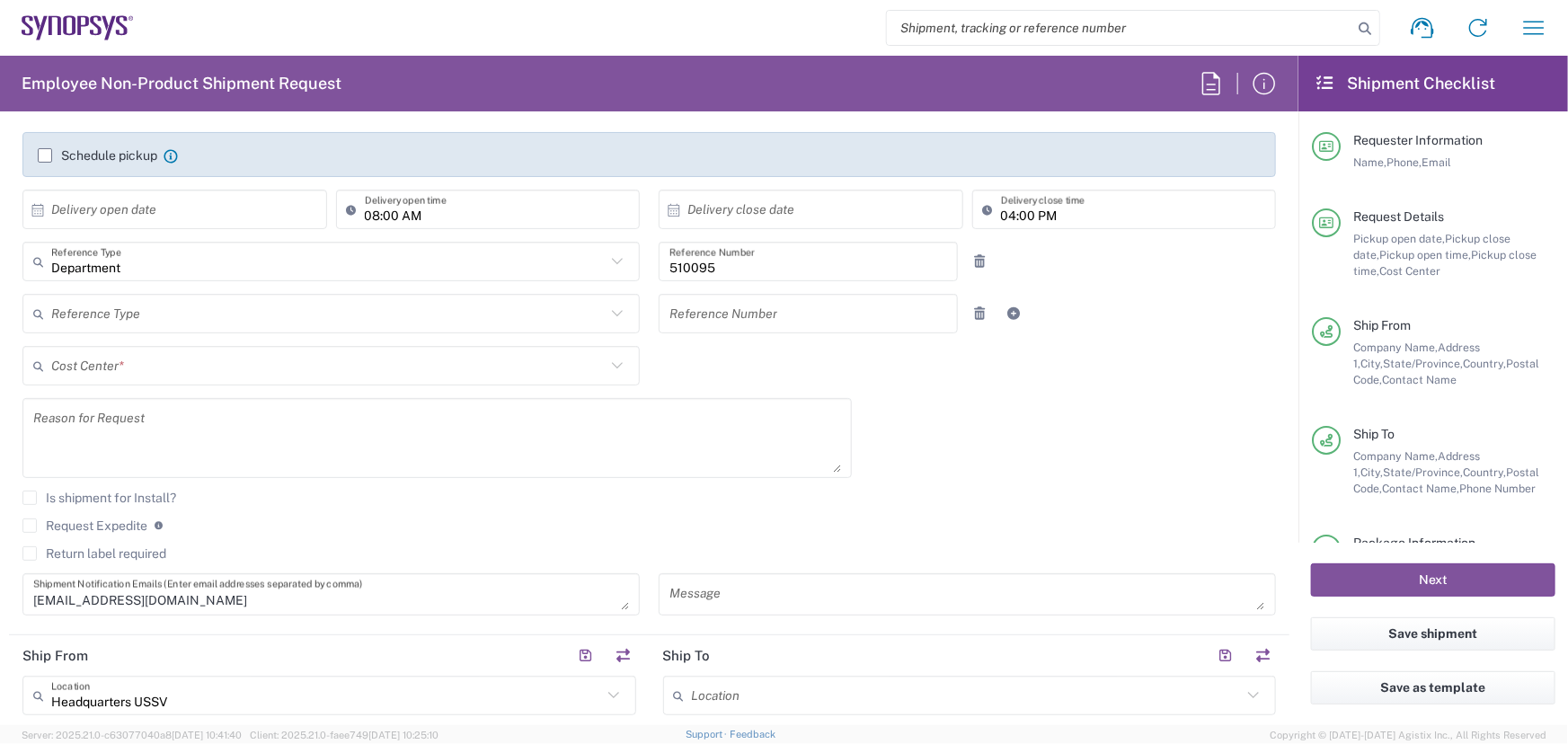
scroll to position [163, 0]
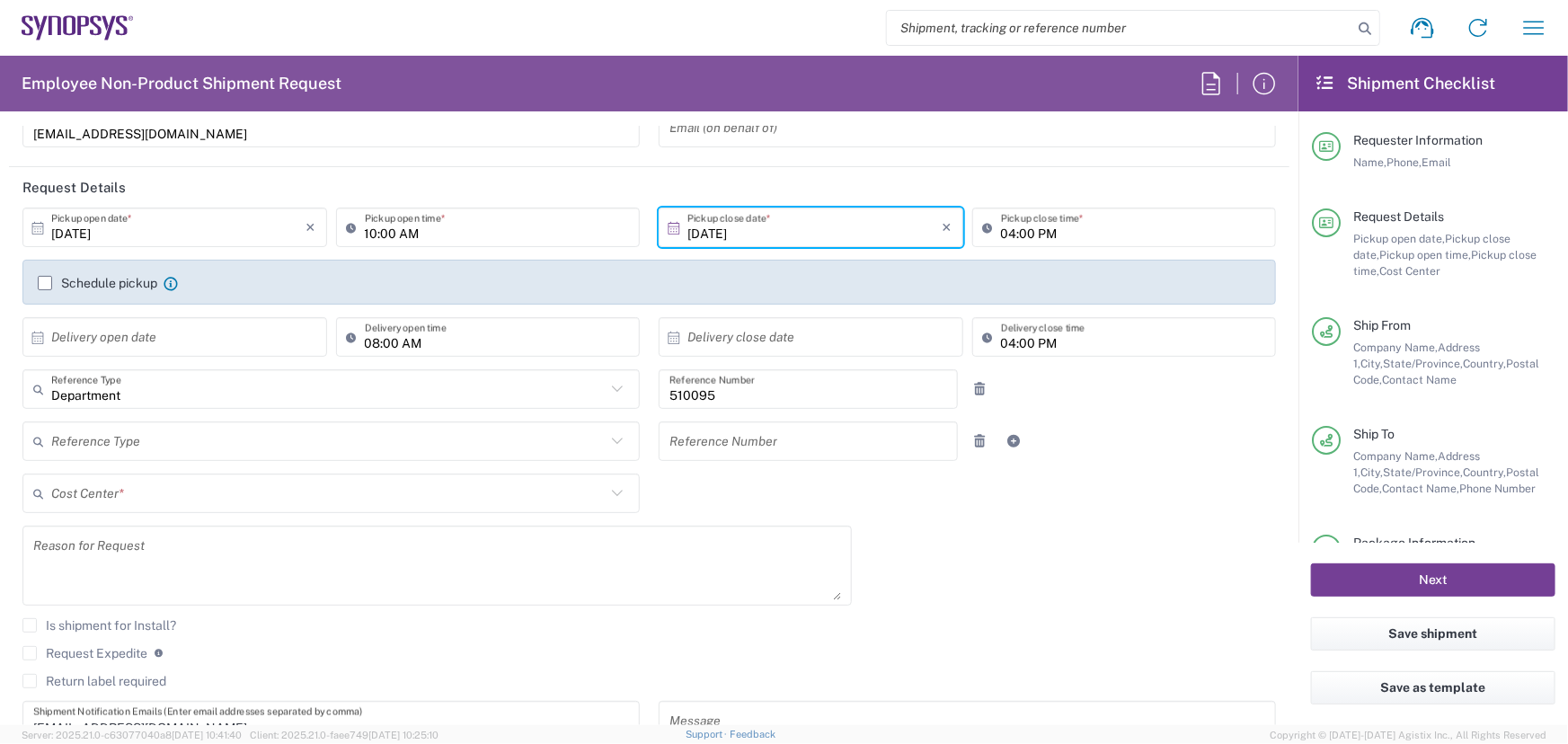
type input "05495"
click at [1430, 574] on button "Next" at bounding box center [1434, 580] width 245 height 34
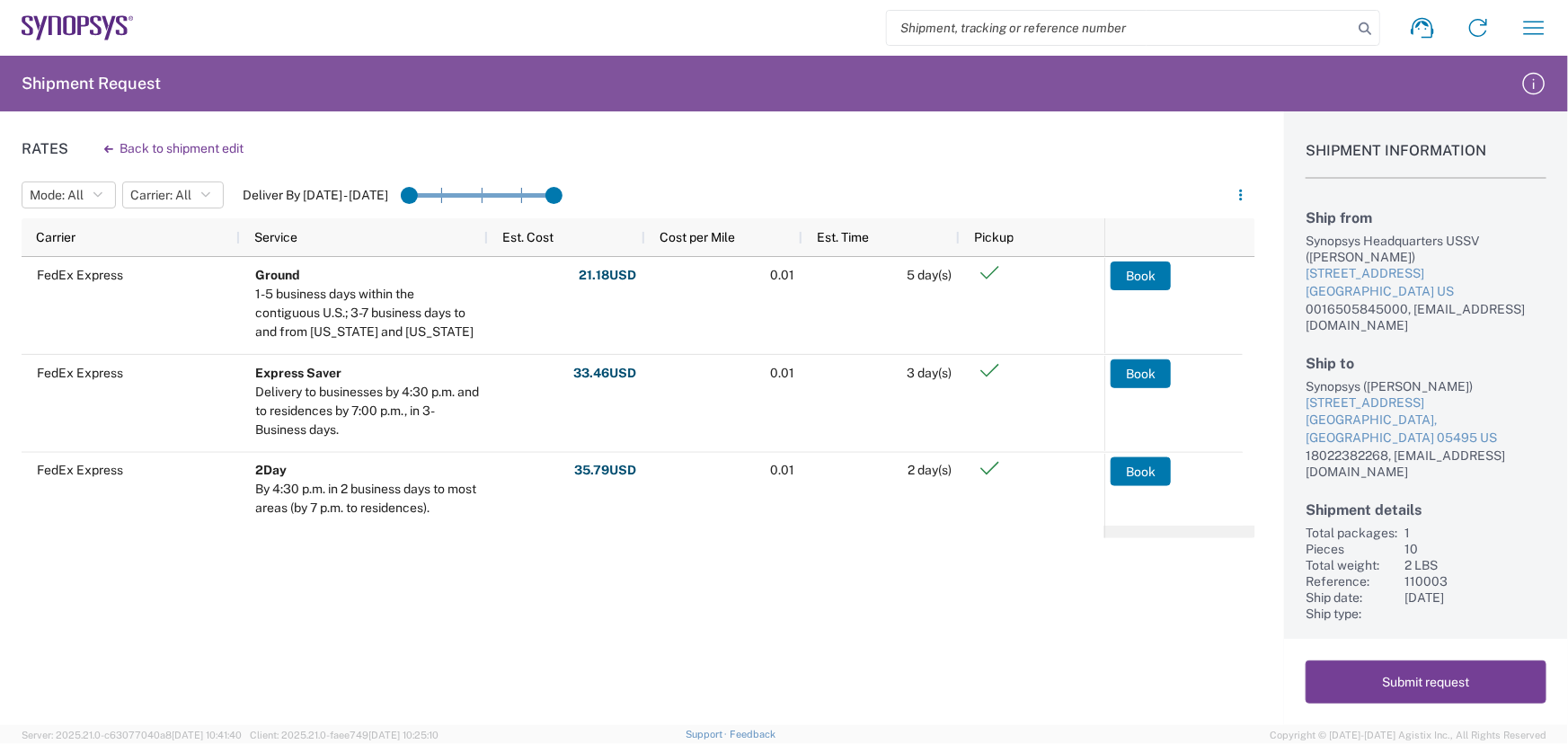
click at [1403, 678] on button "Submit request" at bounding box center [1426, 682] width 241 height 43
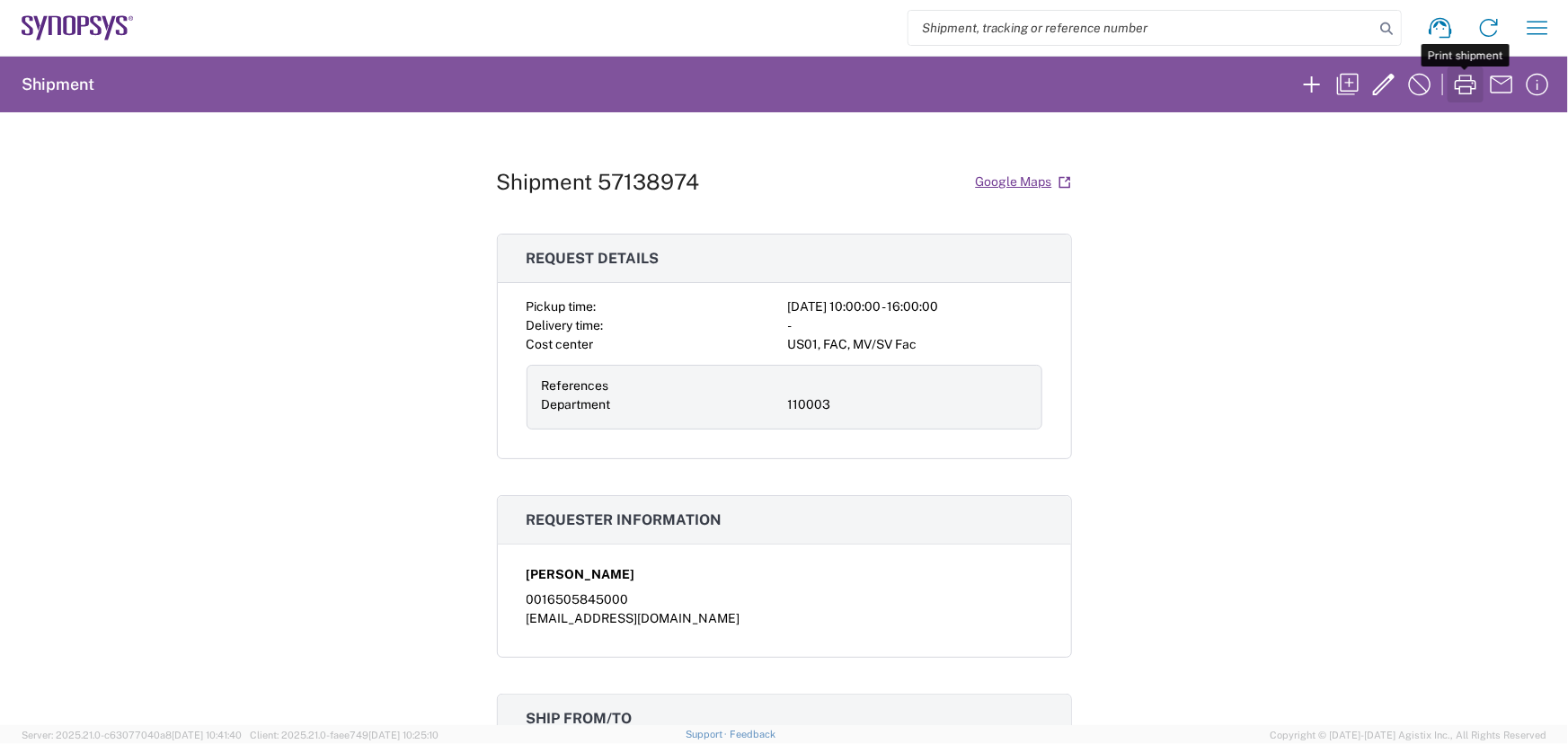
click at [1464, 83] on icon "button" at bounding box center [1465, 84] width 29 height 29
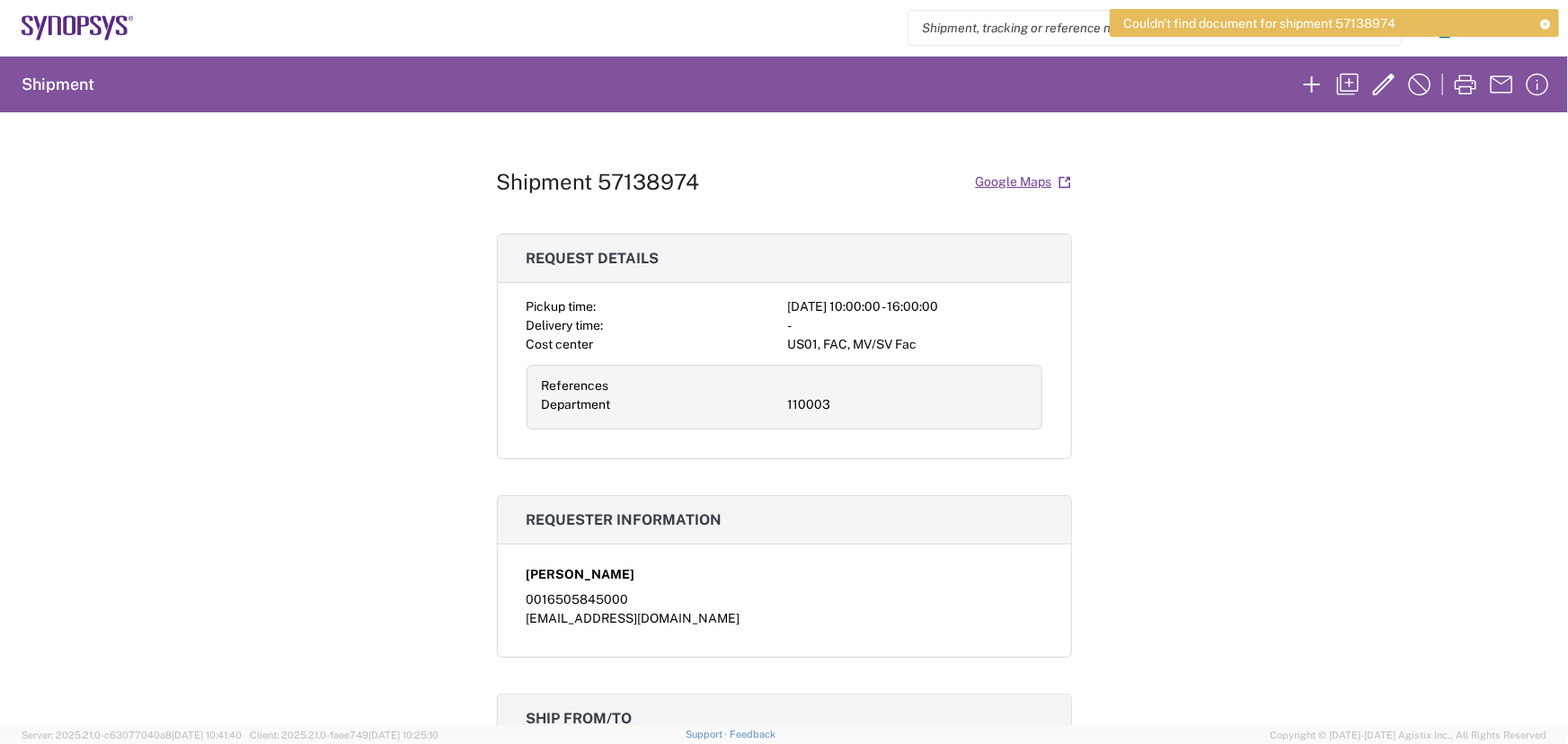
click at [1153, 384] on div "Shipment 57138974 Google Maps Request details Pickup time: [DATE] 10:00:00 - 16…" at bounding box center [784, 418] width 1568 height 613
click at [1111, 266] on div "Shipment 57138974 Google Maps Request details Pickup time: [DATE] 10:00:00 - 16…" at bounding box center [784, 418] width 1568 height 613
drag, startPoint x: 1320, startPoint y: 296, endPoint x: 1326, endPoint y: 271, distance: 25.7
click at [1326, 271] on div "Shipment 57138974 Google Maps Request details Pickup time: [DATE] 10:00:00 - 16…" at bounding box center [784, 418] width 1568 height 613
click at [1543, 21] on icon at bounding box center [1545, 24] width 13 height 10
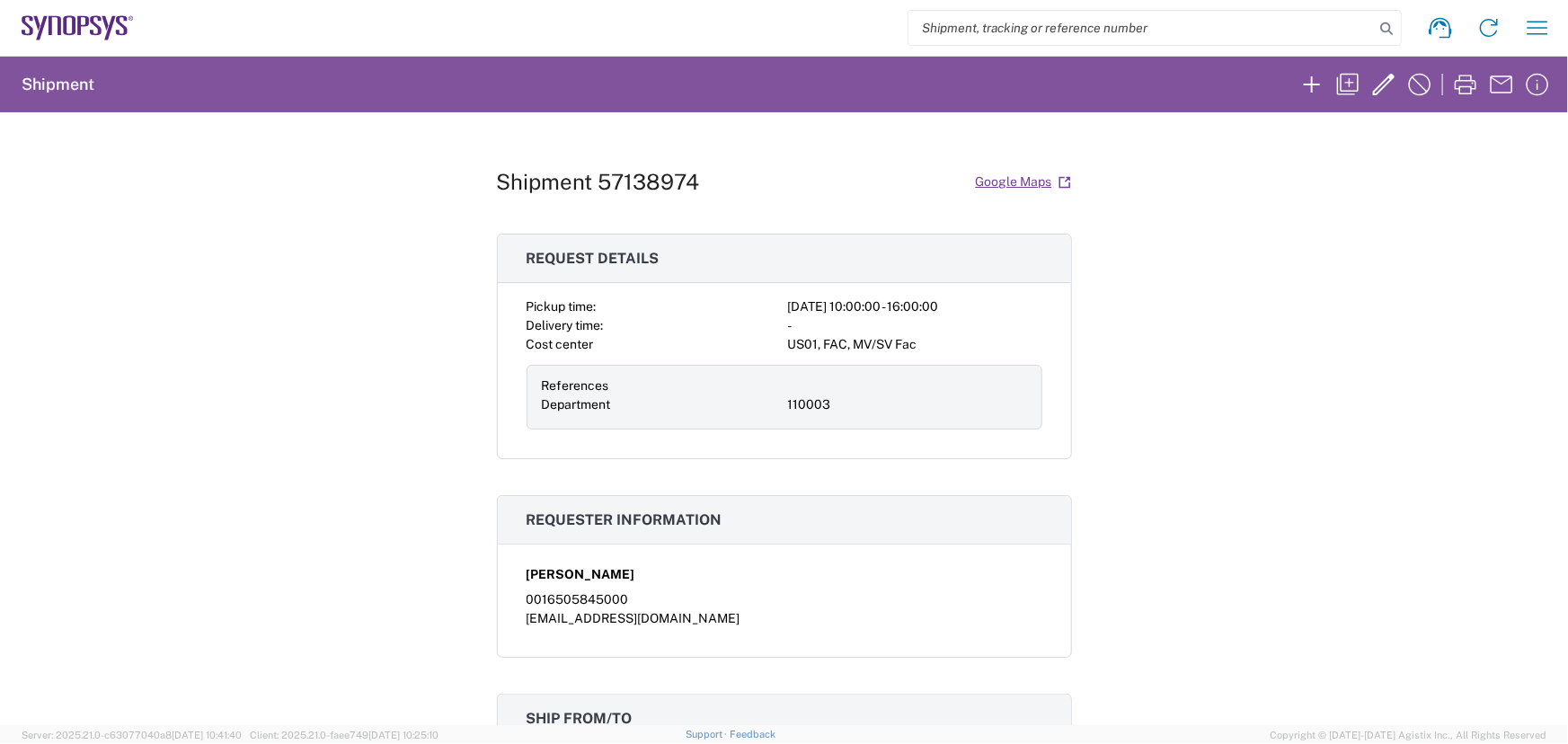
click at [1331, 379] on div "Shipment 57138974 Google Maps Request details Pickup time: [DATE] 10:00:00 - 16…" at bounding box center [784, 418] width 1568 height 613
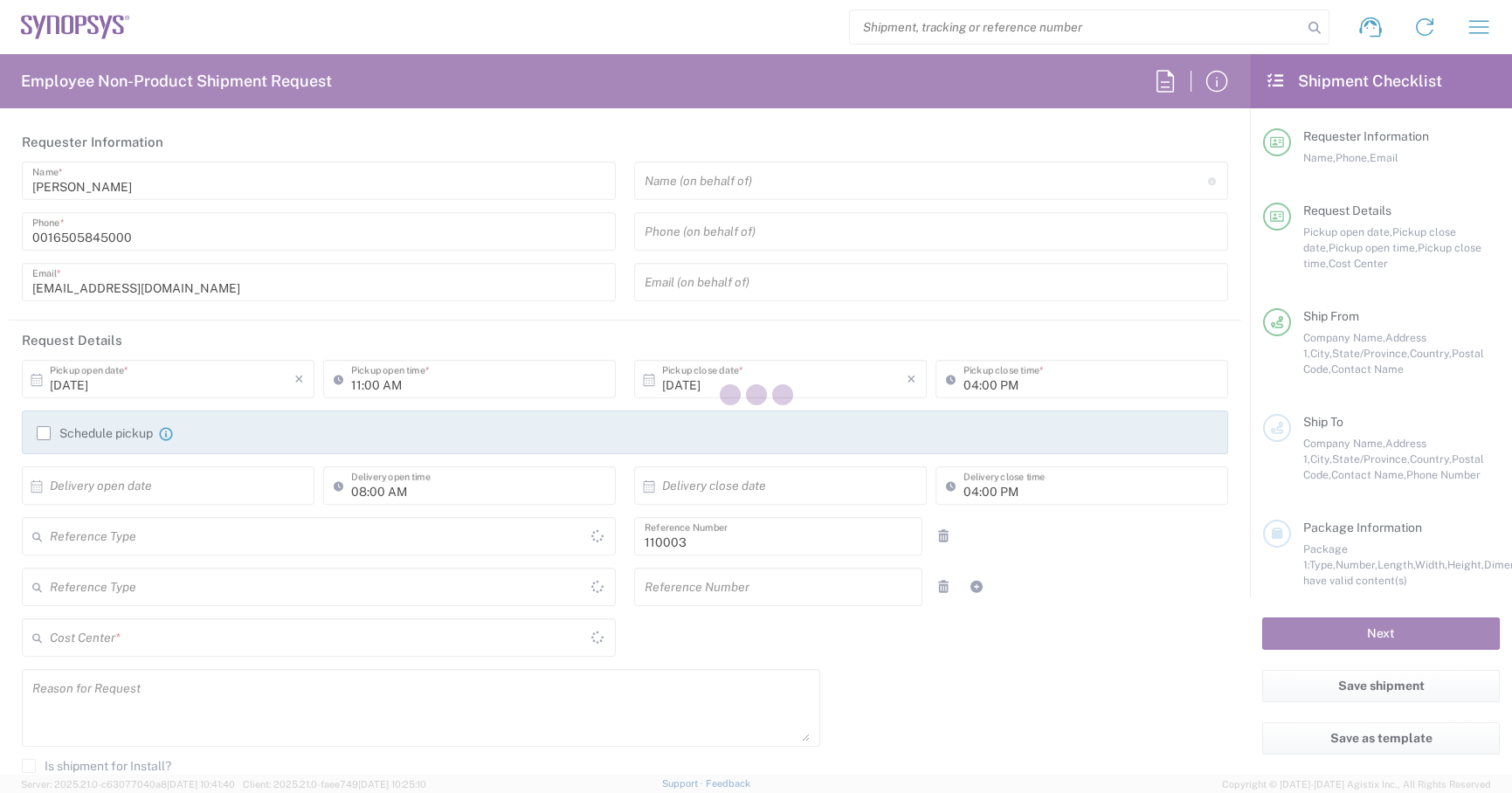
type input "[GEOGRAPHIC_DATA]"
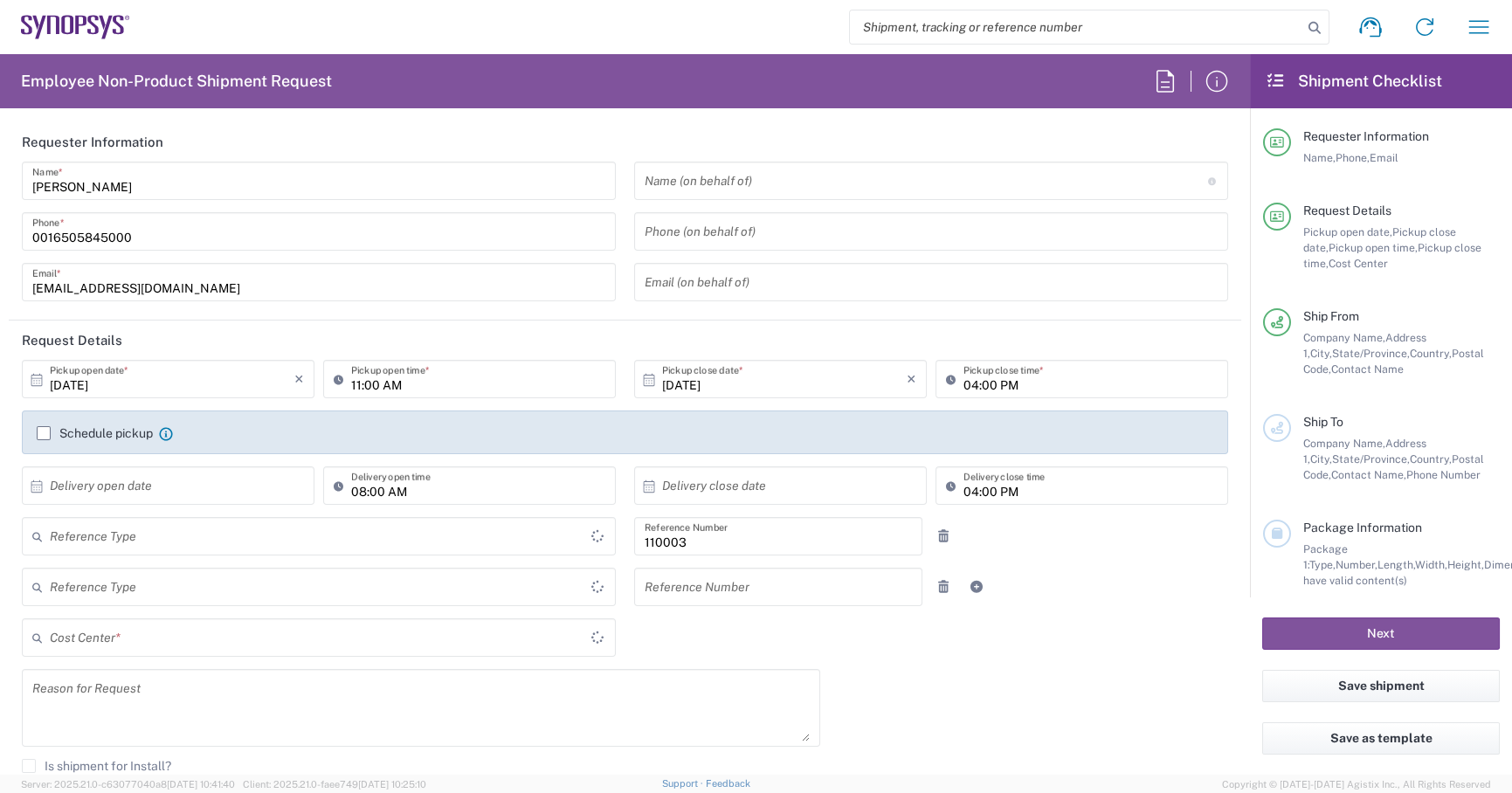
type input "Department"
type input "Delivered at Place"
type input "US01, FAC, MV/SV Fac 110003"
type input "[US_STATE]"
type input "[GEOGRAPHIC_DATA]"
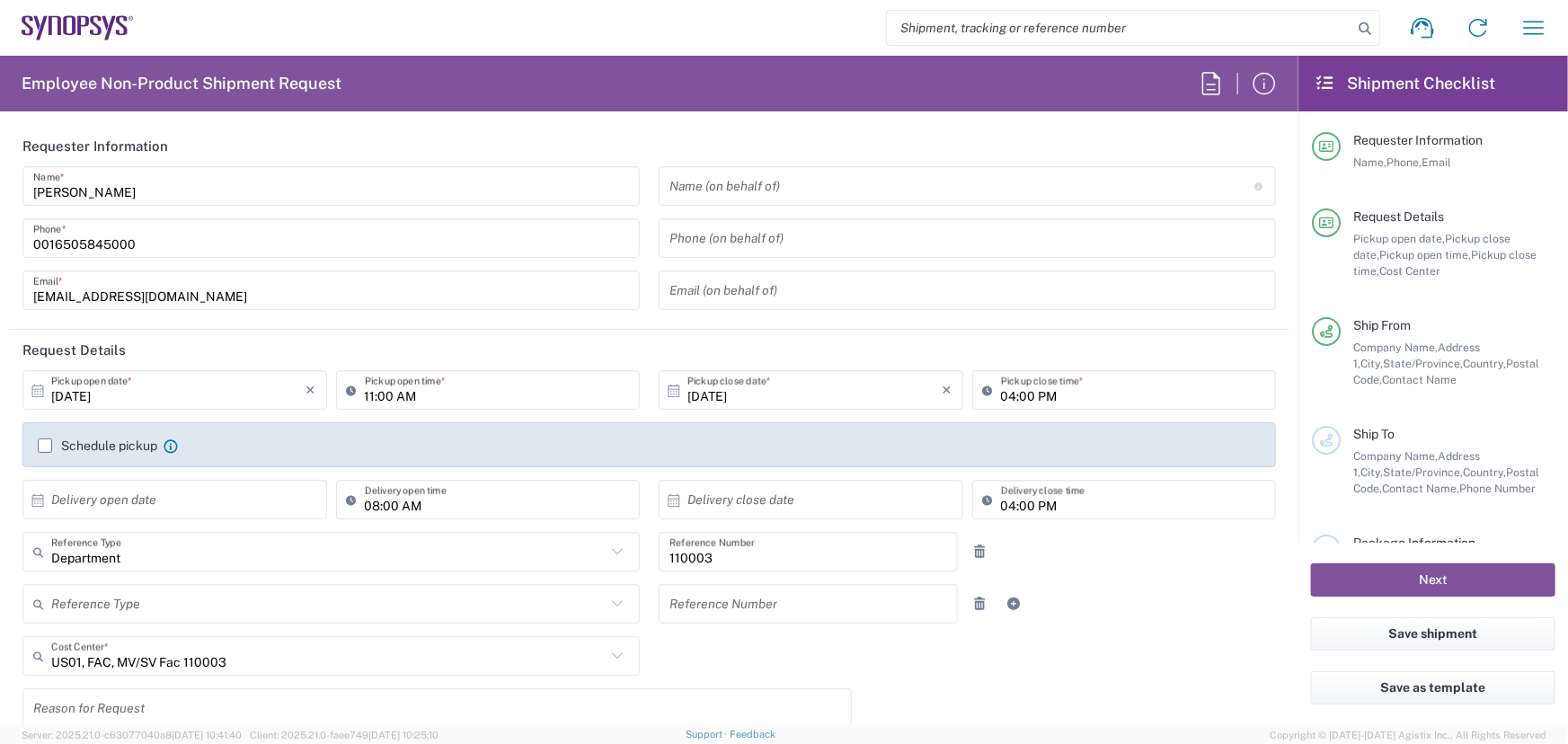
type input "Headquarters USSV"
click at [1431, 629] on button "Save shipment" at bounding box center [1434, 634] width 245 height 34
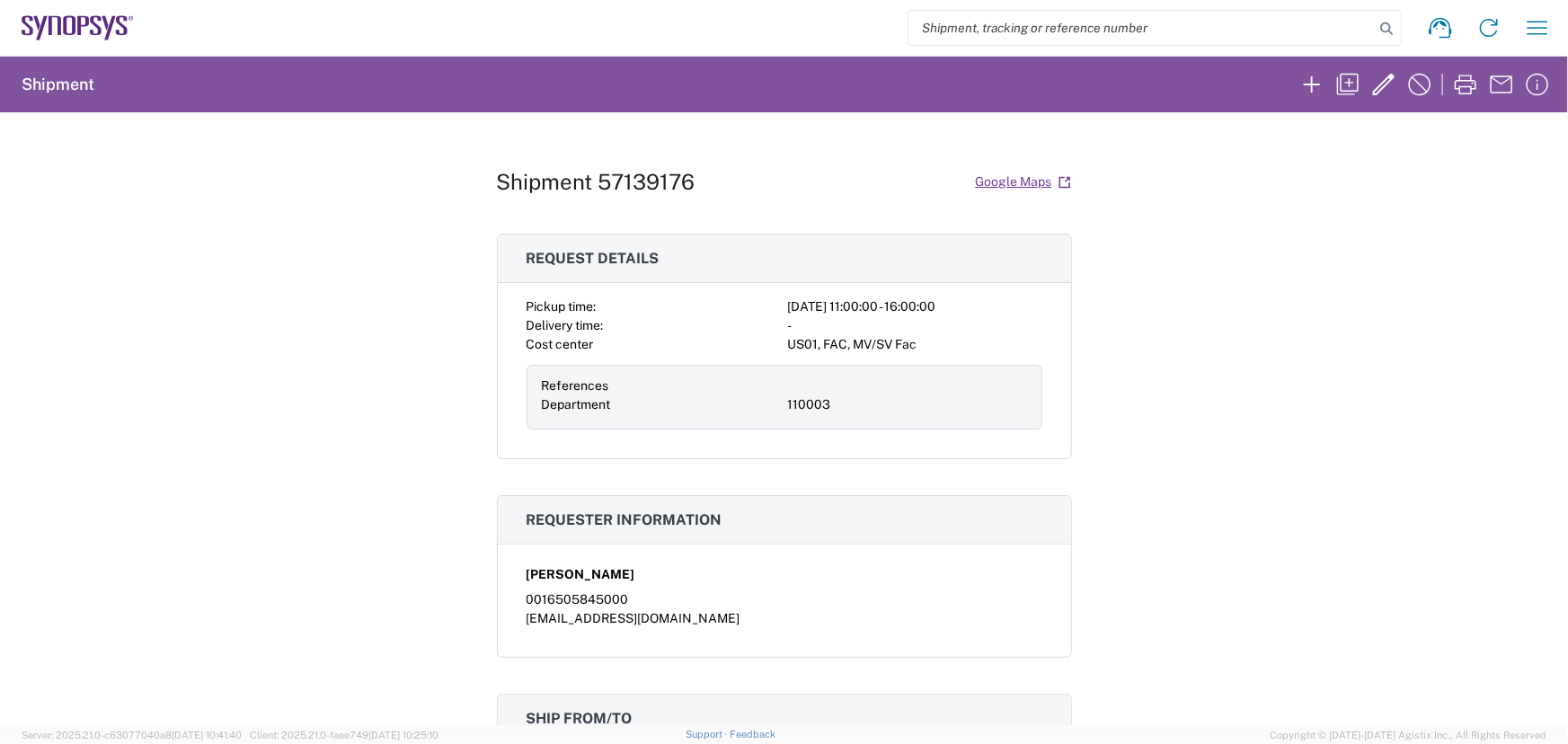
click at [736, 257] on h3 "Request details" at bounding box center [784, 259] width 573 height 48
click at [1462, 84] on icon "button" at bounding box center [1465, 84] width 29 height 29
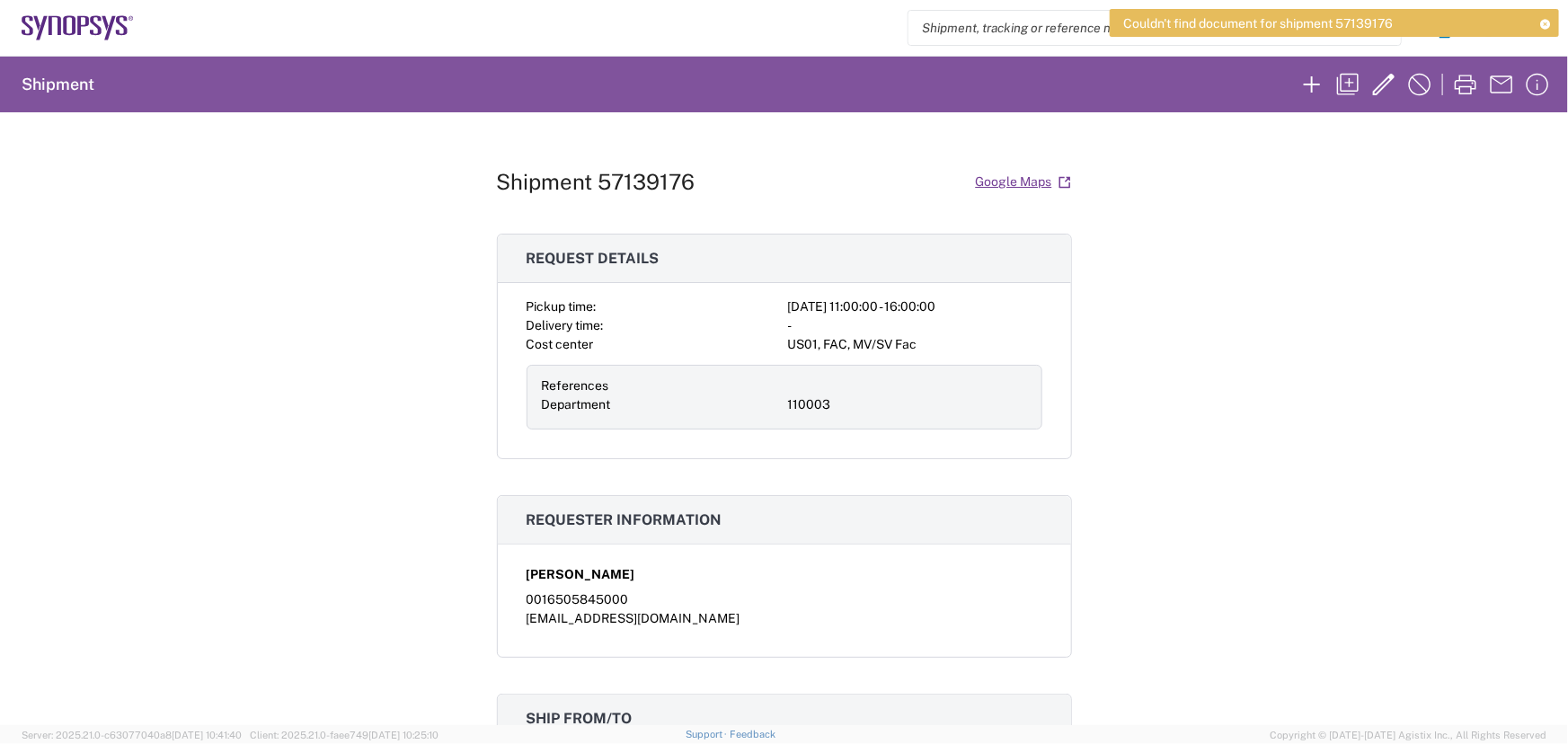
click at [1292, 28] on span "Couldn't find document for shipment 57139176" at bounding box center [1257, 23] width 269 height 16
click at [1543, 22] on icon at bounding box center [1545, 24] width 13 height 10
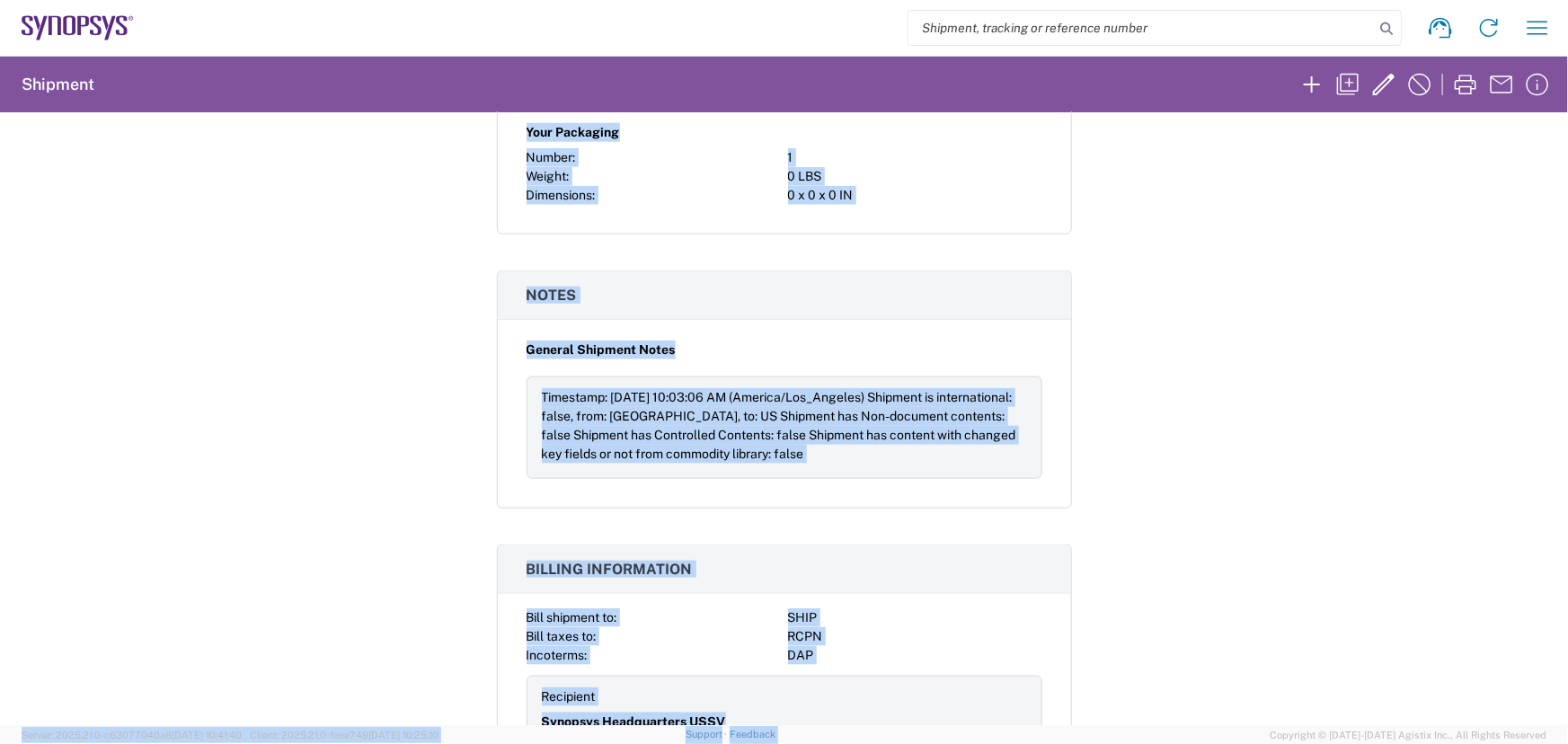
scroll to position [1065, 0]
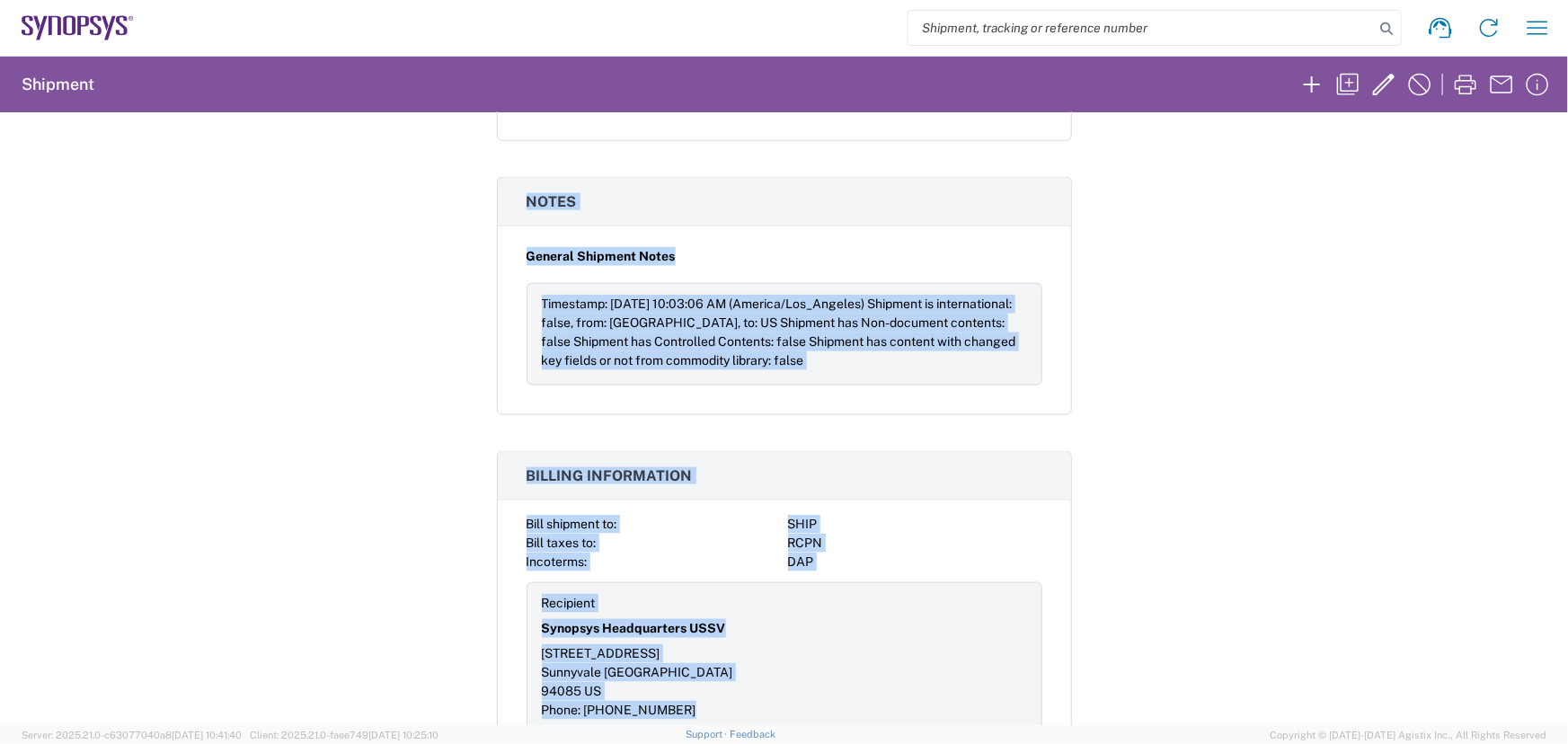
drag, startPoint x: 426, startPoint y: 144, endPoint x: 1105, endPoint y: 708, distance: 882.7
click at [1105, 708] on div "Shipment 57139176 Google Maps Request details Pickup time: 2025-10-15 11:00:00 …" at bounding box center [784, 418] width 1568 height 613
click at [1225, 444] on div "Shipment 57139176 Google Maps Request details Pickup time: 2025-10-15 11:00:00 …" at bounding box center [784, 418] width 1568 height 613
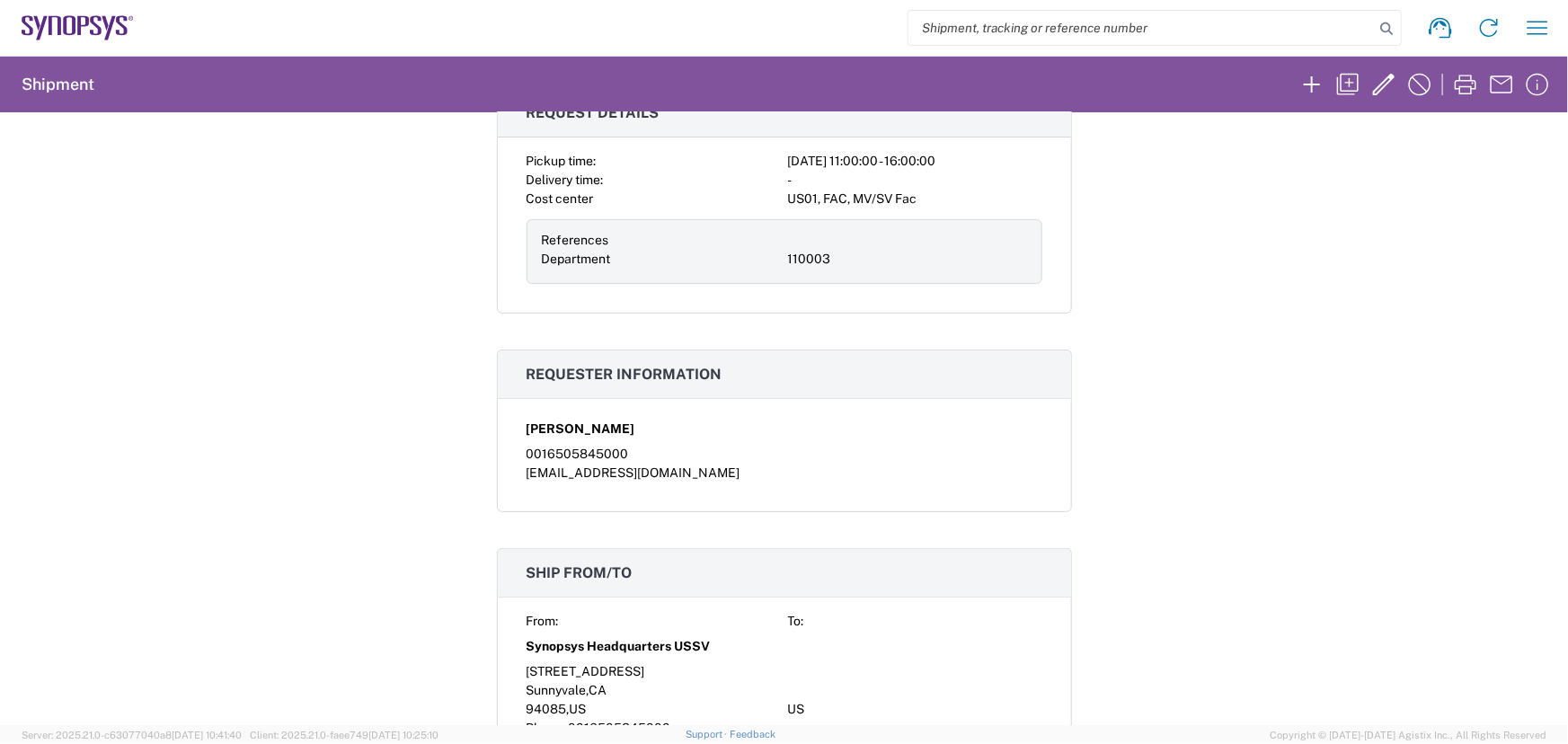
scroll to position [84, 0]
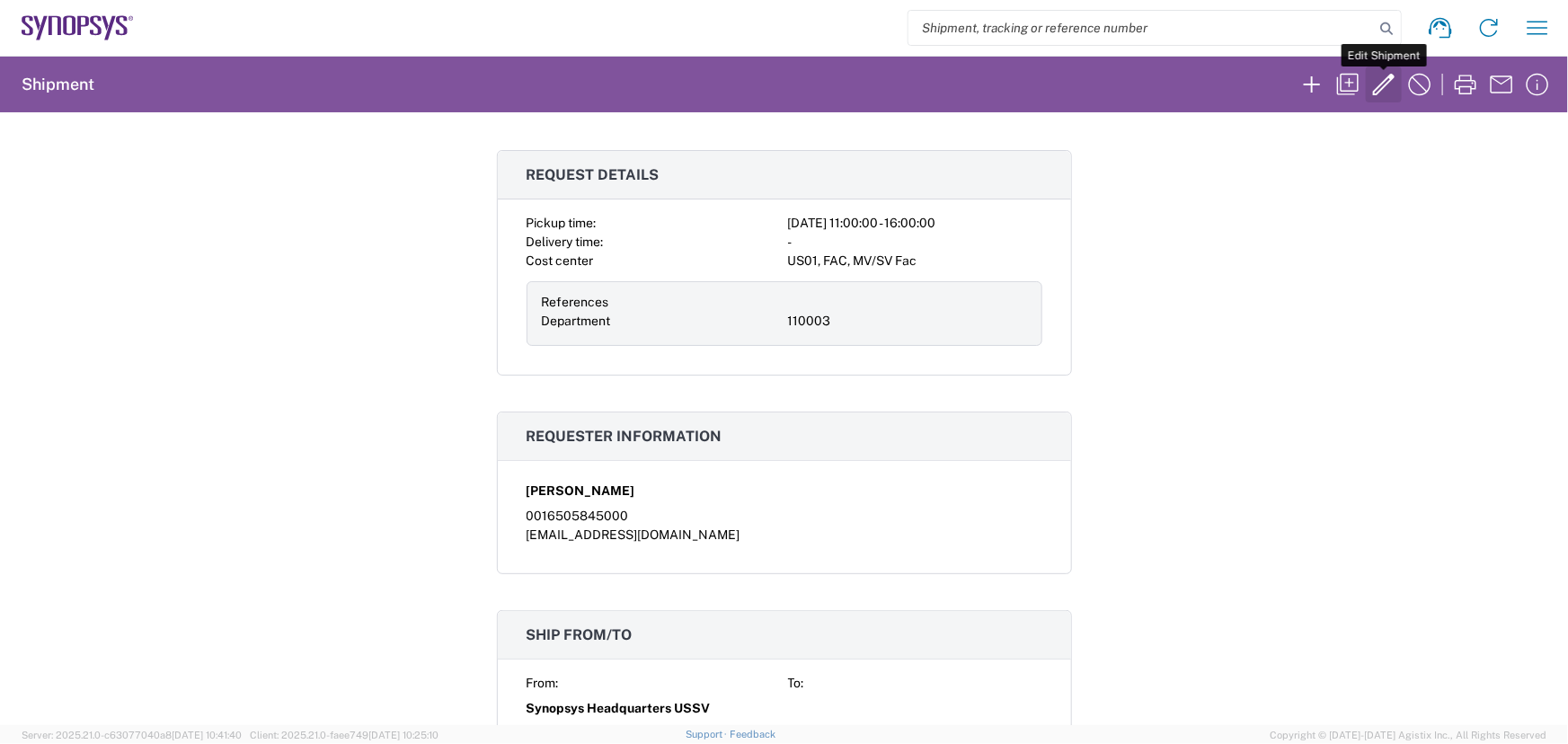
click at [1382, 77] on icon "button" at bounding box center [1383, 84] width 29 height 29
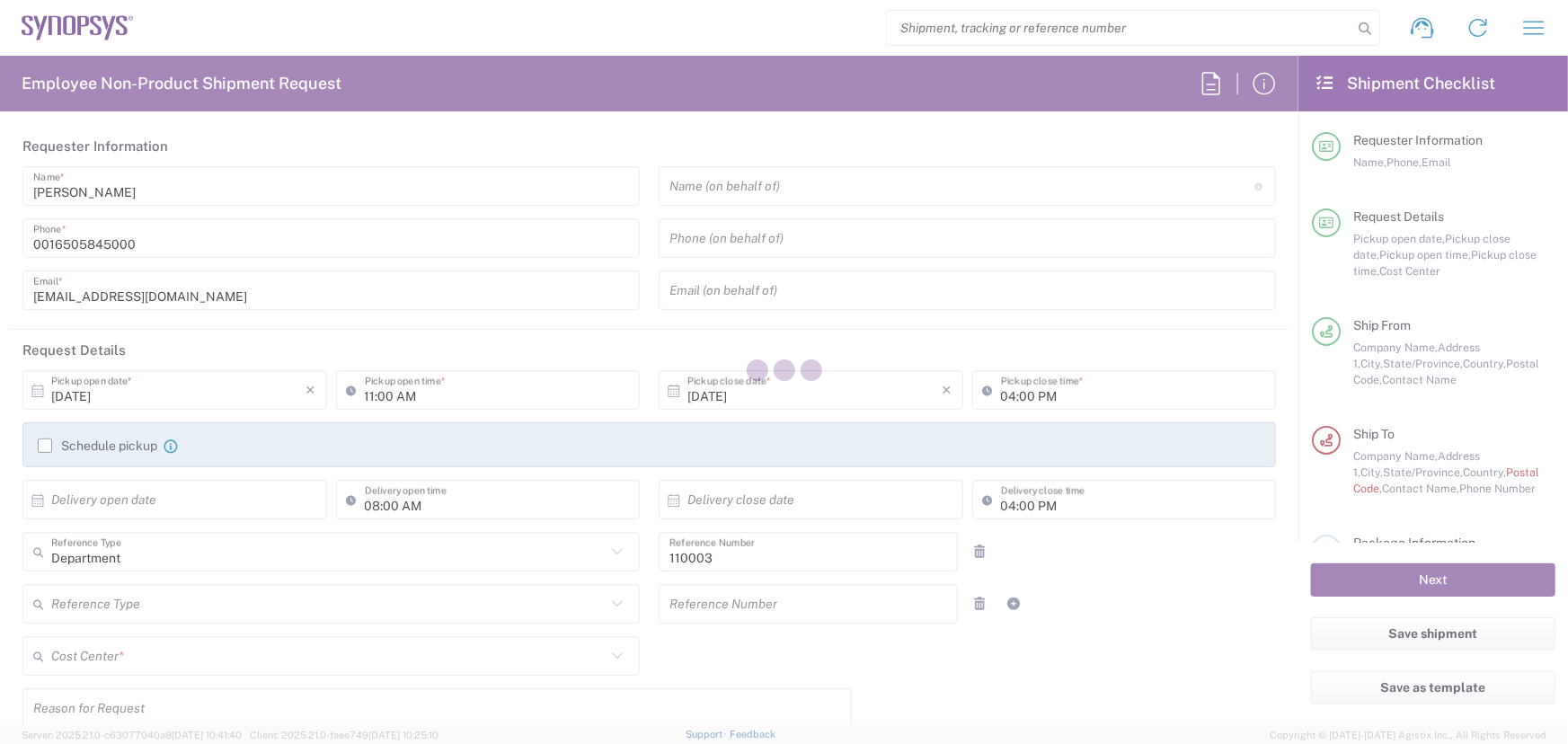
type input "Your Packaging"
type input "US01, FAC, MV/SV Fac 110003"
